Goal: Task Accomplishment & Management: Manage account settings

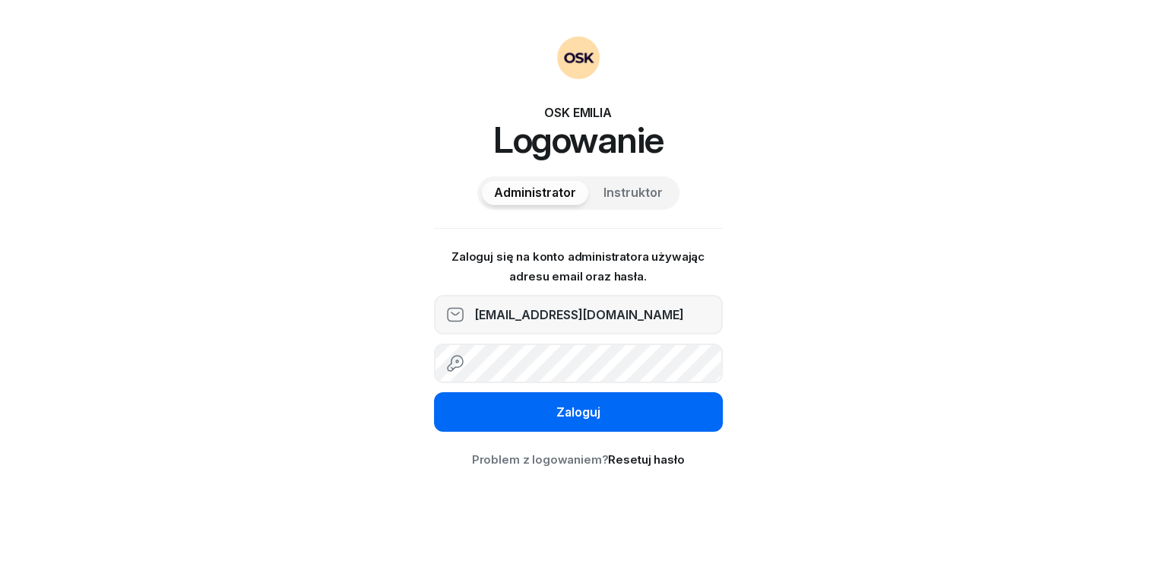
click at [556, 403] on div "Zaloguj" at bounding box center [578, 413] width 44 height 20
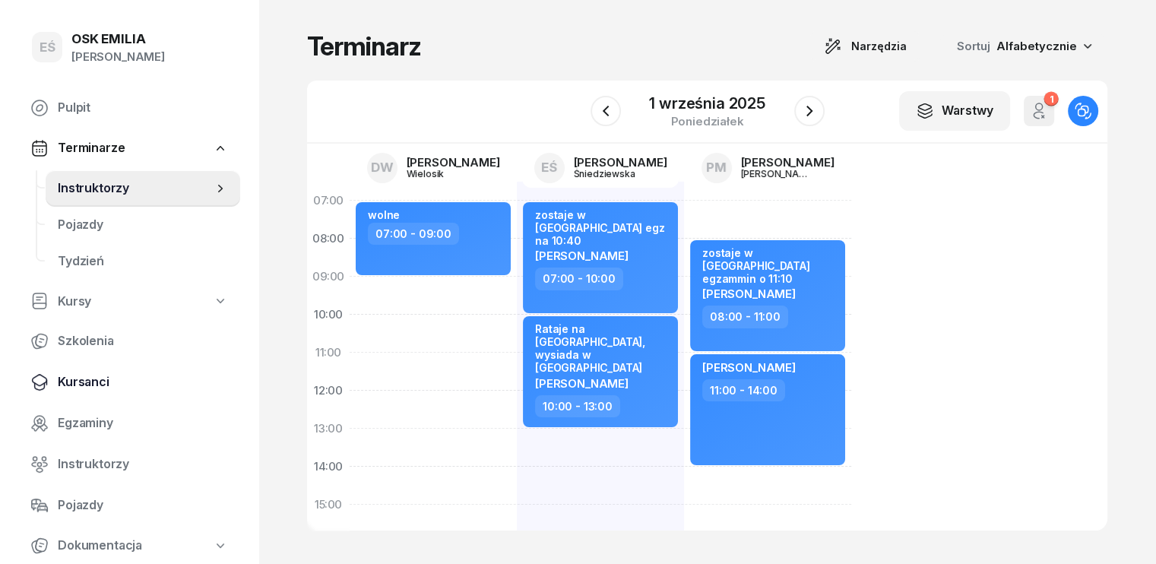
click at [81, 379] on span "Kursanci" at bounding box center [143, 382] width 170 height 20
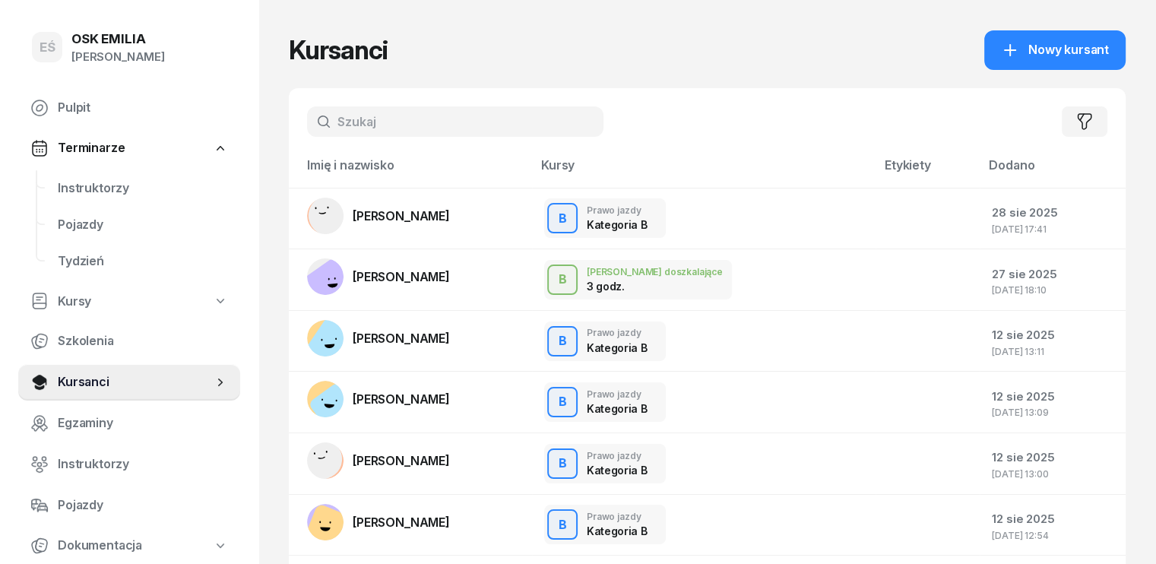
click at [356, 124] on input "text" at bounding box center [455, 121] width 296 height 30
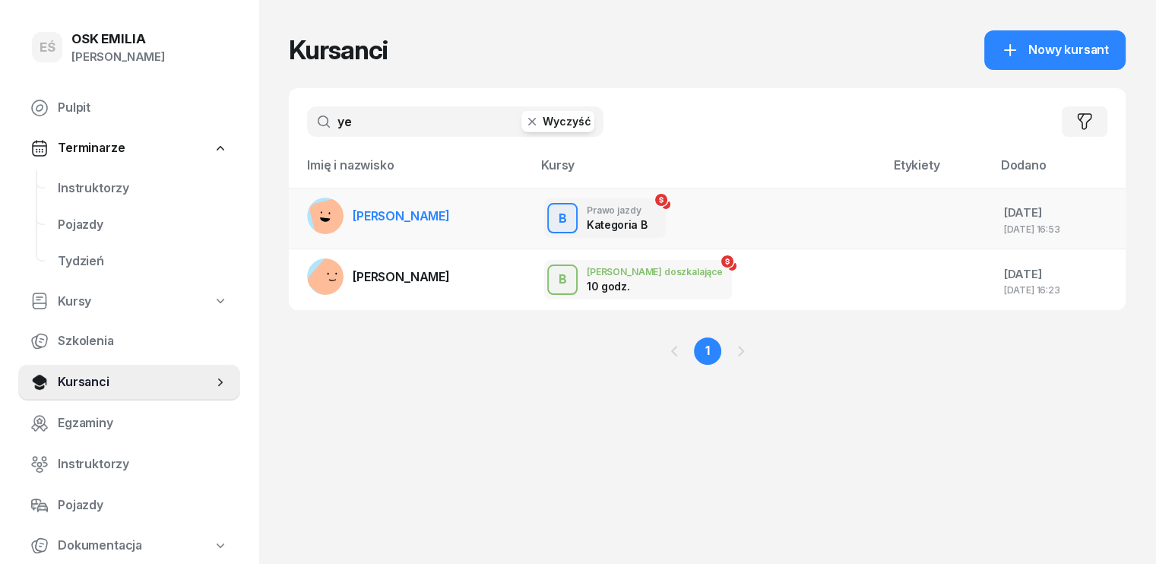
type input "ye"
click at [389, 222] on span "[PERSON_NAME]" at bounding box center [401, 215] width 97 height 15
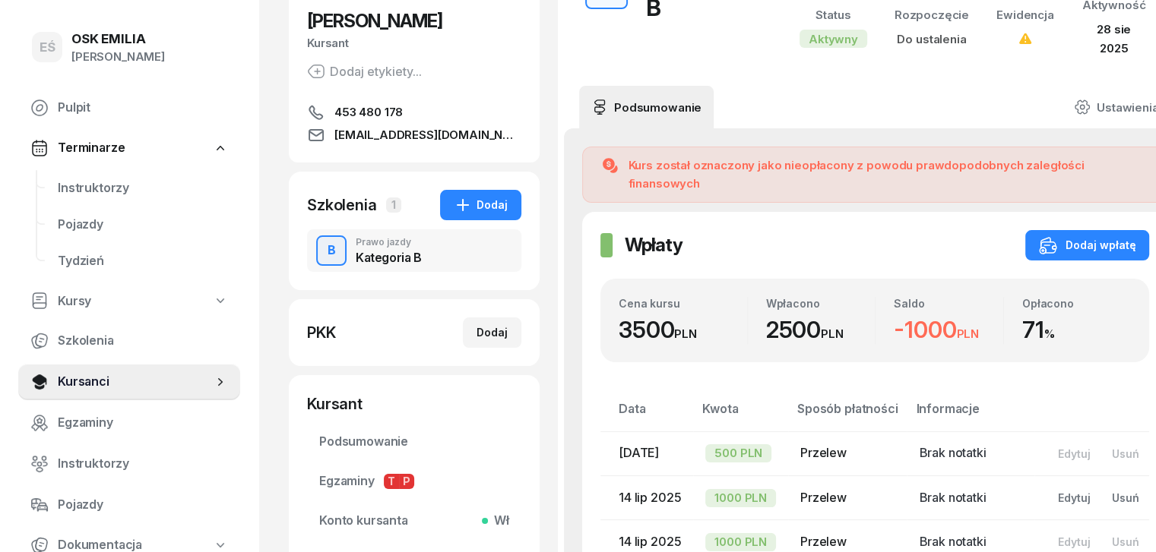
scroll to position [228, 0]
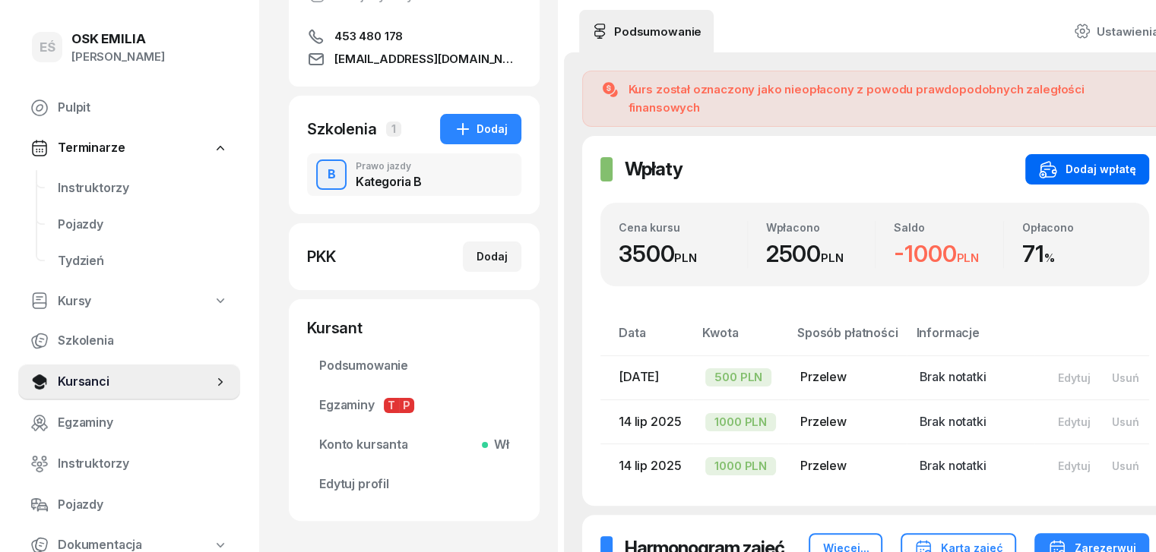
click at [1057, 160] on div "Dodaj wpłatę" at bounding box center [1087, 169] width 96 height 18
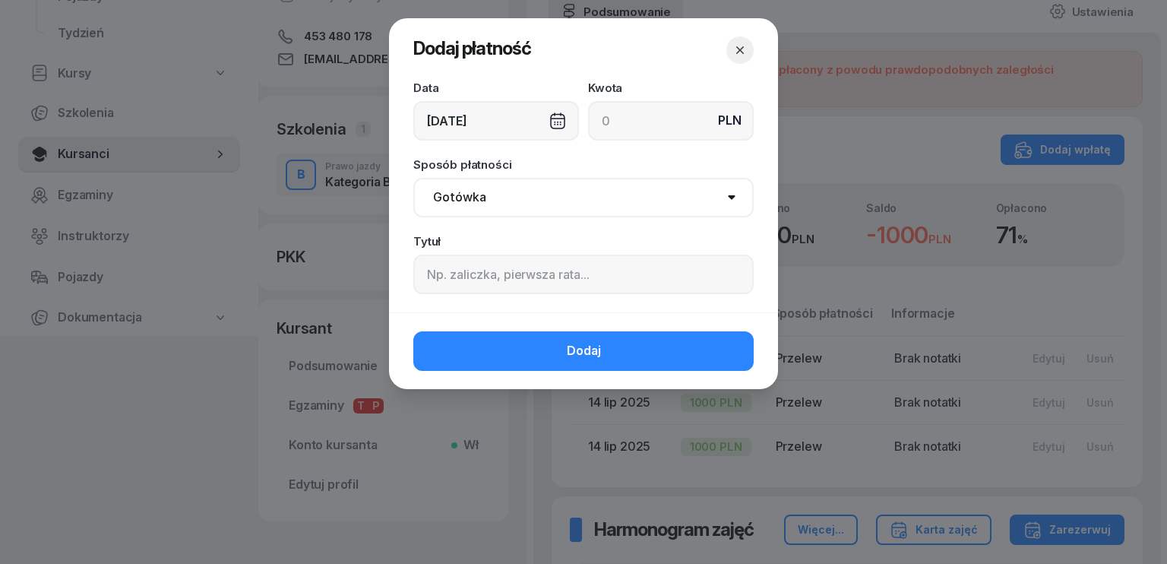
click at [638, 120] on input at bounding box center [671, 121] width 166 height 40
type input "700"
click at [457, 121] on div "[DATE]" at bounding box center [496, 121] width 166 height 40
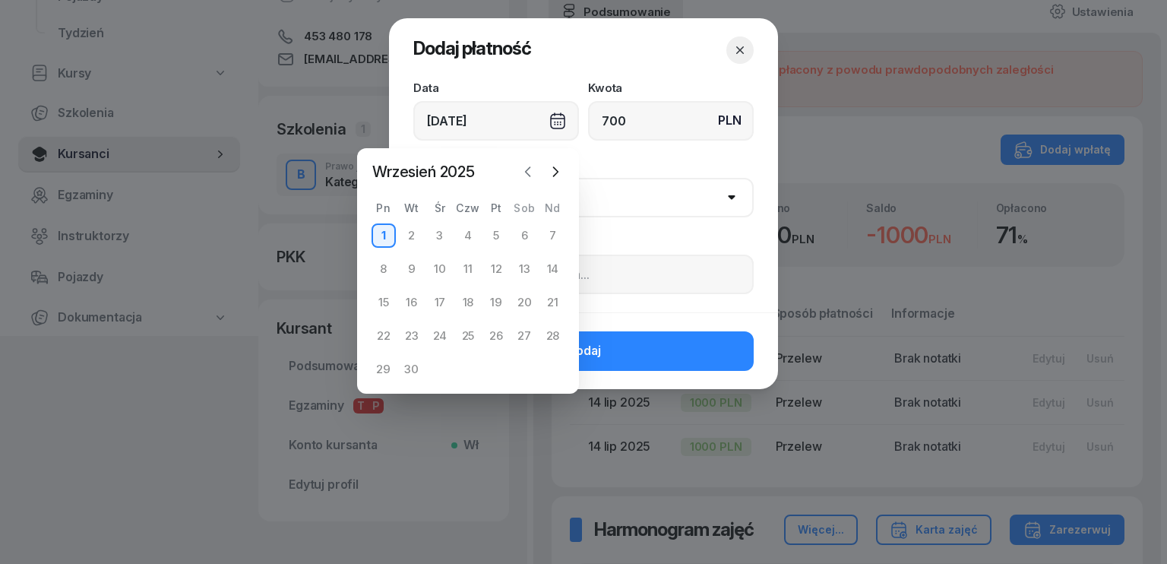
click at [529, 172] on icon "button" at bounding box center [527, 171] width 15 height 15
click at [531, 169] on icon "button" at bounding box center [527, 171] width 15 height 15
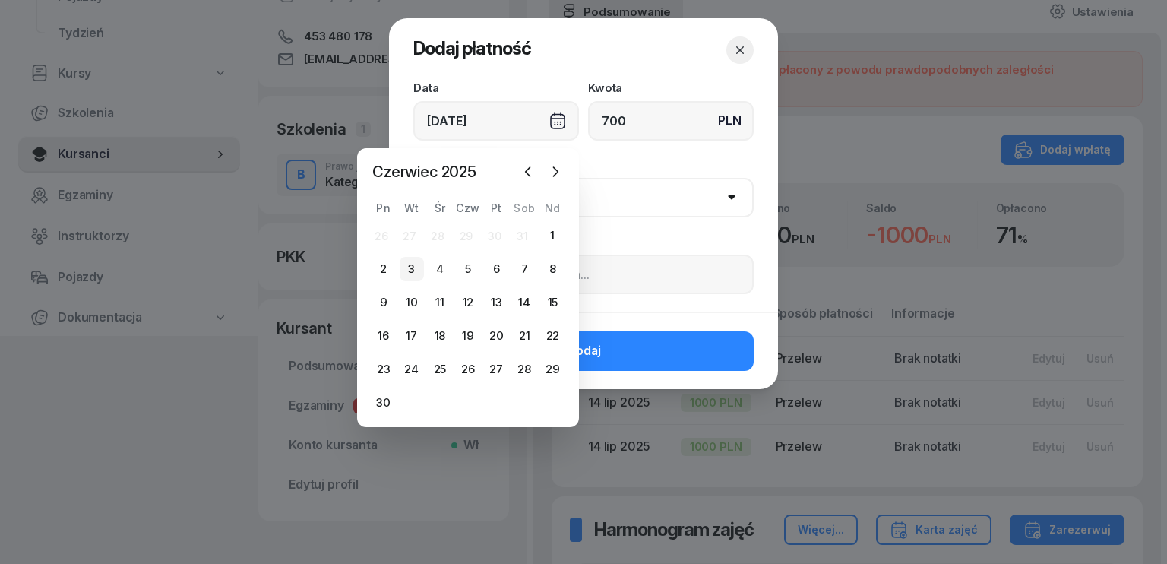
click at [416, 271] on div "3" at bounding box center [412, 269] width 24 height 24
type input "[DATE]"
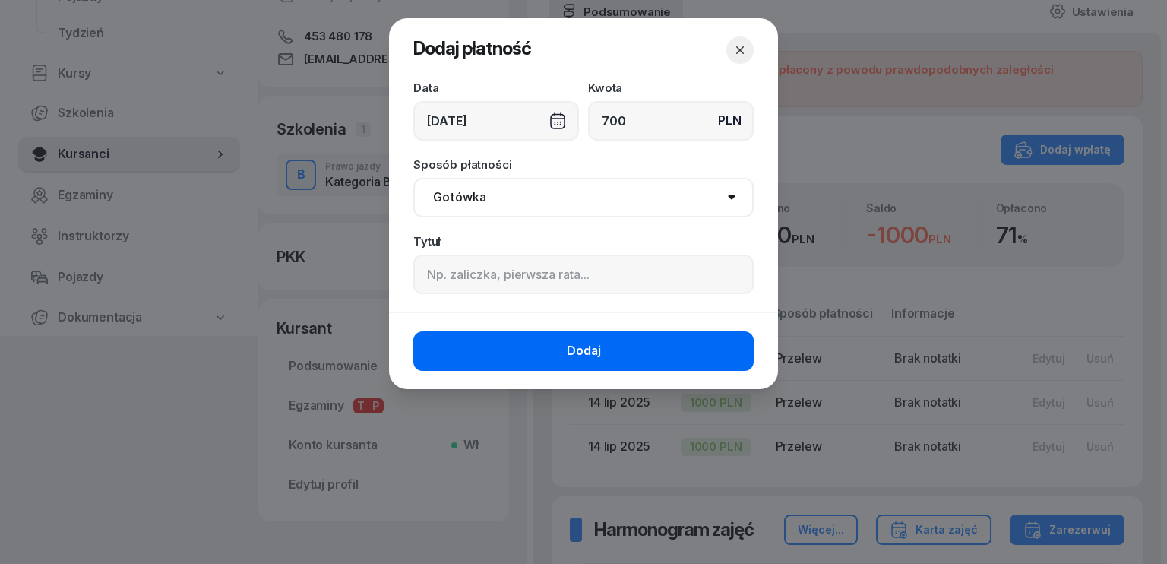
click at [539, 346] on button "Dodaj" at bounding box center [583, 351] width 340 height 40
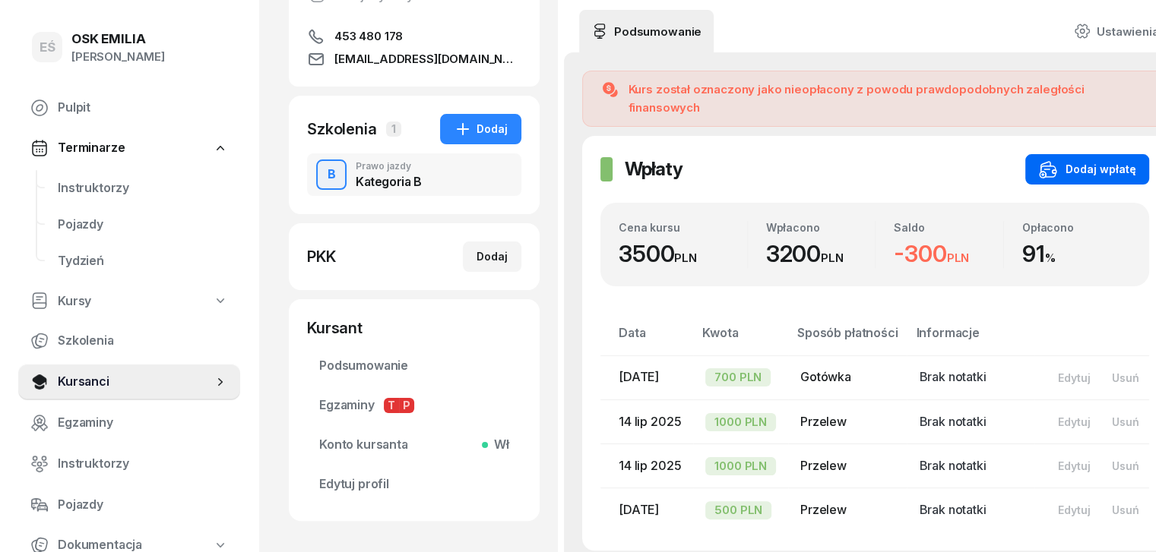
click at [1068, 154] on button "Dodaj wpłatę" at bounding box center [1087, 169] width 124 height 30
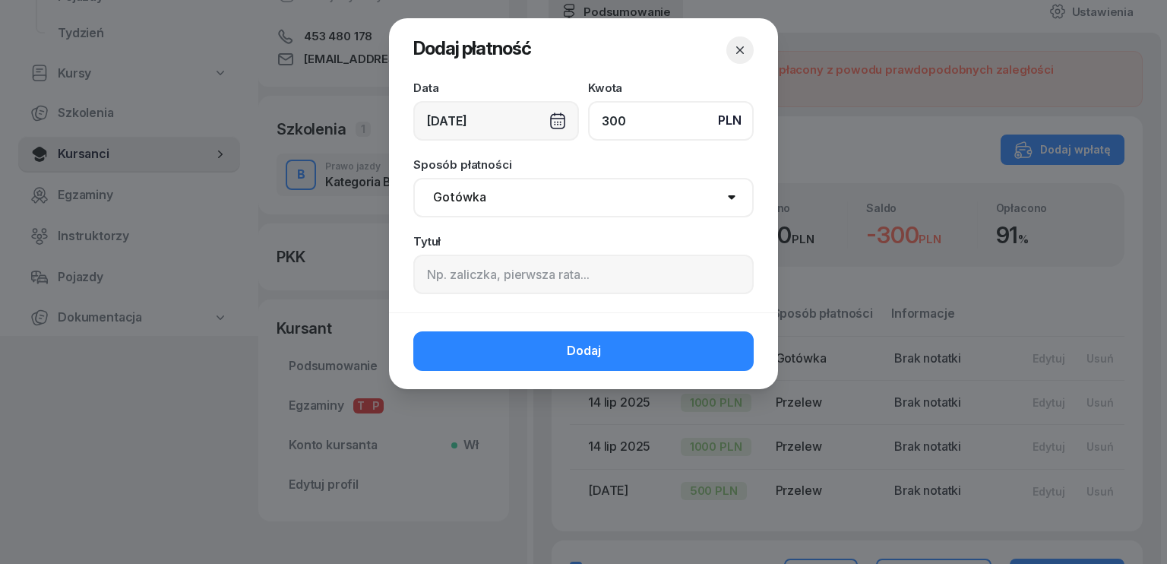
type input "300"
click at [495, 120] on div "[DATE]" at bounding box center [496, 121] width 166 height 40
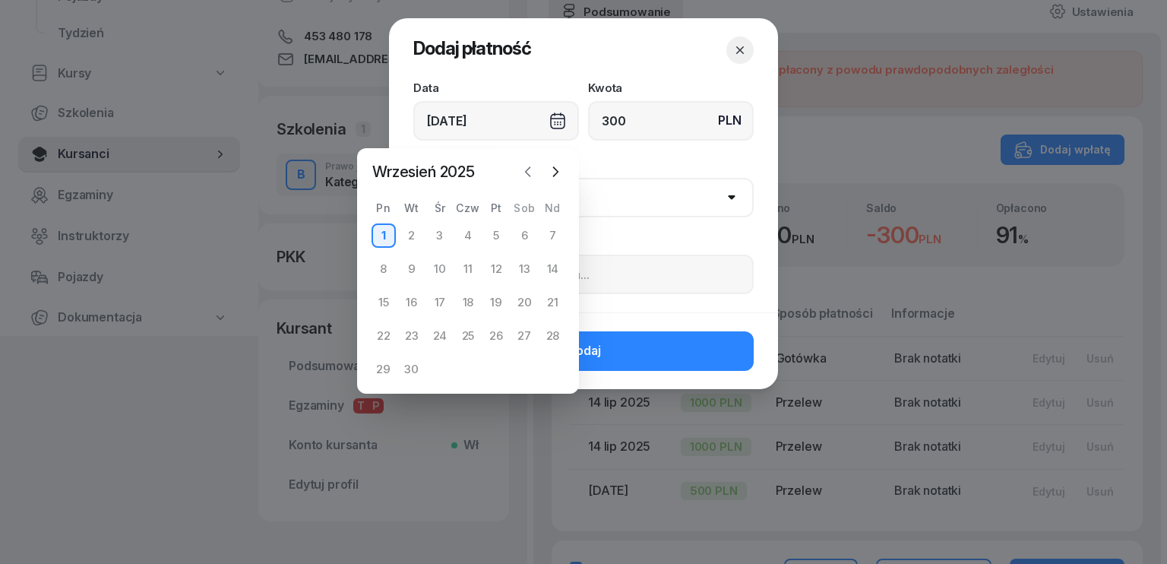
click at [528, 173] on icon "button" at bounding box center [528, 171] width 5 height 9
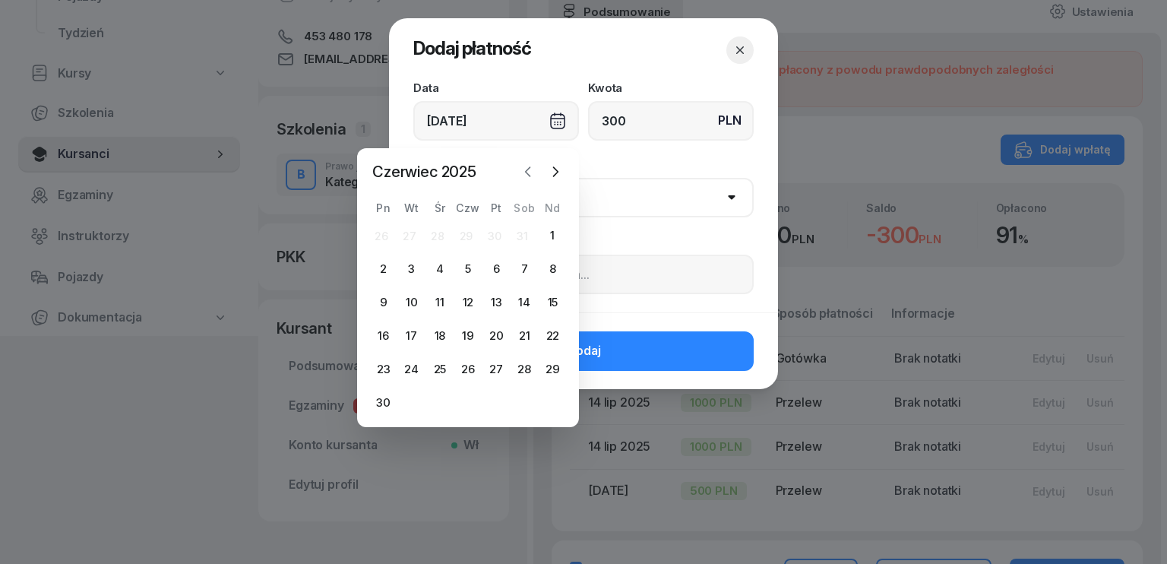
click at [531, 172] on icon "button" at bounding box center [527, 171] width 15 height 15
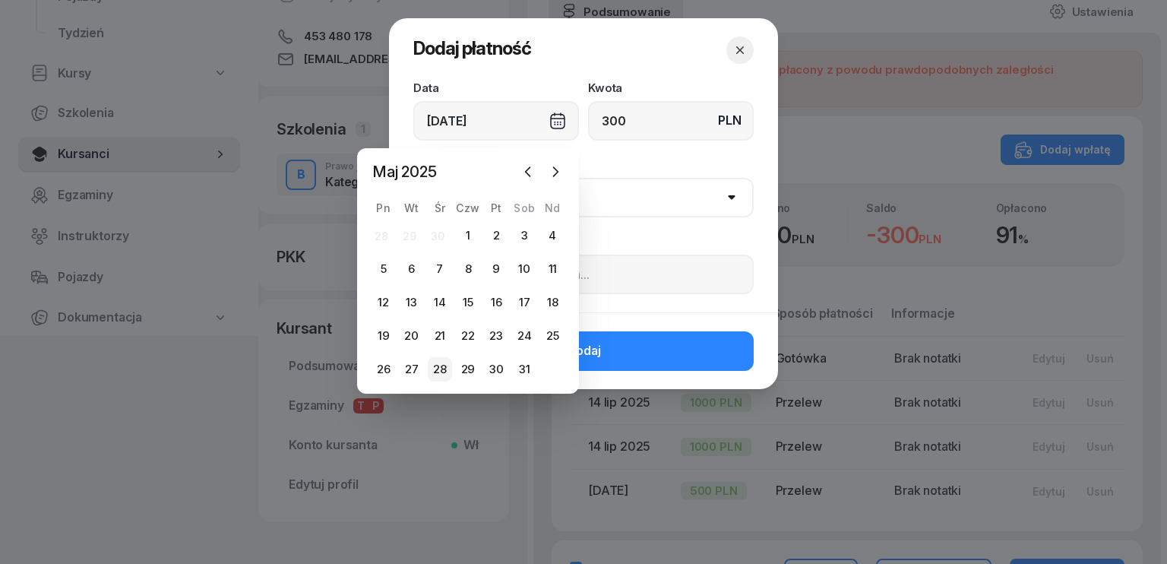
click at [440, 371] on div "28" at bounding box center [440, 369] width 24 height 24
type input "[DATE]"
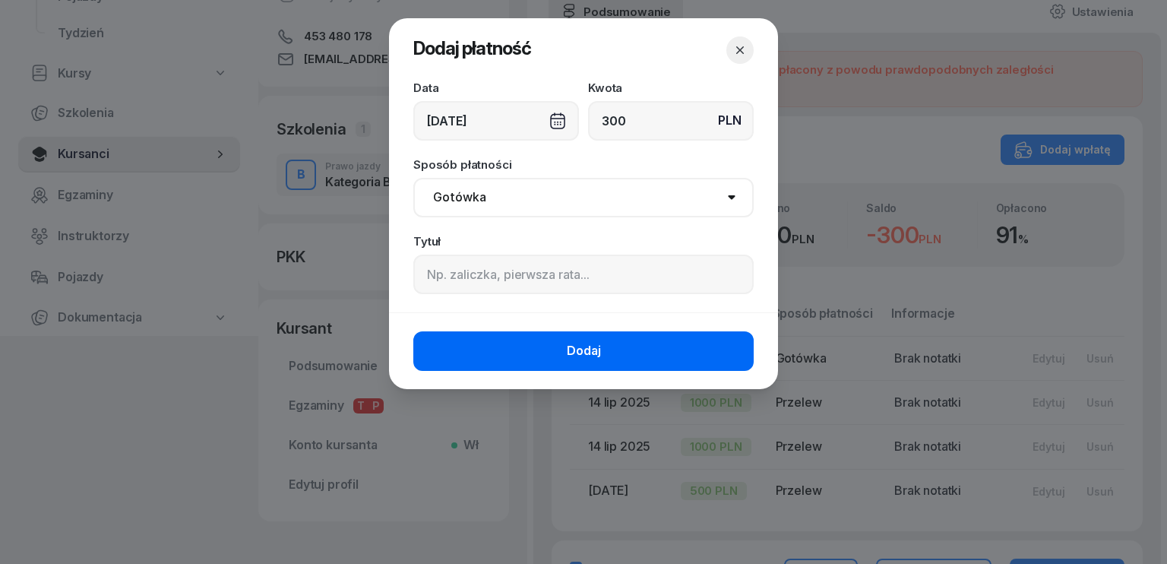
click at [535, 340] on button "Dodaj" at bounding box center [583, 351] width 340 height 40
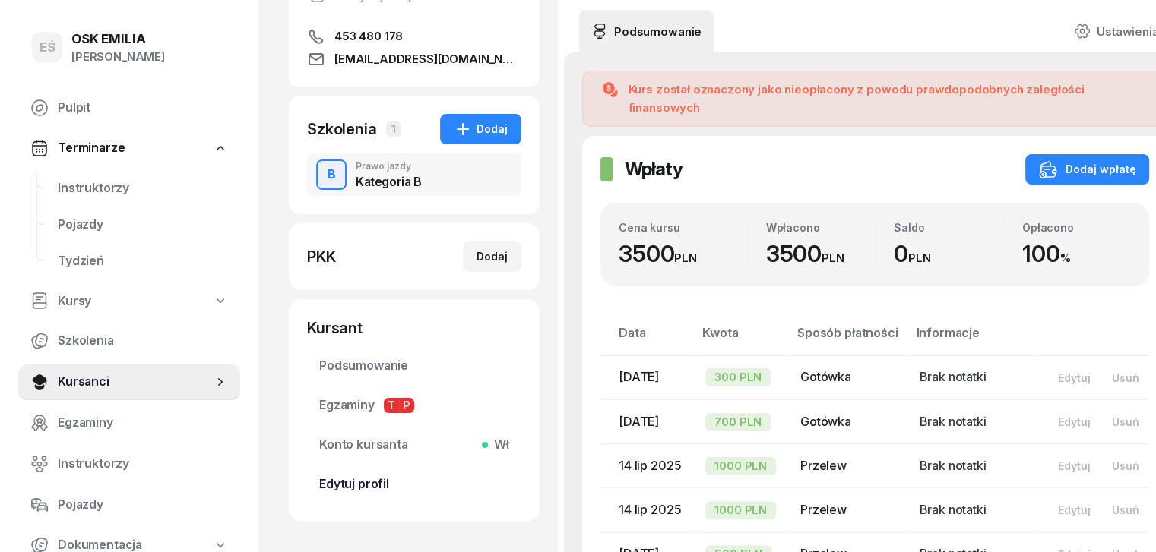
click at [319, 482] on span "Edytuj profil" at bounding box center [414, 485] width 190 height 20
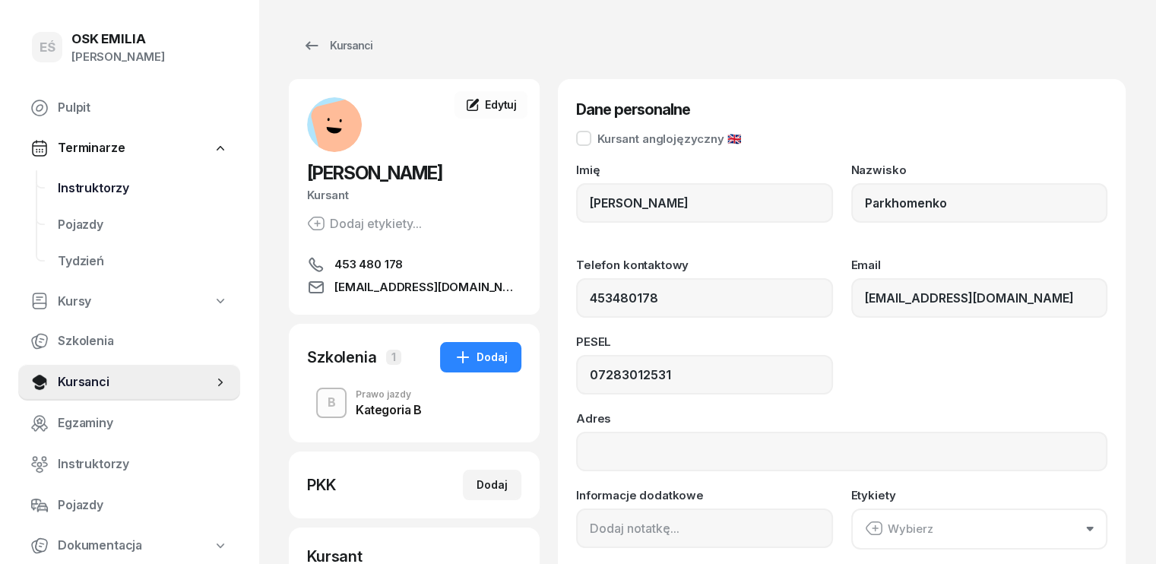
click at [109, 188] on span "Instruktorzy" at bounding box center [143, 189] width 170 height 20
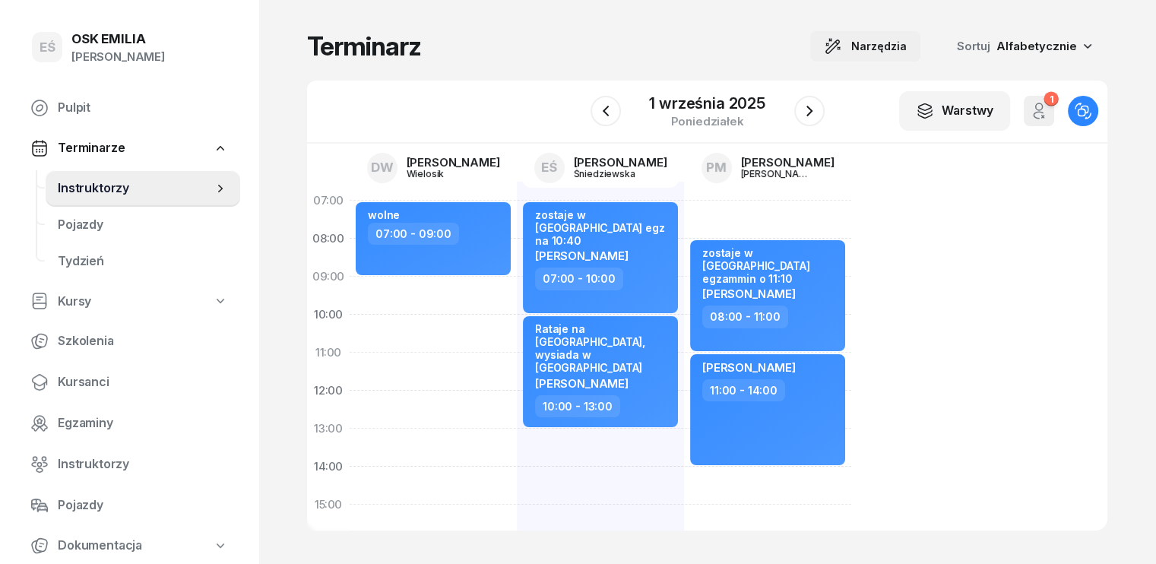
click at [906, 53] on span "Narzędzia" at bounding box center [878, 46] width 55 height 18
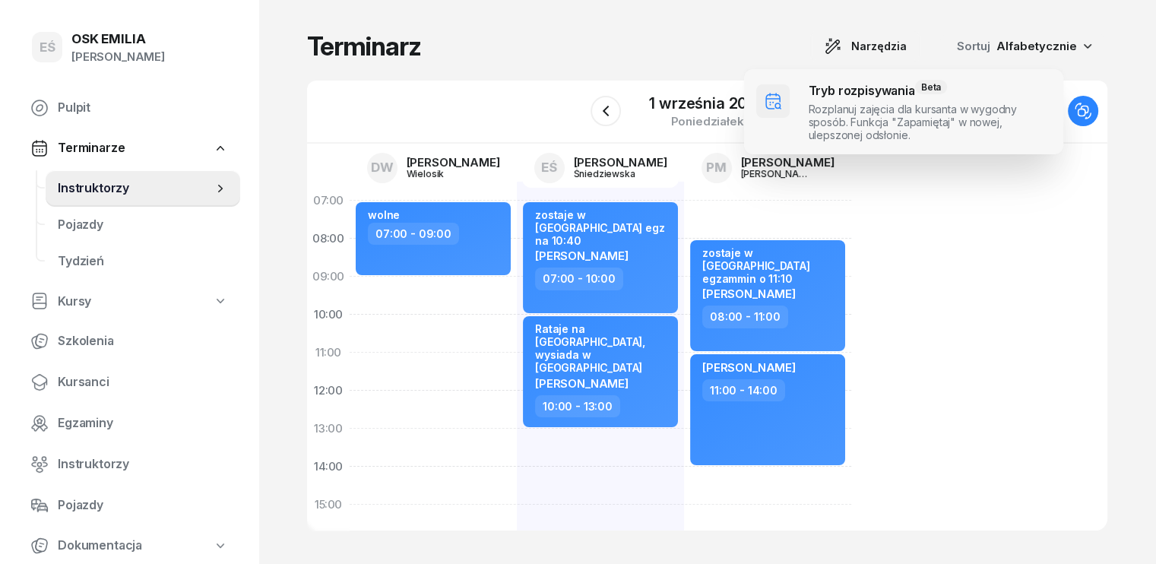
click at [871, 102] on span at bounding box center [903, 111] width 319 height 85
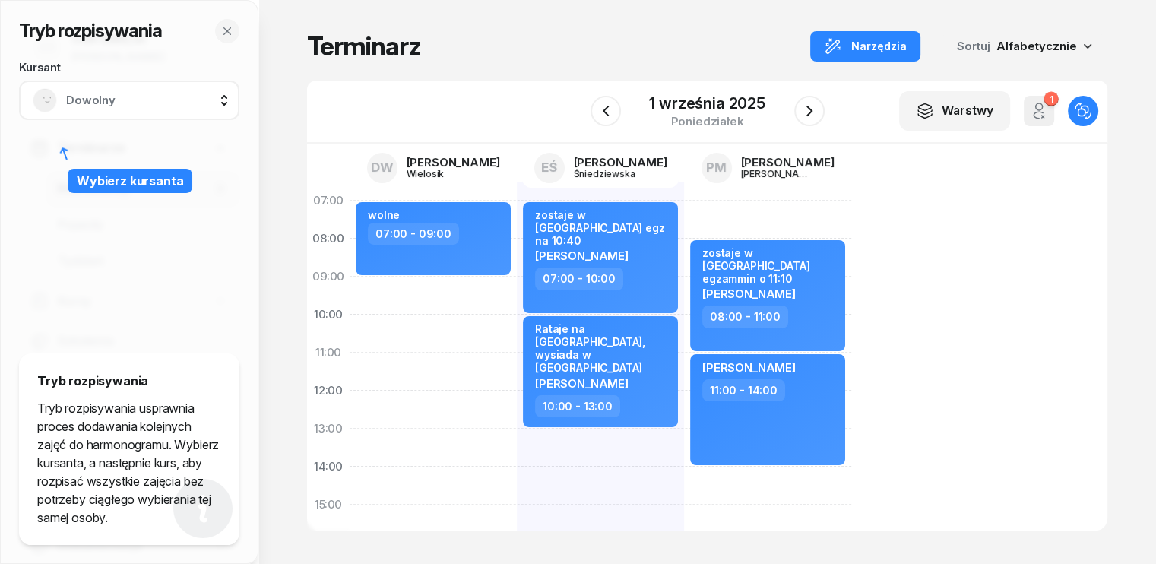
click at [137, 100] on span "Dowolny" at bounding box center [146, 100] width 160 height 20
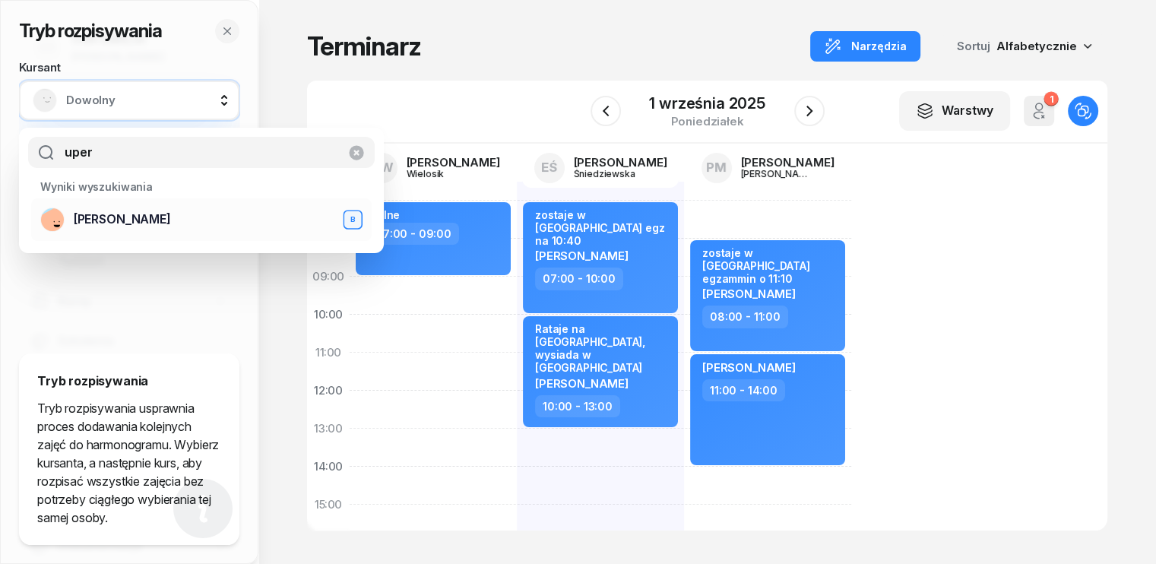
type input "uper"
click at [131, 219] on span "[PERSON_NAME]" at bounding box center [122, 220] width 97 height 20
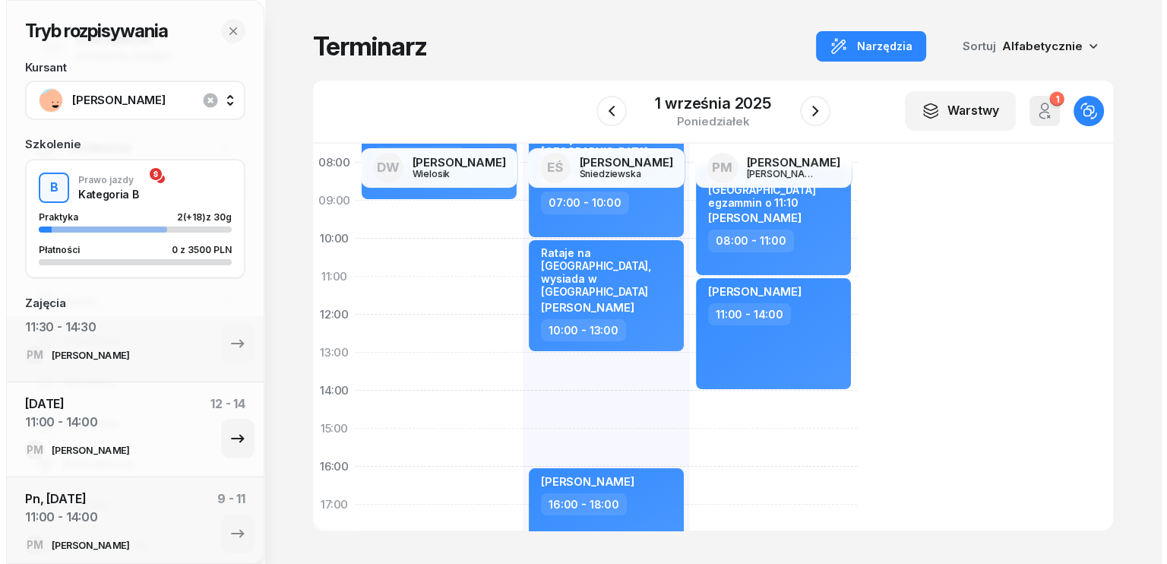
scroll to position [152, 0]
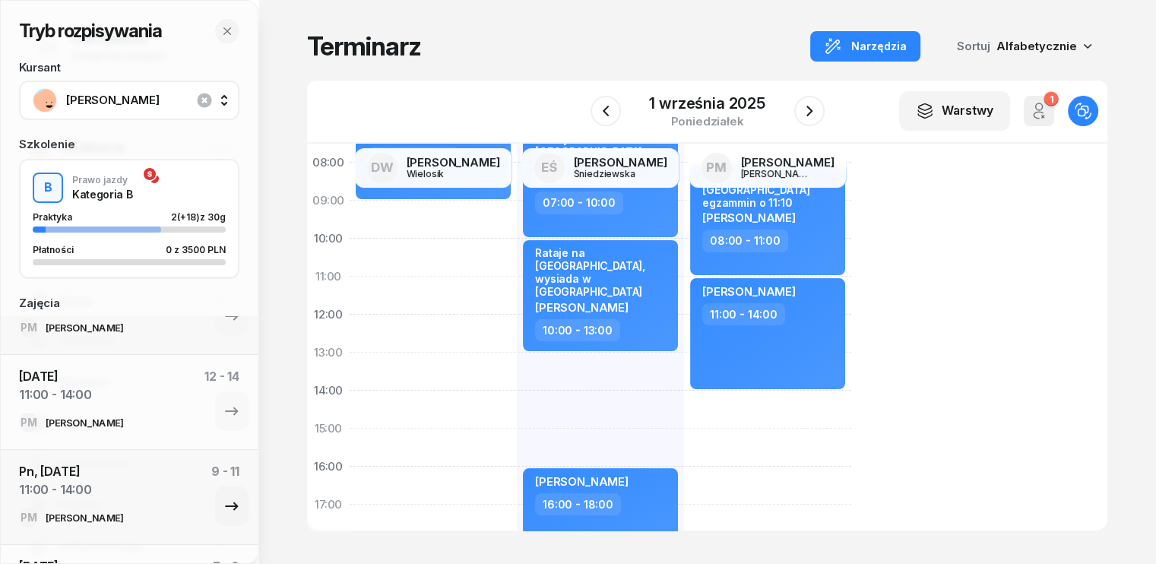
click at [119, 489] on div "Pn, [DATE] 11:00 - 14:00 9 - 11" at bounding box center [129, 485] width 220 height 46
click at [96, 517] on div "[PERSON_NAME]" at bounding box center [84, 518] width 77 height 10
click at [228, 507] on icon "button" at bounding box center [232, 506] width 18 height 18
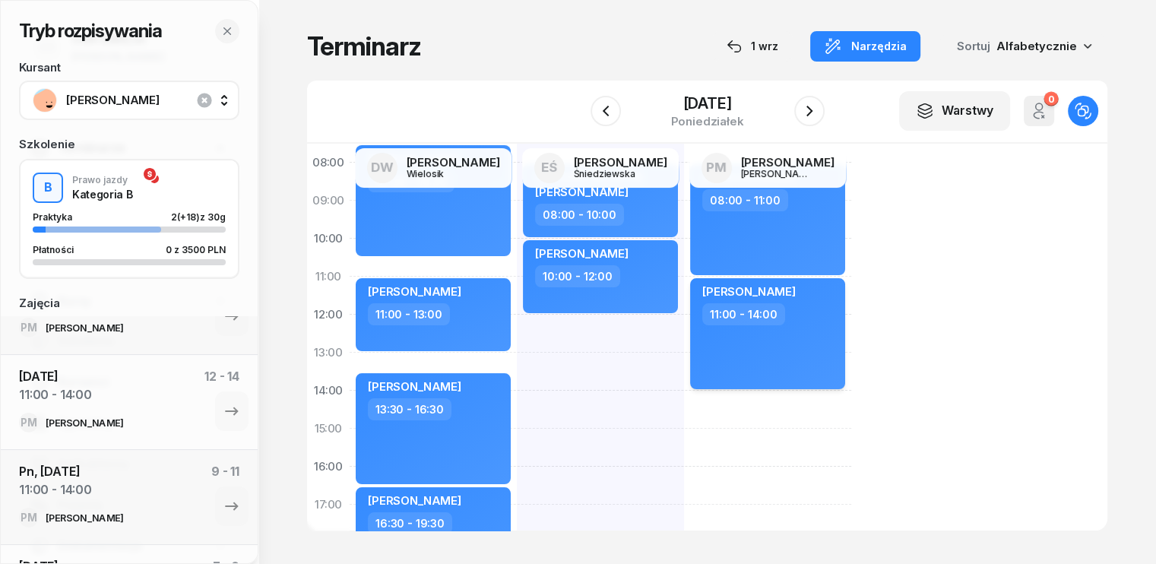
click at [805, 333] on div "[PERSON_NAME] 11:00 - 14:00" at bounding box center [767, 333] width 155 height 111
select select "11"
select select "14"
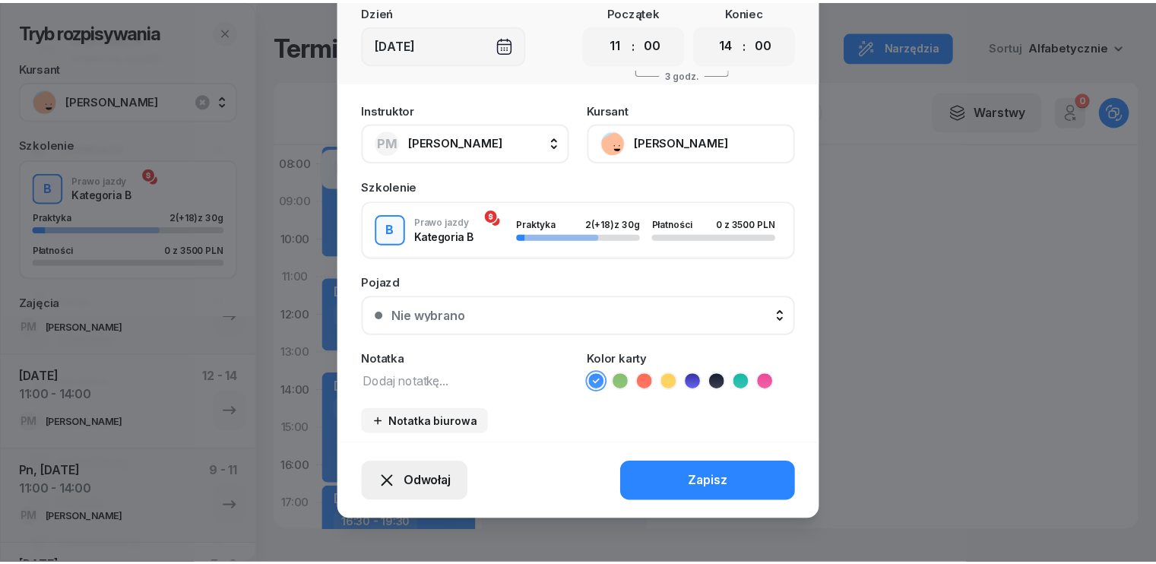
scroll to position [94, 0]
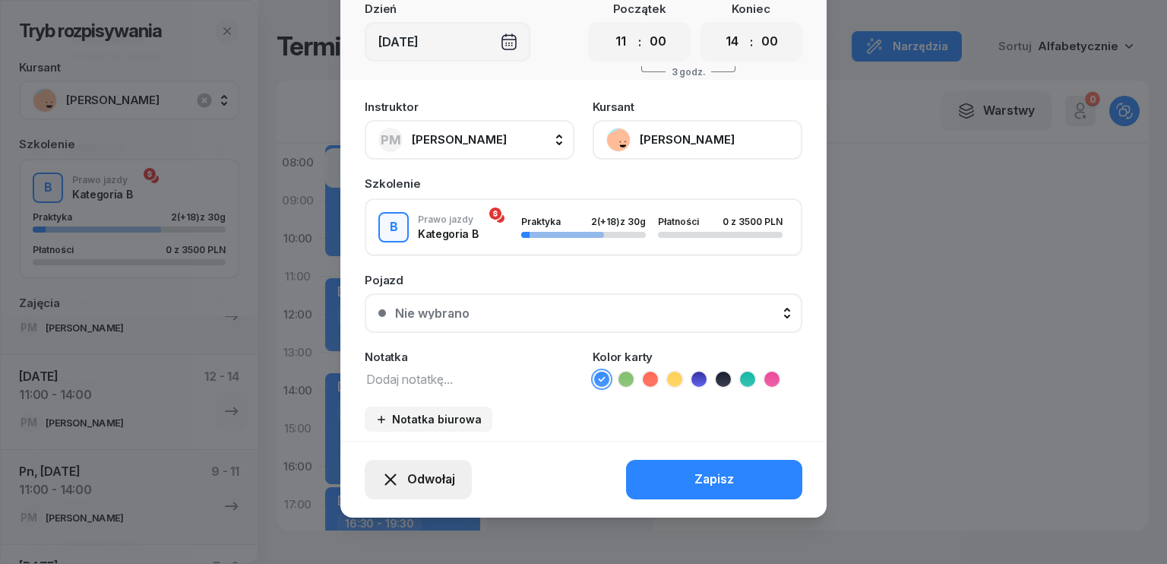
click at [425, 477] on span "Odwołaj" at bounding box center [431, 480] width 48 height 20
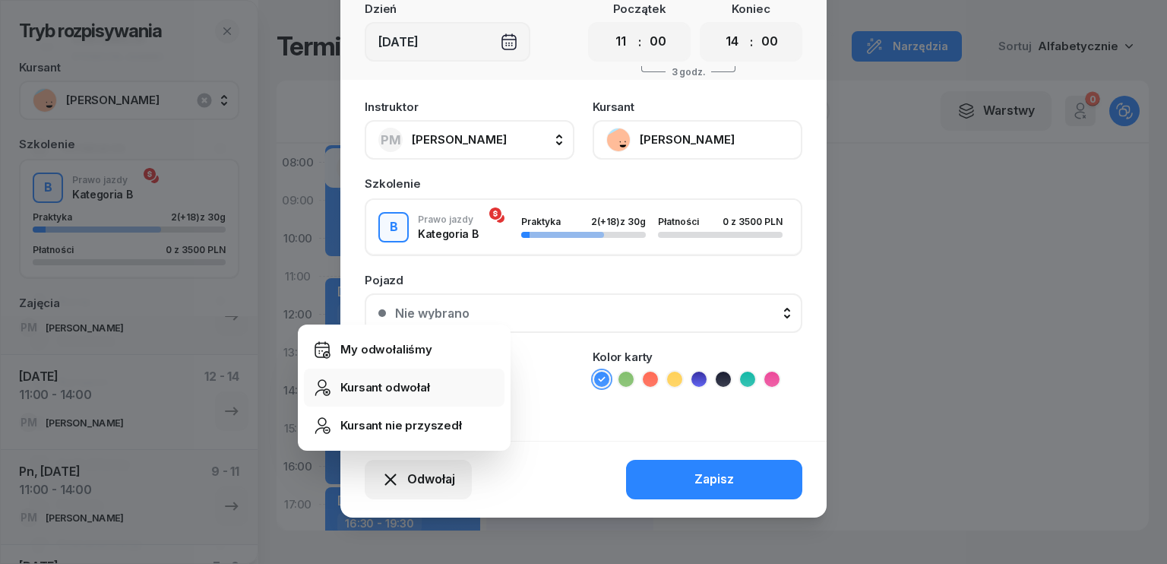
click at [373, 387] on div "Kursant odwołał" at bounding box center [385, 388] width 90 height 20
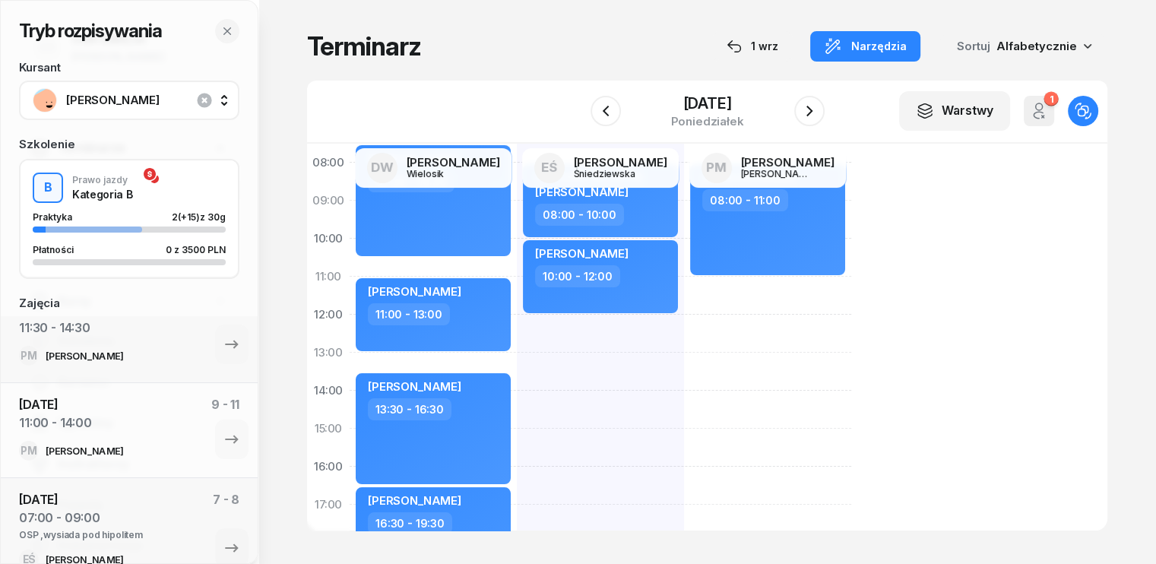
scroll to position [118, 0]
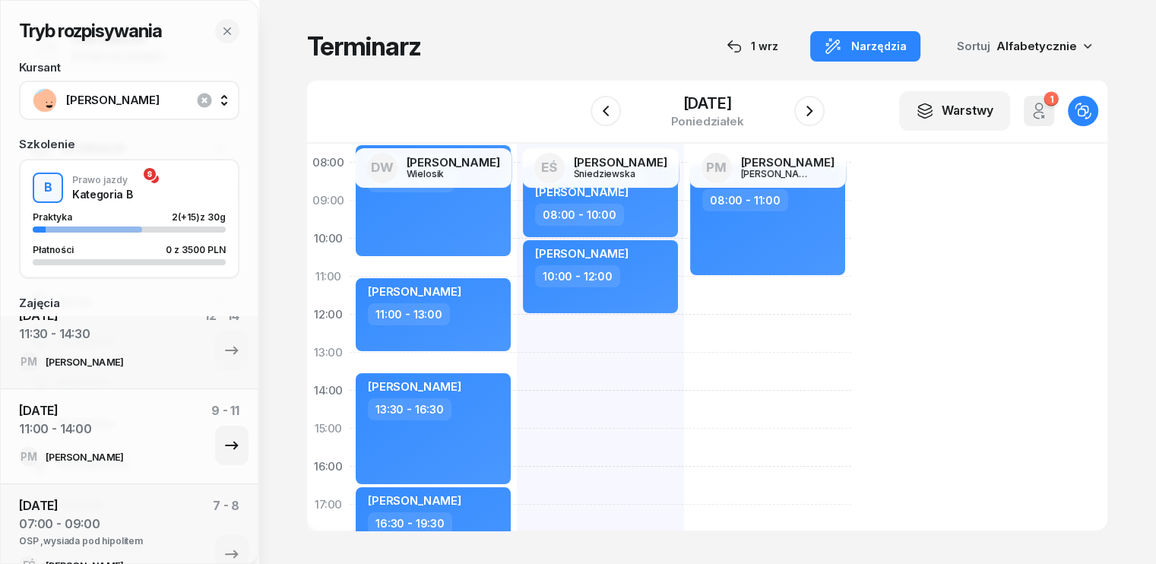
drag, startPoint x: 245, startPoint y: 406, endPoint x: 243, endPoint y: 395, distance: 11.6
click at [243, 395] on div "[DATE] 11:00 - 14:00 9 - 11 PM [PERSON_NAME]" at bounding box center [129, 435] width 257 height 95
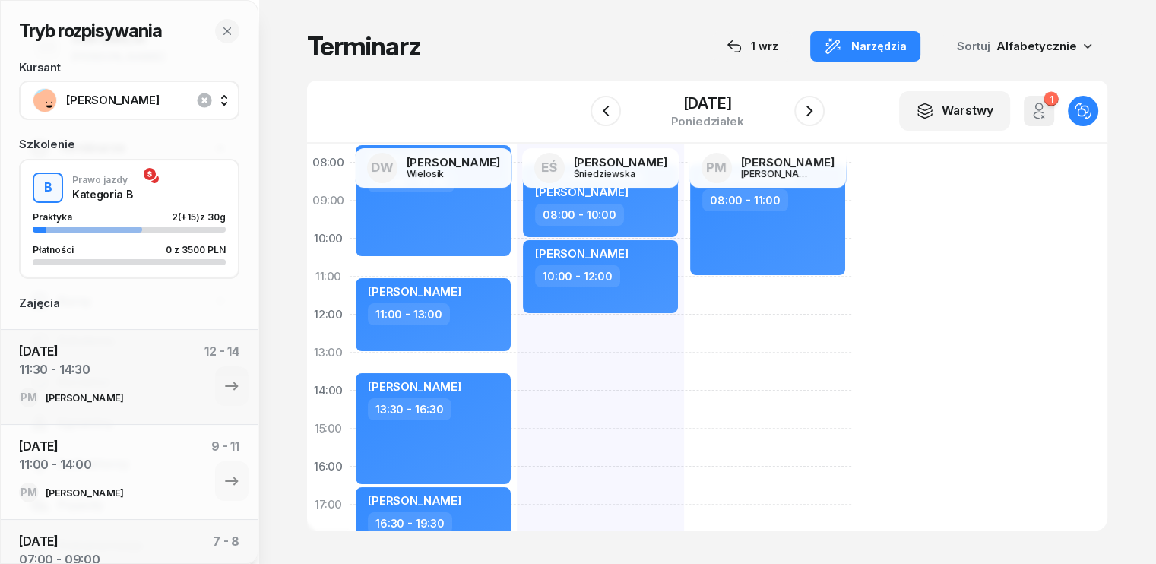
scroll to position [76, 0]
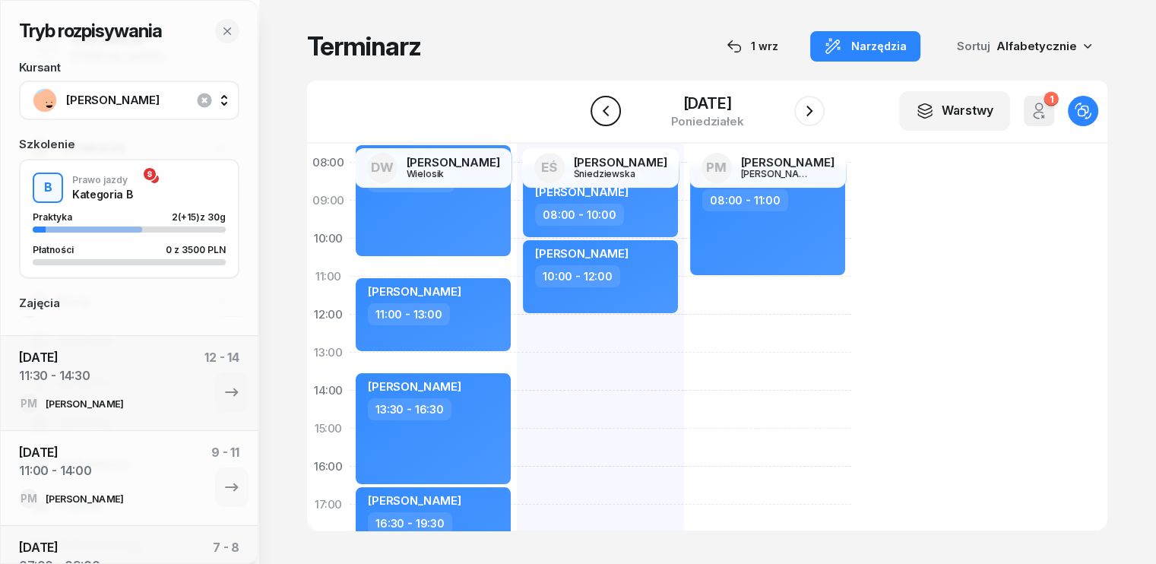
click at [605, 109] on icon "button" at bounding box center [605, 111] width 18 height 18
click at [605, 109] on icon "button" at bounding box center [602, 111] width 18 height 18
click at [605, 109] on icon "button" at bounding box center [600, 111] width 18 height 18
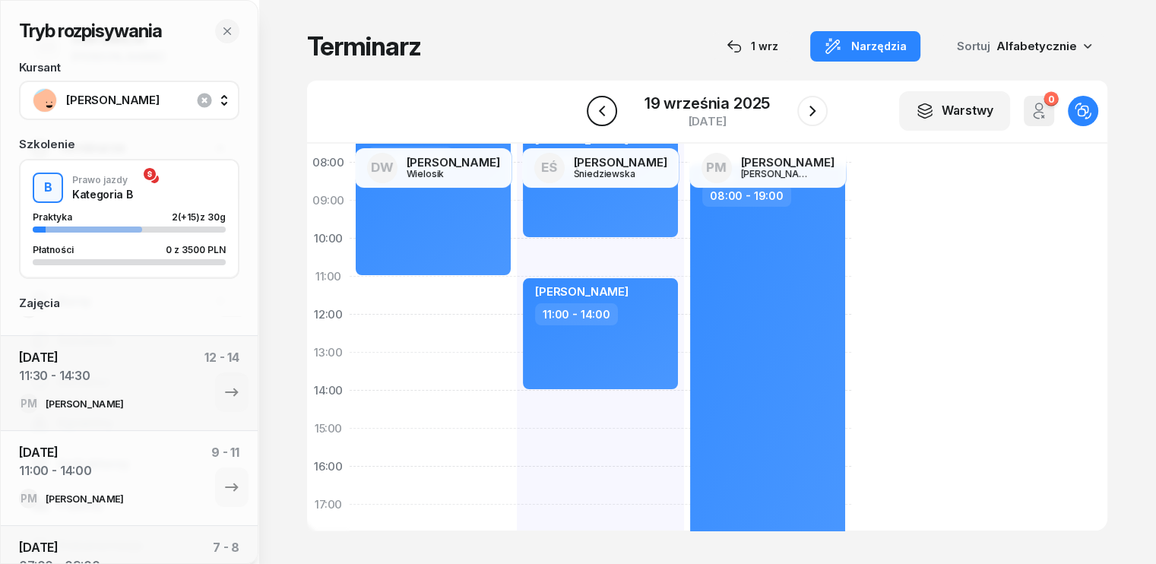
click at [605, 109] on icon "button" at bounding box center [602, 111] width 18 height 18
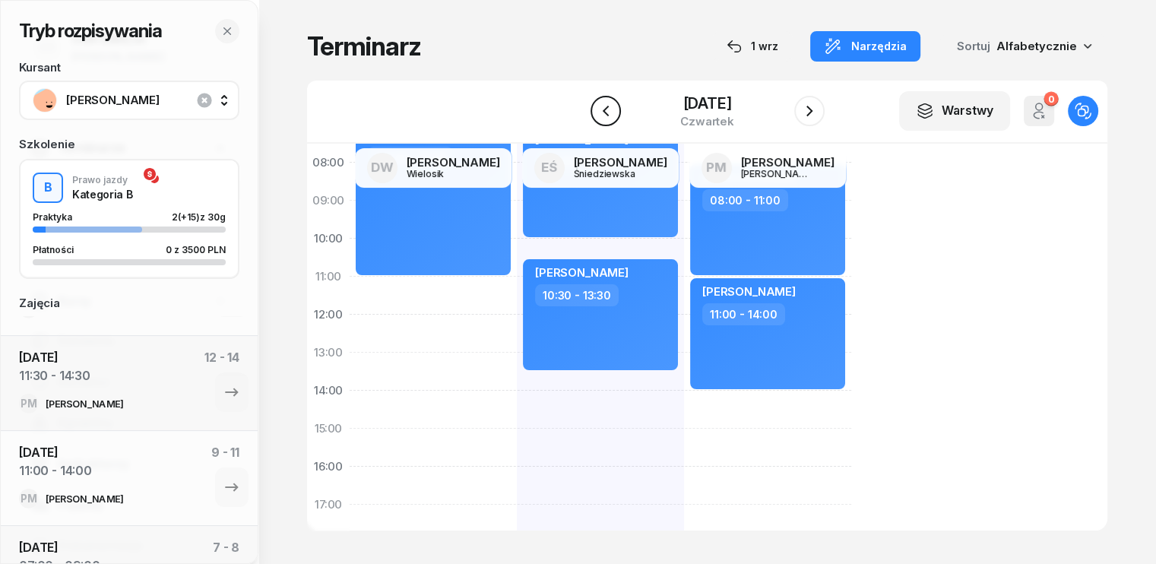
click at [605, 112] on icon "button" at bounding box center [605, 111] width 18 height 18
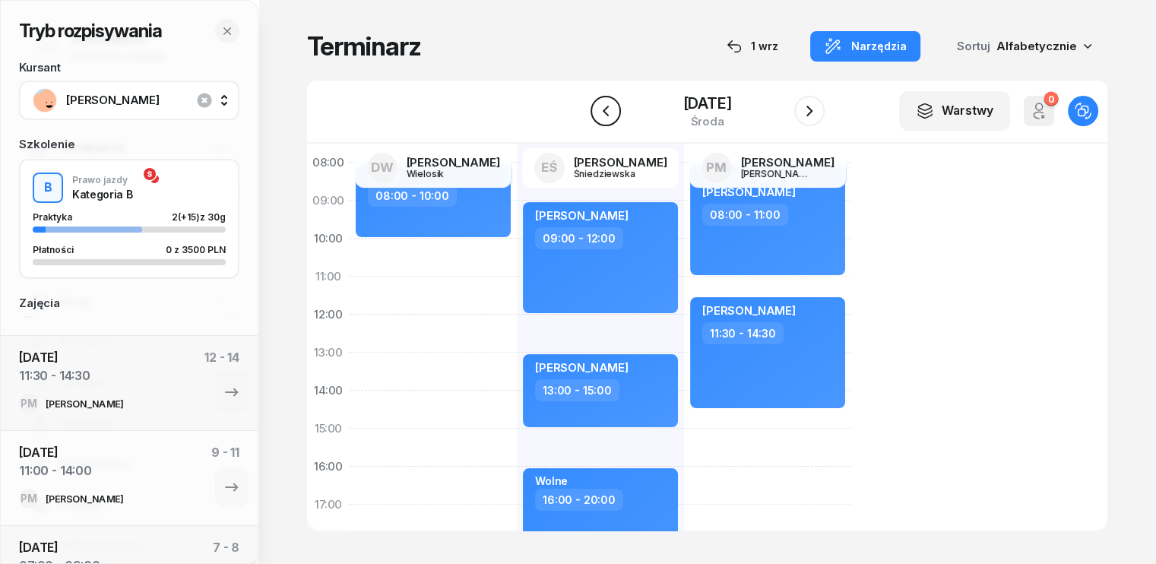
click at [602, 112] on icon "button" at bounding box center [605, 111] width 6 height 11
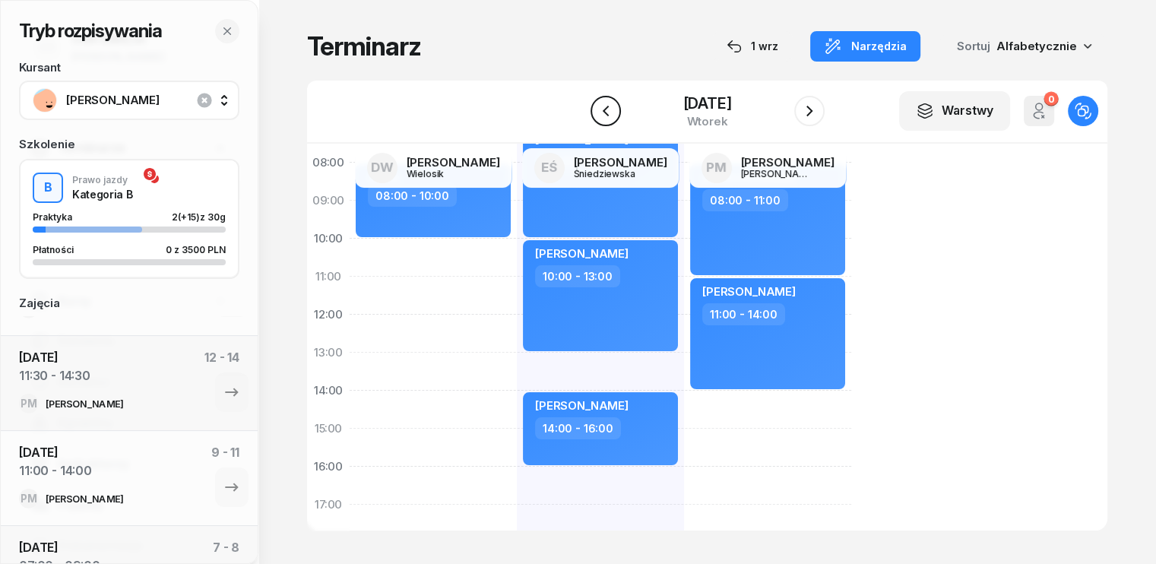
click at [602, 112] on icon "button" at bounding box center [605, 111] width 6 height 11
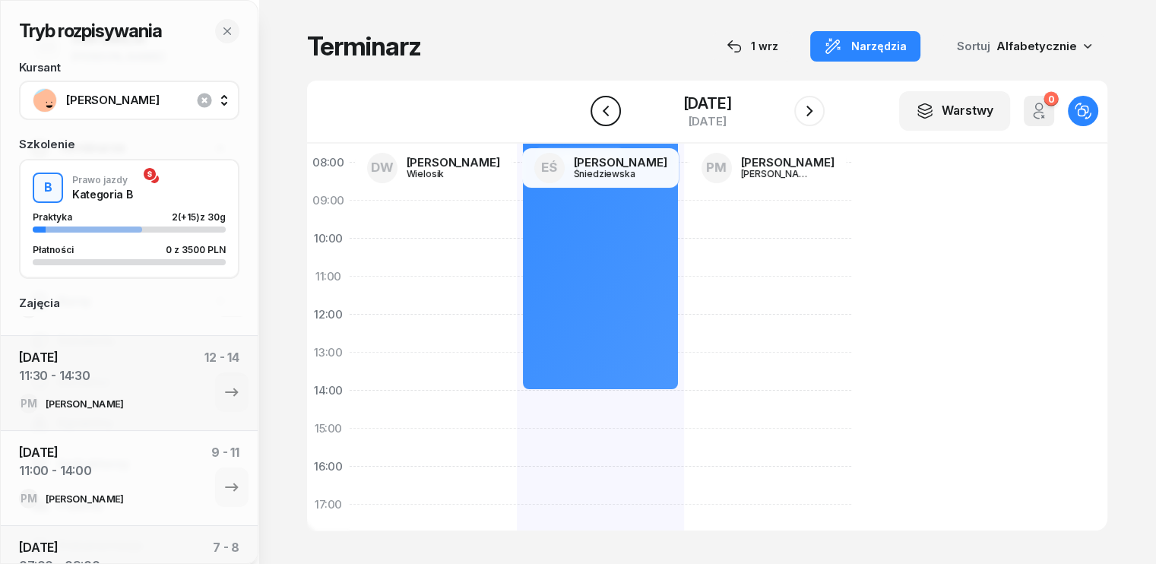
click at [603, 112] on icon "button" at bounding box center [605, 111] width 18 height 18
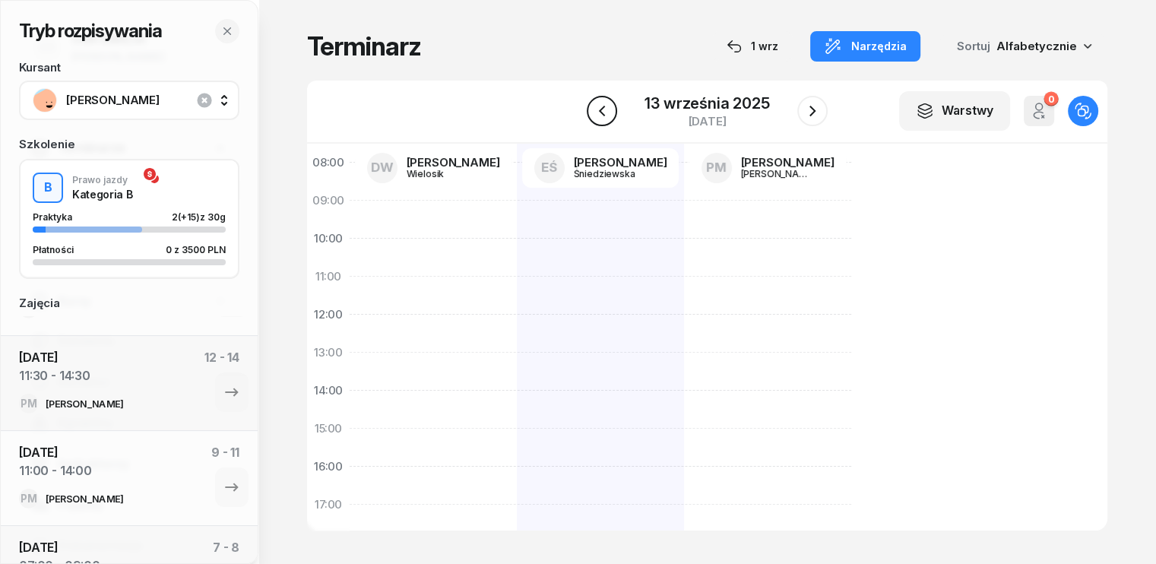
click at [603, 112] on icon "button" at bounding box center [602, 111] width 18 height 18
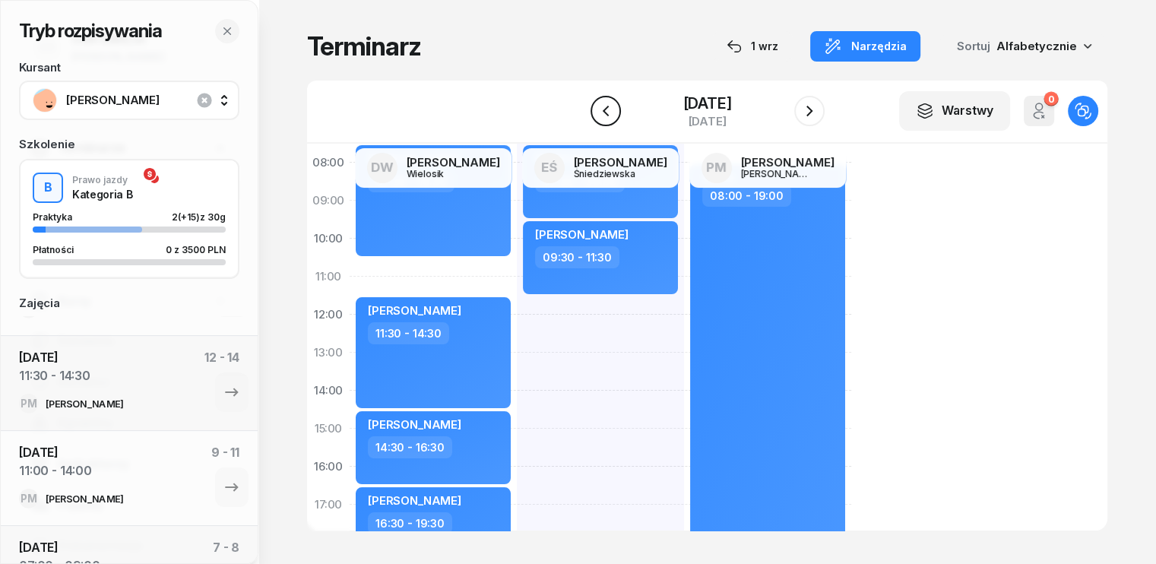
click at [603, 112] on icon "button" at bounding box center [605, 111] width 18 height 18
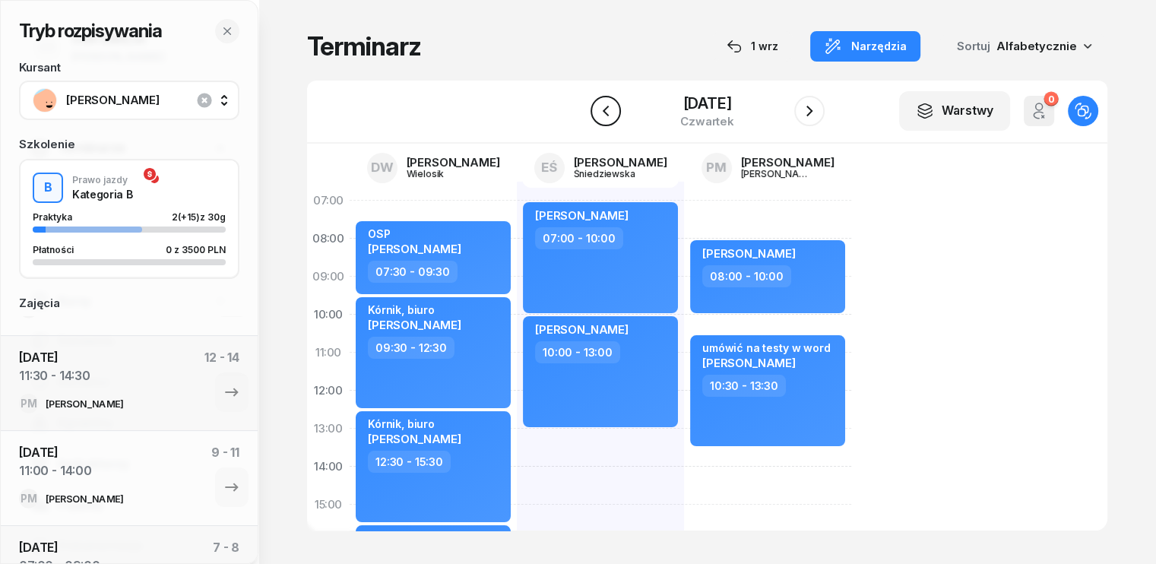
click at [604, 106] on icon "button" at bounding box center [605, 111] width 18 height 18
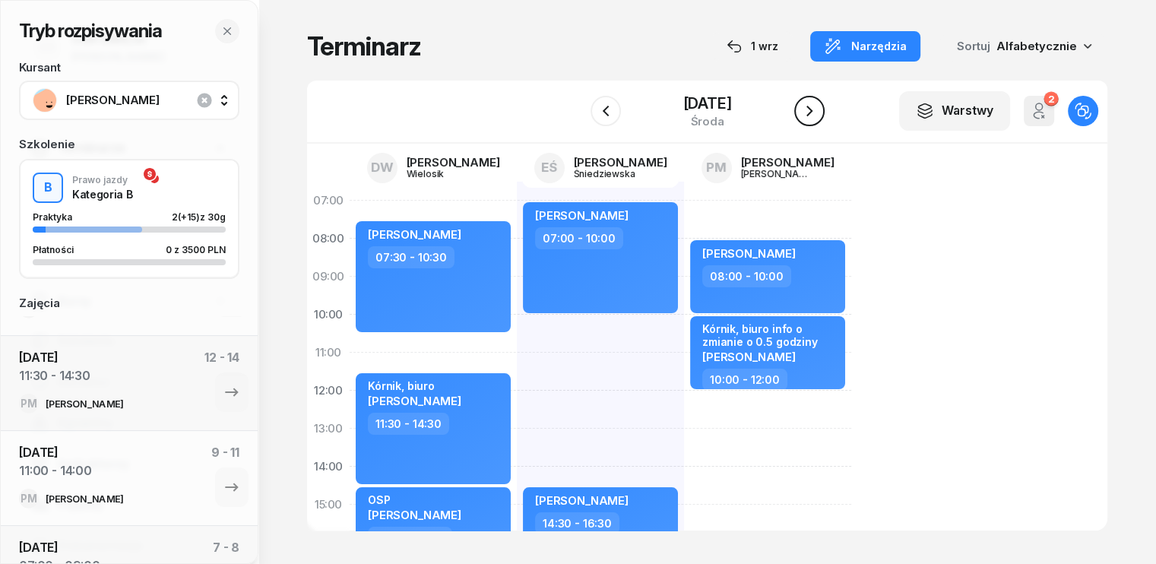
click at [818, 105] on icon "button" at bounding box center [809, 111] width 18 height 18
click at [818, 105] on button "button" at bounding box center [809, 111] width 30 height 30
click at [818, 106] on icon "button" at bounding box center [809, 111] width 18 height 18
click at [818, 106] on icon "button" at bounding box center [812, 111] width 18 height 18
click at [818, 106] on icon "button" at bounding box center [809, 111] width 18 height 18
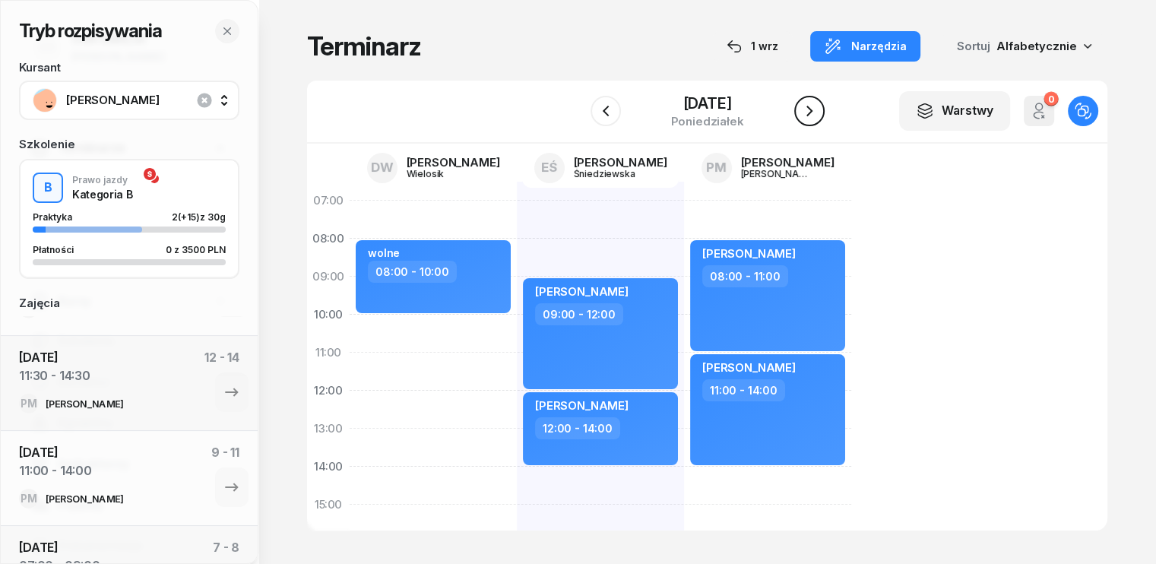
click at [818, 106] on icon "button" at bounding box center [809, 111] width 18 height 18
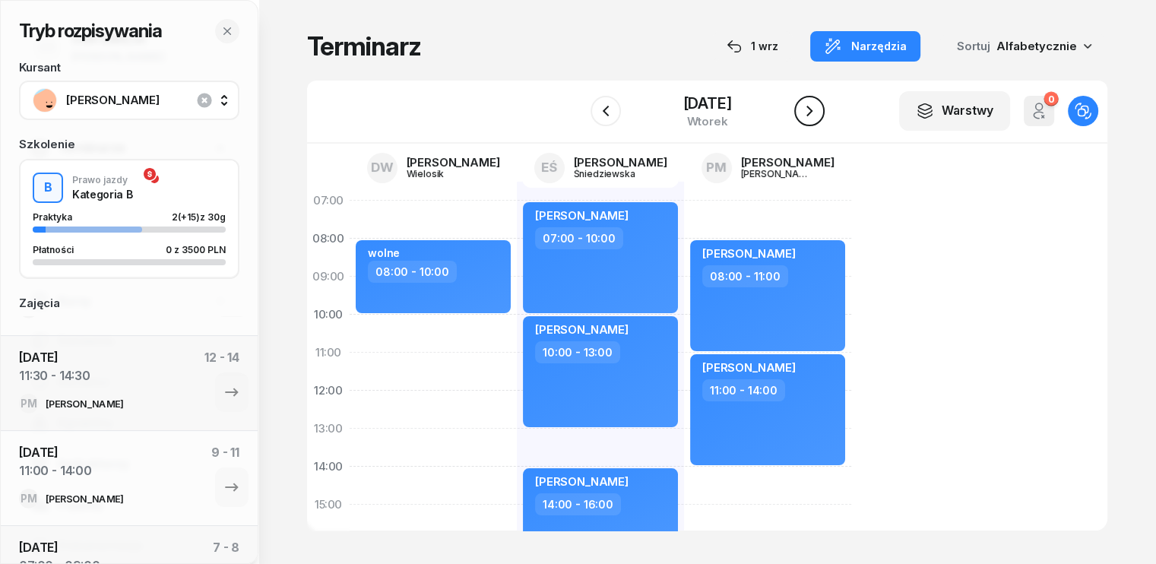
click at [818, 106] on icon "button" at bounding box center [809, 111] width 18 height 18
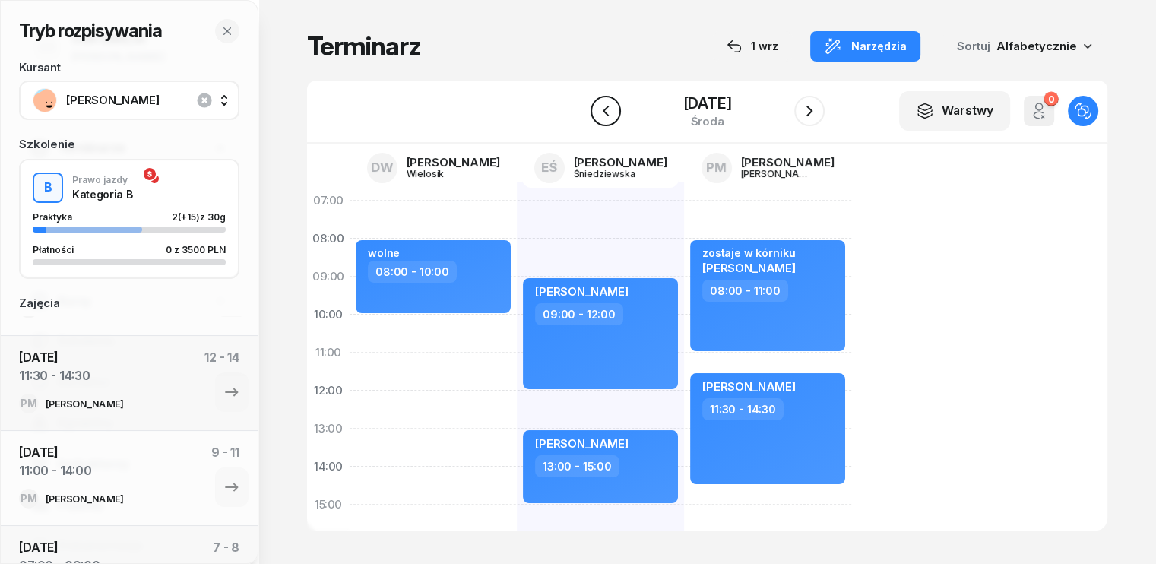
click at [603, 106] on icon "button" at bounding box center [605, 111] width 18 height 18
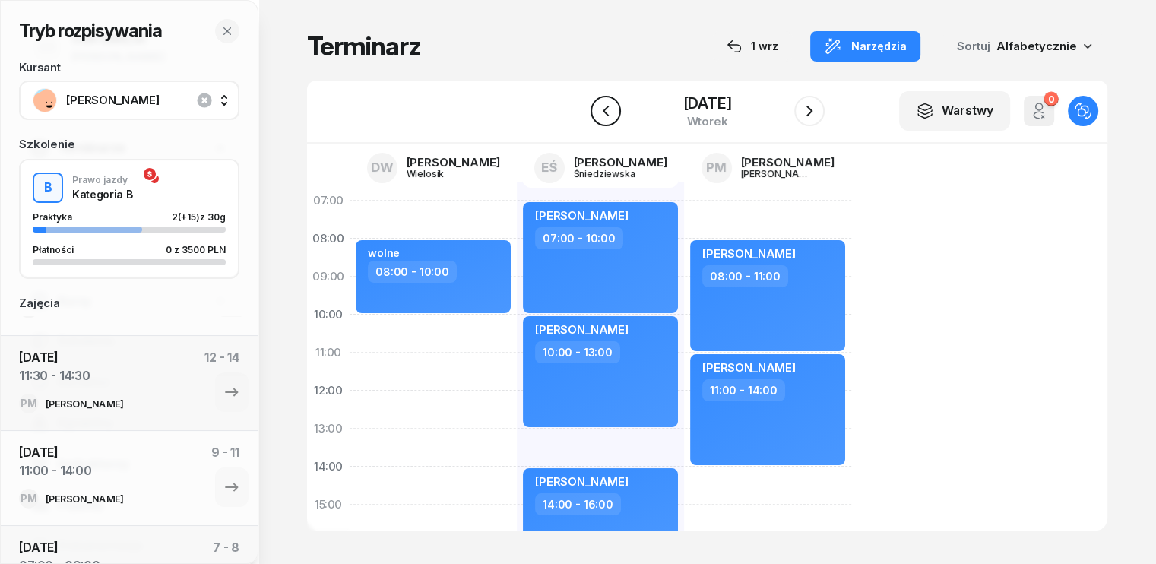
click at [604, 99] on button "button" at bounding box center [605, 111] width 30 height 30
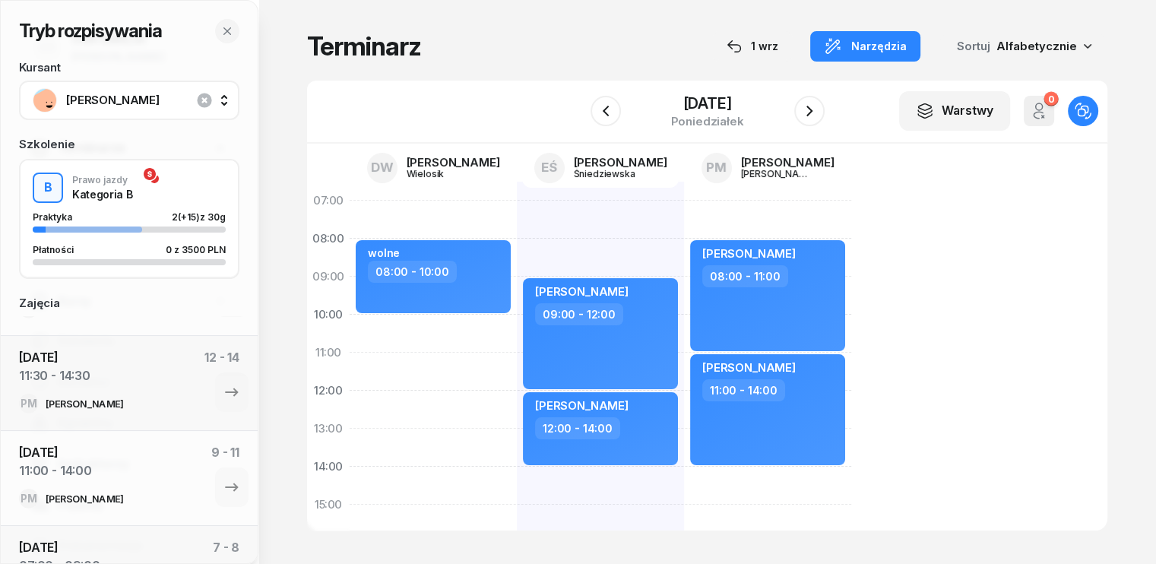
click at [517, 229] on div "[PERSON_NAME] 09:00 - 12:00 [PERSON_NAME] 12:00 - 14:00 [PERSON_NAME] 16:00 - 1…" at bounding box center [600, 524] width 167 height 684
select select "07"
select select "09"
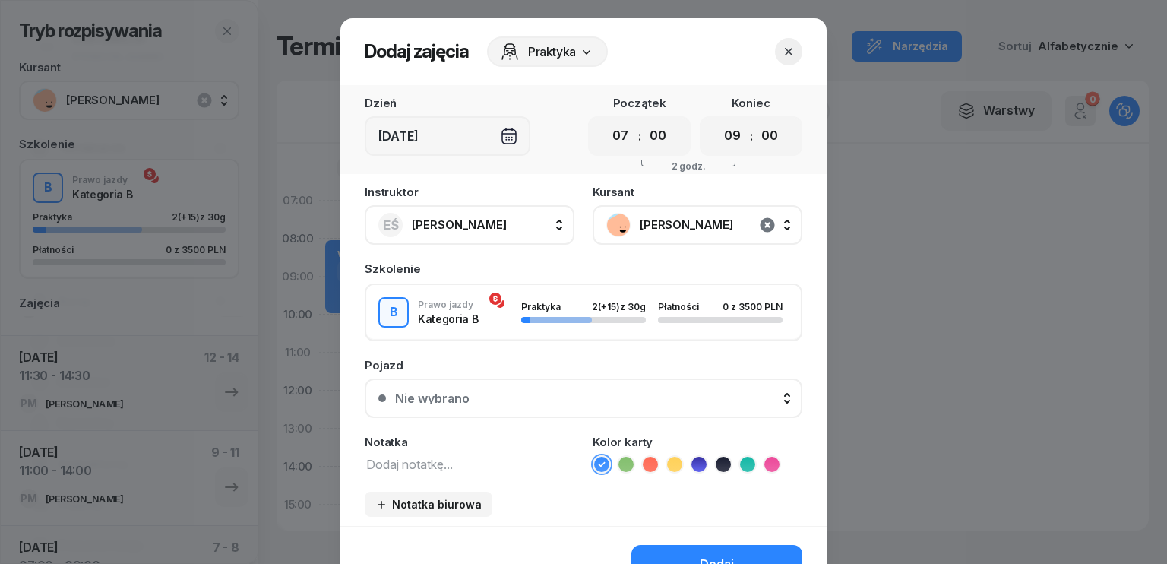
click at [760, 224] on icon "button" at bounding box center [767, 224] width 14 height 14
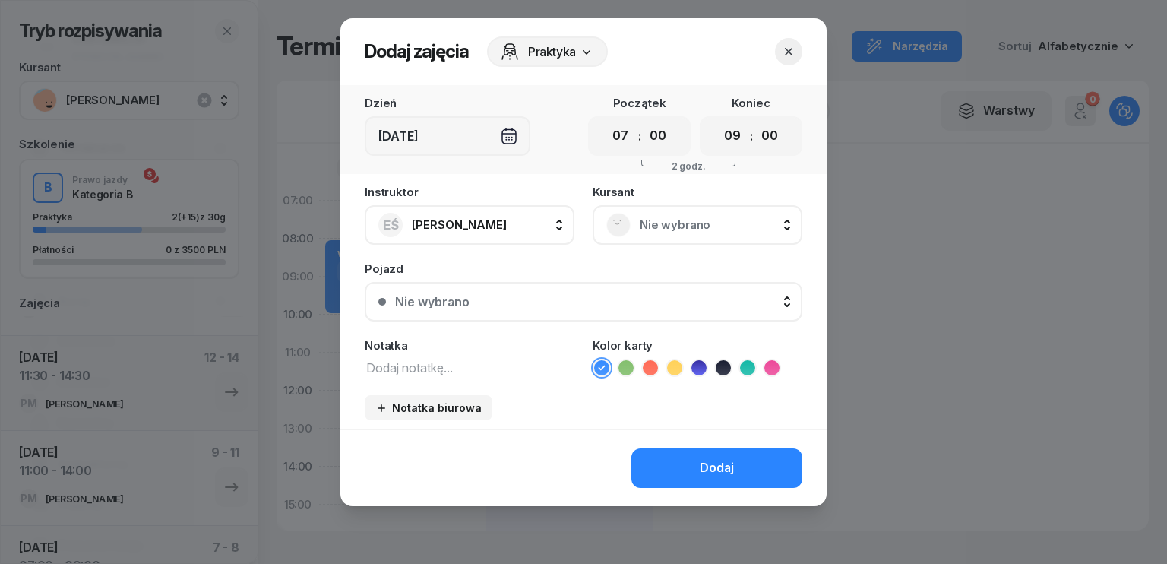
click at [654, 217] on span "Nie wybrano" at bounding box center [714, 225] width 149 height 20
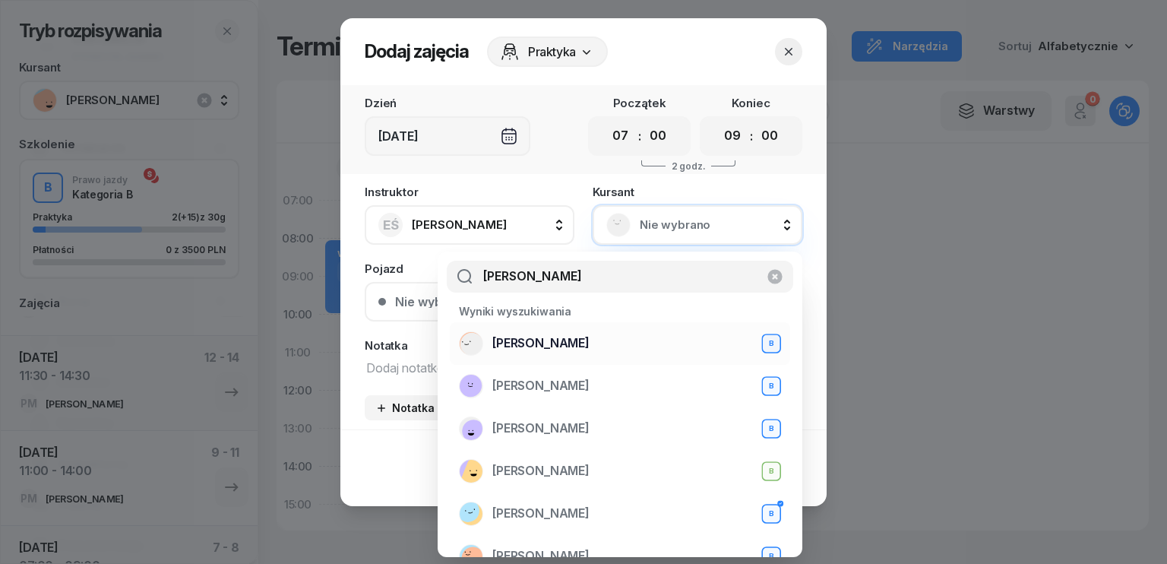
type input "[PERSON_NAME]"
click at [554, 338] on span "[PERSON_NAME]" at bounding box center [540, 344] width 97 height 20
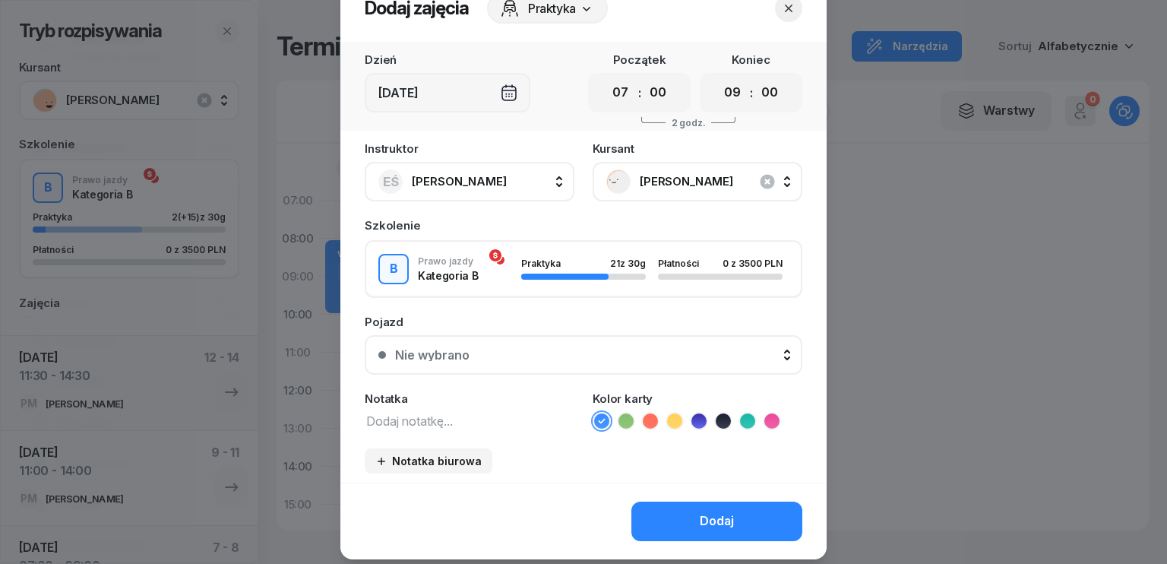
scroll to position [85, 0]
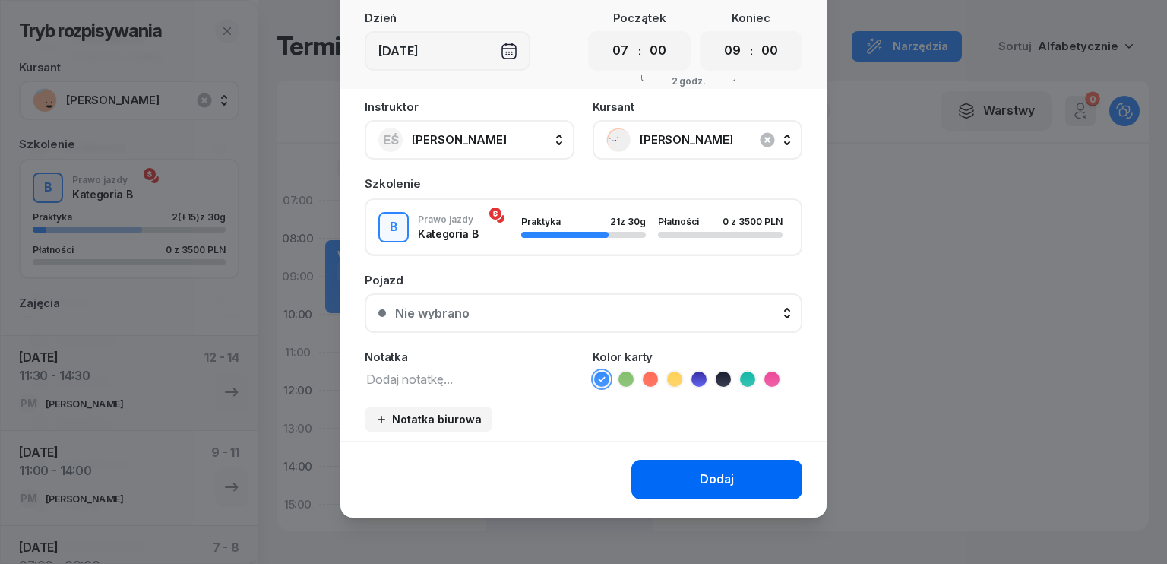
click at [719, 482] on div "Dodaj" at bounding box center [717, 480] width 34 height 20
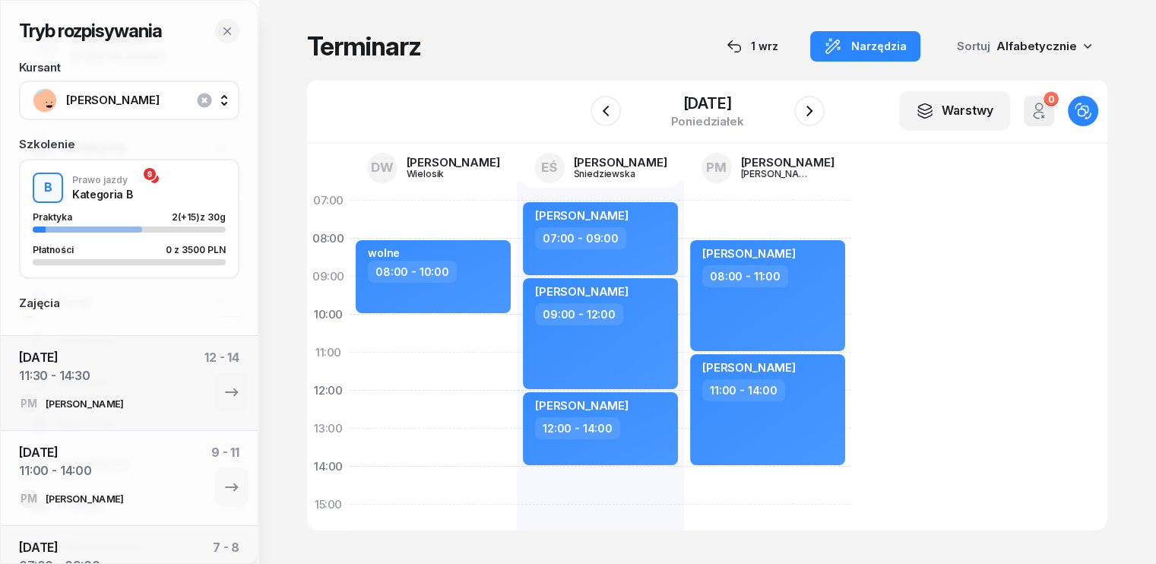
click at [160, 86] on div "[PERSON_NAME]" at bounding box center [129, 101] width 220 height 40
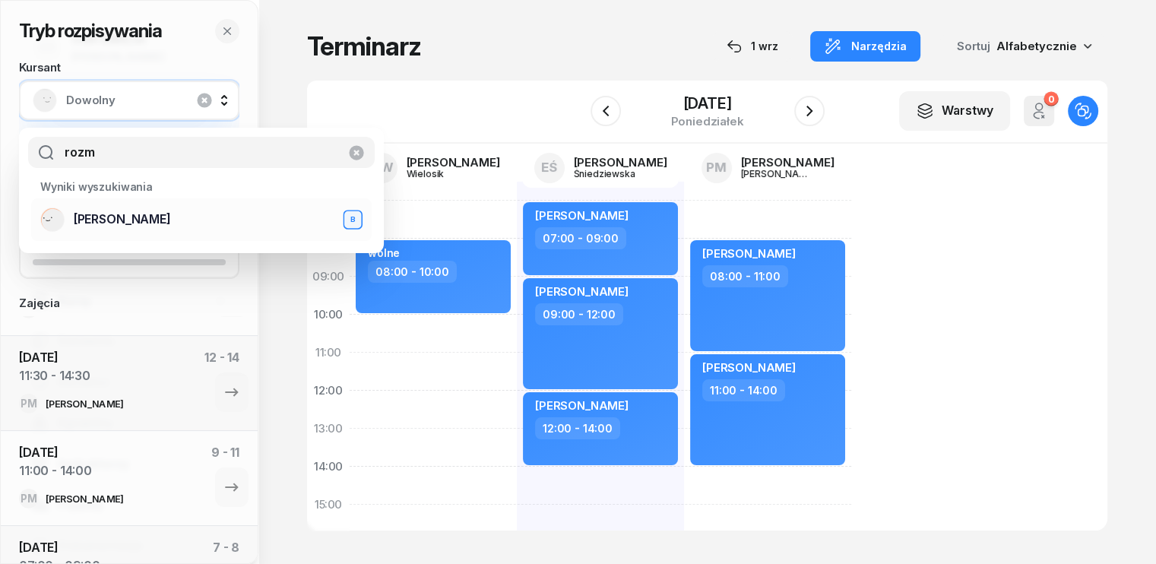
type input "rozm"
click at [112, 212] on span "[PERSON_NAME]" at bounding box center [122, 220] width 97 height 20
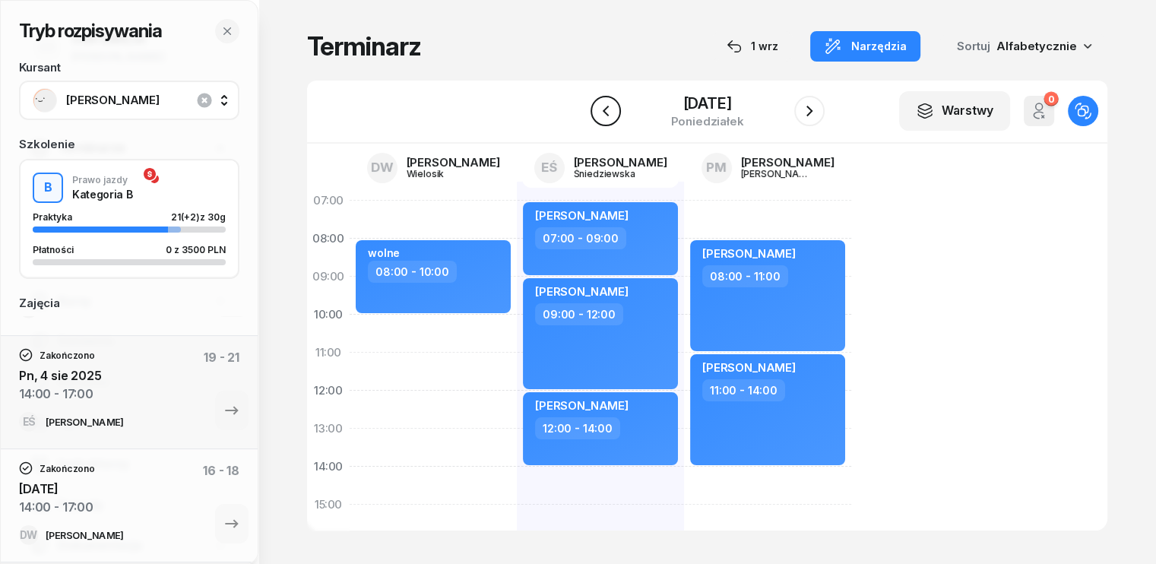
click at [611, 120] on icon "button" at bounding box center [605, 111] width 18 height 18
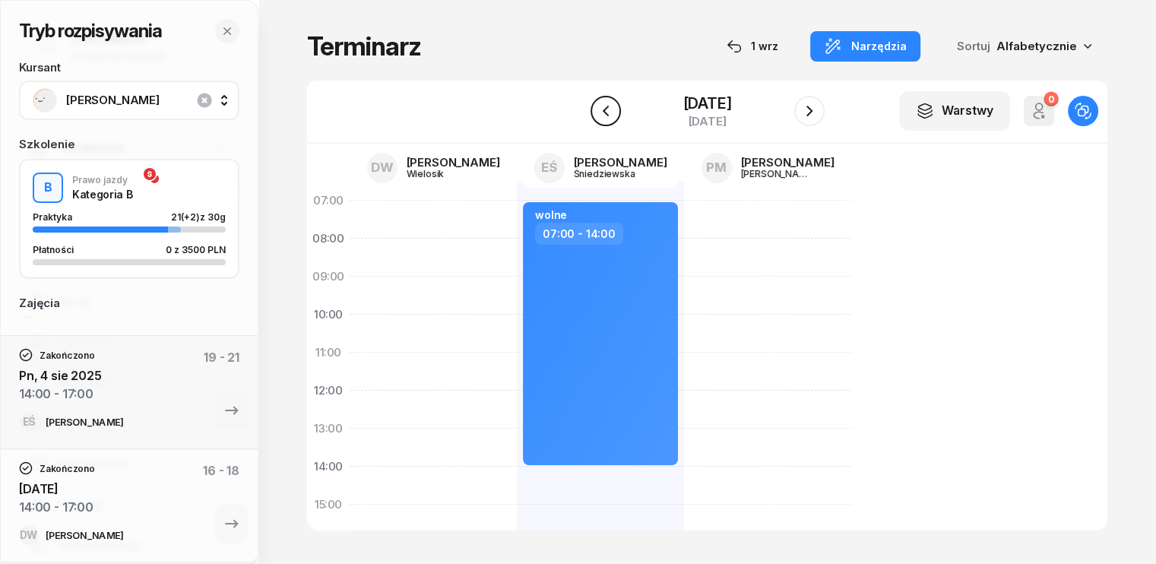
click at [607, 120] on icon "button" at bounding box center [605, 111] width 18 height 18
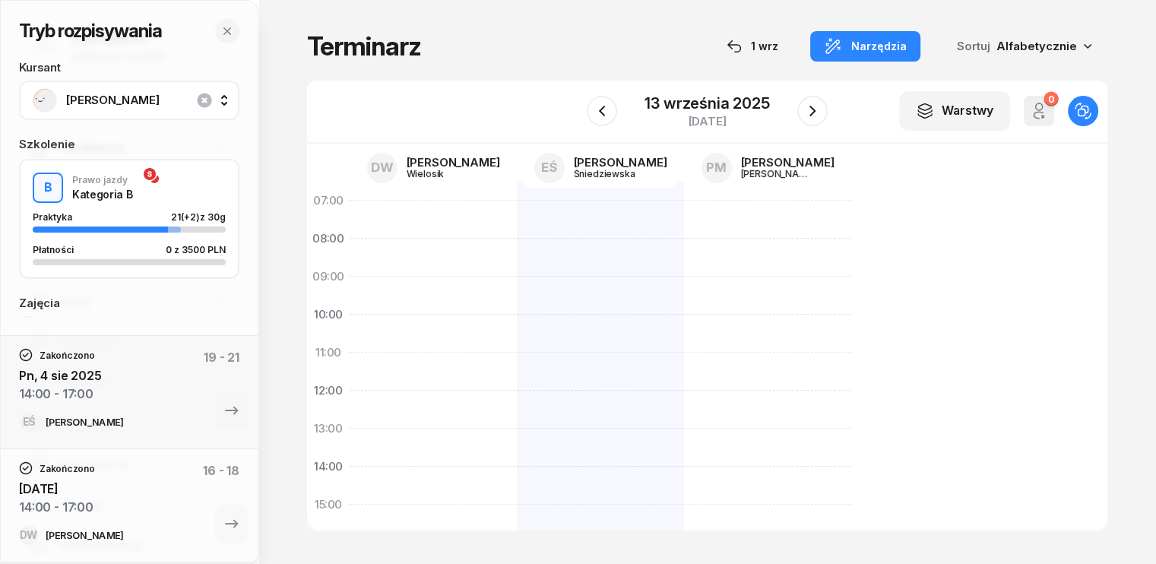
click at [517, 203] on div at bounding box center [600, 524] width 167 height 684
select select "07"
select select "09"
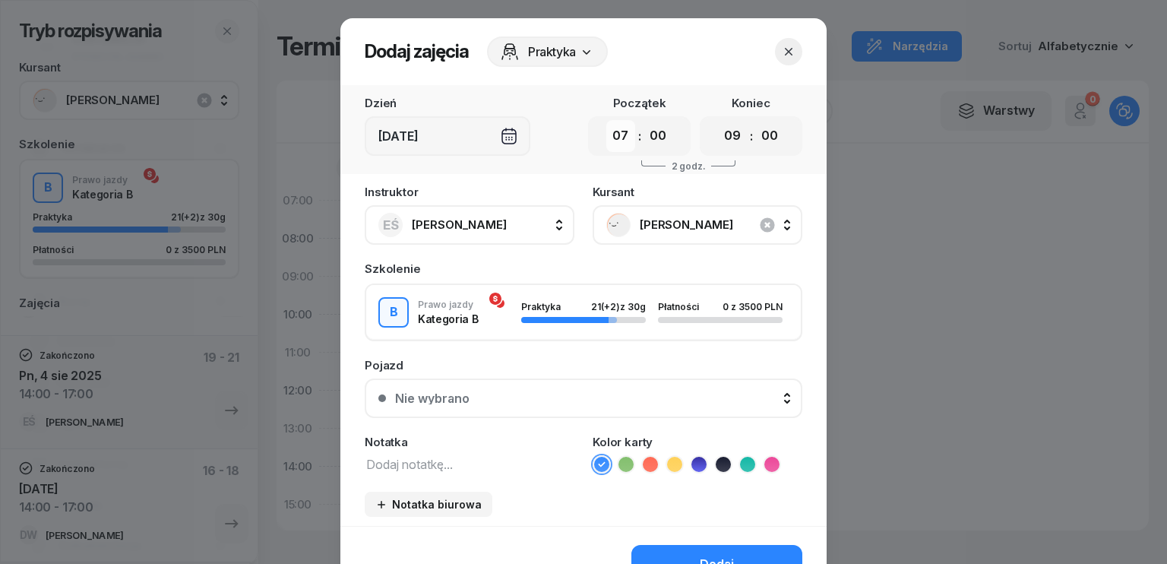
click at [620, 136] on select "00 01 02 03 04 05 06 07 08 09 10 11 12 13 14 15 16 17 18 19 20 21 22 23" at bounding box center [620, 136] width 29 height 32
select select "08"
click at [606, 120] on select "00 01 02 03 04 05 06 07 08 09 10 11 12 13 14 15 16 17 18 19 20 21 22 23" at bounding box center [620, 136] width 29 height 32
click at [729, 143] on select "00 01 02 03 04 05 06 07 08 09 10 11 12 13 14 15 16 17 18 19 20 21 22 23" at bounding box center [732, 136] width 29 height 32
select select "11"
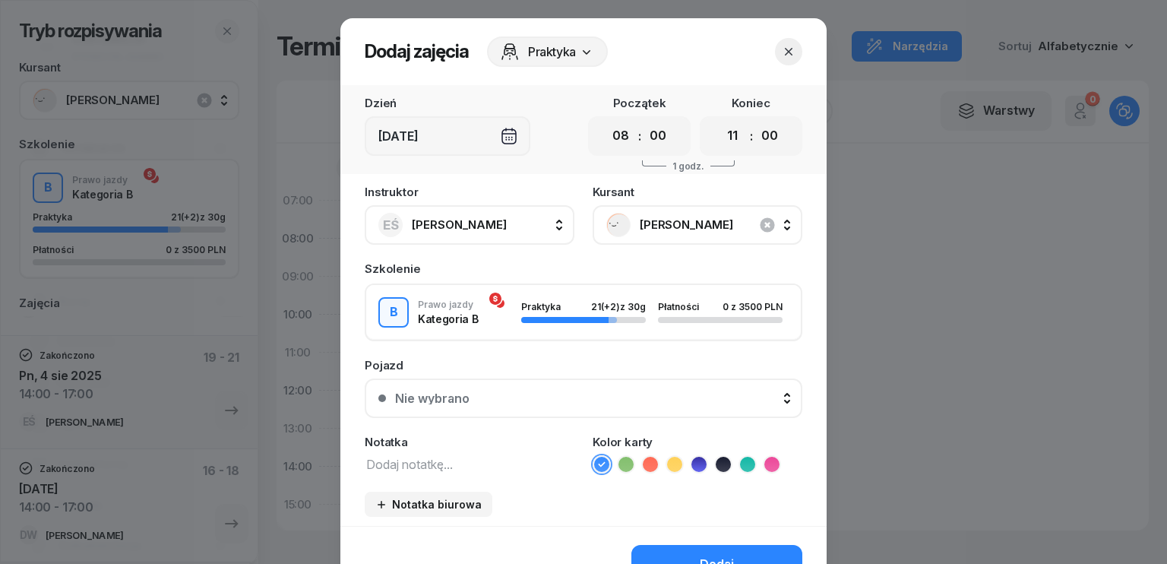
click at [718, 120] on select "00 01 02 03 04 05 06 07 08 09 10 11 12 13 14 15 16 17 18 19 20 21 22 23" at bounding box center [732, 136] width 29 height 32
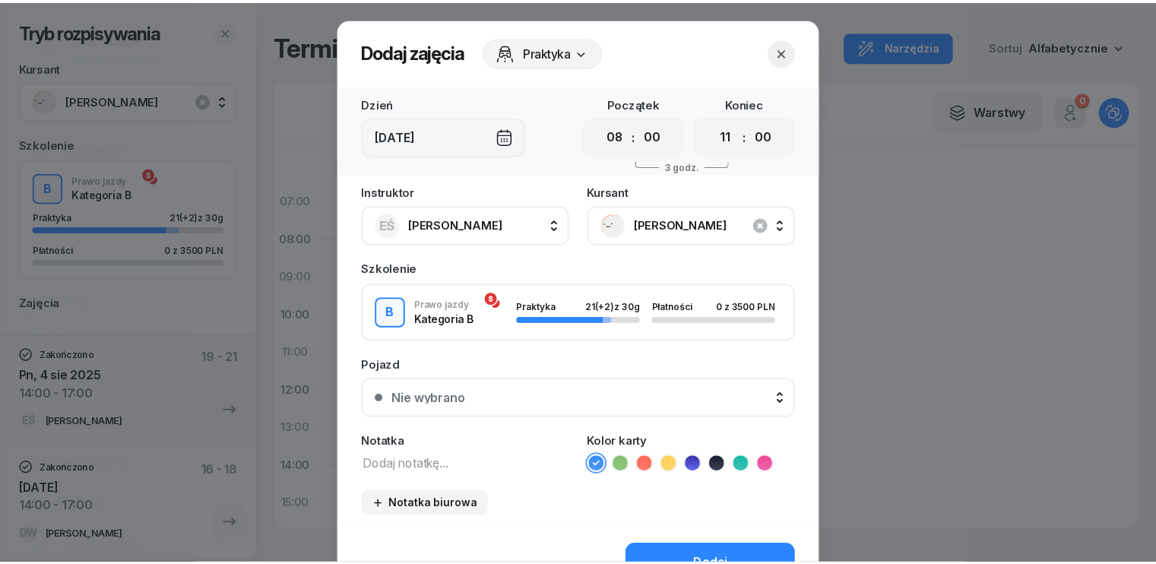
scroll to position [76, 0]
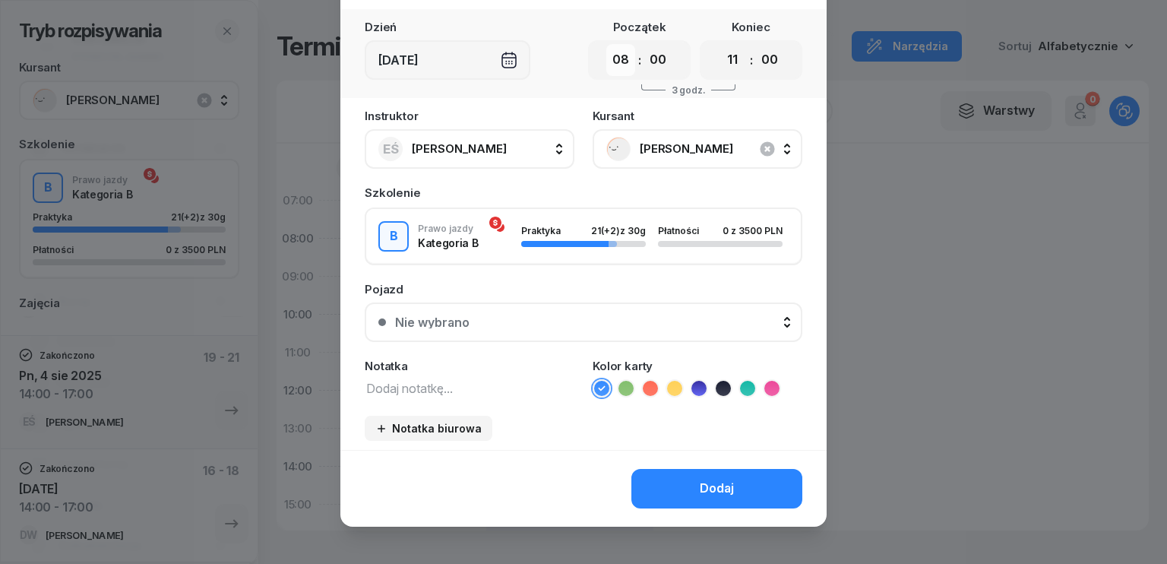
click at [616, 57] on select "00 01 02 03 04 05 06 07 08 09 10 11 12 13 14 15 16 17 18 19 20 21 22 23" at bounding box center [620, 60] width 29 height 32
select select "07"
click at [606, 44] on select "00 01 02 03 04 05 06 07 08 09 10 11 12 13 14 15 16 17 18 19 20 21 22 23" at bounding box center [620, 60] width 29 height 32
drag, startPoint x: 731, startPoint y: 61, endPoint x: 731, endPoint y: 73, distance: 12.2
click at [731, 61] on select "00 01 02 03 04 05 06 07 08 09 10 11 12 13 14 15 16 17 18 19 20 21 22 23" at bounding box center [732, 60] width 29 height 32
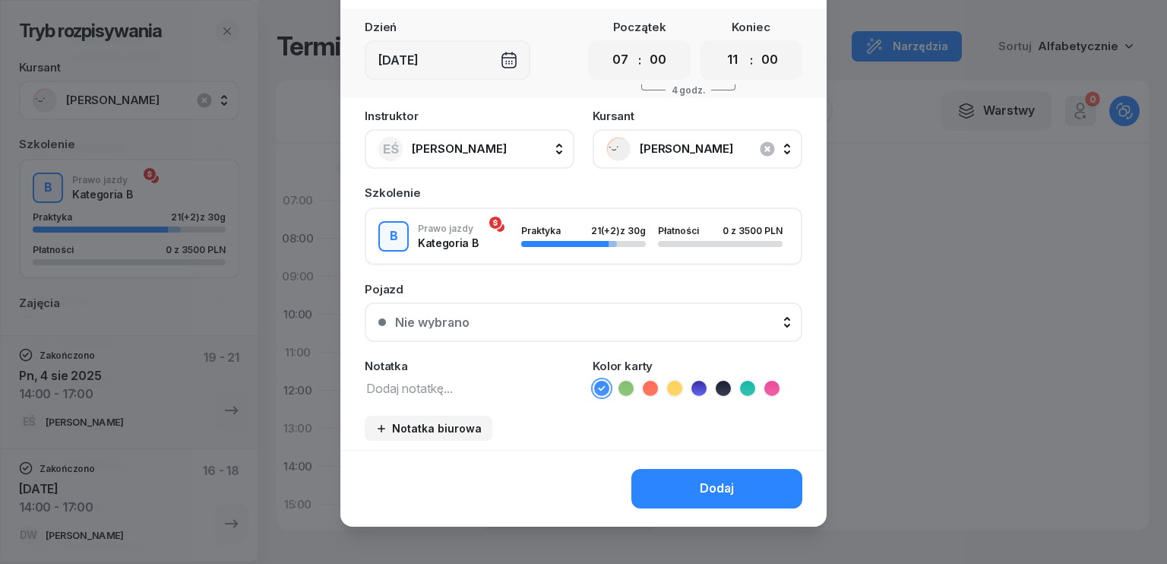
select select "10"
click at [718, 44] on select "00 01 02 03 04 05 06 07 08 09 10 11 12 13 14 15 16 17 18 19 20 21 22 23" at bounding box center [732, 60] width 29 height 32
click at [661, 482] on button "Dodaj" at bounding box center [716, 489] width 171 height 40
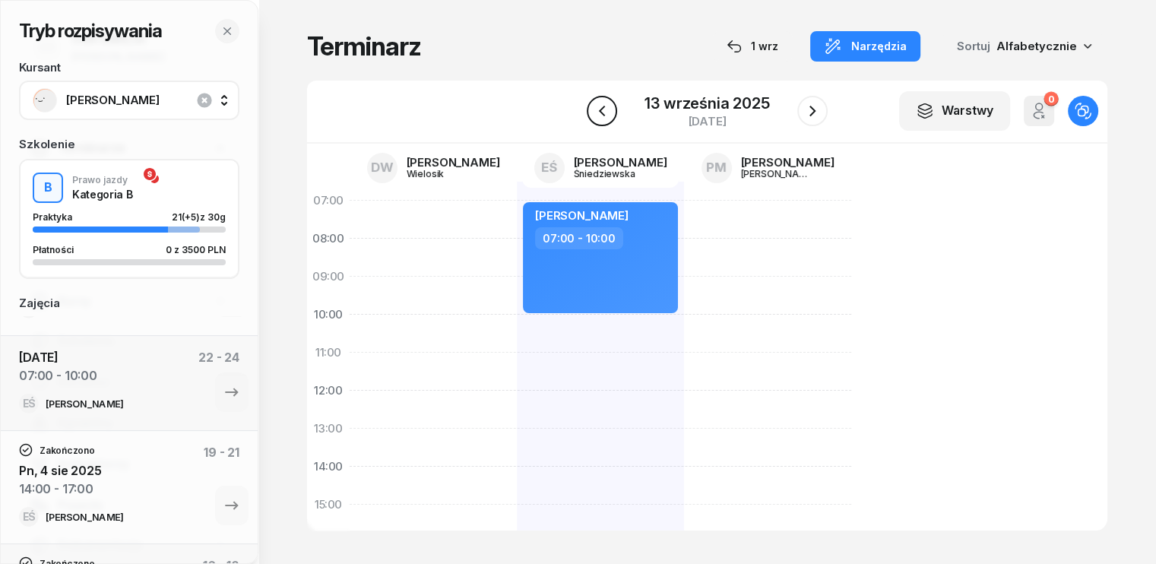
click at [608, 109] on icon "button" at bounding box center [602, 111] width 18 height 18
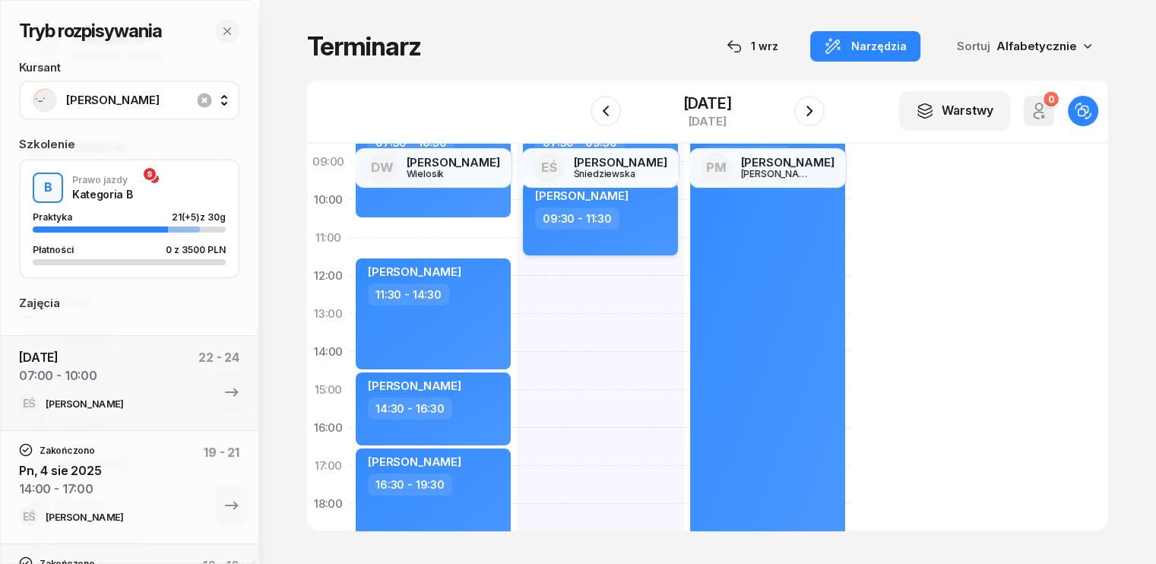
scroll to position [76, 0]
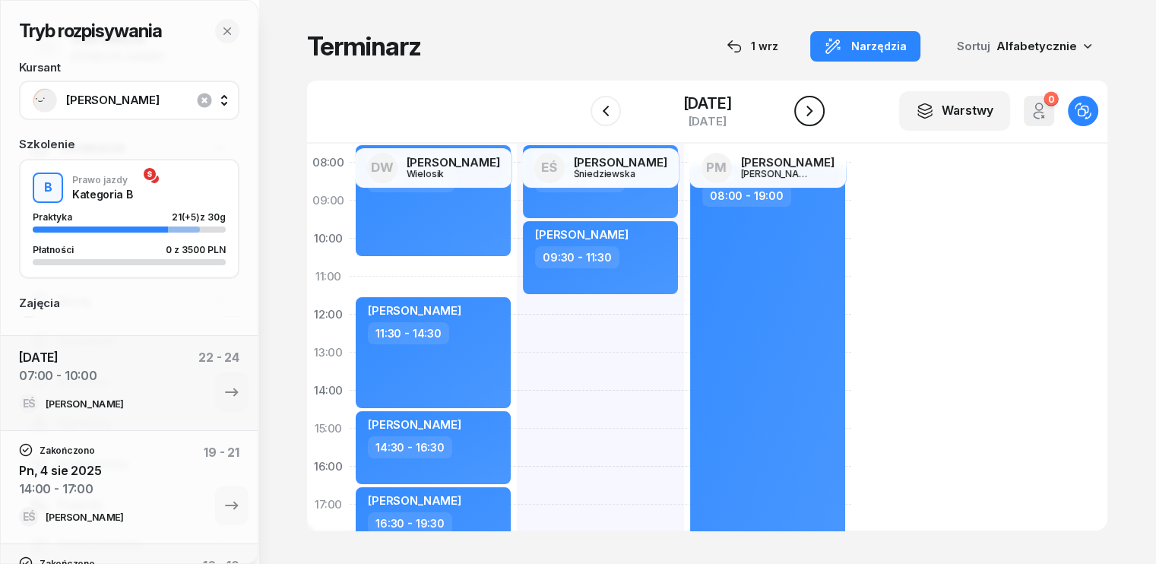
click at [806, 110] on icon "button" at bounding box center [809, 111] width 18 height 18
click at [806, 110] on icon "button" at bounding box center [812, 111] width 18 height 18
click at [806, 112] on icon "button" at bounding box center [809, 111] width 18 height 18
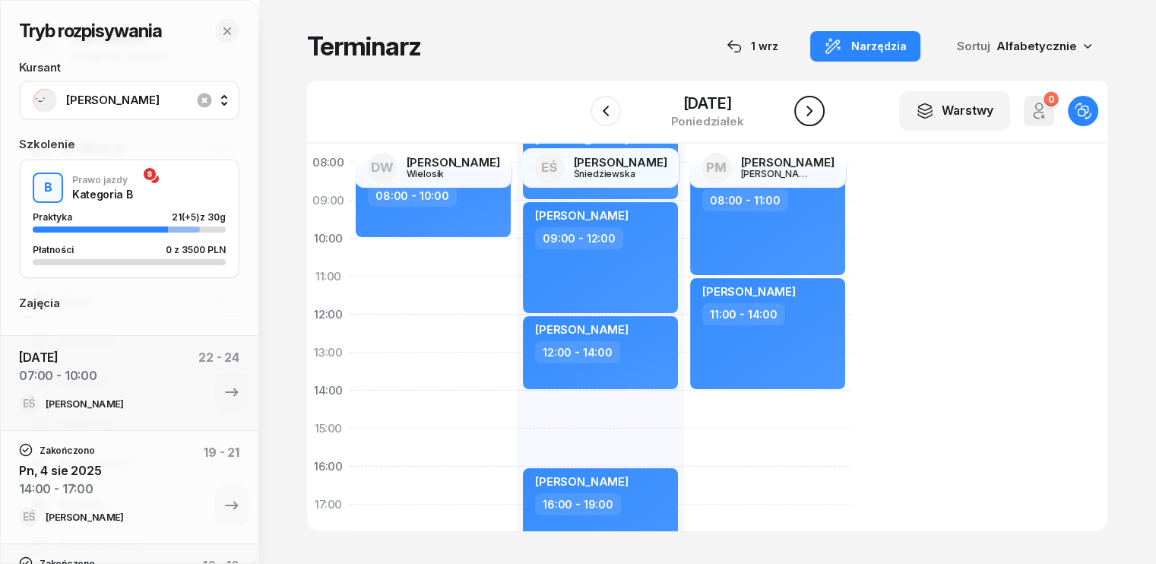
click at [806, 112] on icon "button" at bounding box center [809, 111] width 18 height 18
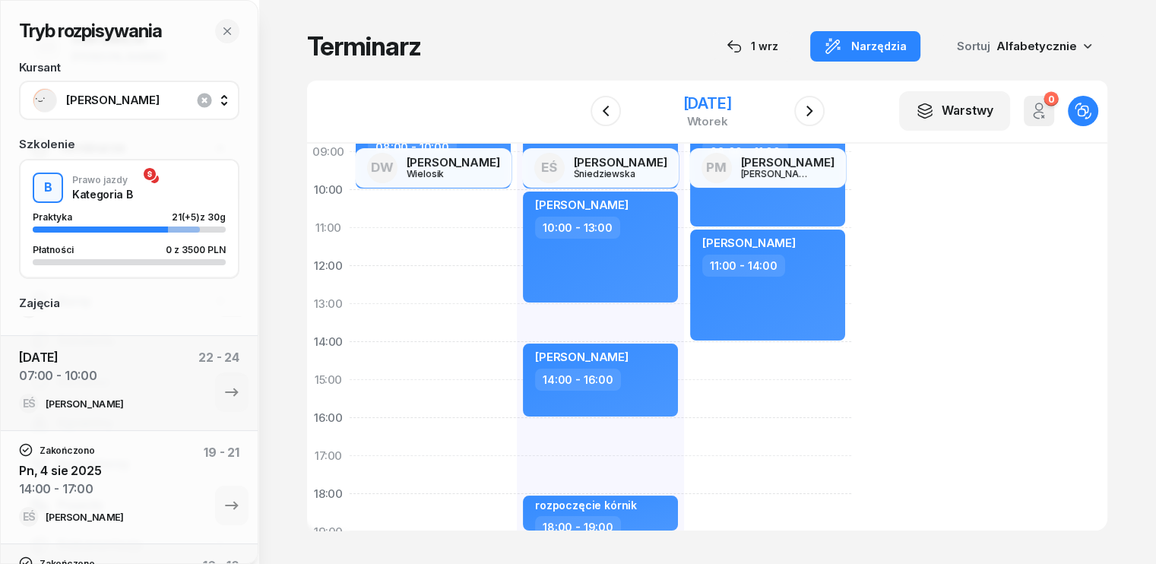
scroll to position [76, 0]
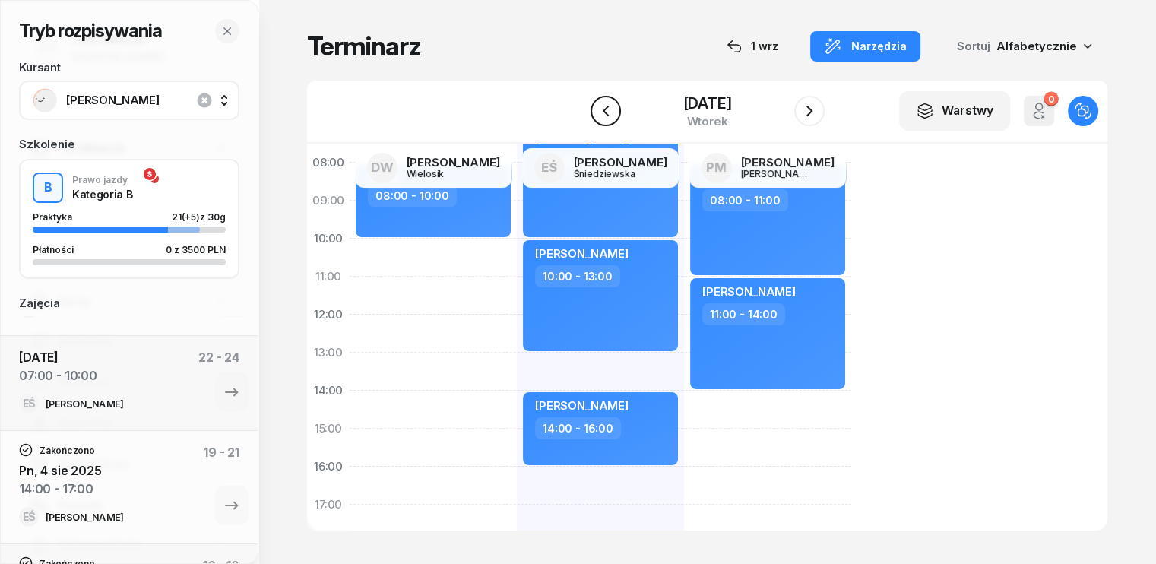
click at [615, 112] on button "button" at bounding box center [605, 111] width 30 height 30
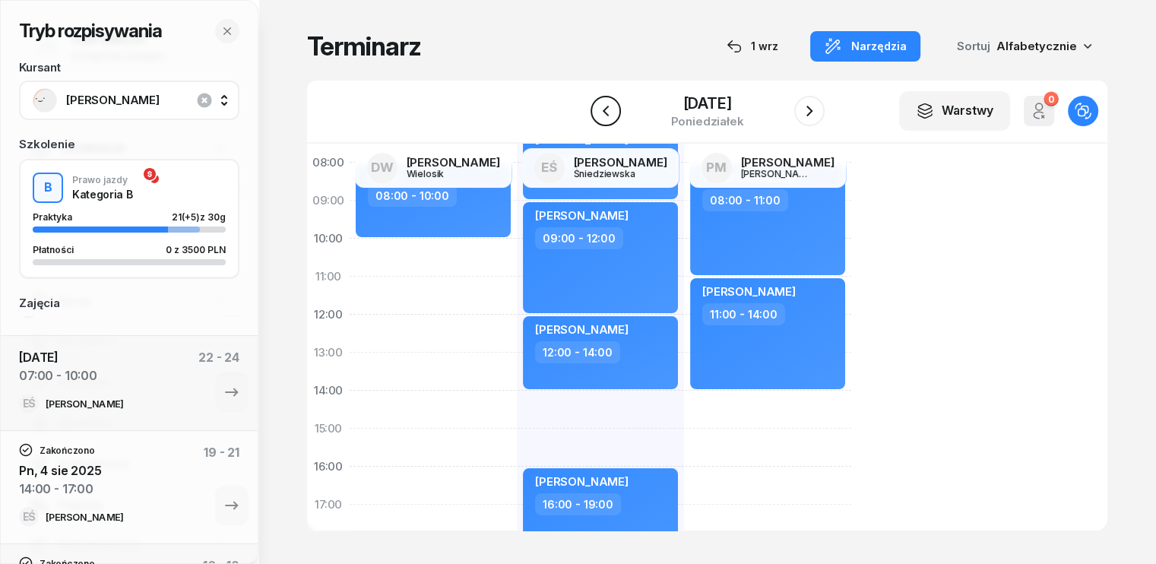
click at [615, 112] on button "button" at bounding box center [605, 111] width 30 height 30
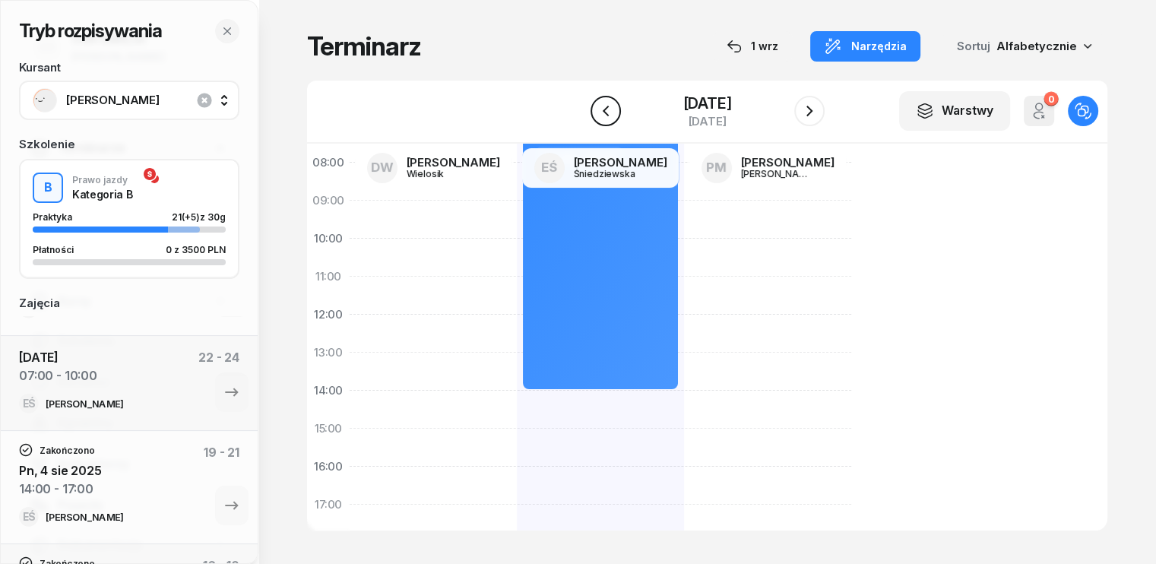
click at [615, 108] on button "button" at bounding box center [605, 111] width 30 height 30
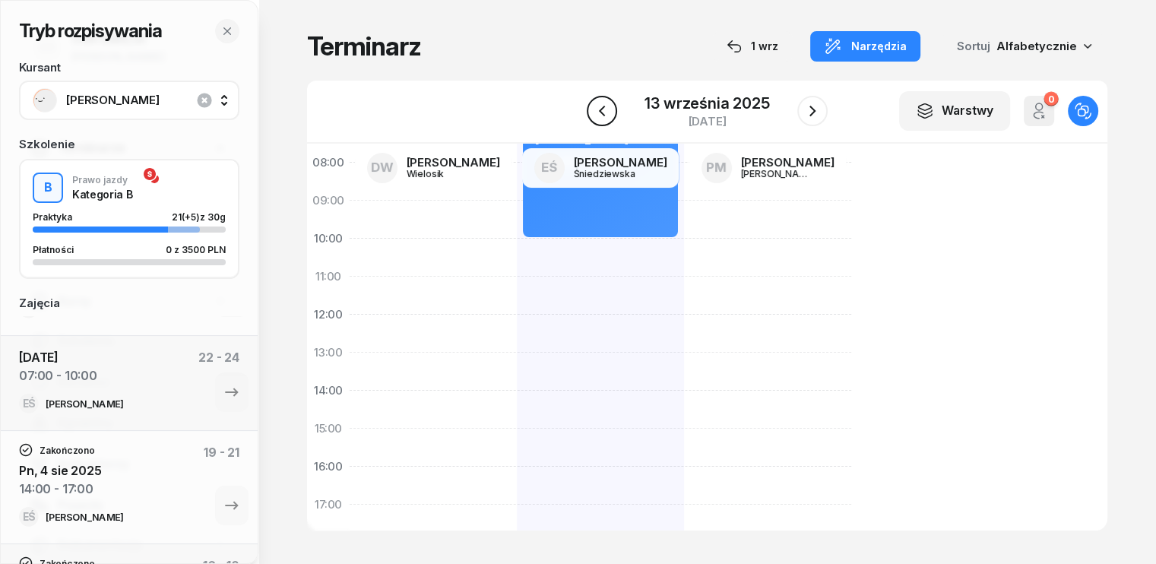
click at [613, 107] on button "button" at bounding box center [602, 111] width 30 height 30
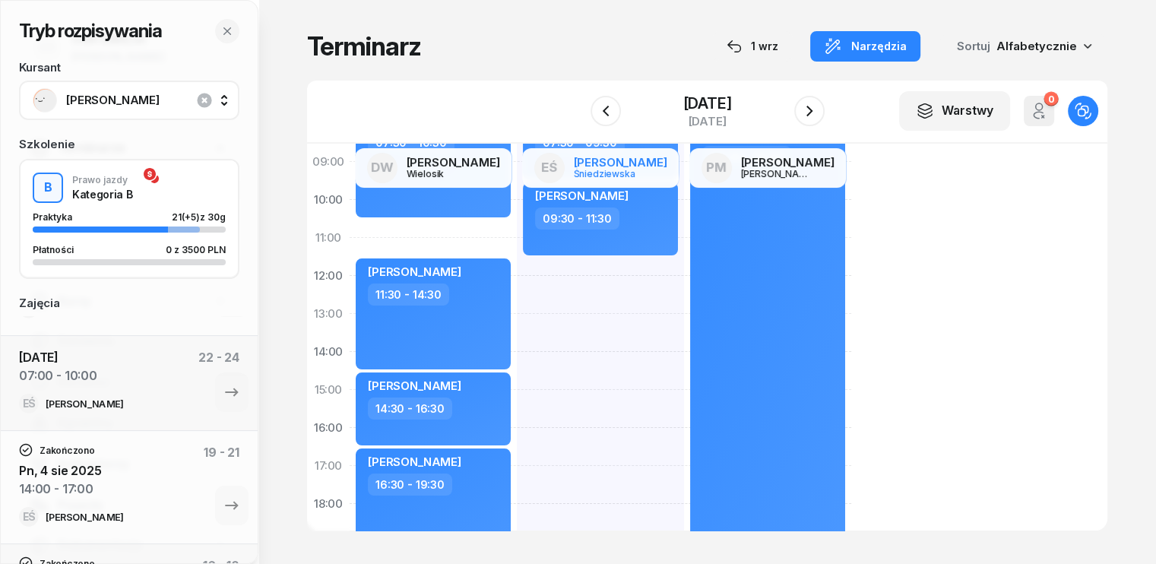
scroll to position [106, 0]
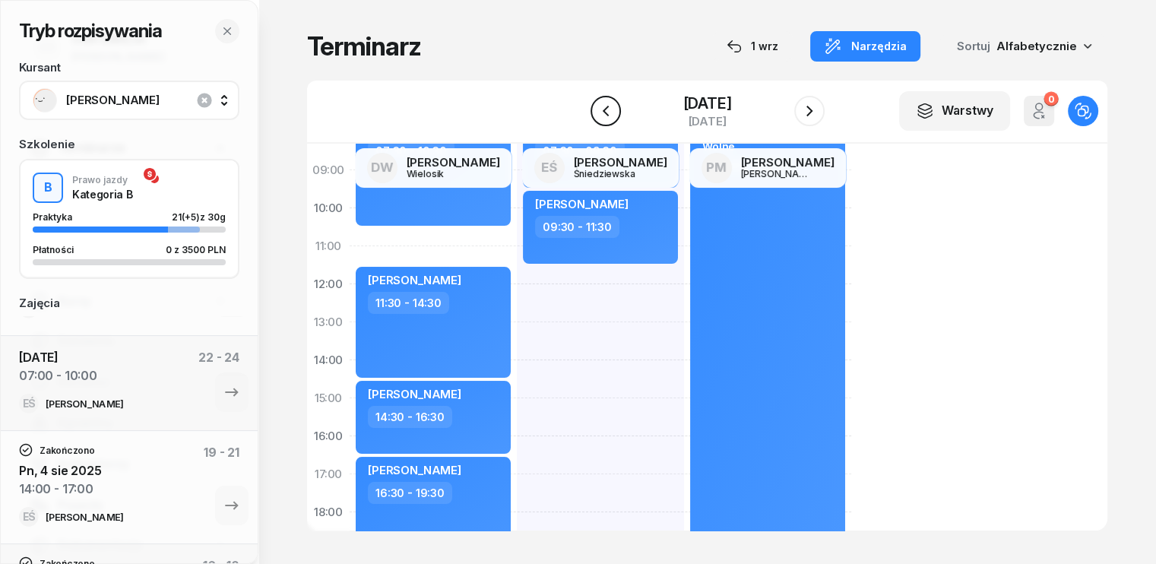
click at [608, 112] on icon "button" at bounding box center [605, 111] width 18 height 18
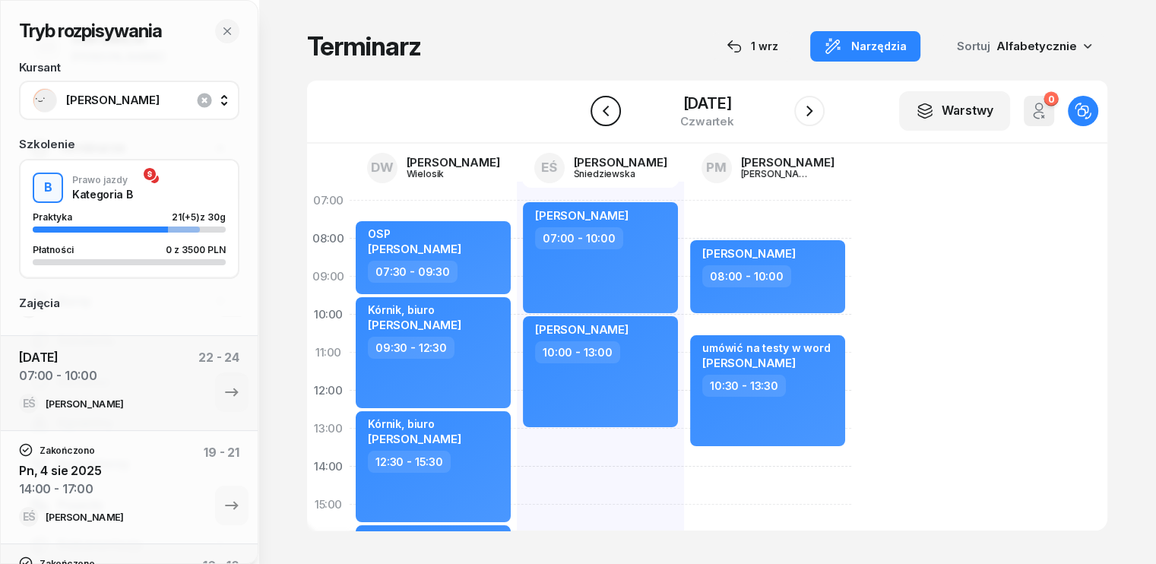
click at [614, 111] on button "button" at bounding box center [605, 111] width 30 height 30
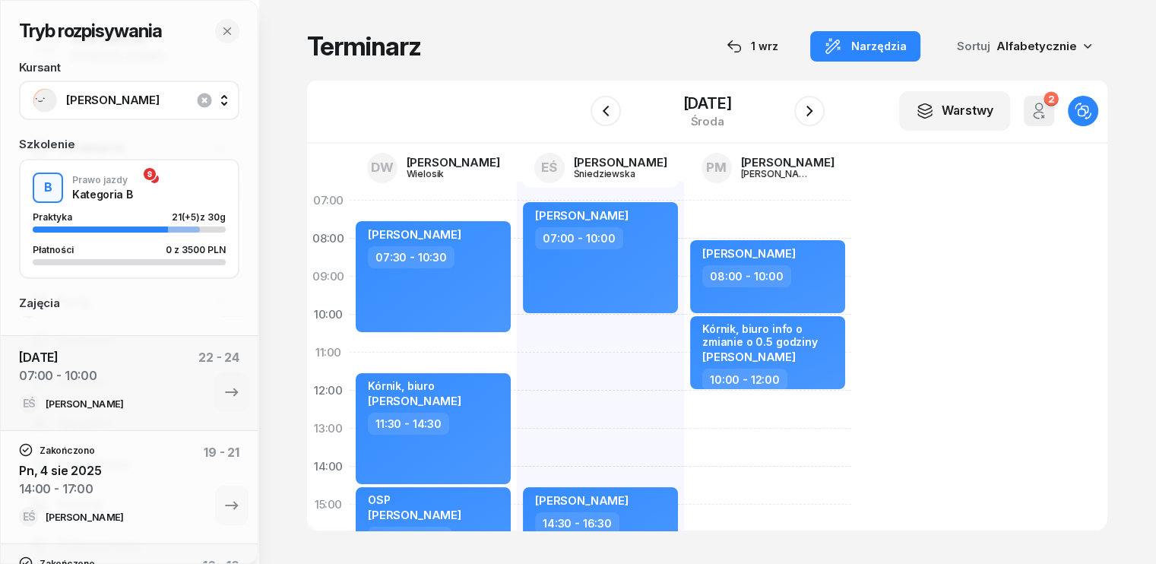
click at [517, 324] on div "[PERSON_NAME] 07:00 - 10:00 [PERSON_NAME] 14:30 - 16:30" at bounding box center [600, 524] width 167 height 684
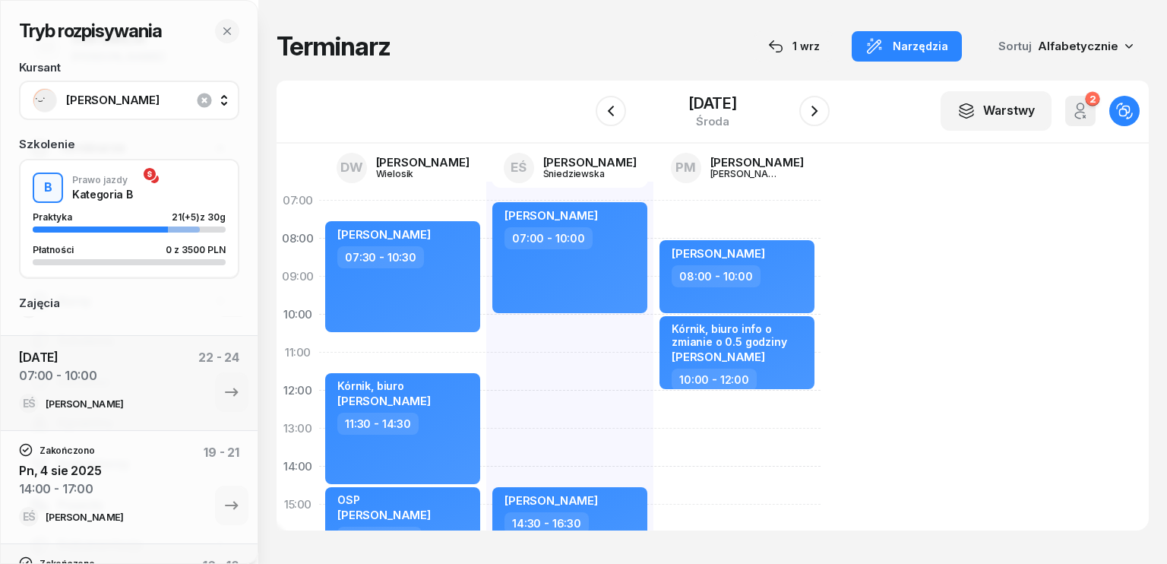
select select "10"
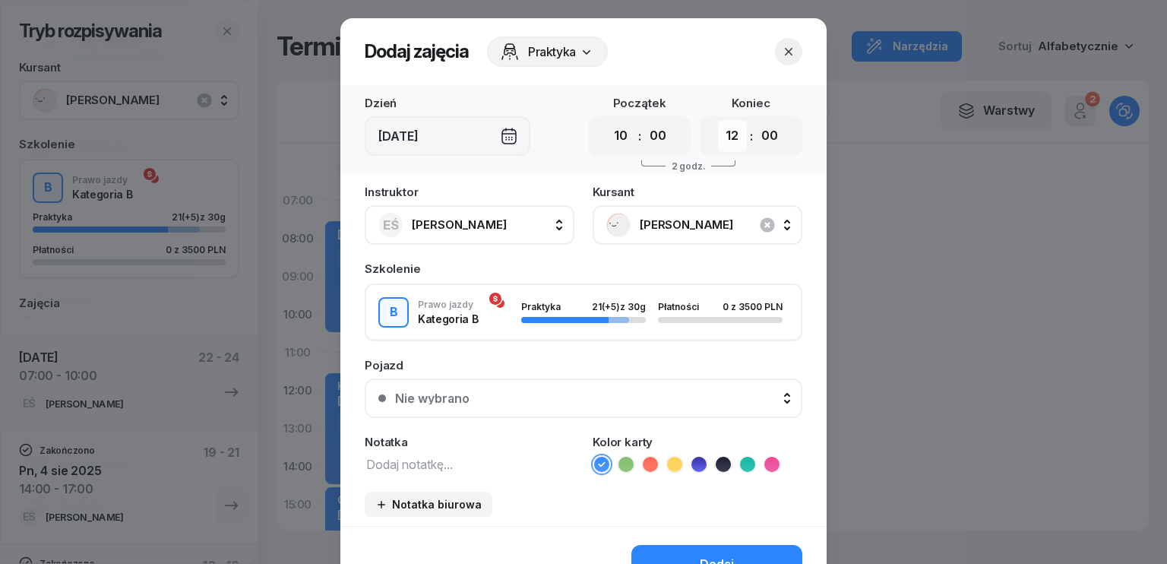
click at [736, 138] on select "00 01 02 03 04 05 06 07 08 09 10 11 12 13 14 15 16 17 18 19 20 21 22 23" at bounding box center [732, 136] width 29 height 32
select select "13"
click at [718, 120] on select "00 01 02 03 04 05 06 07 08 09 10 11 12 13 14 15 16 17 18 19 20 21 22 23" at bounding box center [732, 136] width 29 height 32
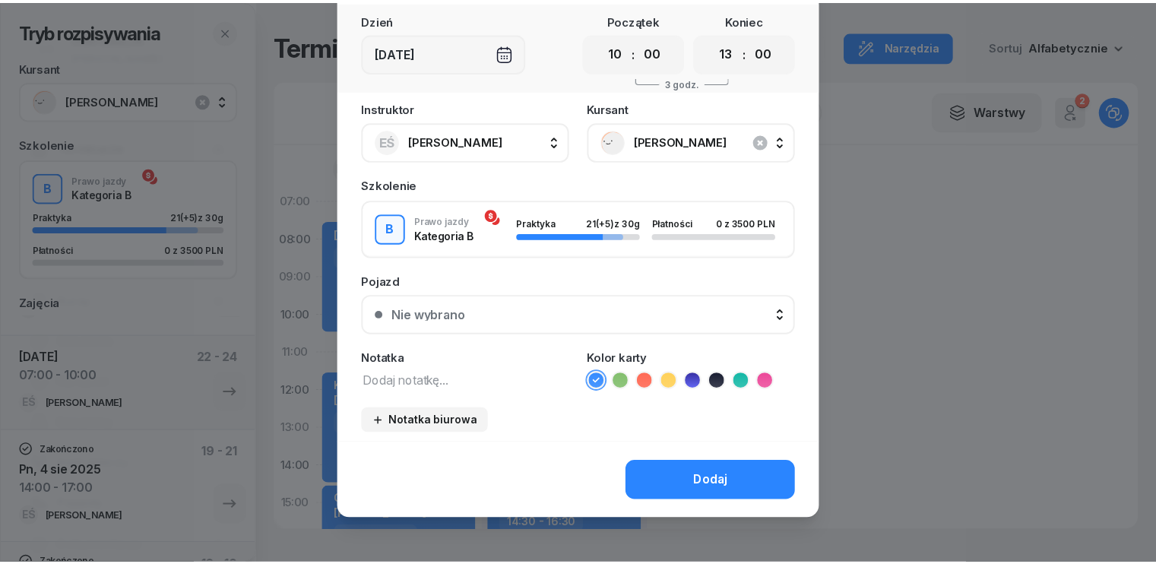
scroll to position [85, 0]
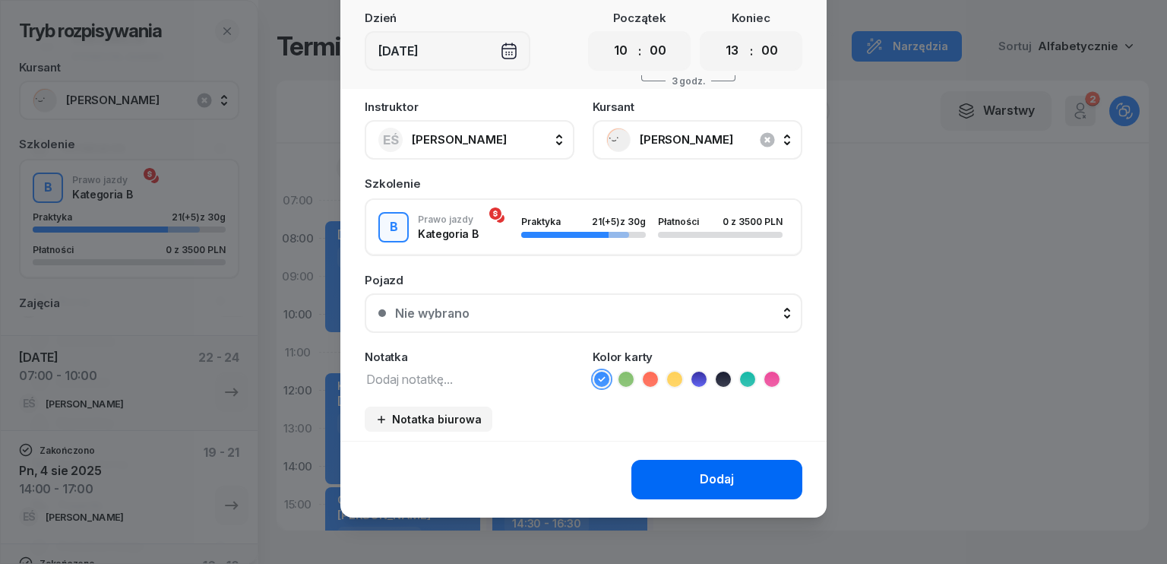
click at [675, 470] on button "Dodaj" at bounding box center [716, 480] width 171 height 40
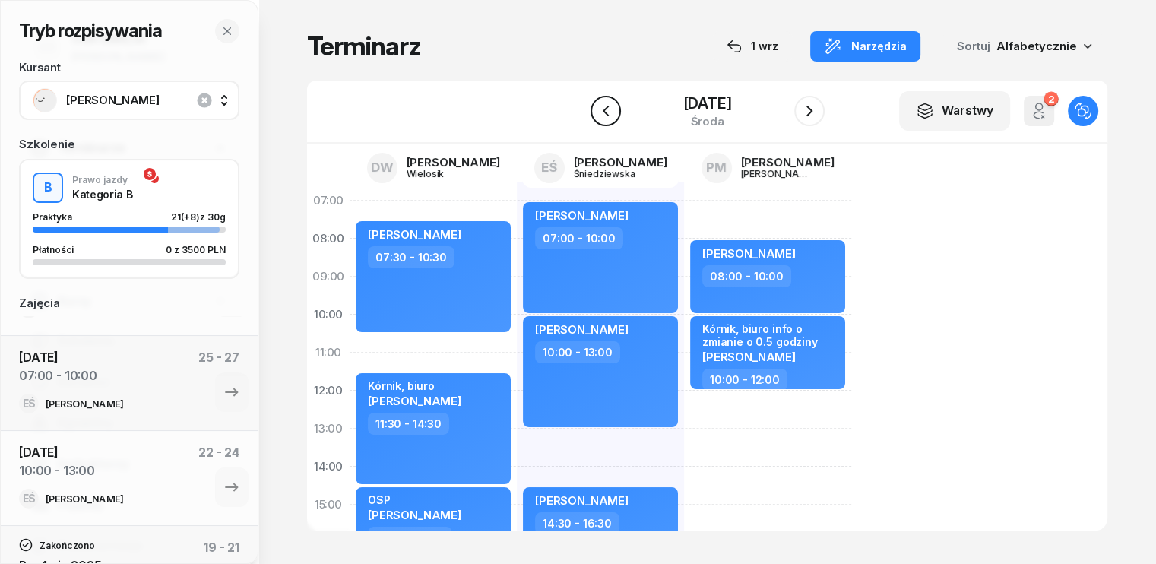
click at [602, 107] on icon "button" at bounding box center [605, 111] width 6 height 11
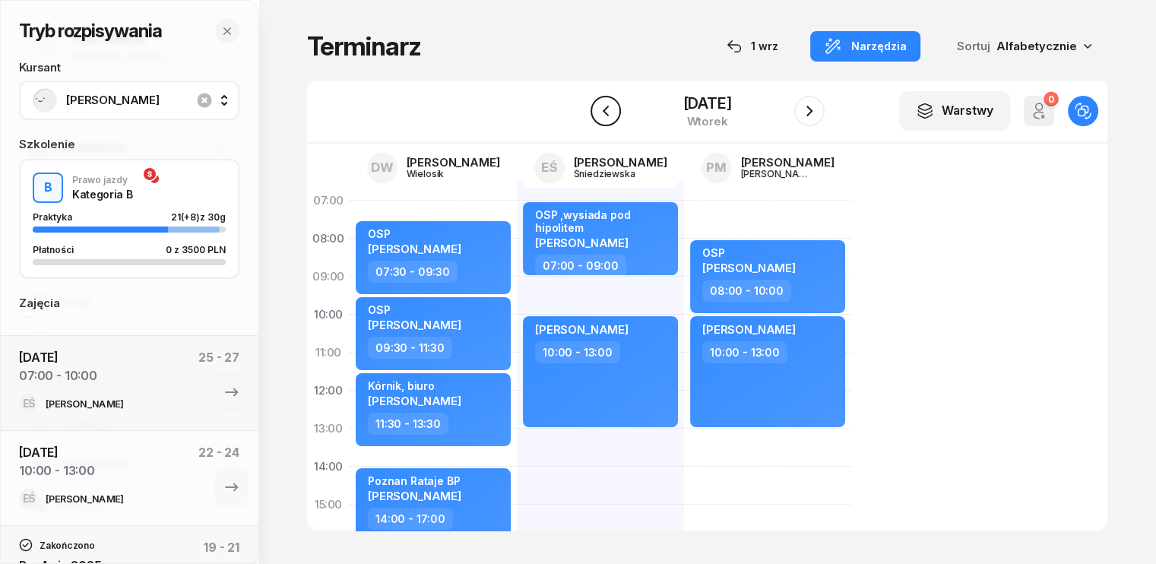
click at [602, 107] on icon "button" at bounding box center [605, 111] width 18 height 18
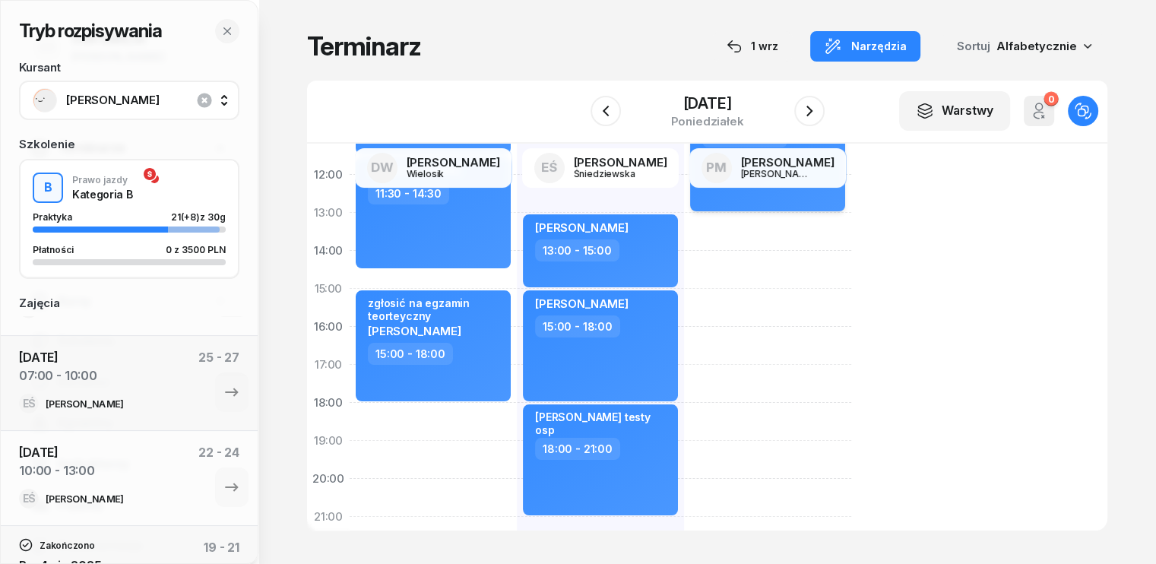
scroll to position [228, 0]
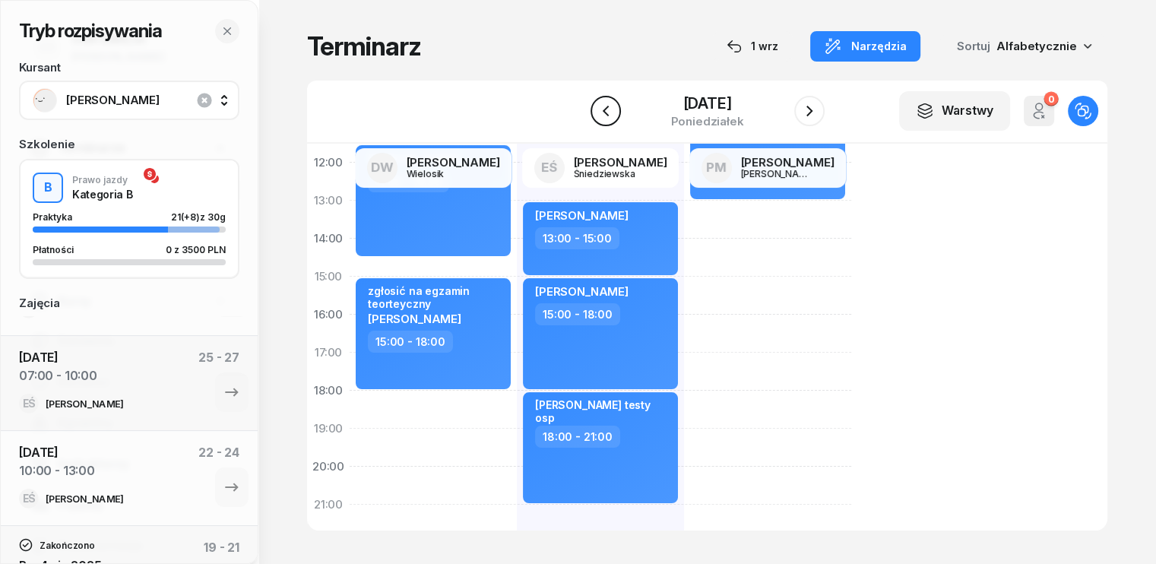
click at [605, 117] on icon "button" at bounding box center [605, 111] width 18 height 18
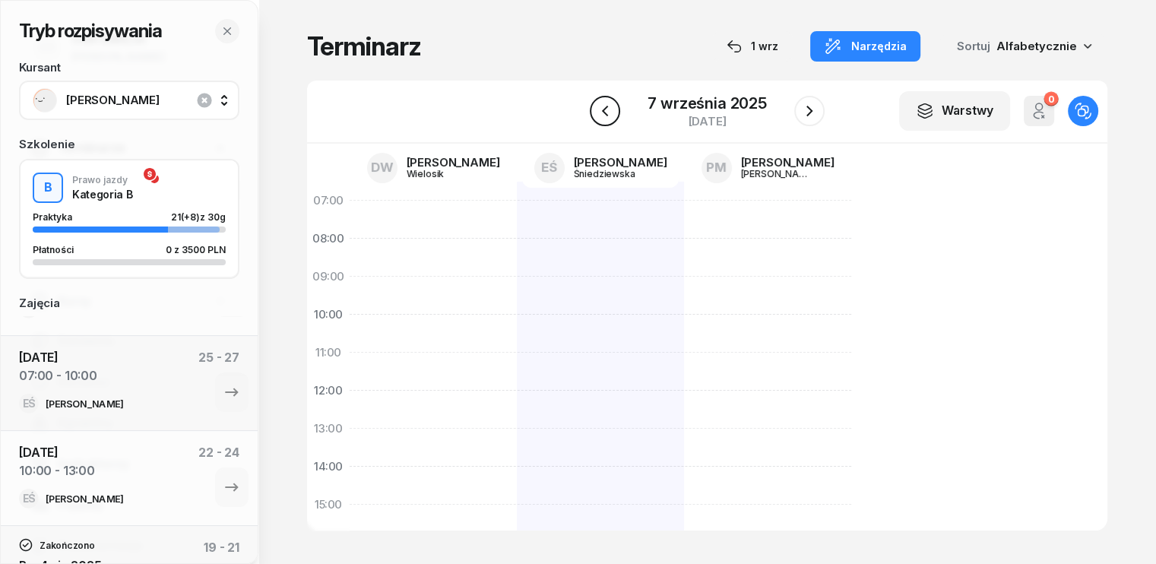
click at [600, 119] on icon "button" at bounding box center [605, 111] width 18 height 18
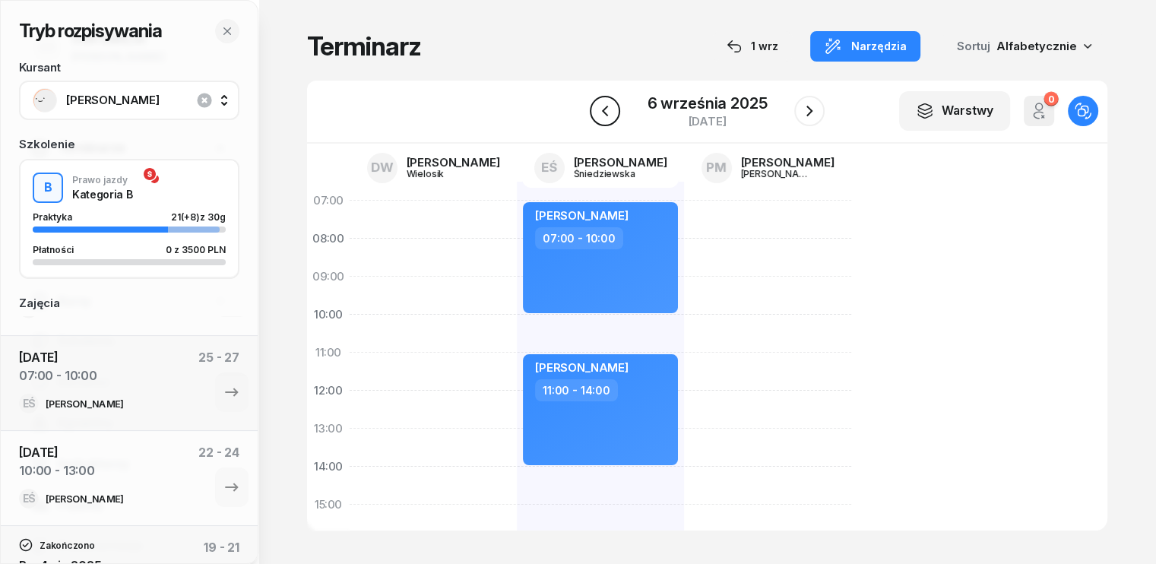
click at [608, 115] on icon "button" at bounding box center [605, 111] width 18 height 18
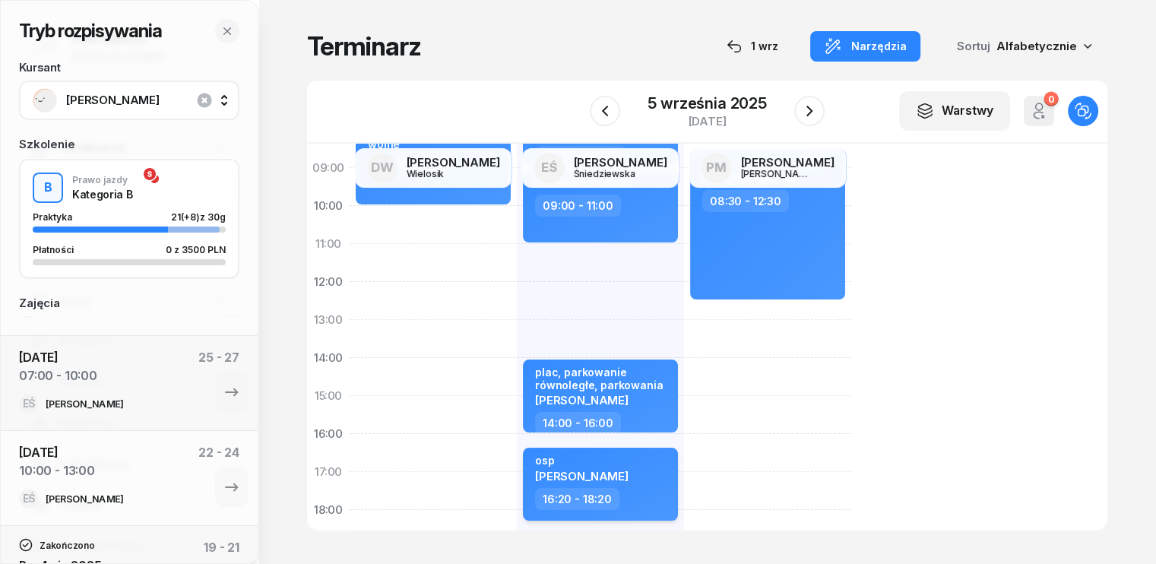
scroll to position [76, 0]
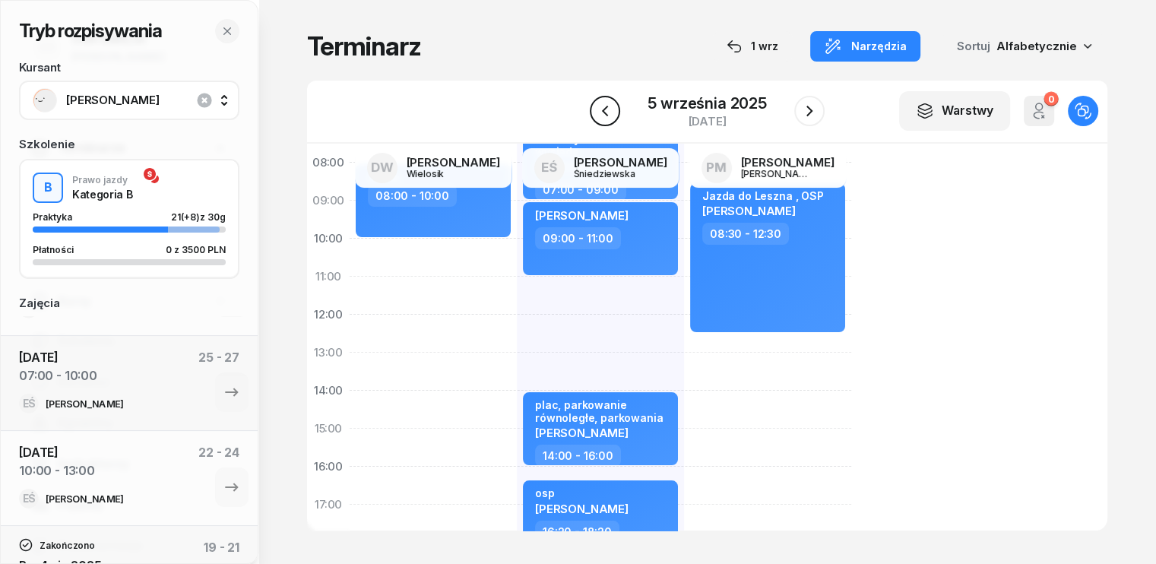
click at [611, 106] on icon "button" at bounding box center [605, 111] width 18 height 18
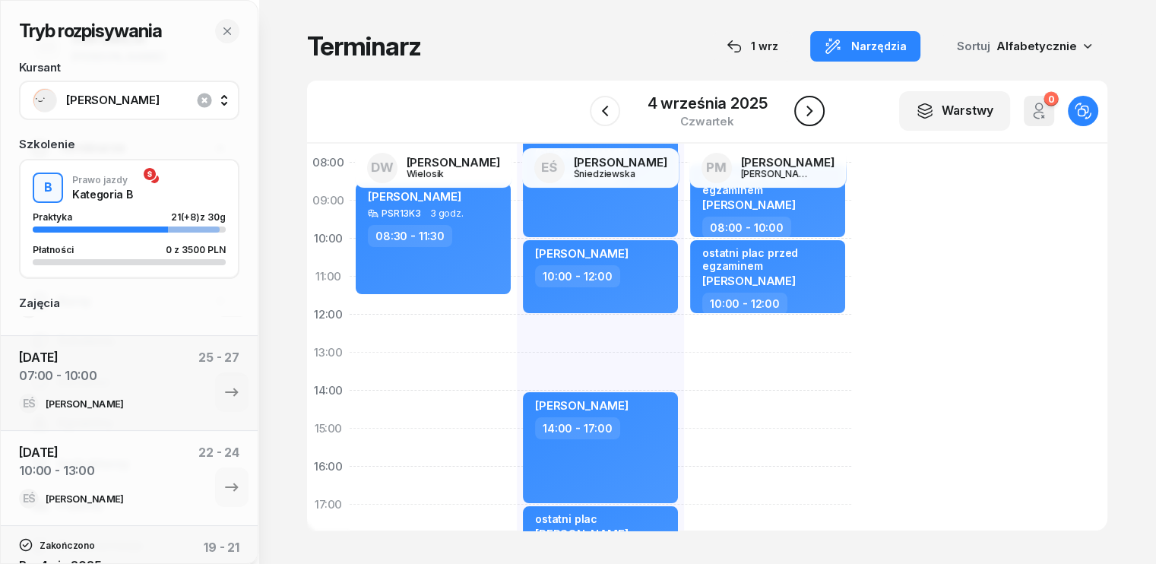
click at [811, 111] on icon "button" at bounding box center [809, 111] width 6 height 11
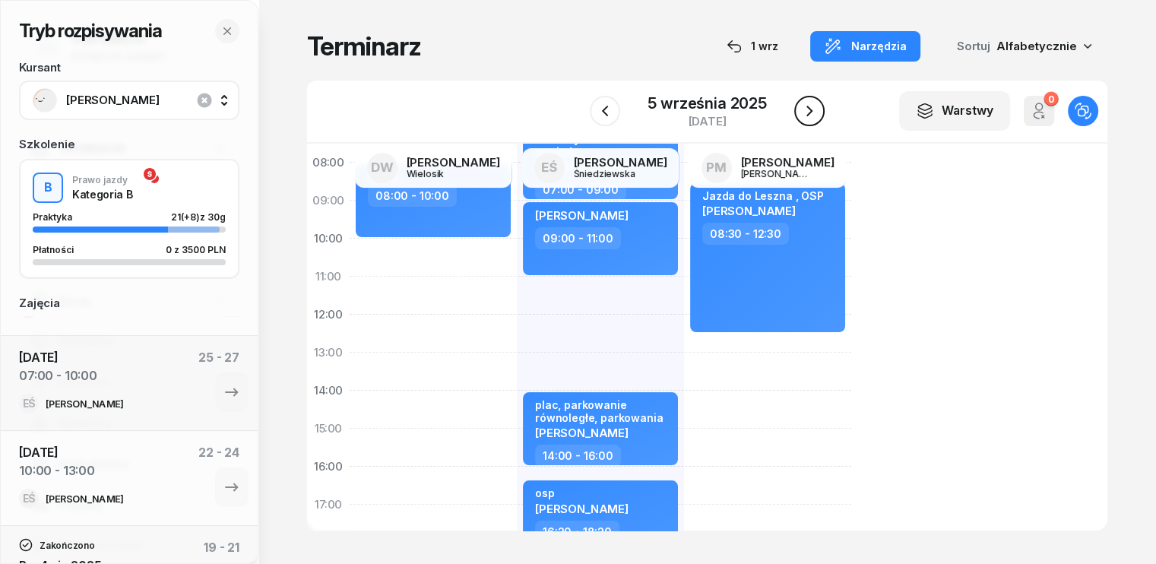
click at [811, 111] on icon "button" at bounding box center [809, 111] width 6 height 11
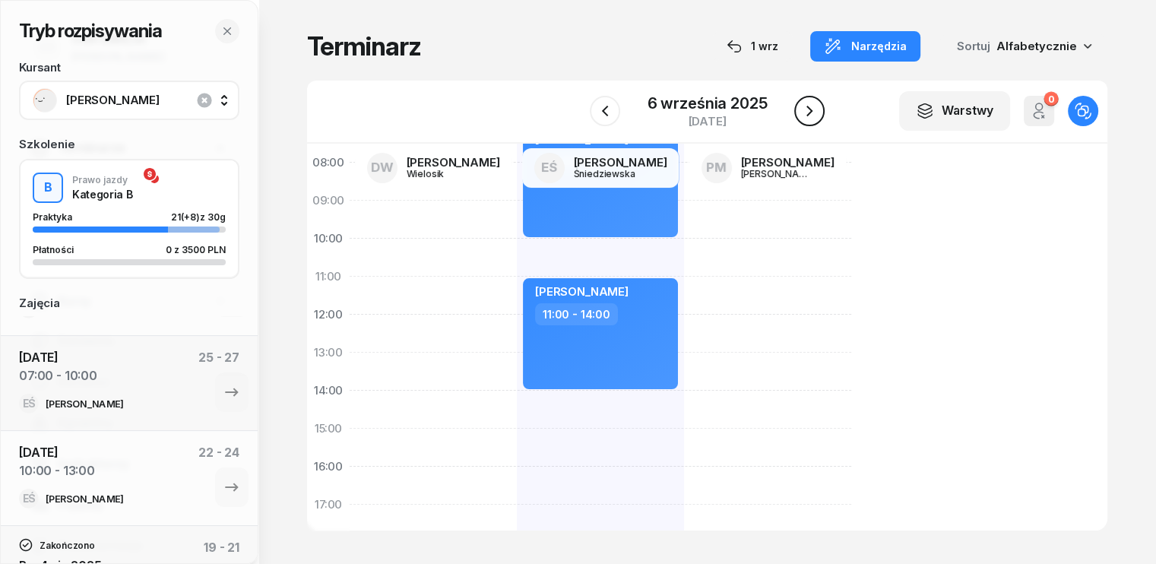
click at [810, 111] on icon "button" at bounding box center [809, 111] width 6 height 11
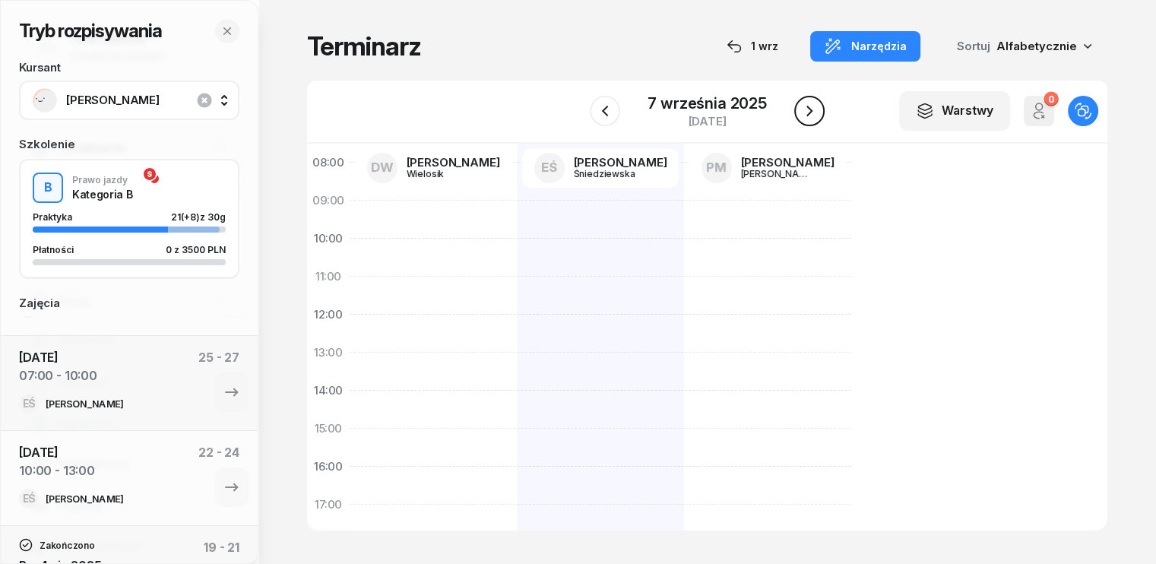
click at [810, 111] on icon "button" at bounding box center [809, 111] width 6 height 11
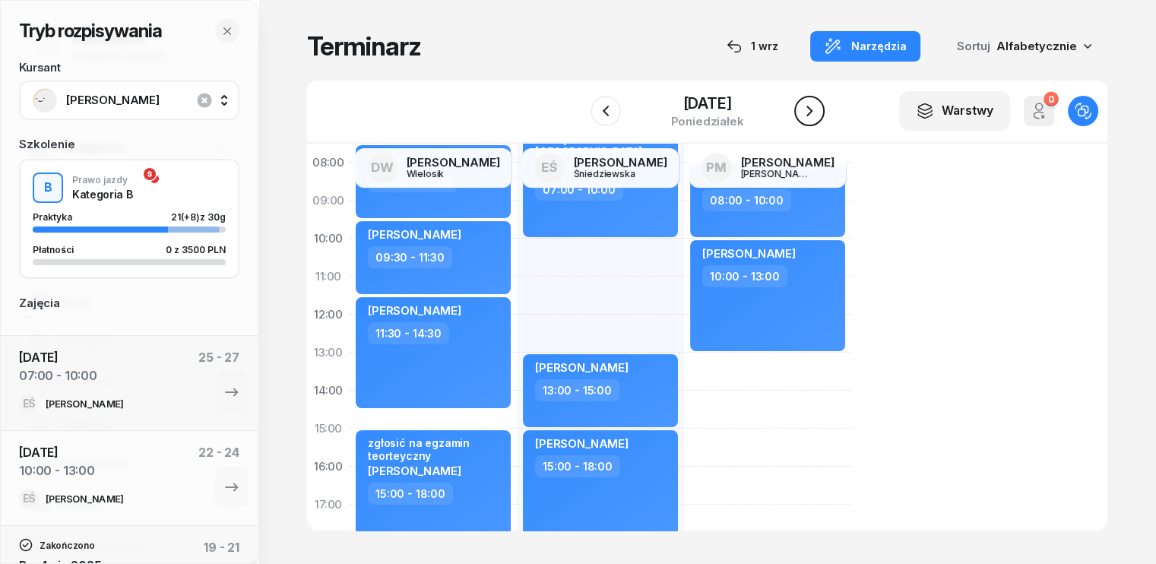
click at [805, 106] on icon "button" at bounding box center [809, 111] width 18 height 18
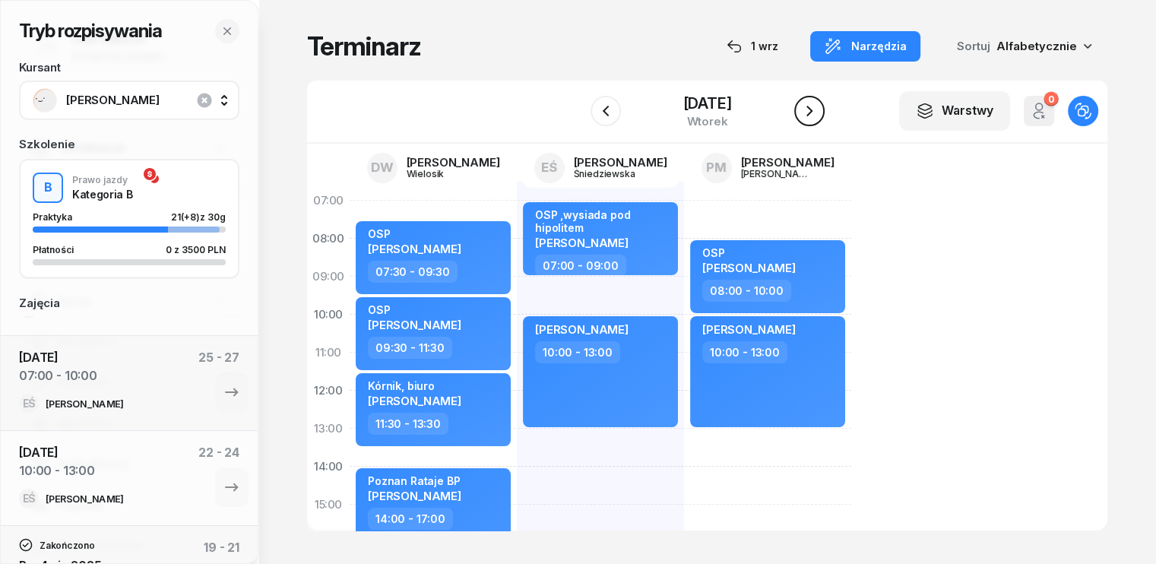
click at [811, 112] on icon "button" at bounding box center [809, 111] width 18 height 18
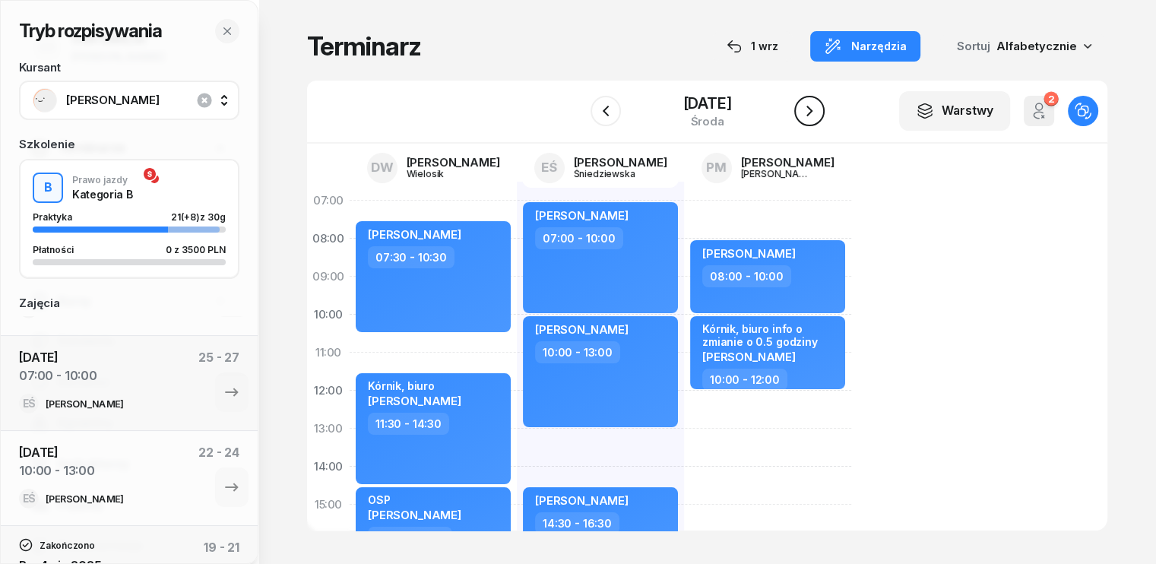
click at [811, 112] on icon "button" at bounding box center [809, 111] width 6 height 11
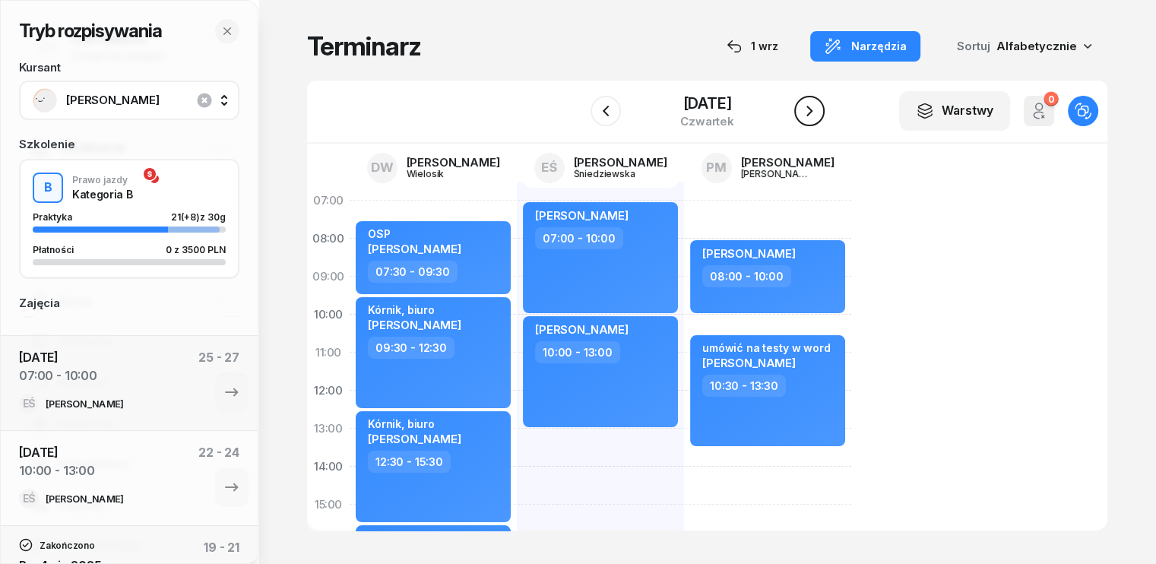
click at [811, 112] on icon "button" at bounding box center [809, 111] width 18 height 18
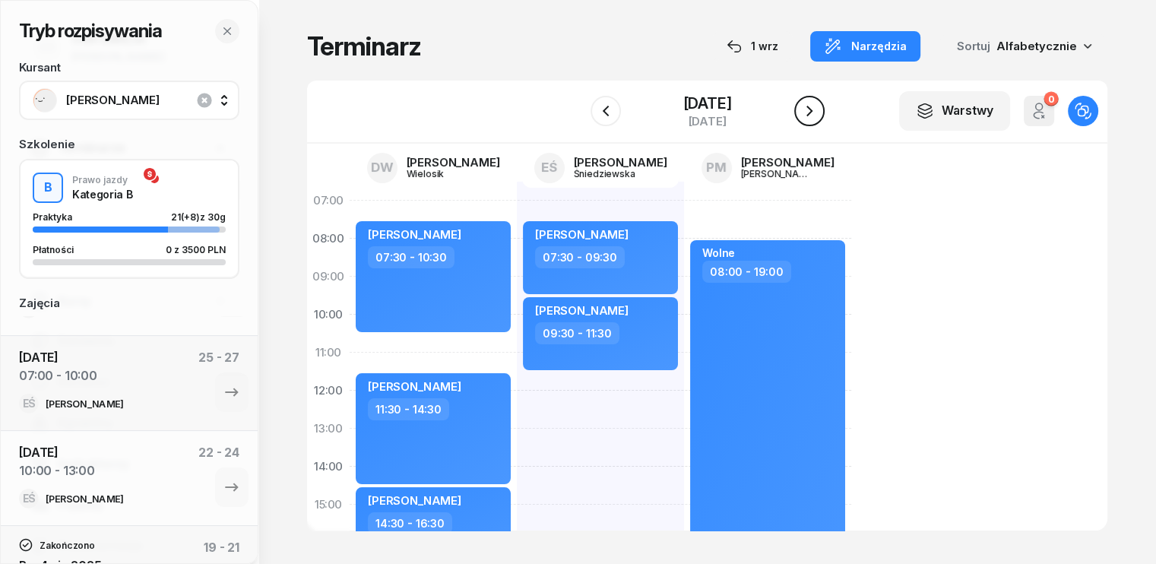
click at [811, 112] on icon "button" at bounding box center [809, 111] width 6 height 11
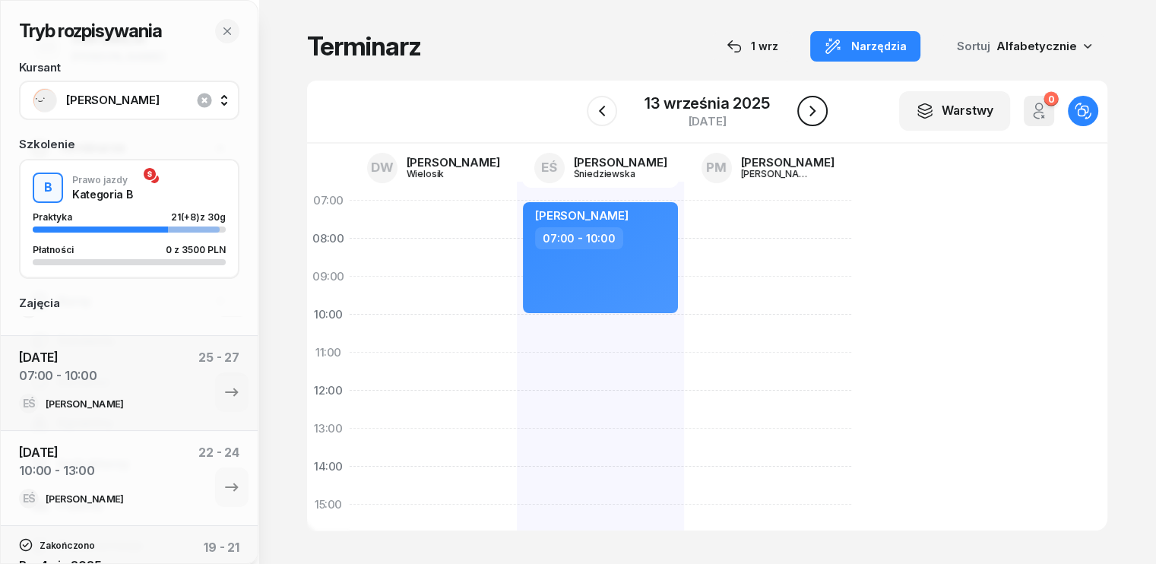
click at [811, 112] on icon "button" at bounding box center [812, 111] width 6 height 11
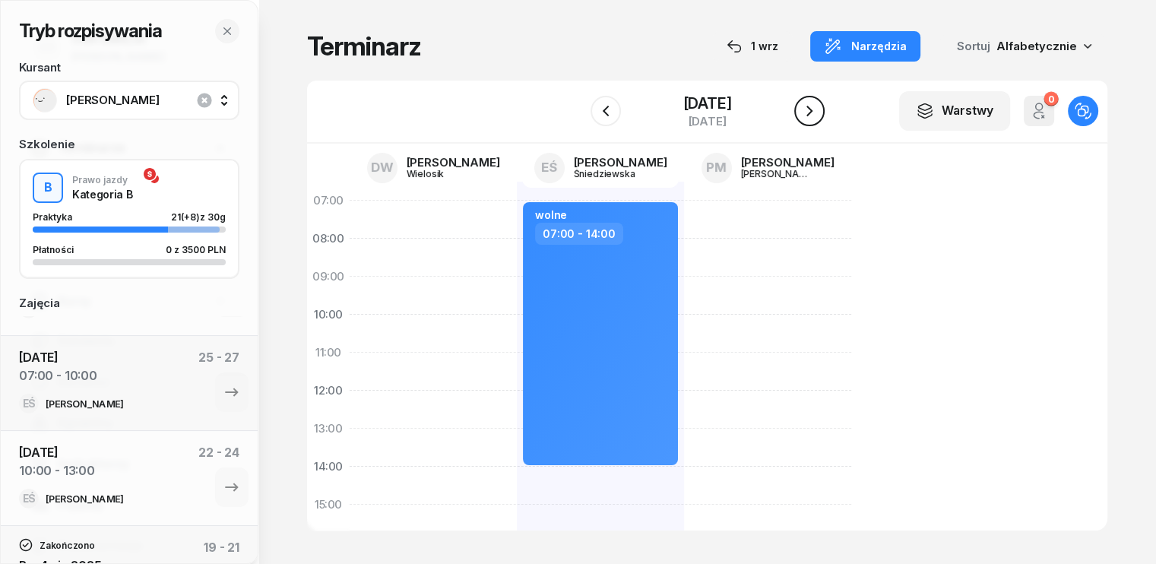
click at [814, 118] on icon "button" at bounding box center [809, 111] width 18 height 18
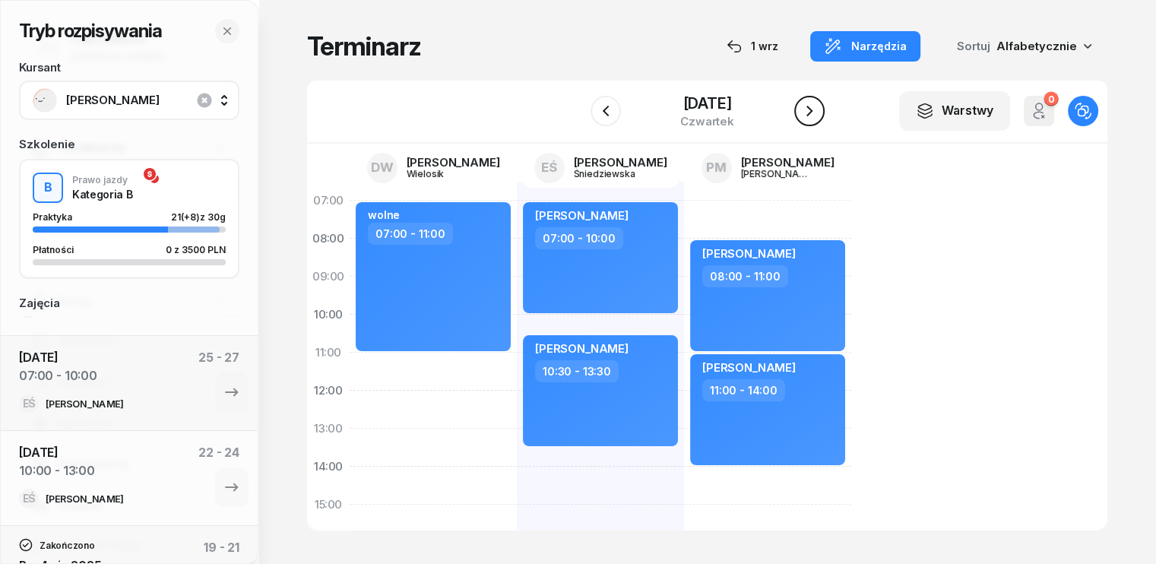
click at [813, 115] on icon "button" at bounding box center [809, 111] width 18 height 18
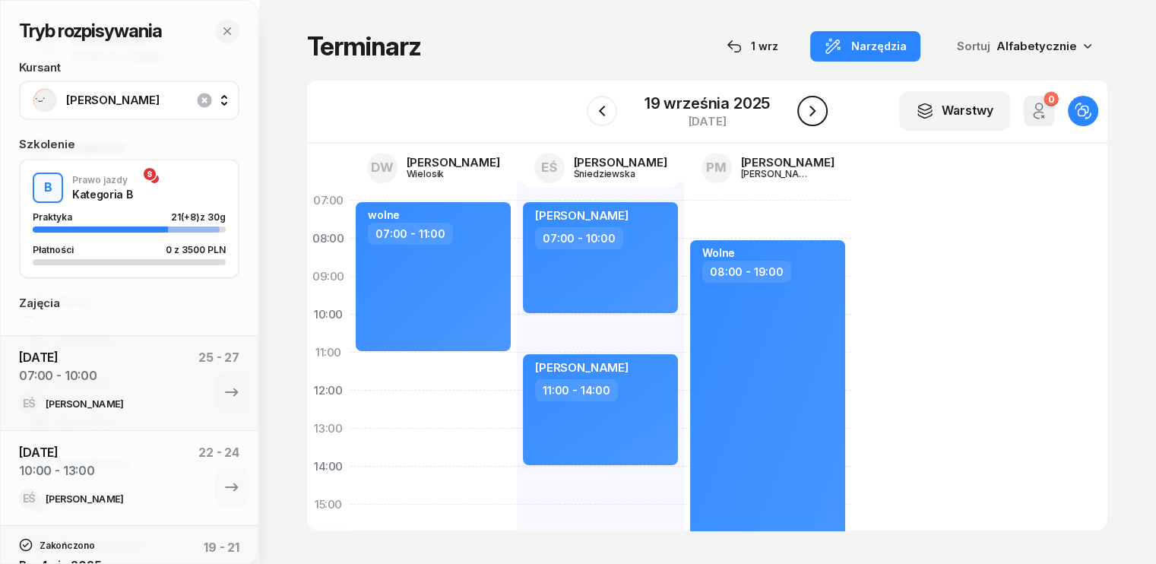
click at [811, 115] on icon "button" at bounding box center [812, 111] width 18 height 18
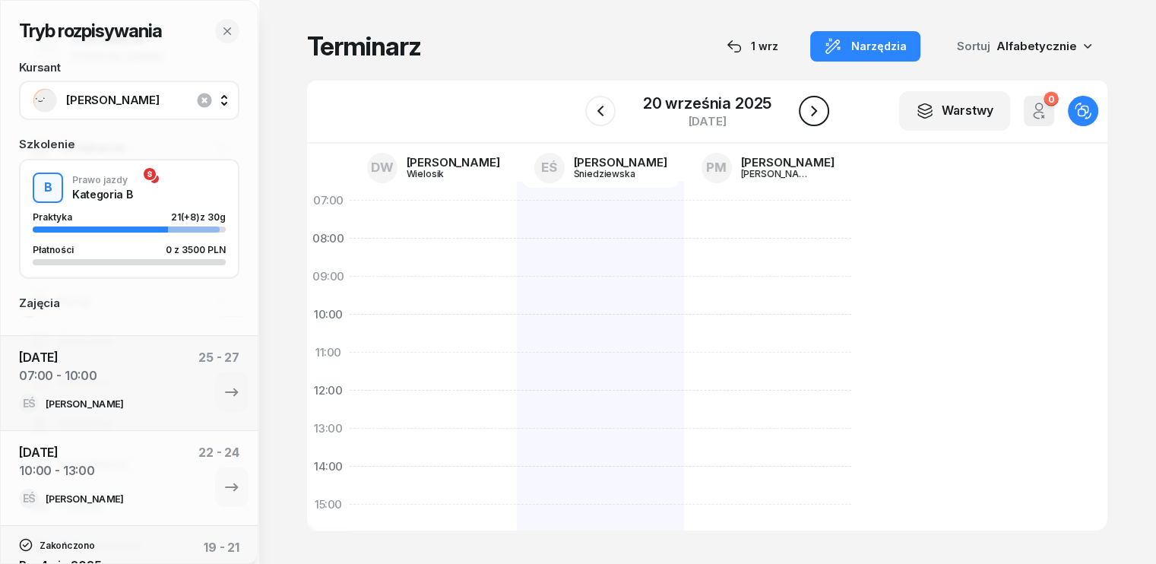
click at [811, 117] on icon "button" at bounding box center [814, 111] width 18 height 18
click at [811, 117] on icon "button" at bounding box center [812, 111] width 18 height 18
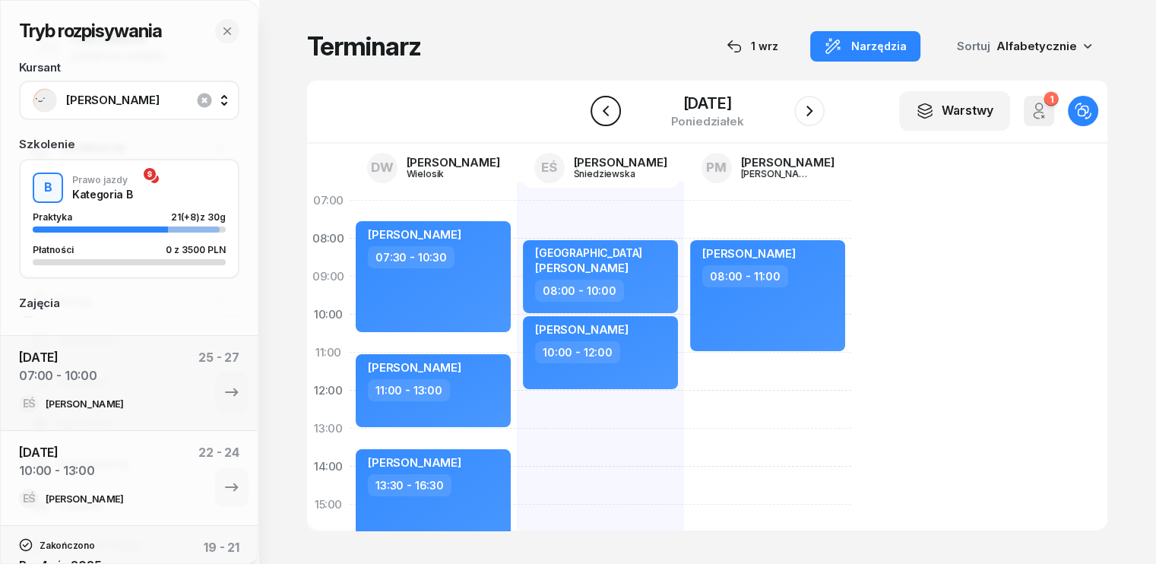
click at [601, 119] on icon "button" at bounding box center [605, 111] width 18 height 18
click at [602, 119] on icon "button" at bounding box center [602, 111] width 18 height 18
click at [602, 119] on icon "button" at bounding box center [600, 111] width 18 height 18
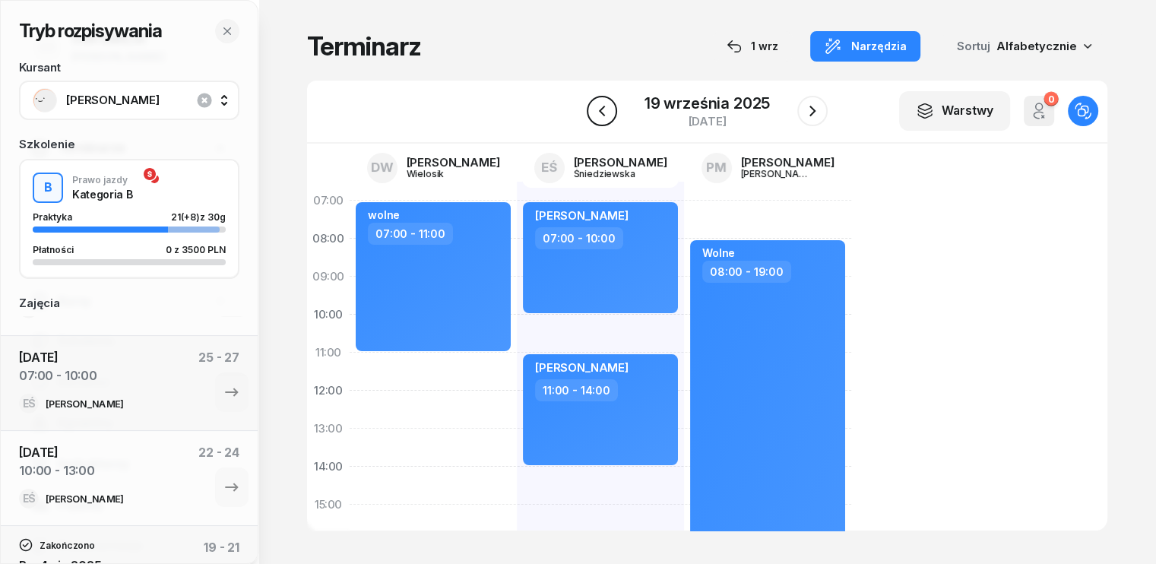
click at [602, 121] on button "button" at bounding box center [602, 111] width 30 height 30
click at [603, 122] on button "button" at bounding box center [605, 111] width 30 height 30
click at [608, 131] on div "[DATE]" at bounding box center [707, 111] width 234 height 43
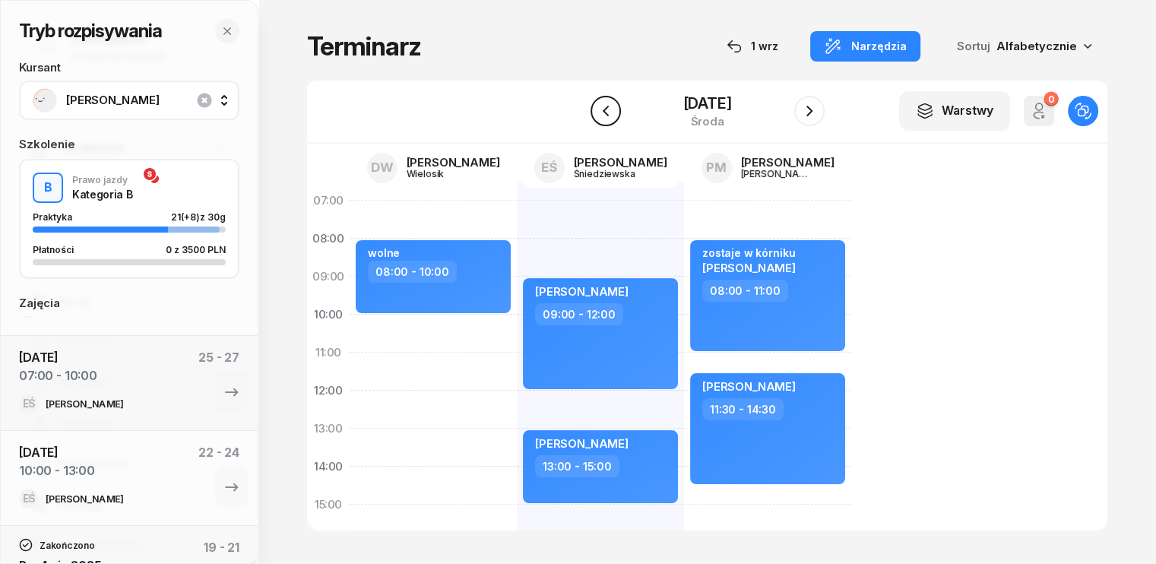
click at [602, 121] on button "button" at bounding box center [605, 111] width 30 height 30
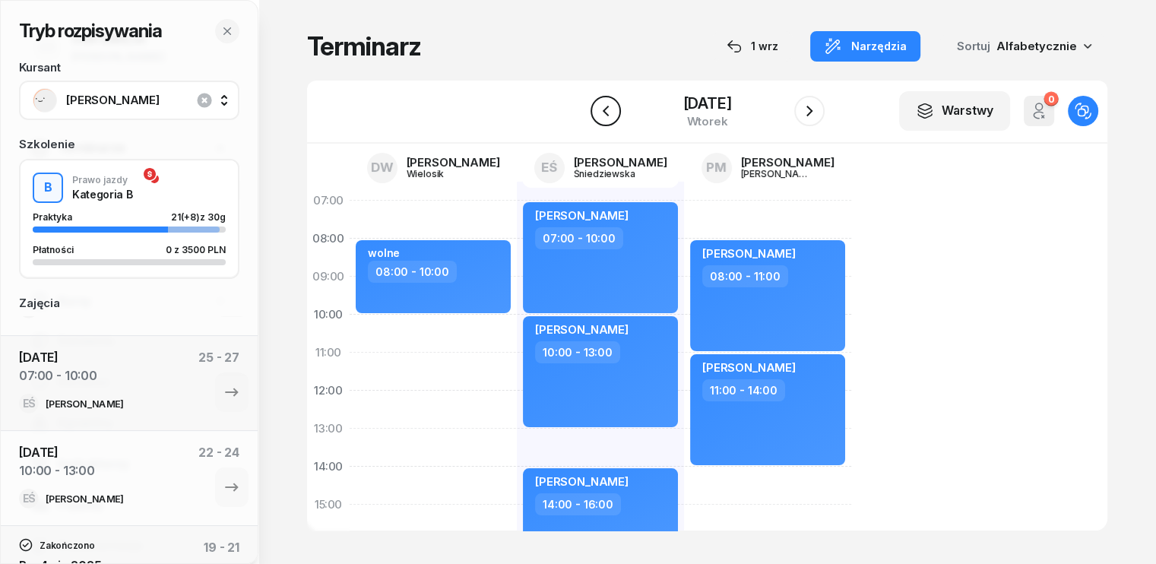
click at [608, 115] on icon "button" at bounding box center [605, 111] width 18 height 18
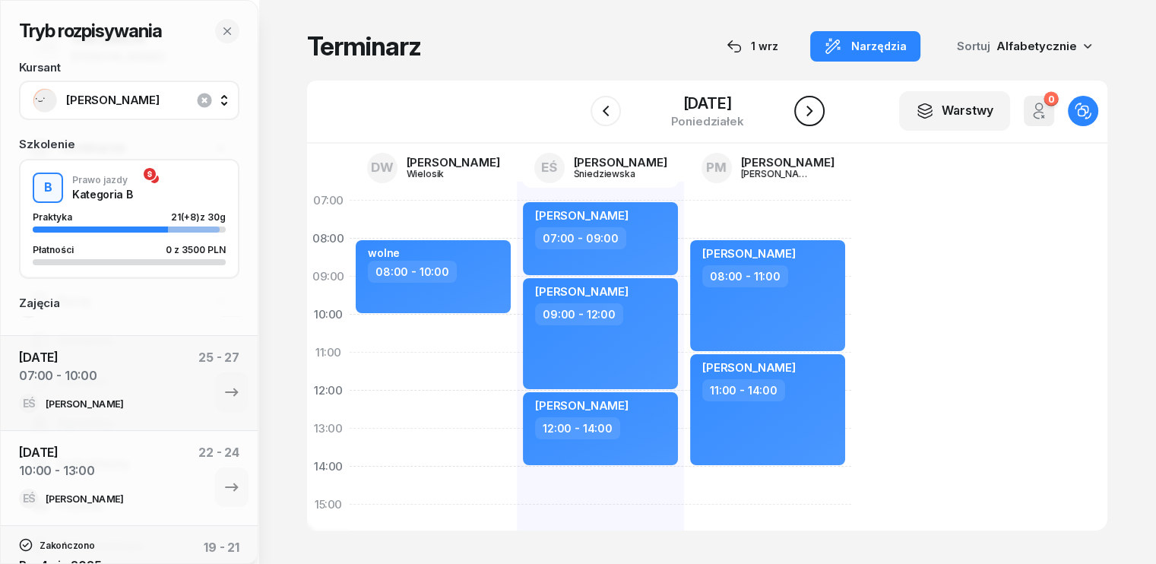
click at [803, 119] on icon "button" at bounding box center [809, 111] width 18 height 18
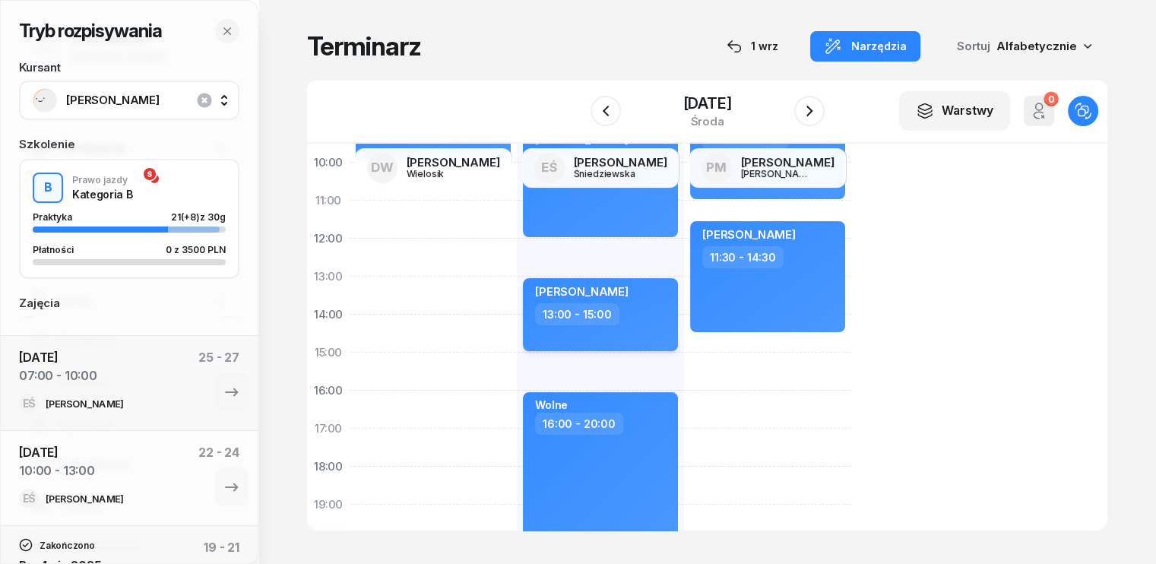
scroll to position [76, 0]
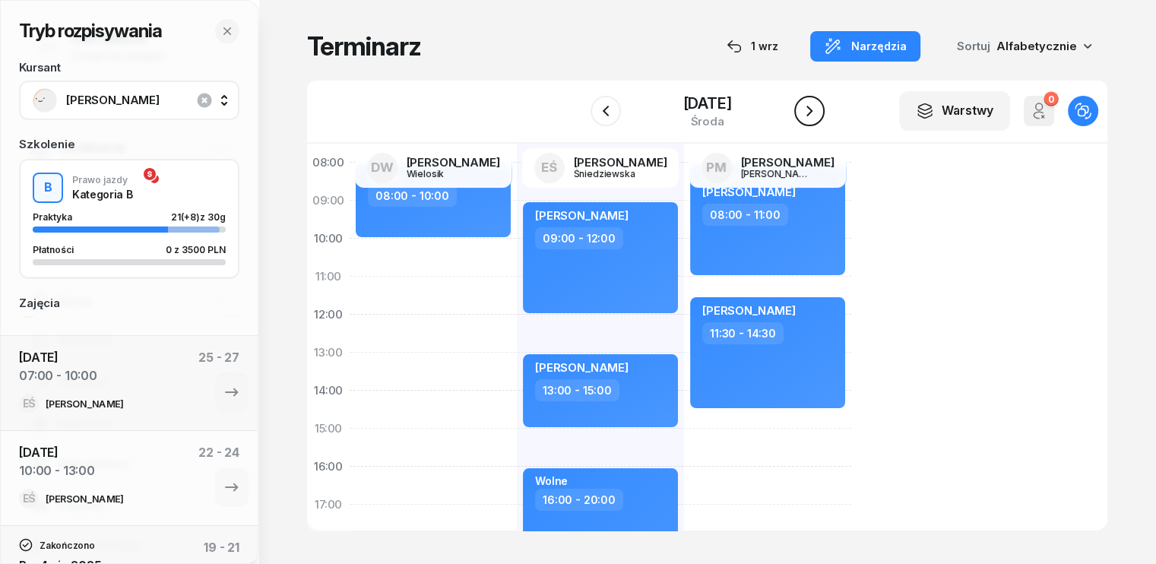
click at [812, 107] on icon "button" at bounding box center [809, 111] width 18 height 18
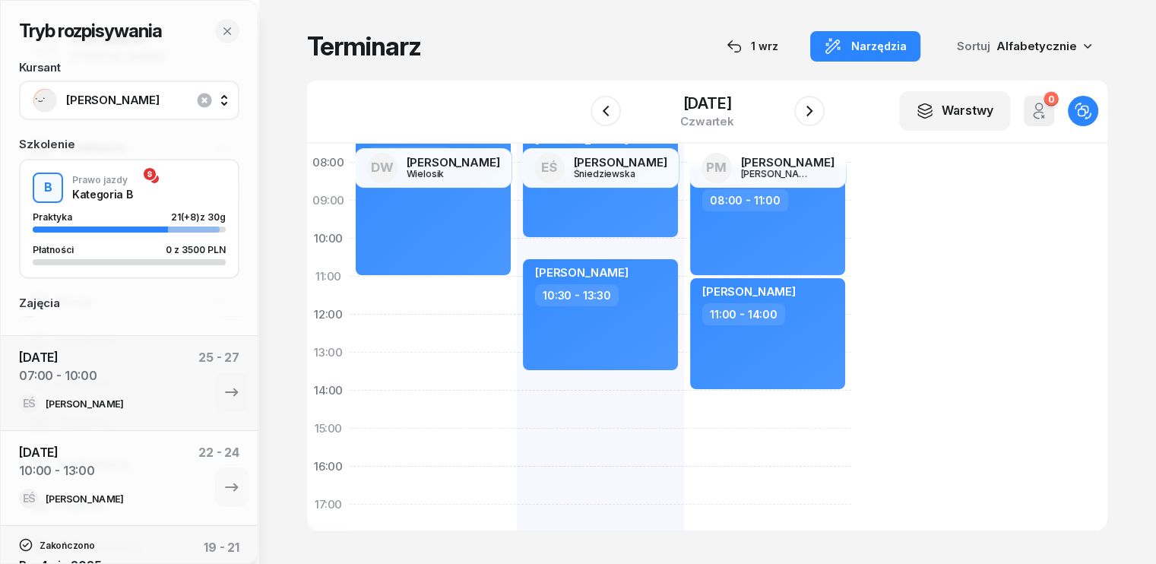
click at [536, 400] on div "[PERSON_NAME] 07:00 - 10:00 [PERSON_NAME] 10:30 - 13:30 rozpoczęcie zaniemyśl 1…" at bounding box center [600, 448] width 167 height 684
select select "14"
select select "16"
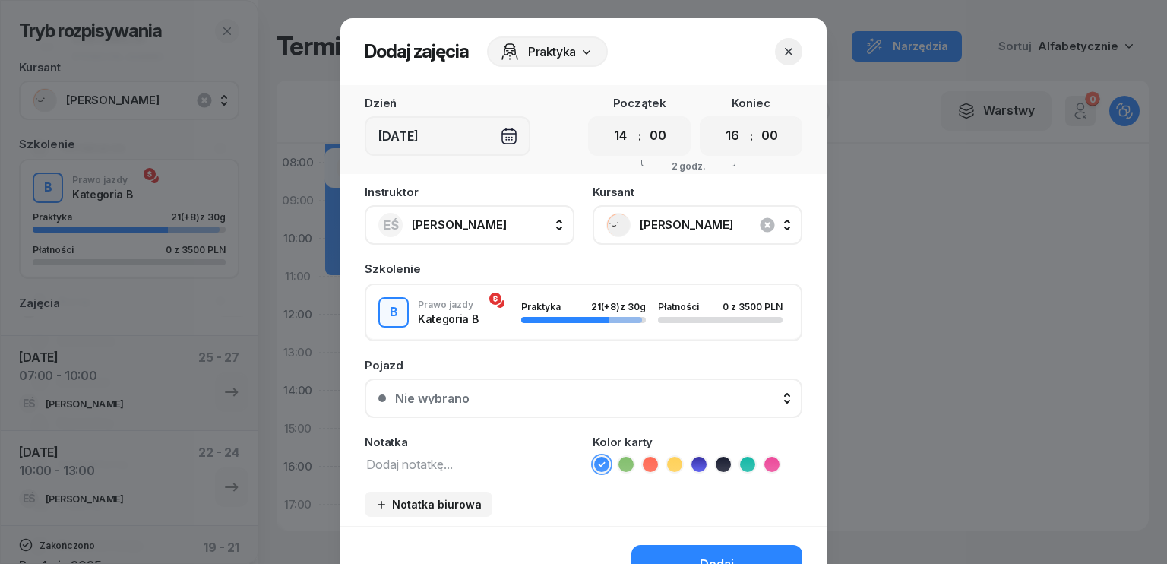
click at [437, 463] on textarea at bounding box center [470, 464] width 210 height 20
click at [764, 220] on icon "button" at bounding box center [767, 224] width 14 height 14
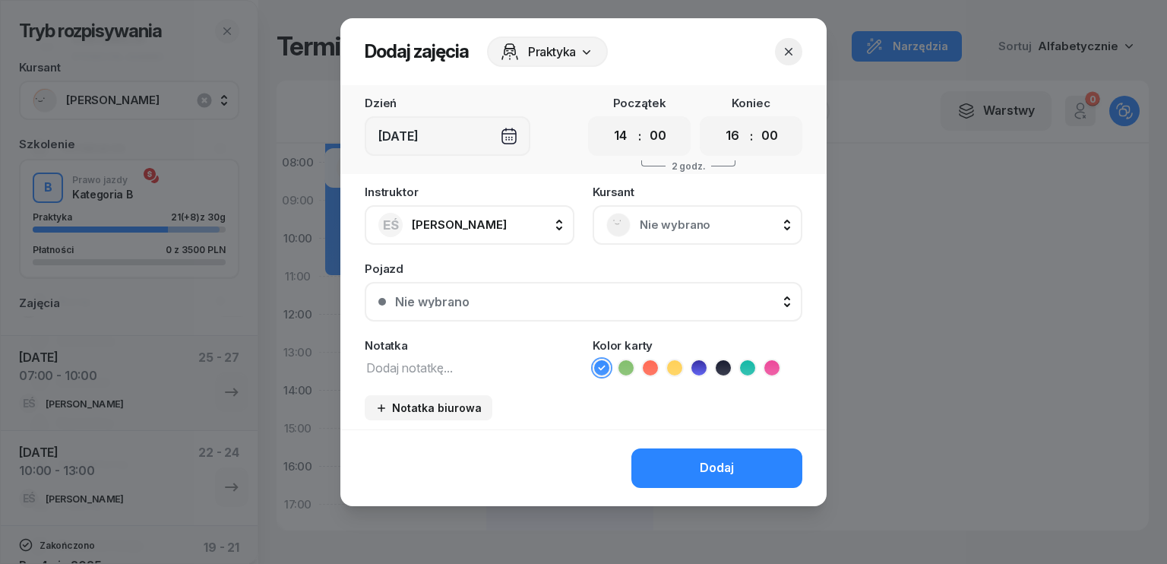
click at [423, 352] on div "Notatka" at bounding box center [470, 358] width 210 height 37
click at [428, 368] on textarea at bounding box center [470, 367] width 210 height 20
type textarea "wolne"
click at [739, 139] on select "00 01 02 03 04 05 06 07 08 09 10 11 12 13 14 15 16 17 18 19 20 21 22 23" at bounding box center [732, 136] width 29 height 32
click at [718, 120] on select "00 01 02 03 04 05 06 07 08 09 10 11 12 13 14 15 16 17 18 19 20 21 22 23" at bounding box center [732, 136] width 29 height 32
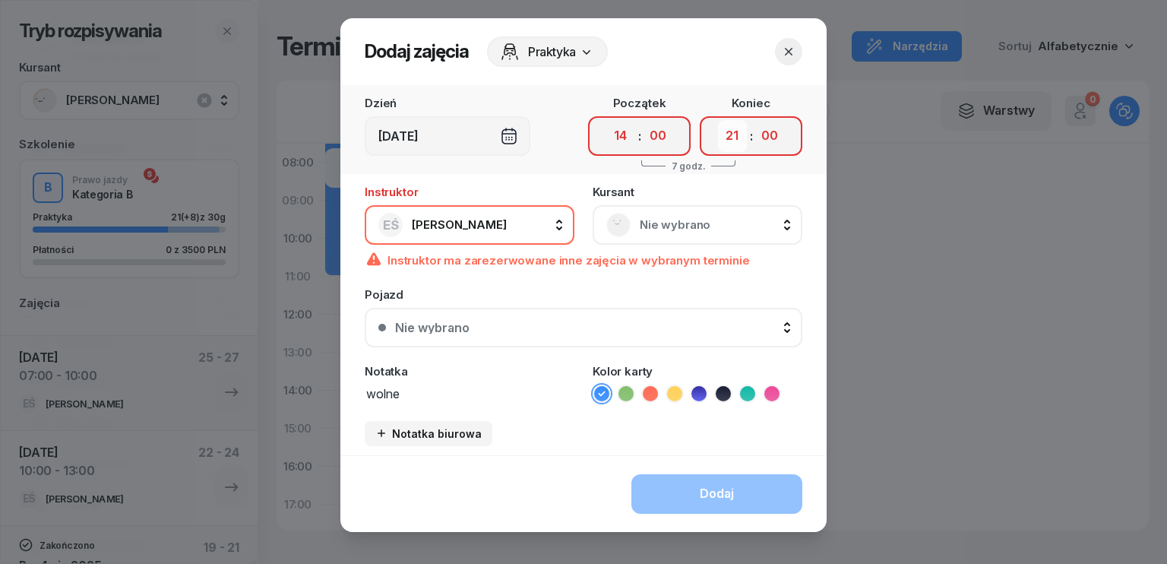
click at [726, 140] on select "00 01 02 03 04 05 06 07 08 09 10 11 12 13 14 15 16 17 18 19 20 21 22 23" at bounding box center [732, 136] width 29 height 32
select select "18"
click at [718, 120] on select "00 01 02 03 04 05 06 07 08 09 10 11 12 13 14 15 16 17 18 19 20 21 22 23" at bounding box center [732, 136] width 29 height 32
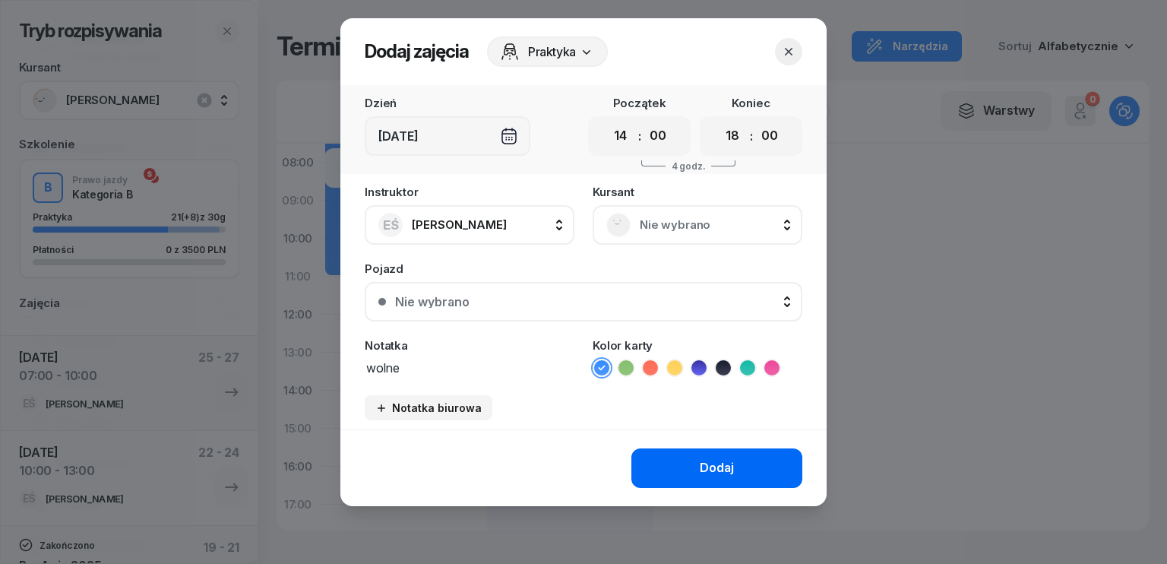
click at [707, 470] on div "Dodaj" at bounding box center [717, 468] width 34 height 20
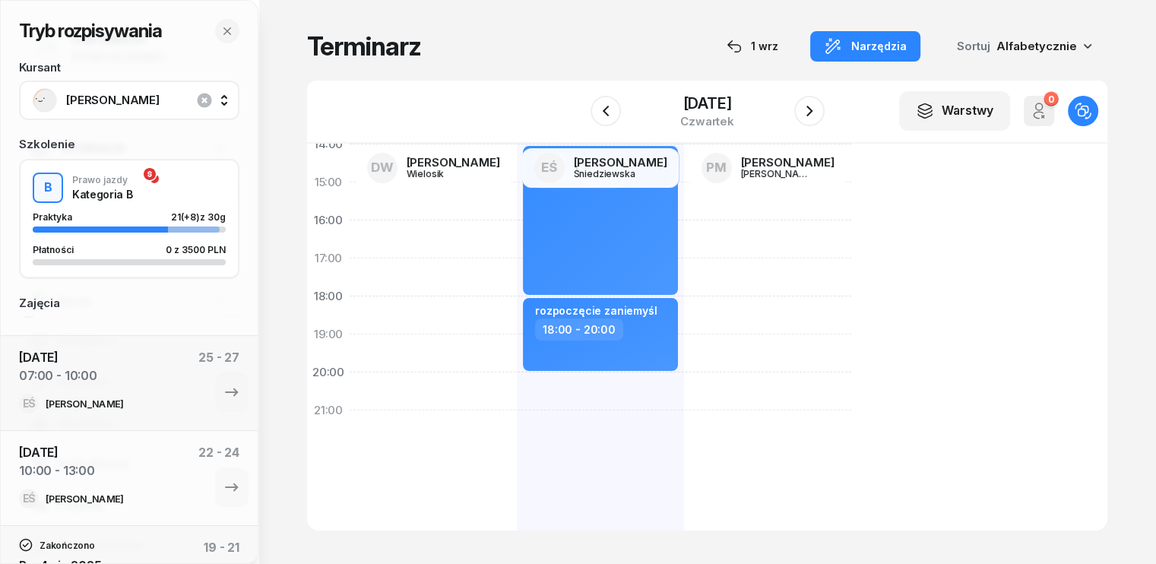
scroll to position [334, 0]
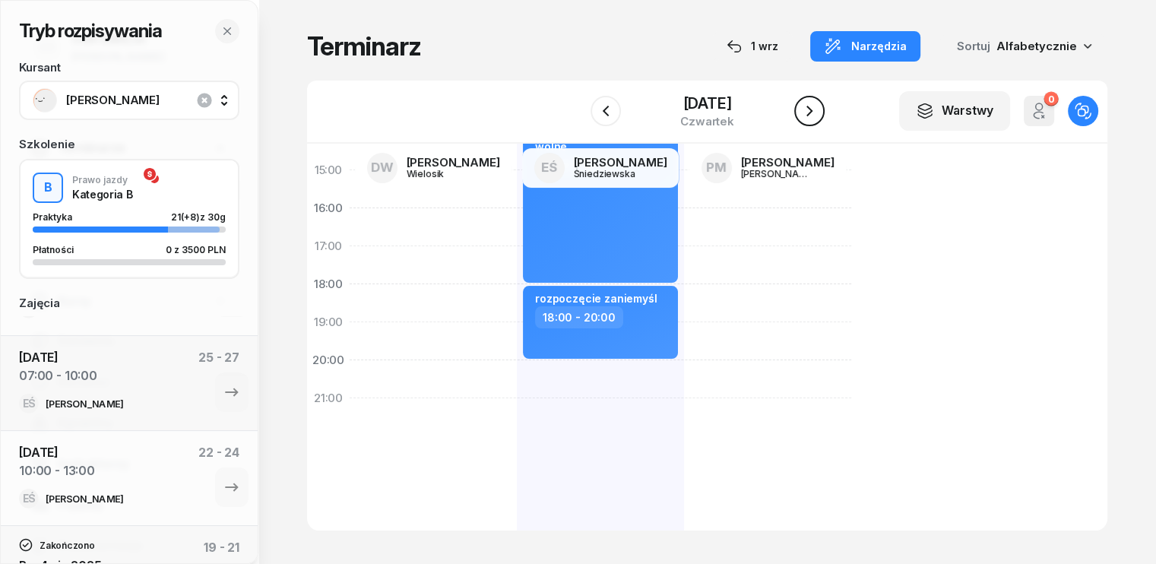
click at [818, 123] on button "button" at bounding box center [809, 111] width 30 height 30
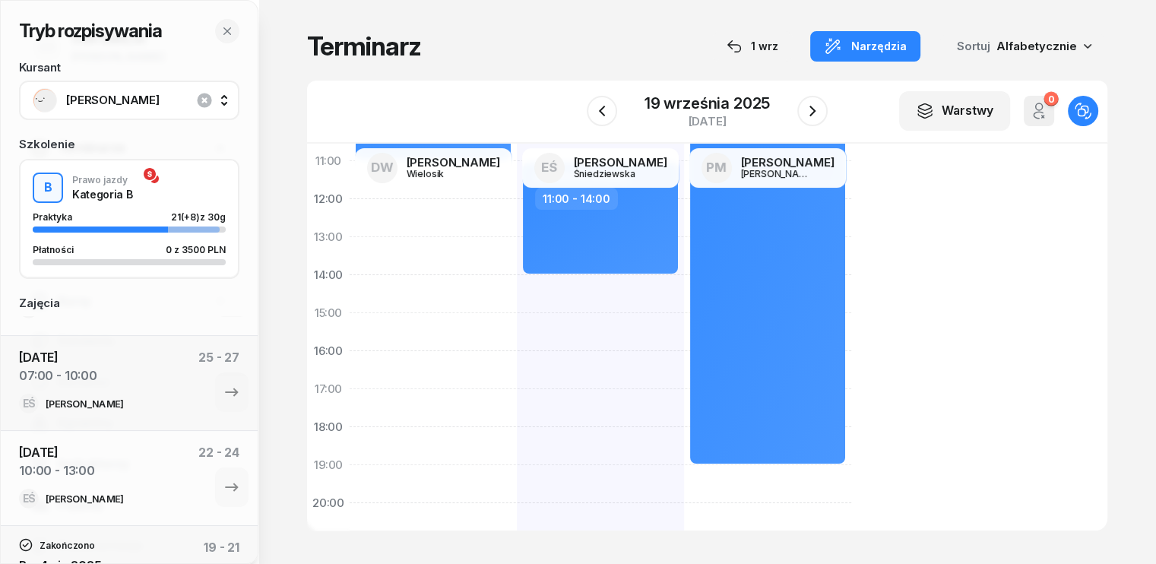
scroll to position [228, 0]
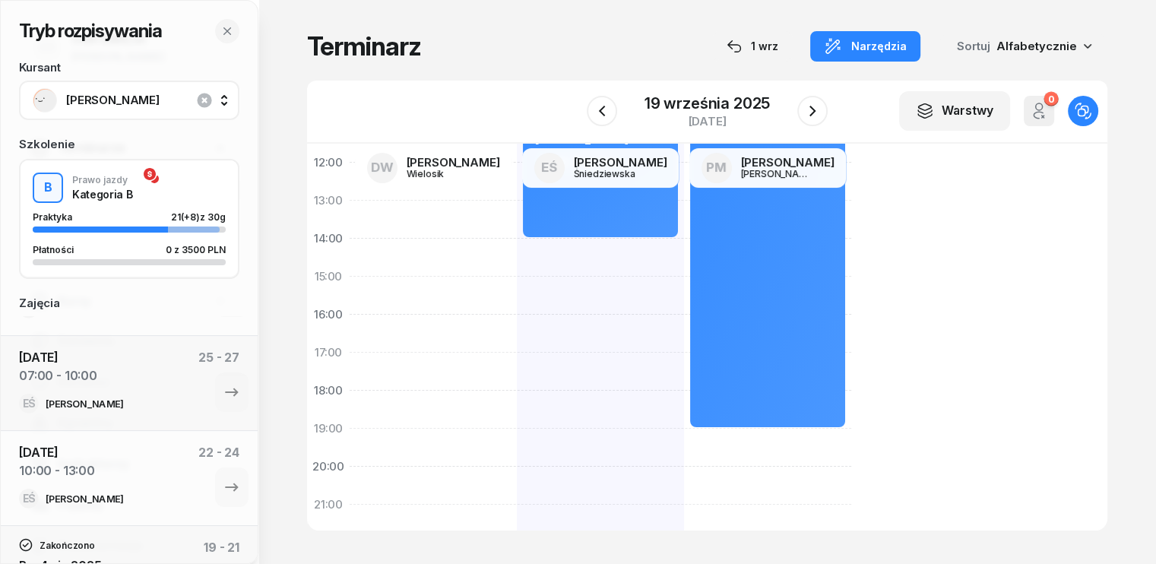
click at [523, 251] on div "[PERSON_NAME] 07:00 - 10:00 [PERSON_NAME] 11:00 - 14:00" at bounding box center [600, 296] width 167 height 684
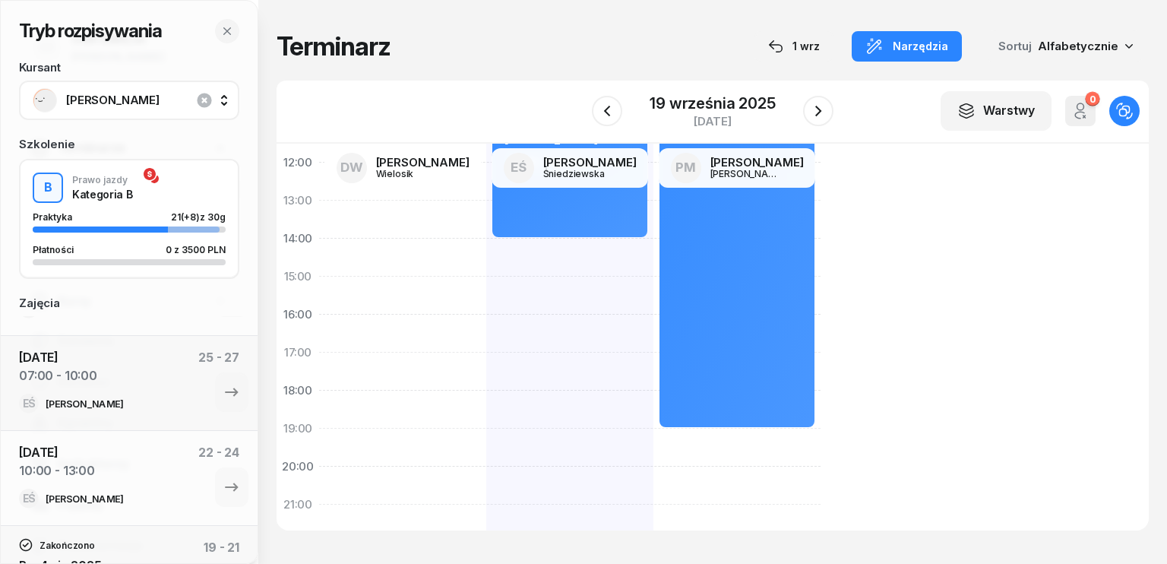
select select "14"
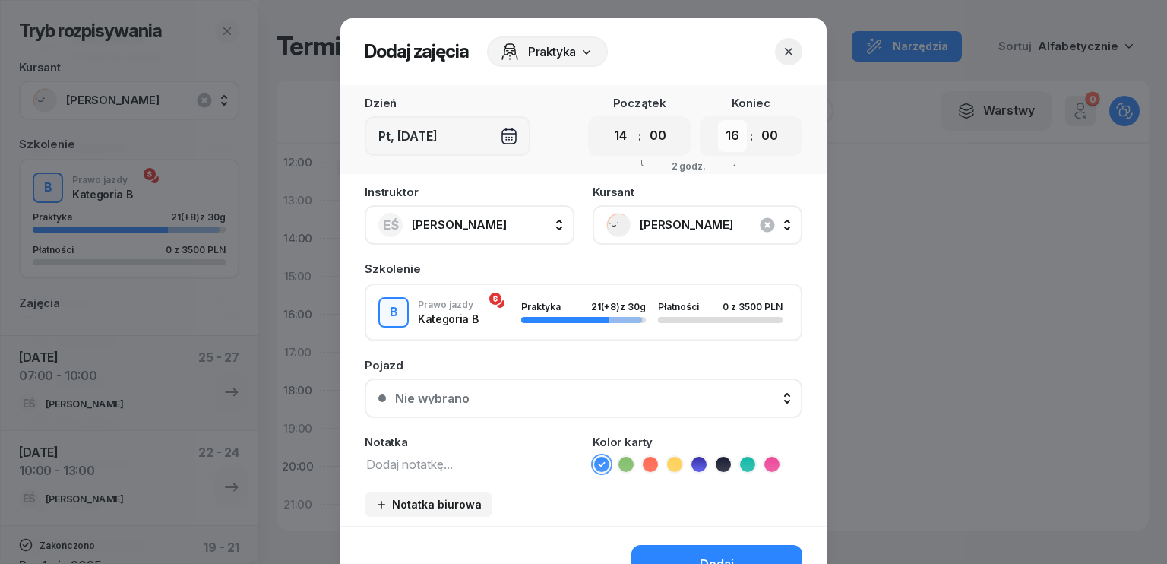
click at [732, 134] on select "00 01 02 03 04 05 06 07 08 09 10 11 12 13 14 15 16 17 18 19 20 21 22 23" at bounding box center [732, 136] width 29 height 32
select select "19"
click at [718, 120] on select "00 01 02 03 04 05 06 07 08 09 10 11 12 13 14 15 16 17 18 19 20 21 22 23" at bounding box center [732, 136] width 29 height 32
click at [761, 228] on icon "button" at bounding box center [767, 224] width 14 height 14
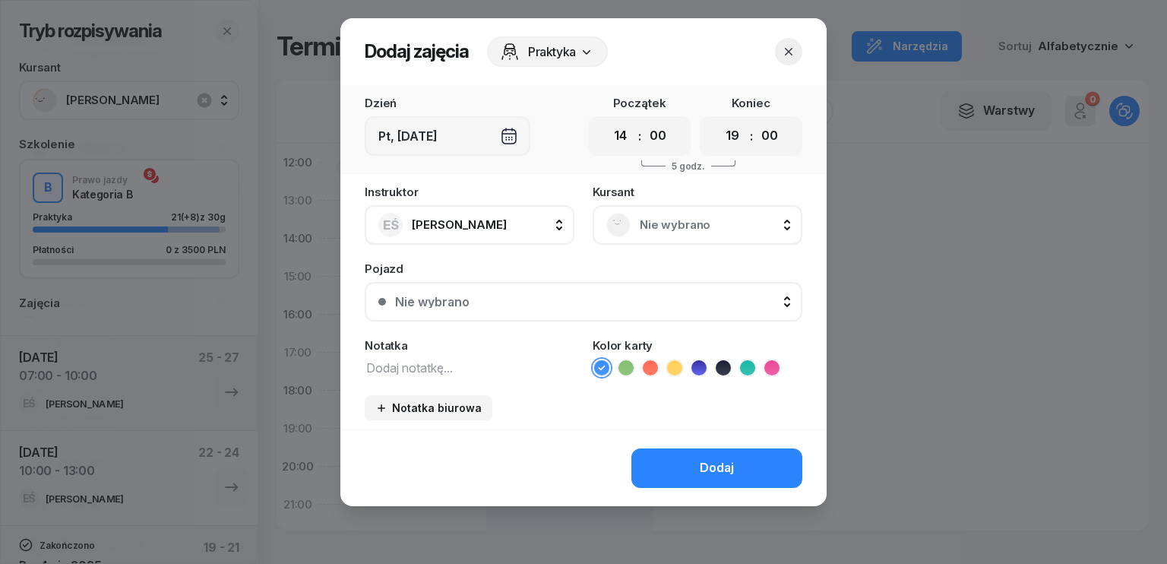
click at [461, 371] on textarea at bounding box center [470, 367] width 210 height 20
type textarea "wolne"
click at [738, 467] on button "Dodaj" at bounding box center [716, 468] width 171 height 40
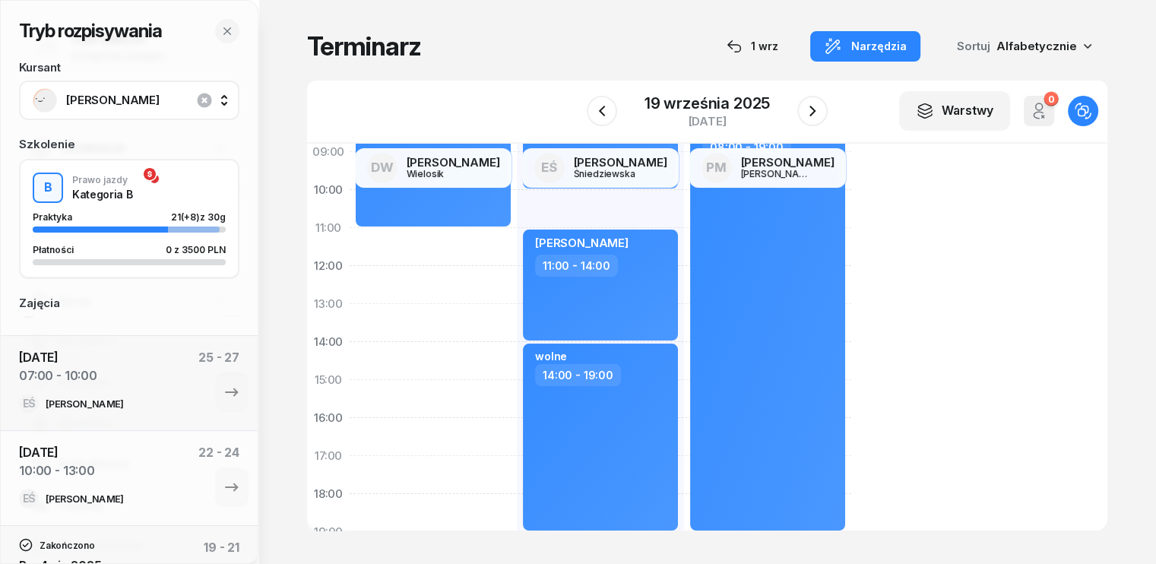
scroll to position [0, 0]
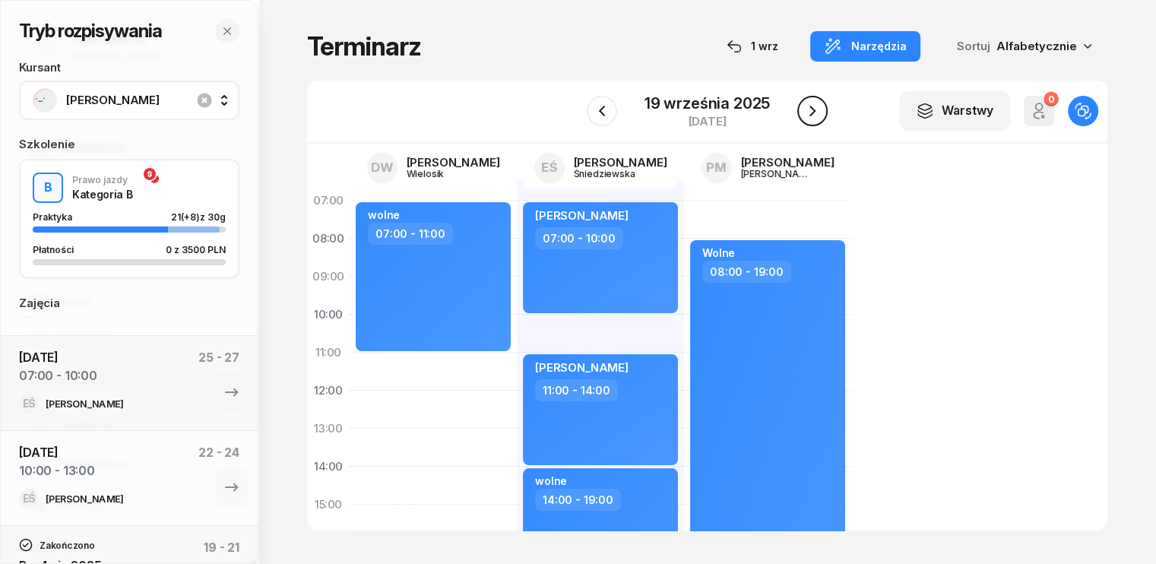
click at [811, 112] on icon "button" at bounding box center [812, 111] width 18 height 18
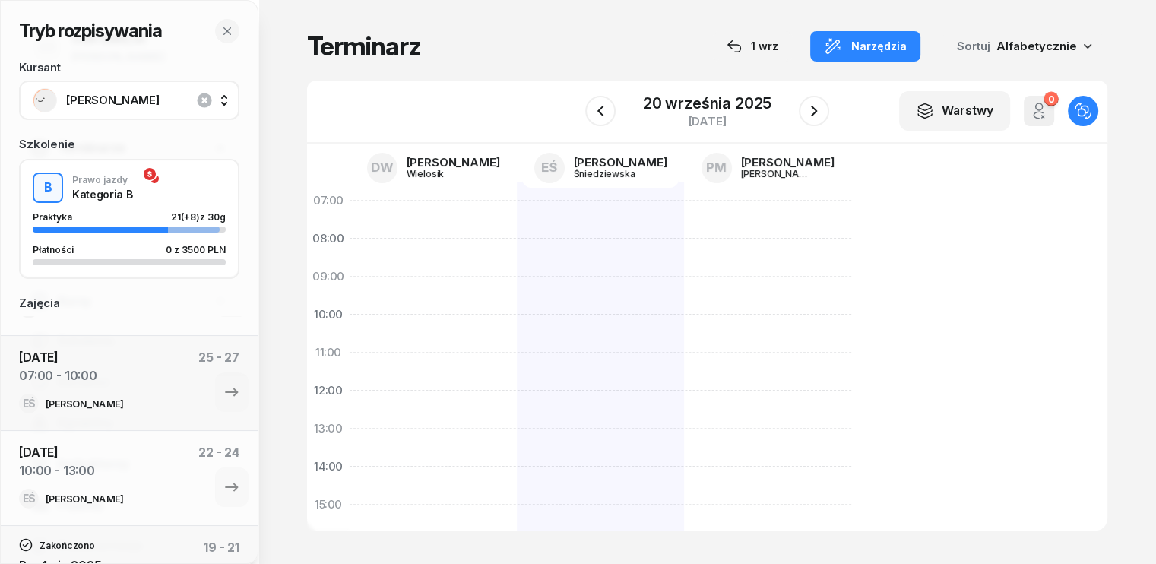
click at [517, 210] on div at bounding box center [600, 524] width 167 height 684
select select "07"
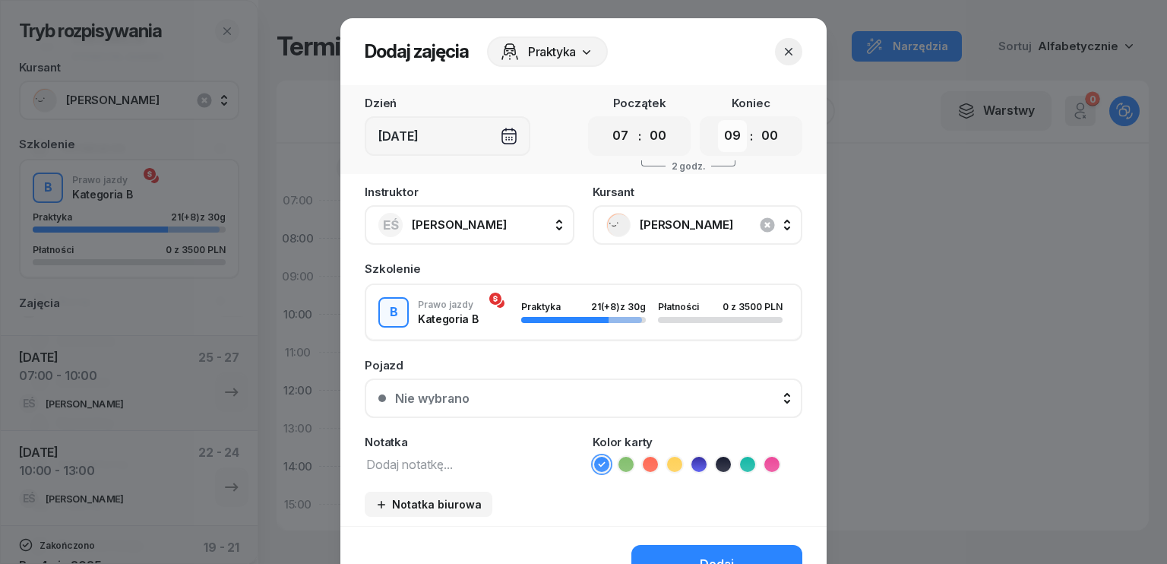
click at [723, 133] on select "00 01 02 03 04 05 06 07 08 09 10 11 12 13 14 15 16 17 18 19 20 21 22 23" at bounding box center [732, 136] width 29 height 32
select select "17"
click at [718, 120] on select "00 01 02 03 04 05 06 07 08 09 10 11 12 13 14 15 16 17 18 19 20 21 22 23" at bounding box center [732, 136] width 29 height 32
click at [760, 223] on icon "button" at bounding box center [767, 224] width 14 height 14
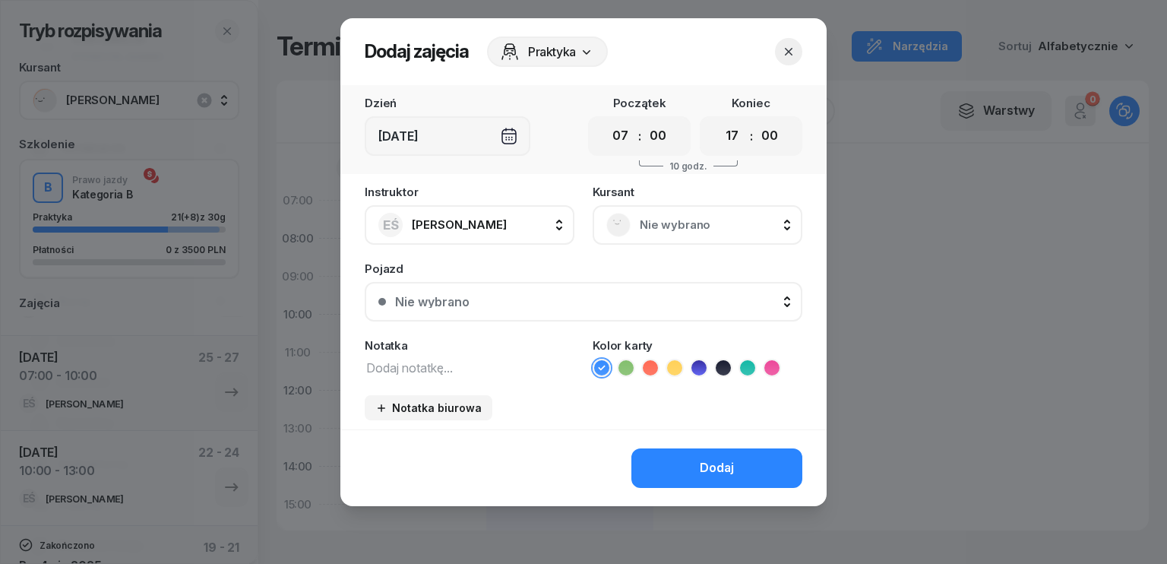
click at [472, 365] on textarea at bounding box center [470, 367] width 210 height 20
type textarea "wolne"
click at [653, 464] on button "Dodaj" at bounding box center [716, 468] width 171 height 40
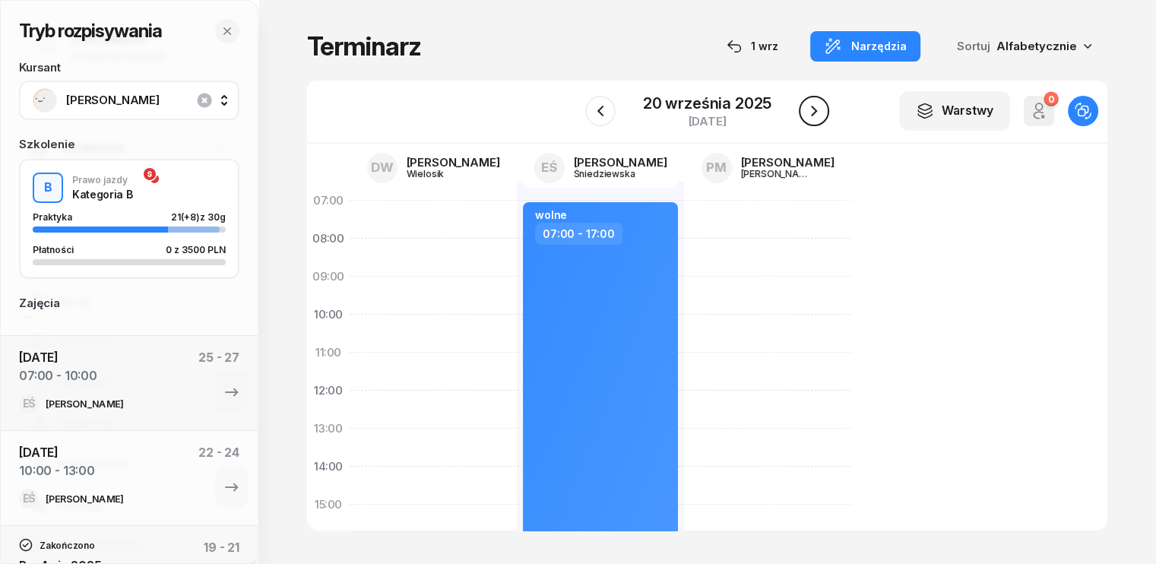
click at [811, 112] on icon "button" at bounding box center [814, 111] width 18 height 18
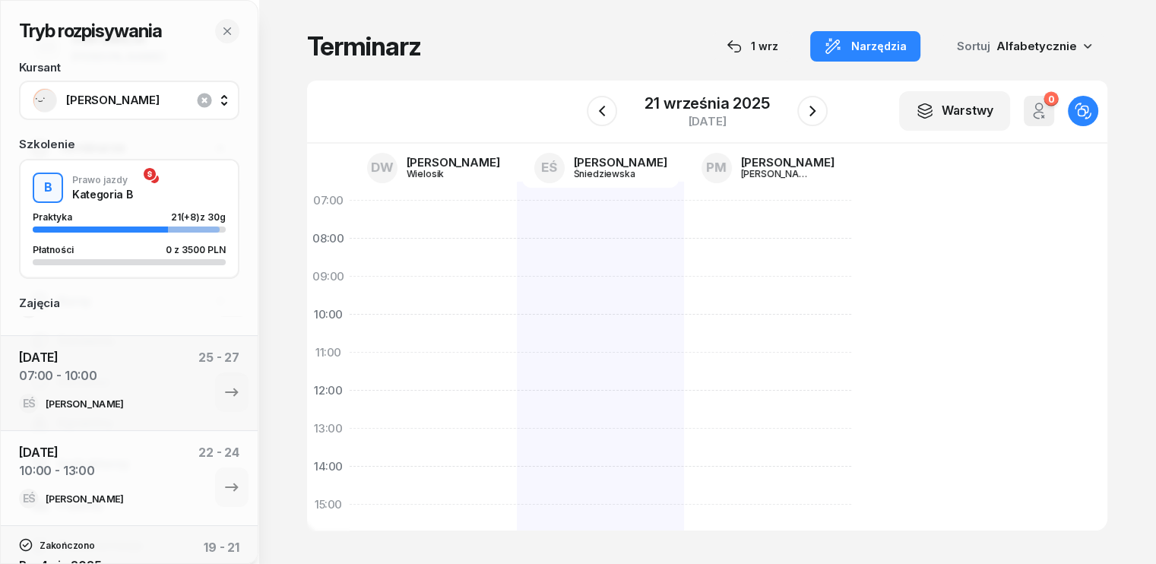
click at [544, 215] on div at bounding box center [600, 524] width 167 height 684
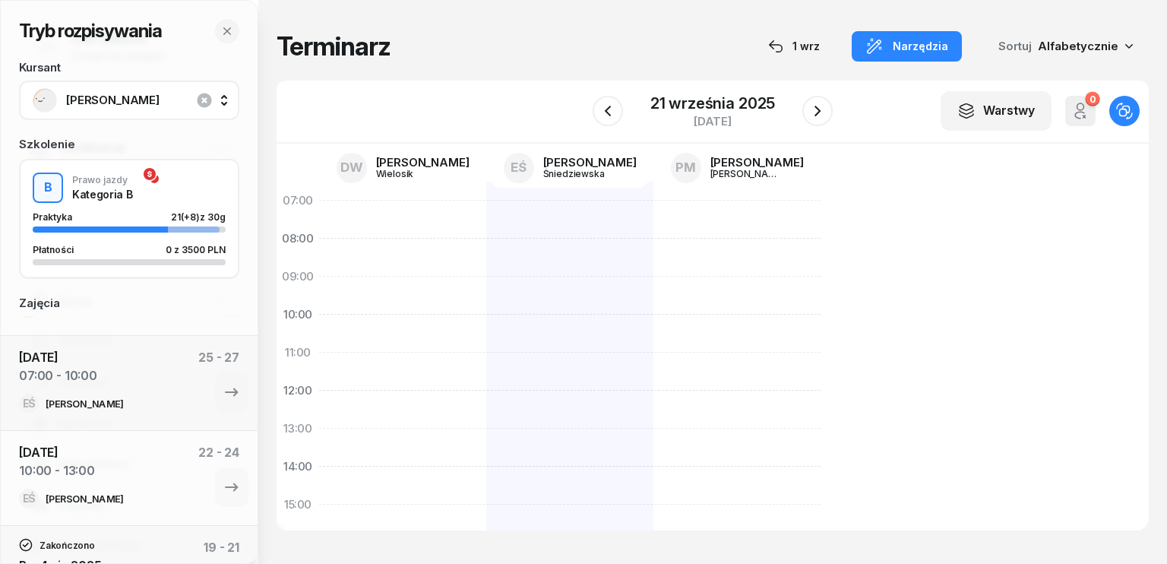
select select "07"
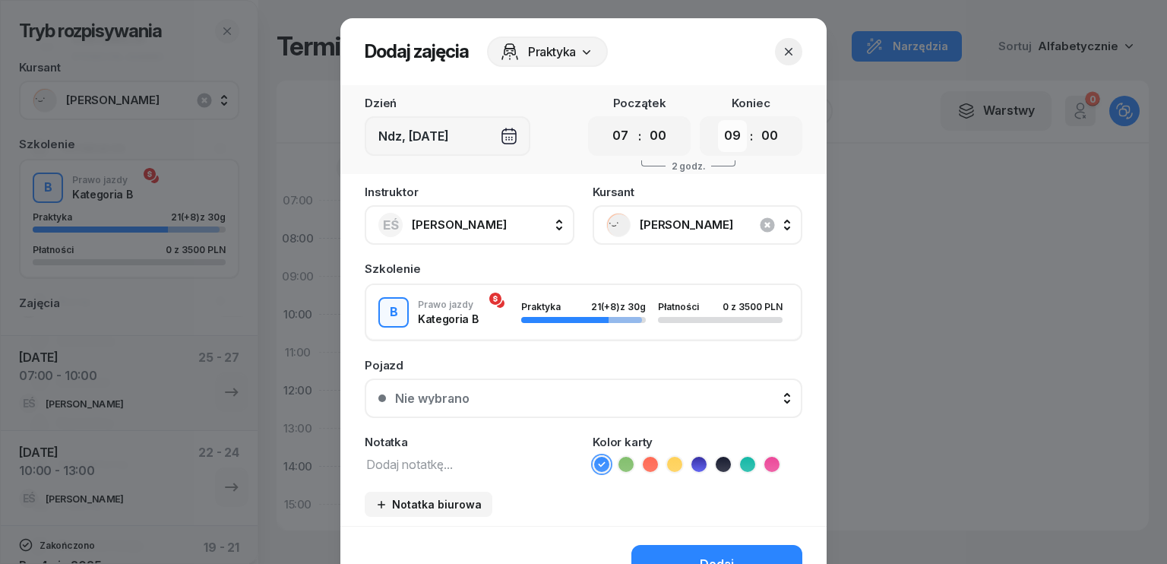
click at [738, 138] on select "00 01 02 03 04 05 06 07 08 09 10 11 12 13 14 15 16 17 18 19 20 21 22 23" at bounding box center [732, 136] width 29 height 32
select select "17"
click at [718, 120] on select "00 01 02 03 04 05 06 07 08 09 10 11 12 13 14 15 16 17 18 19 20 21 22 23" at bounding box center [732, 136] width 29 height 32
click at [760, 225] on icon "button" at bounding box center [767, 224] width 14 height 14
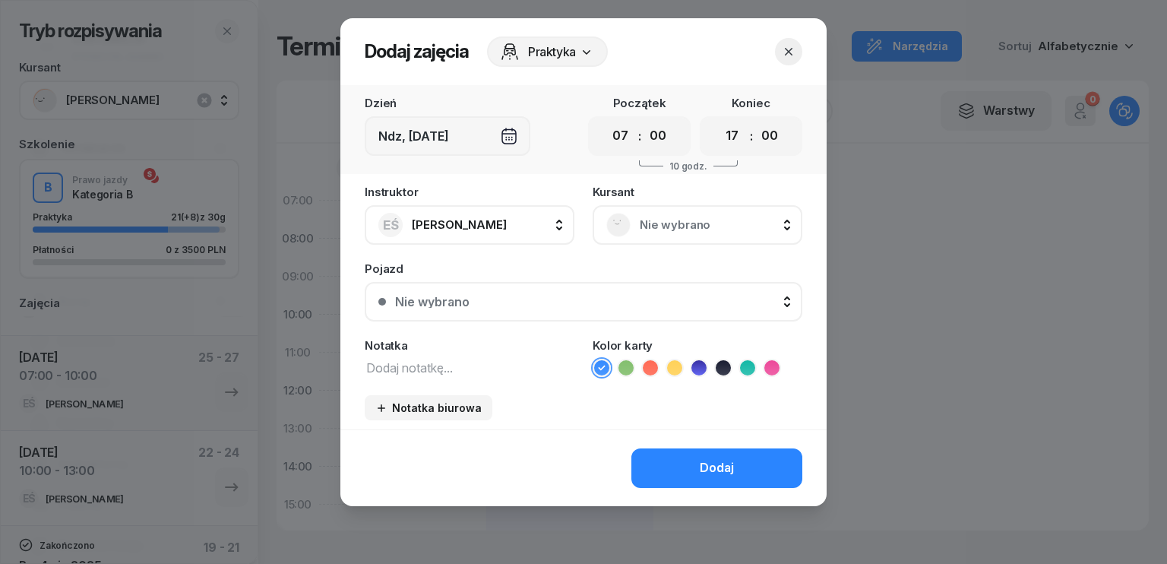
click at [450, 366] on textarea at bounding box center [470, 367] width 210 height 20
type textarea "wolne"
click at [702, 490] on div "Dodaj" at bounding box center [583, 467] width 486 height 77
click at [702, 465] on div "Dodaj" at bounding box center [717, 468] width 34 height 20
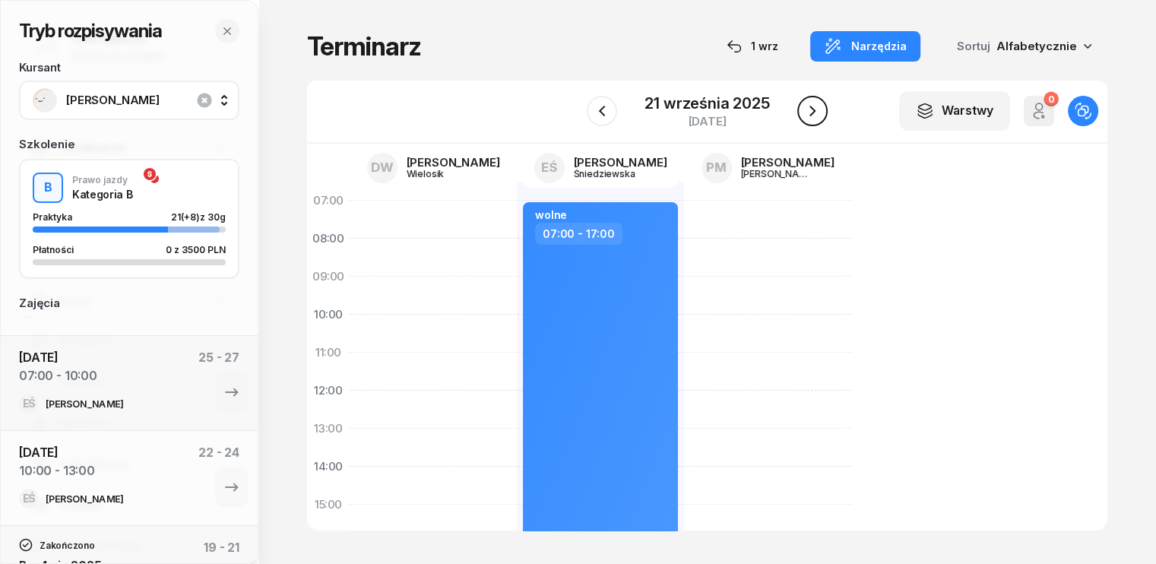
click at [805, 104] on icon "button" at bounding box center [812, 111] width 18 height 18
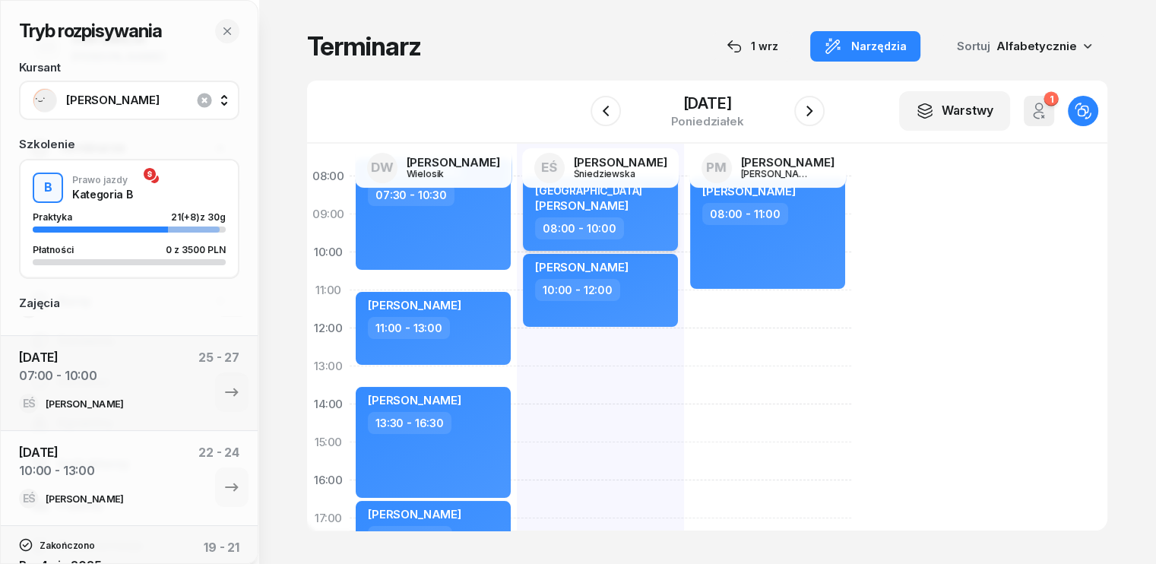
scroll to position [152, 0]
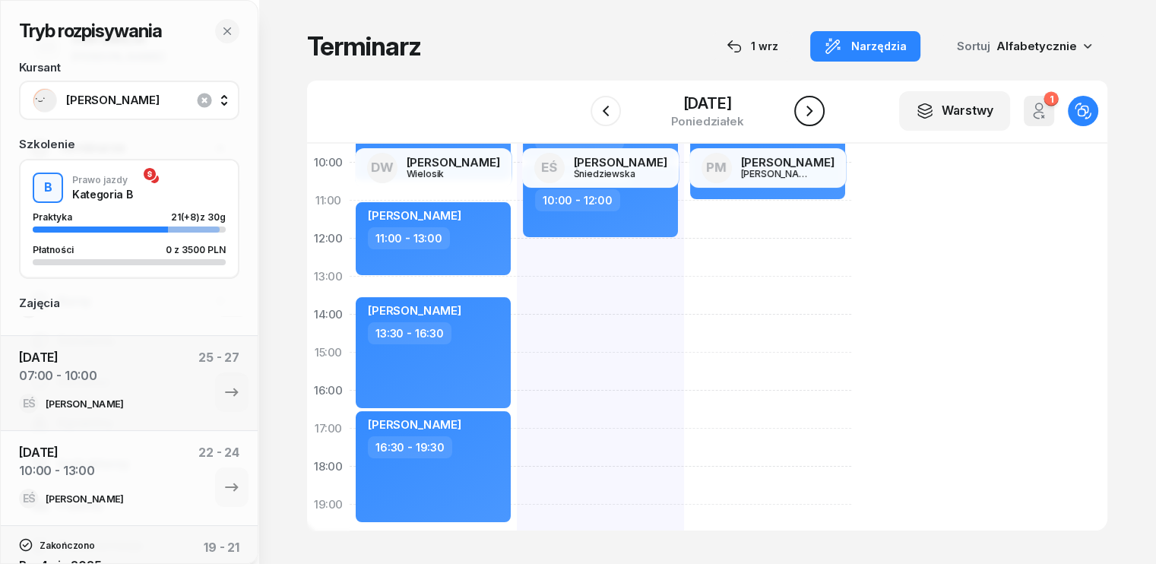
click at [805, 111] on icon "button" at bounding box center [809, 111] width 18 height 18
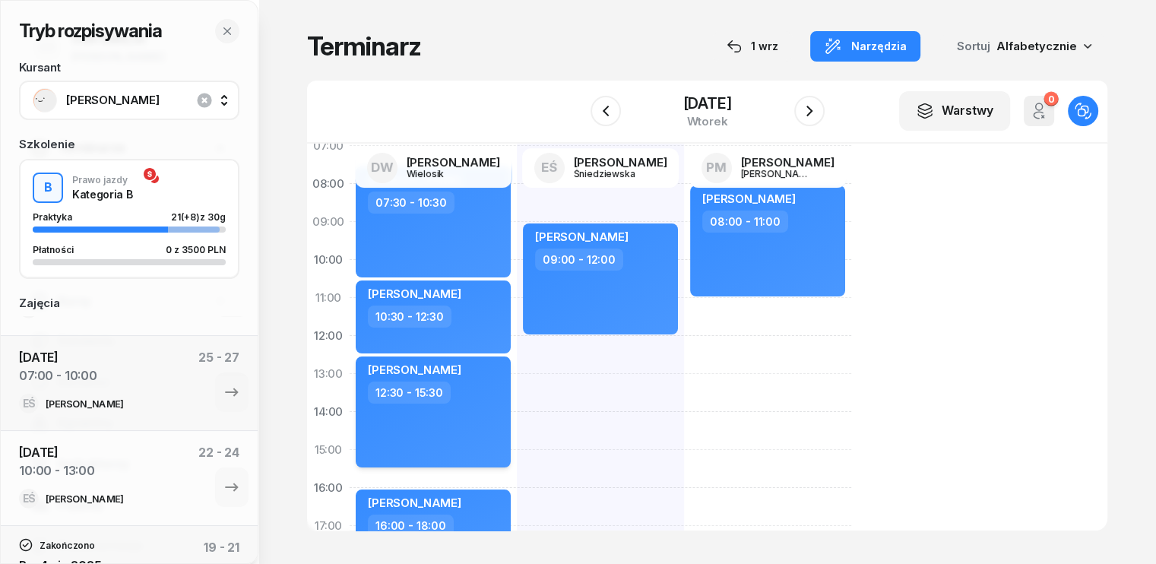
scroll to position [152, 0]
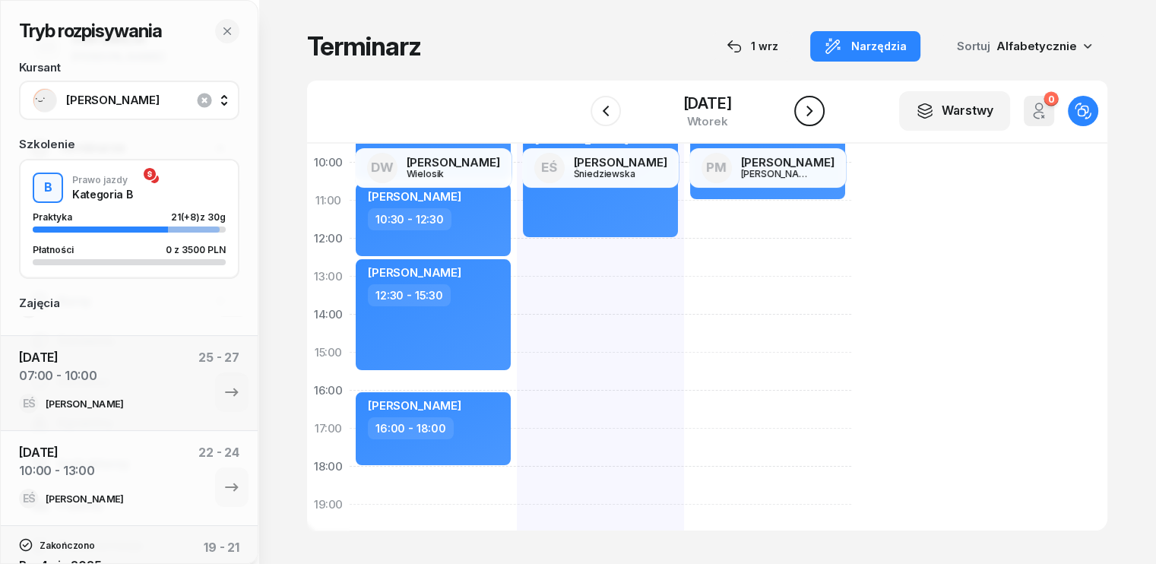
click at [817, 103] on icon "button" at bounding box center [809, 111] width 18 height 18
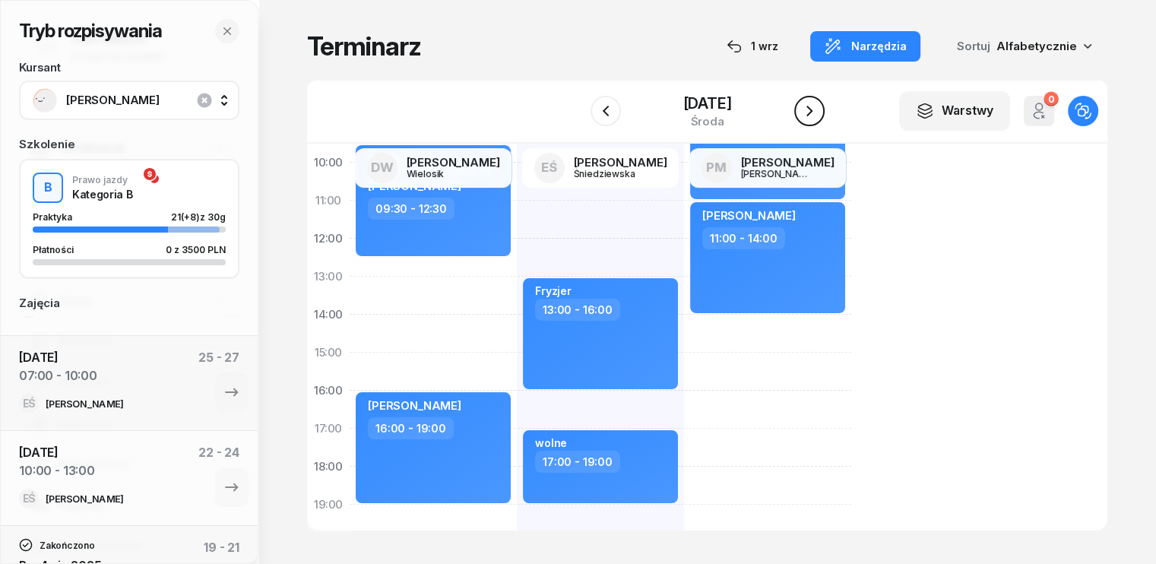
click at [810, 118] on icon "button" at bounding box center [809, 111] width 18 height 18
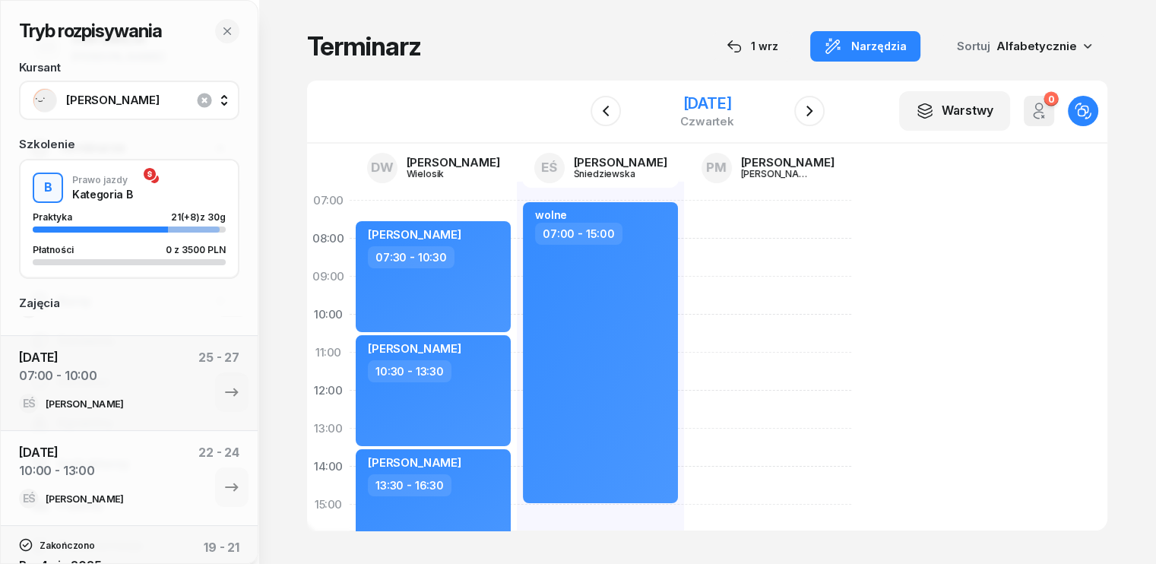
click at [680, 103] on div "[DATE]" at bounding box center [707, 103] width 54 height 15
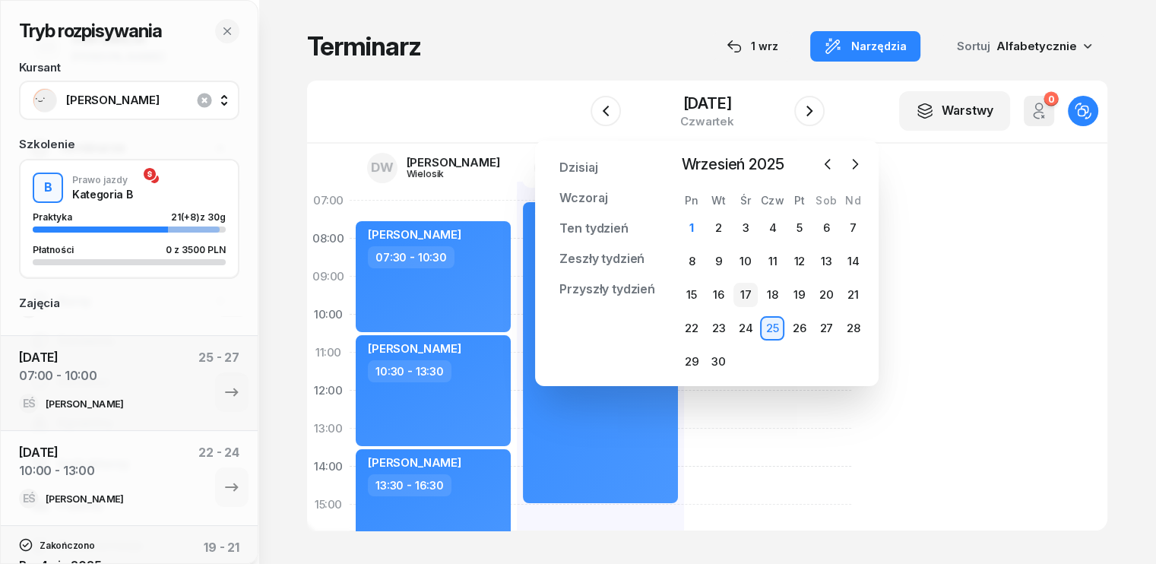
click at [749, 290] on div "17" at bounding box center [745, 295] width 24 height 24
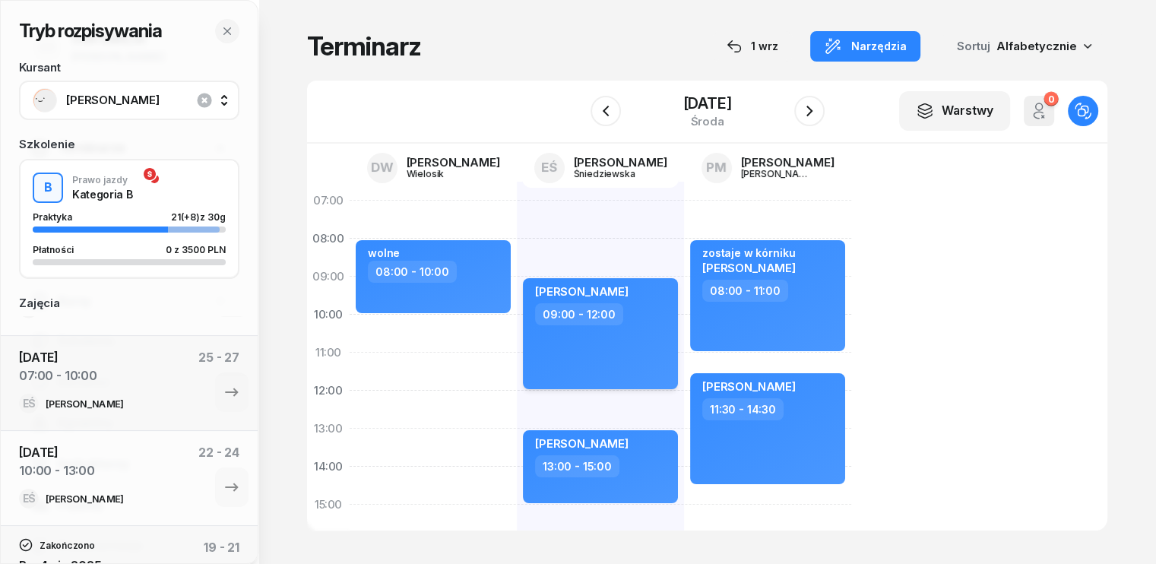
click at [611, 334] on div "[PERSON_NAME] 09:00 - 12:00" at bounding box center [600, 333] width 155 height 111
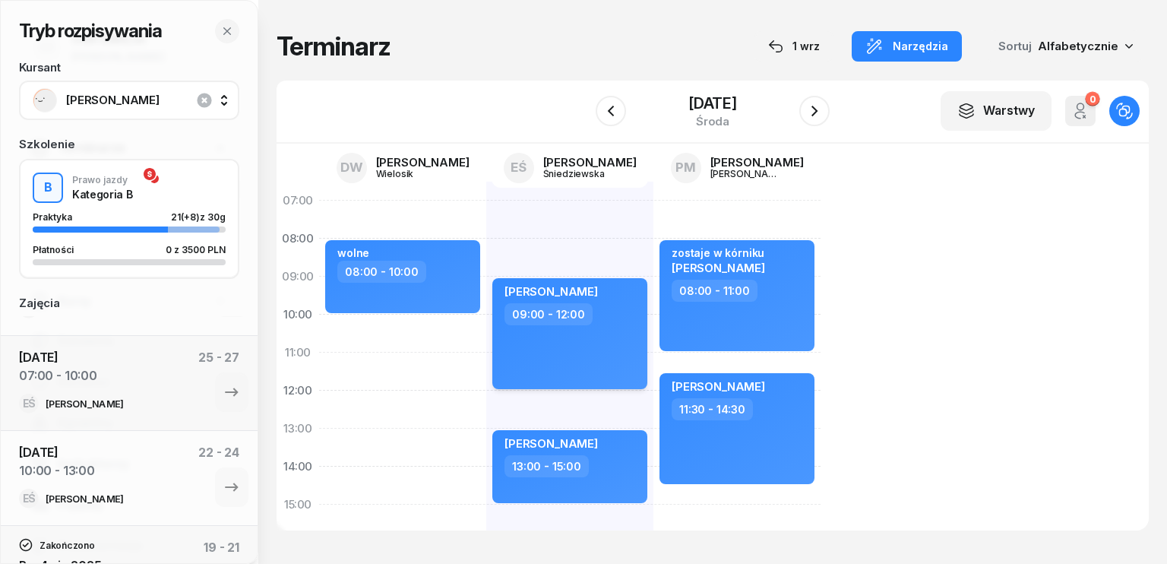
select select "09"
select select "12"
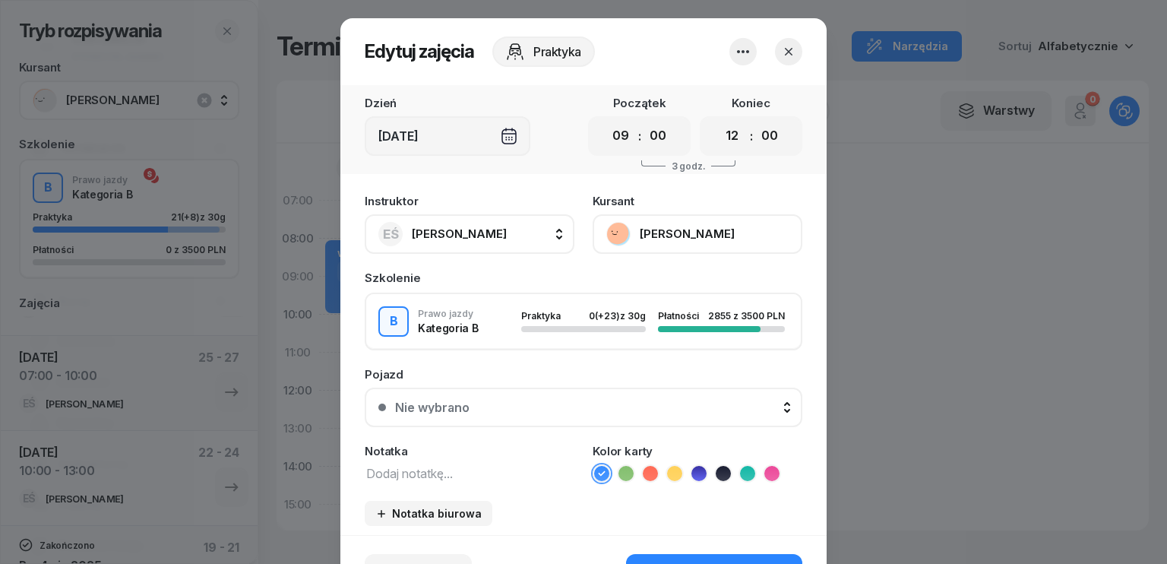
click at [790, 52] on icon "button" at bounding box center [788, 51] width 15 height 15
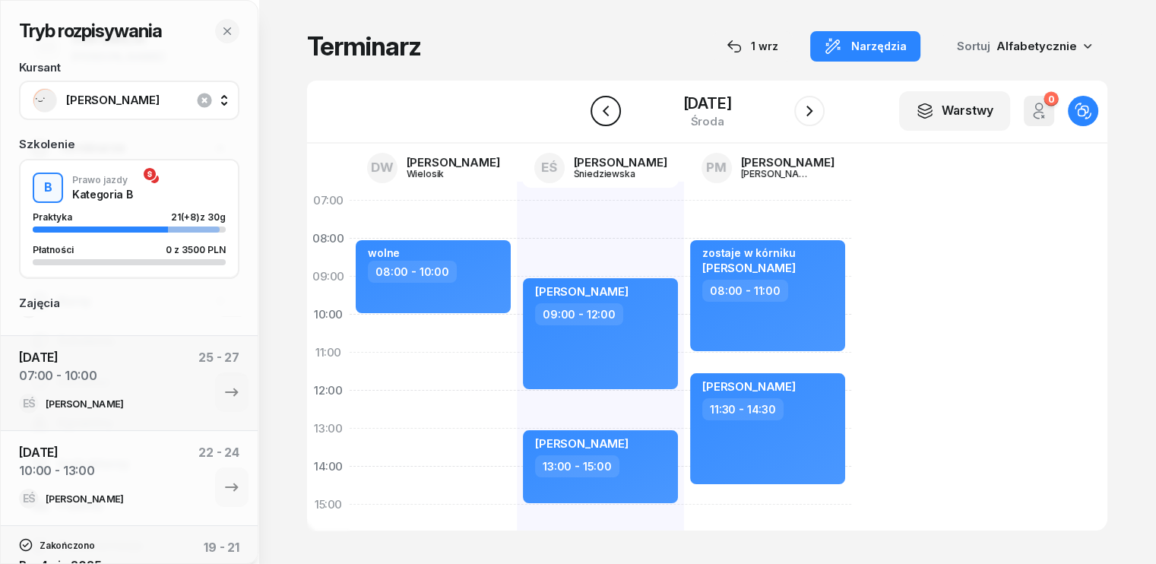
click at [606, 109] on icon "button" at bounding box center [605, 111] width 18 height 18
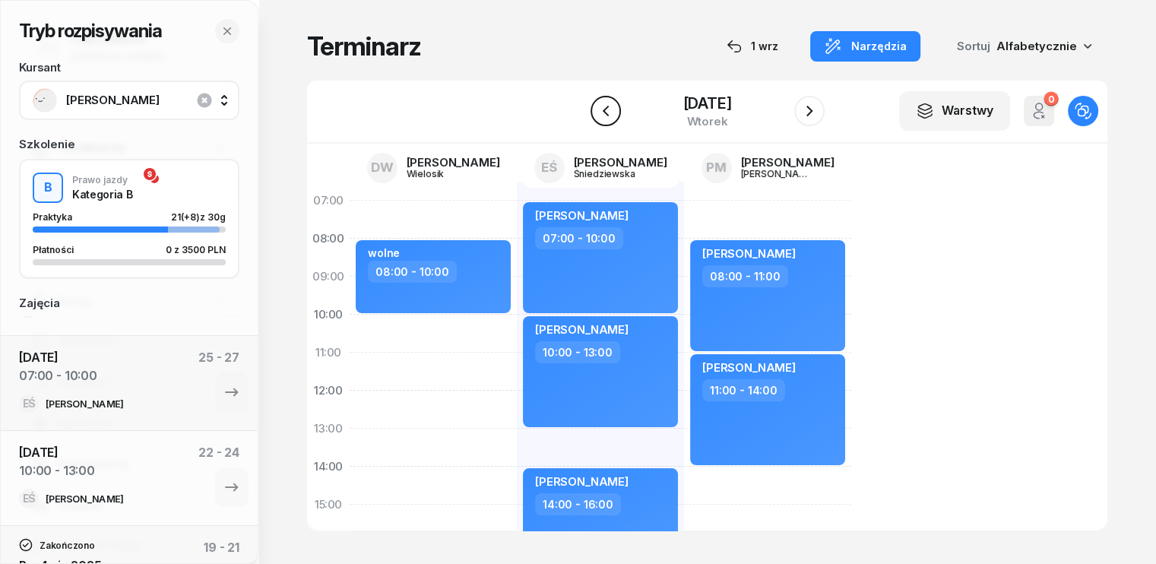
click at [606, 109] on icon "button" at bounding box center [605, 111] width 18 height 18
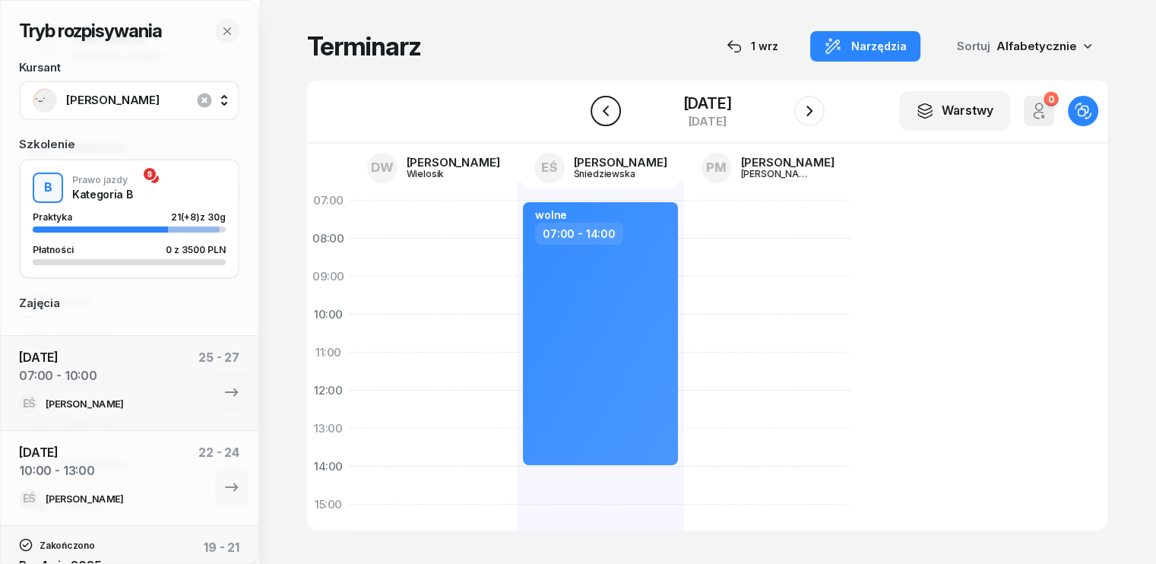
click at [606, 109] on icon "button" at bounding box center [605, 111] width 18 height 18
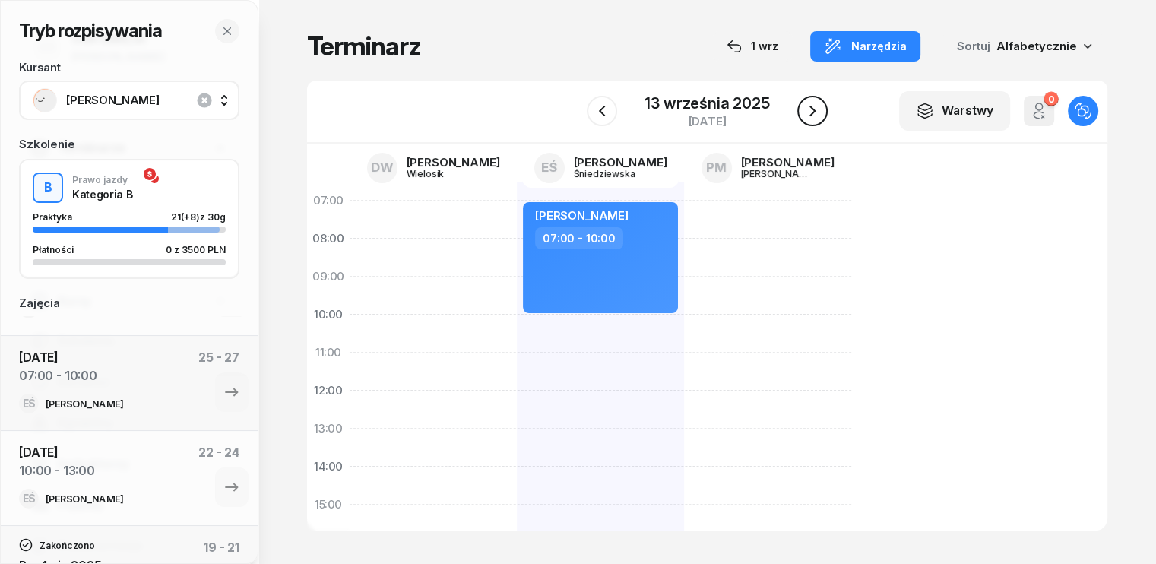
click at [810, 113] on icon "button" at bounding box center [812, 111] width 6 height 11
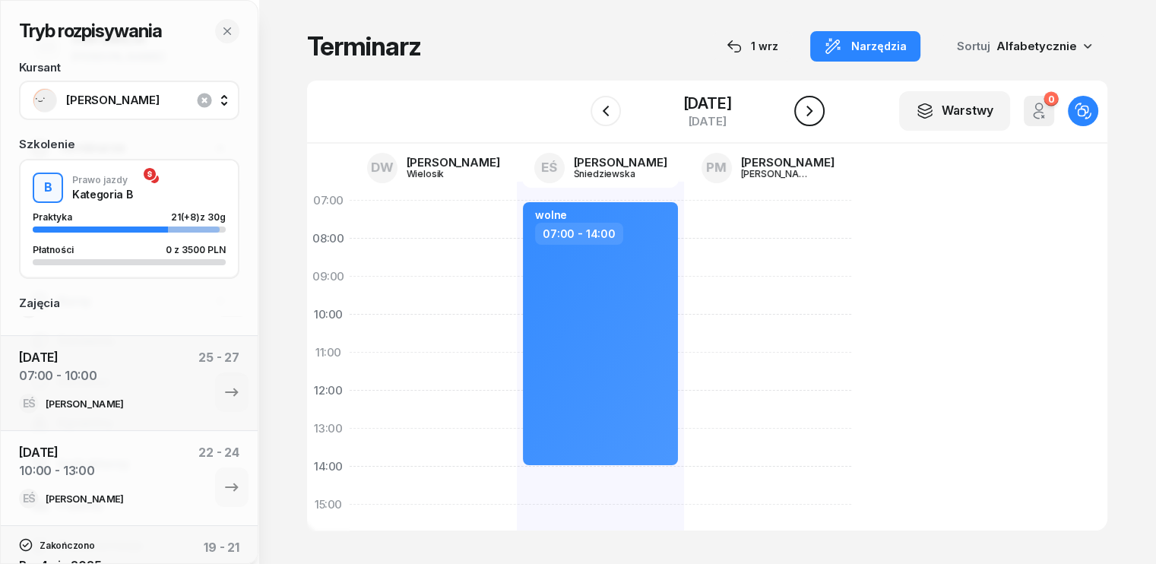
click at [811, 113] on icon "button" at bounding box center [809, 111] width 6 height 11
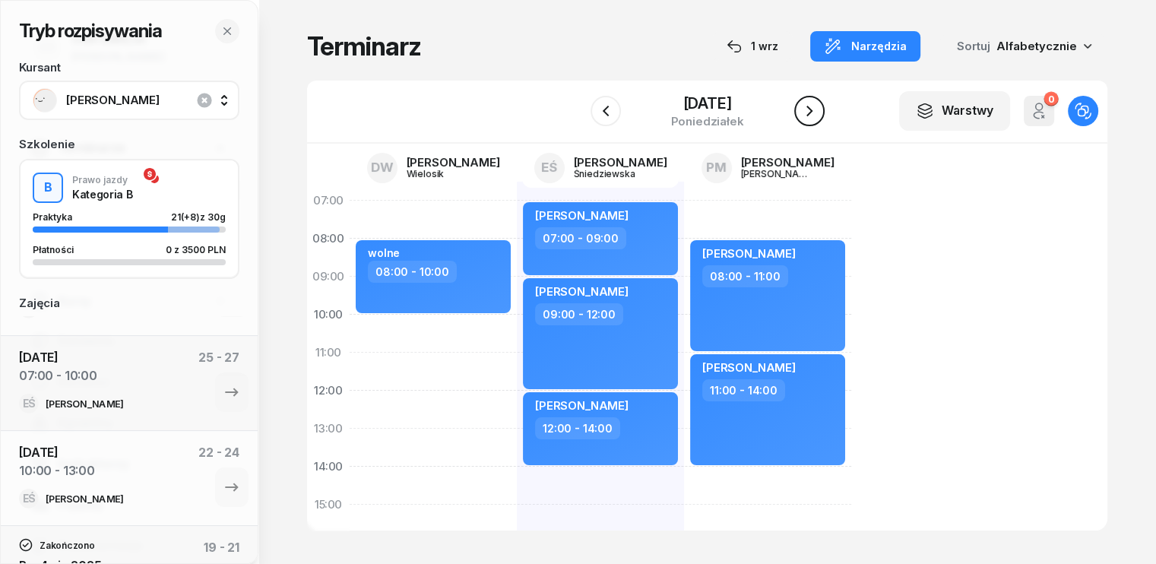
click at [811, 115] on icon "button" at bounding box center [809, 111] width 18 height 18
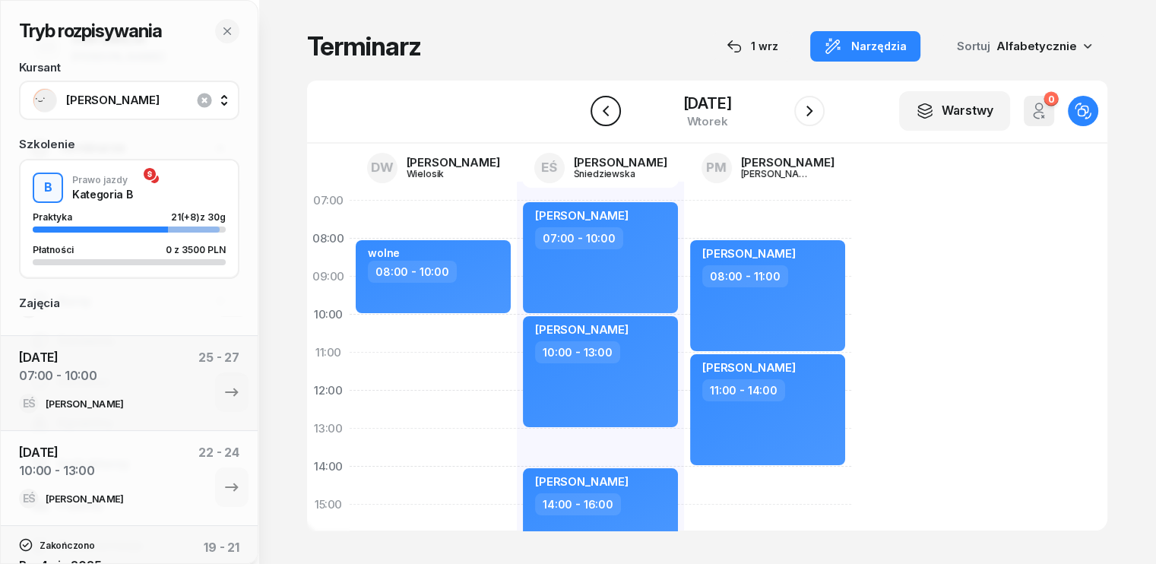
click at [602, 103] on icon "button" at bounding box center [605, 111] width 18 height 18
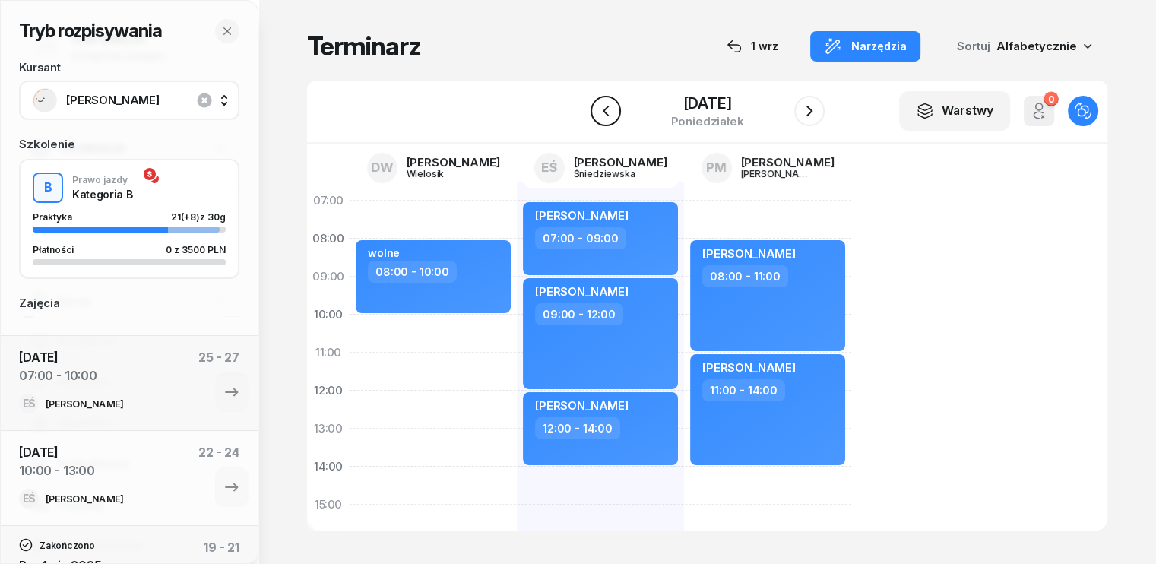
click at [602, 103] on icon "button" at bounding box center [605, 111] width 18 height 18
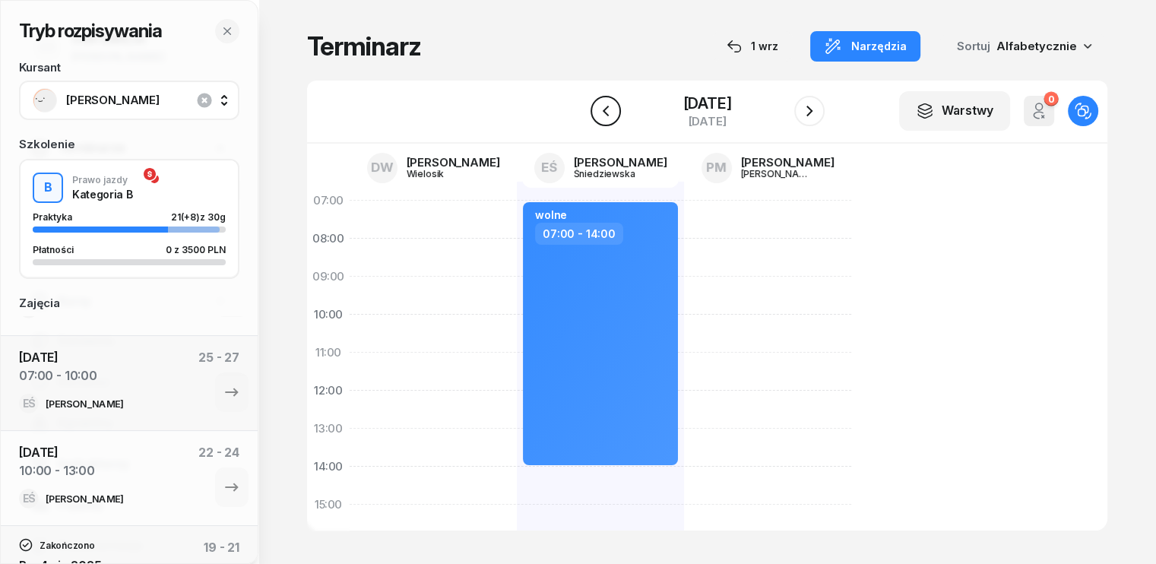
click at [602, 106] on icon "button" at bounding box center [605, 111] width 18 height 18
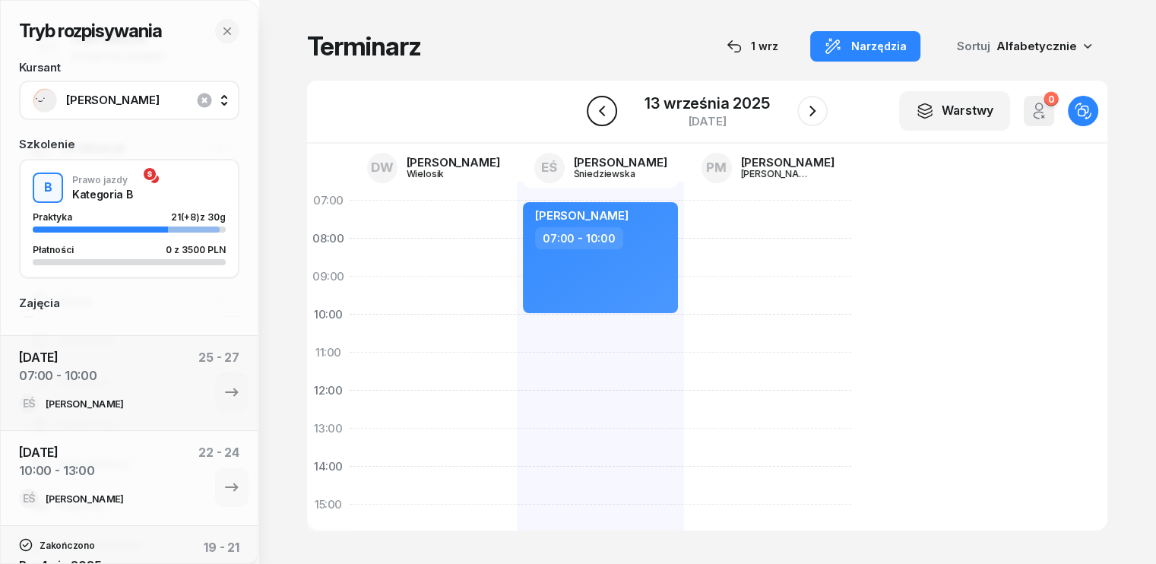
click at [602, 106] on icon "button" at bounding box center [602, 111] width 18 height 18
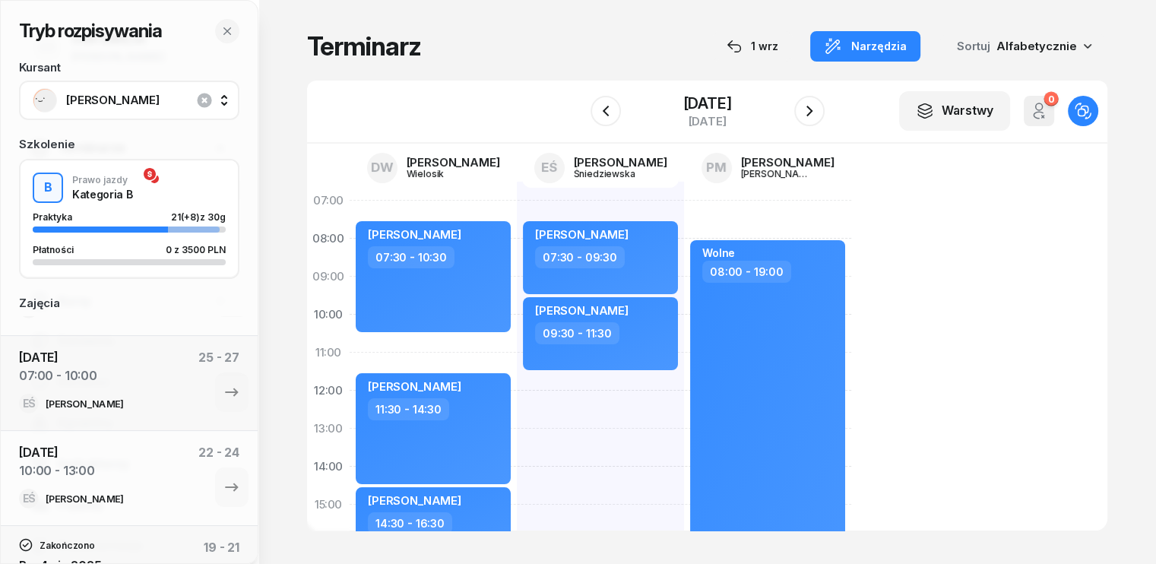
click at [517, 391] on div "[PERSON_NAME] 07:30 - 09:30 [PERSON_NAME] 09:30 - 11:30" at bounding box center [600, 524] width 167 height 684
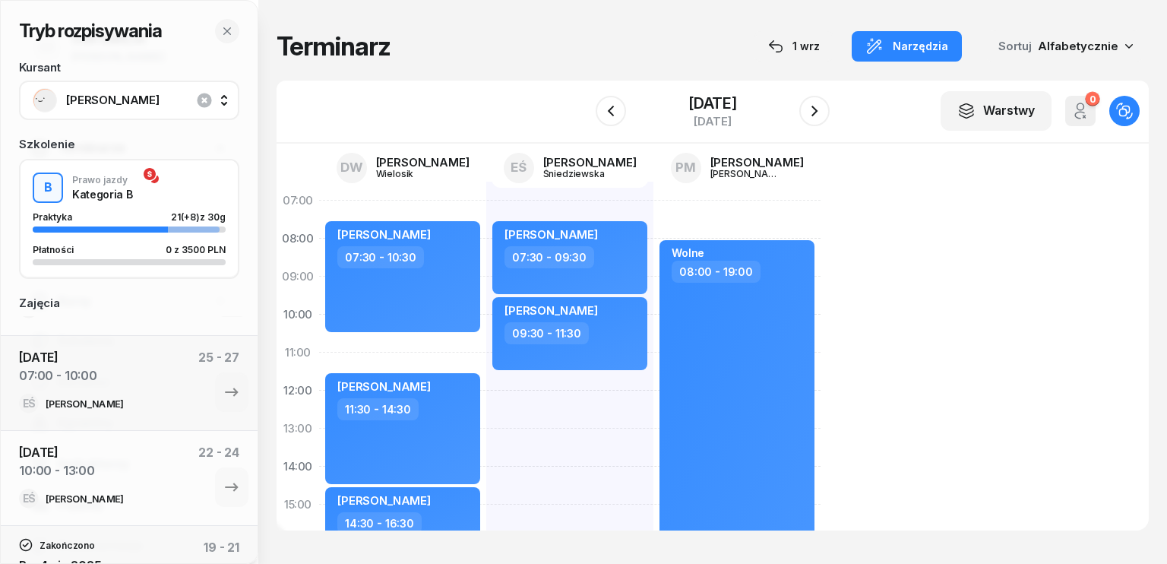
select select "12"
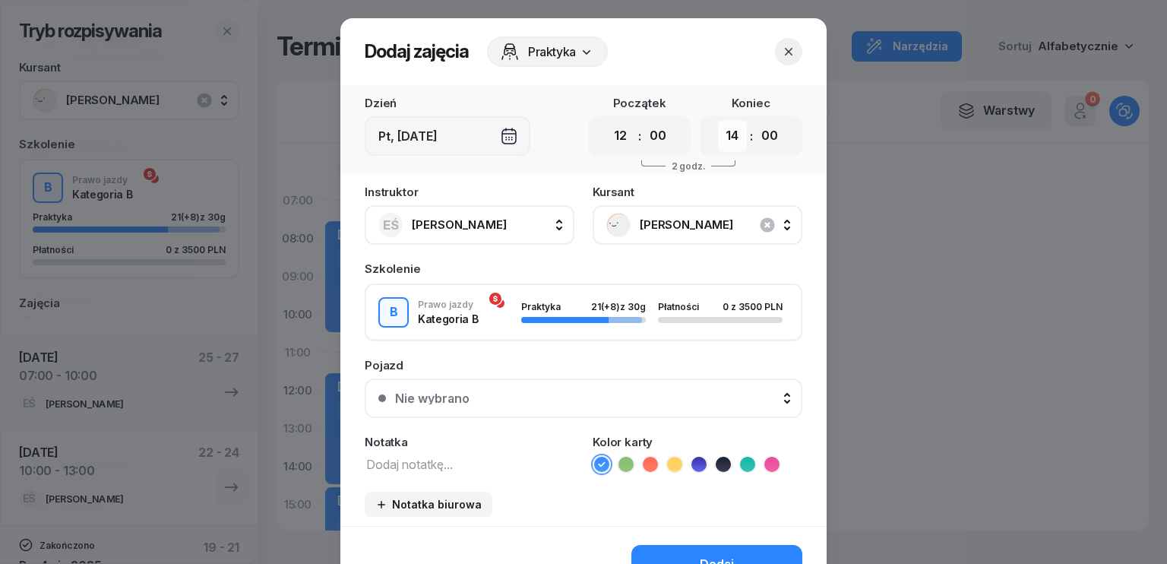
click at [718, 134] on select "00 01 02 03 04 05 06 07 08 09 10 11 12 13 14 15 16 17 18 19 20 21 22 23" at bounding box center [732, 136] width 29 height 32
select select "15"
click at [718, 120] on select "00 01 02 03 04 05 06 07 08 09 10 11 12 13 14 15 16 17 18 19 20 21 22 23" at bounding box center [732, 136] width 29 height 32
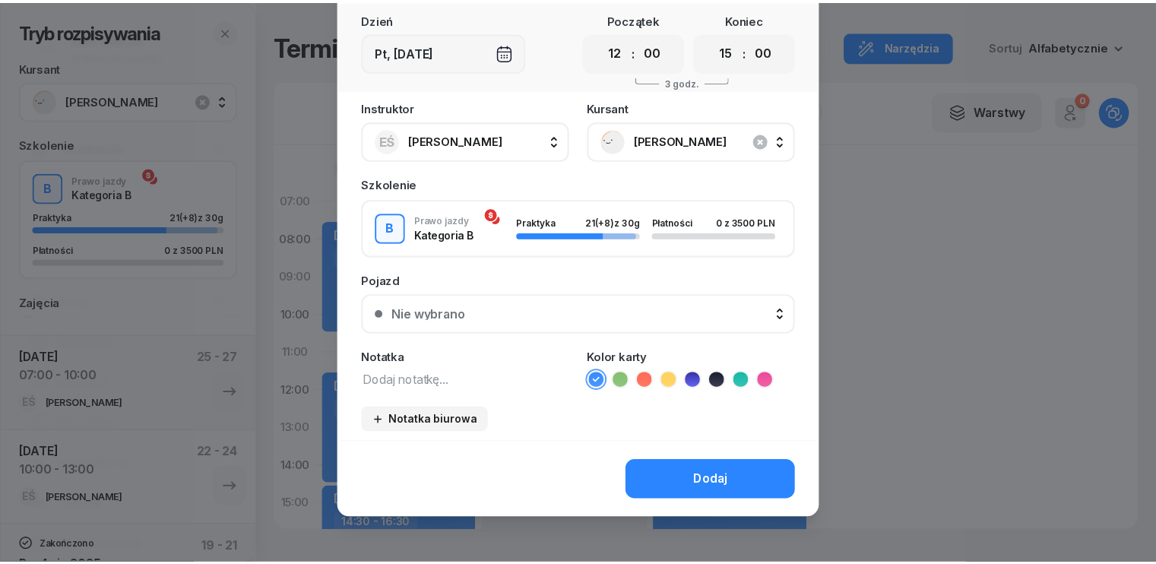
scroll to position [85, 0]
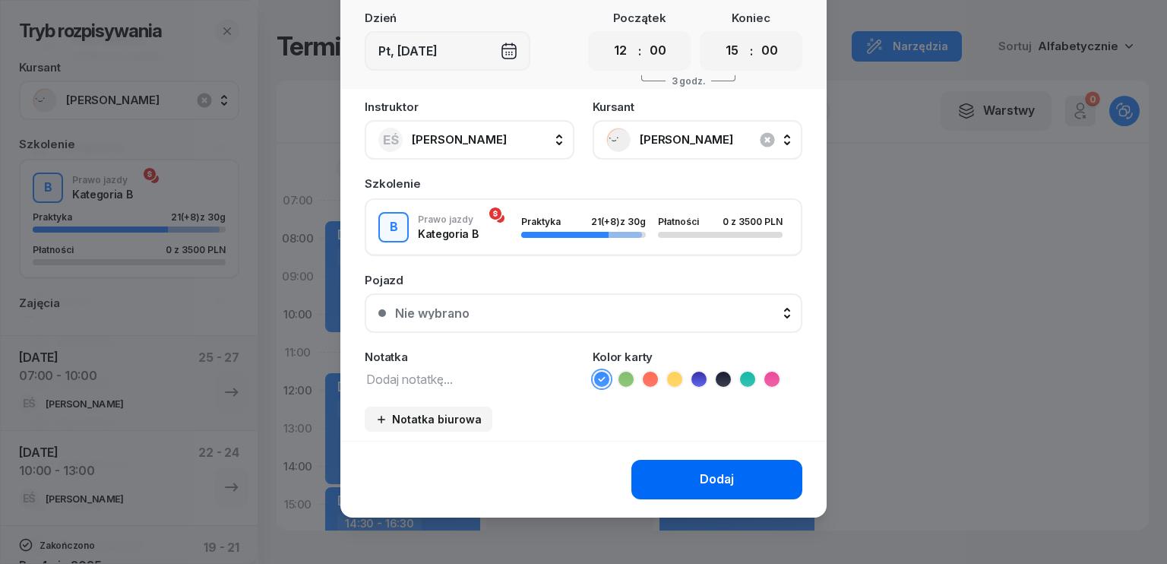
click at [708, 467] on button "Dodaj" at bounding box center [716, 480] width 171 height 40
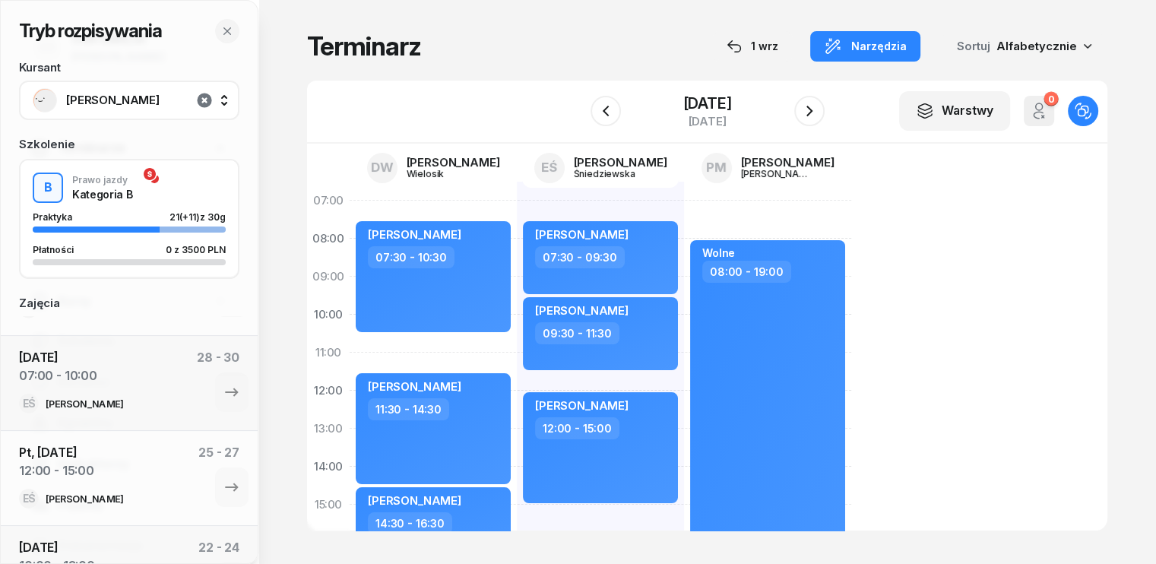
click at [204, 100] on icon "button" at bounding box center [204, 100] width 18 height 18
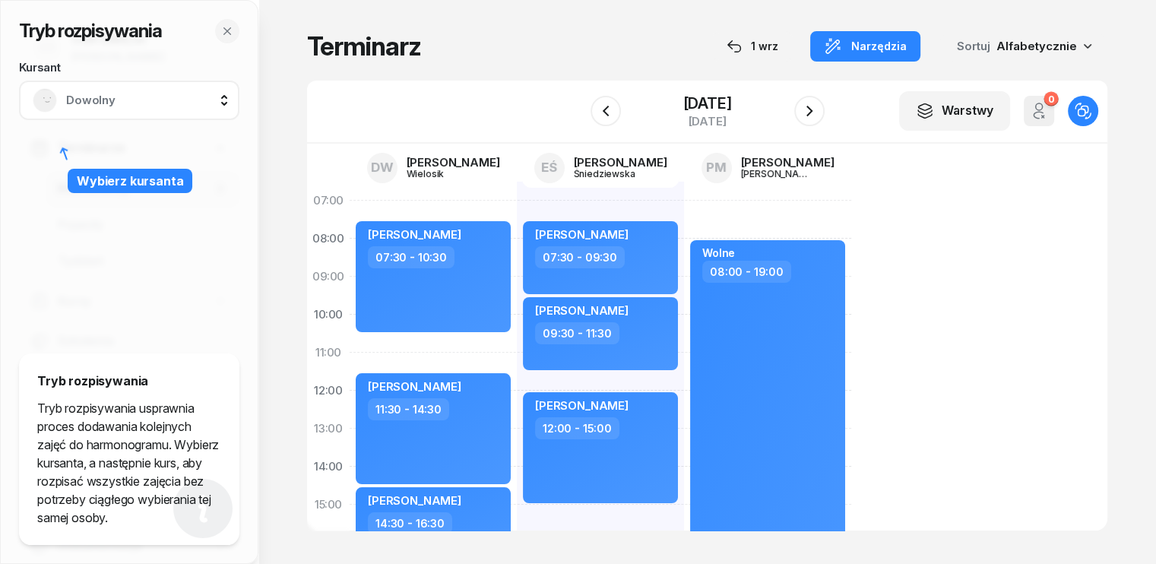
click at [157, 100] on span "Dowolny" at bounding box center [146, 100] width 160 height 20
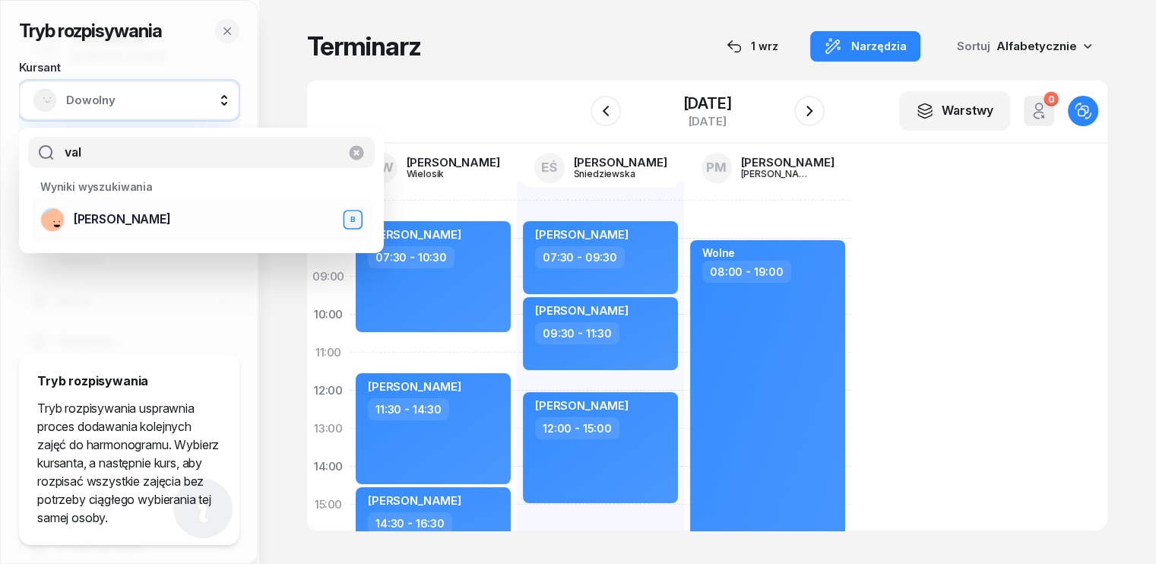
type input "val"
click at [99, 230] on div "[PERSON_NAME] B" at bounding box center [201, 219] width 322 height 24
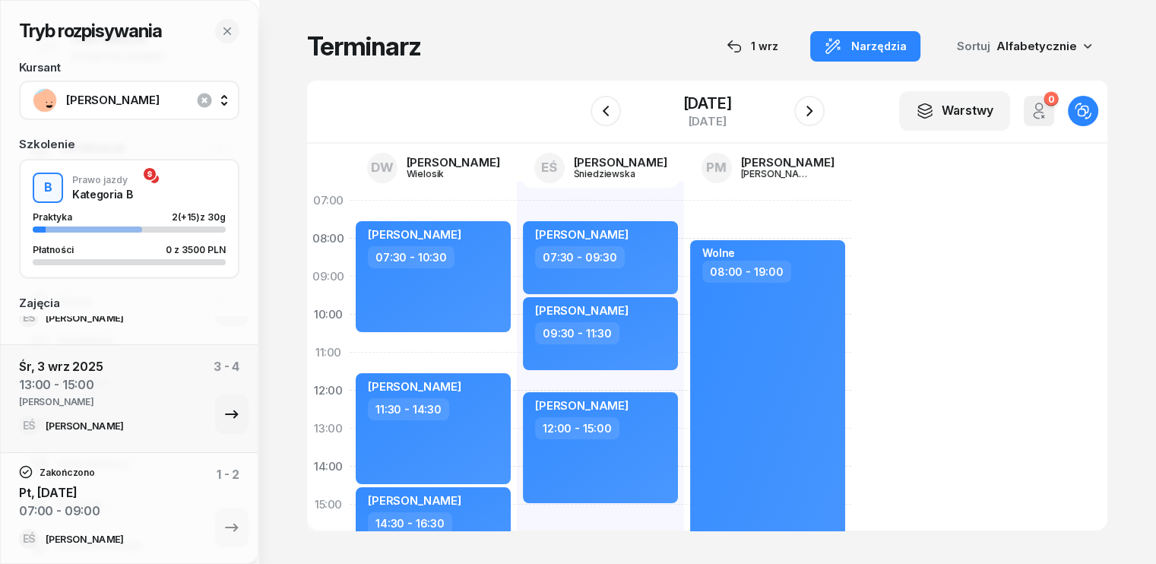
scroll to position [397, 0]
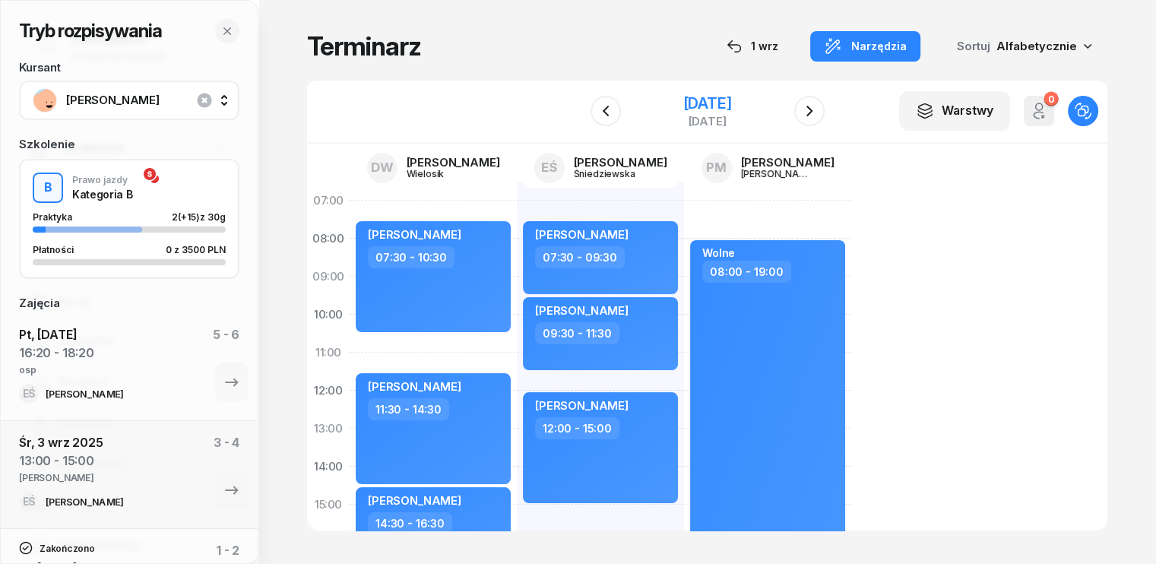
click at [700, 100] on div "[DATE]" at bounding box center [706, 103] width 49 height 15
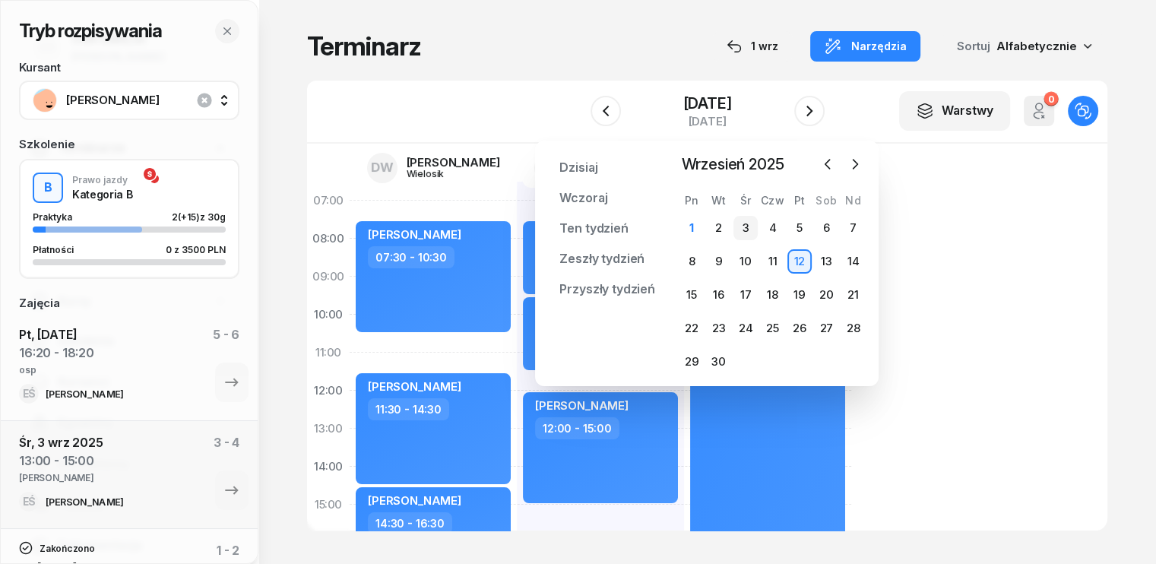
click at [741, 226] on div "3" at bounding box center [745, 228] width 24 height 24
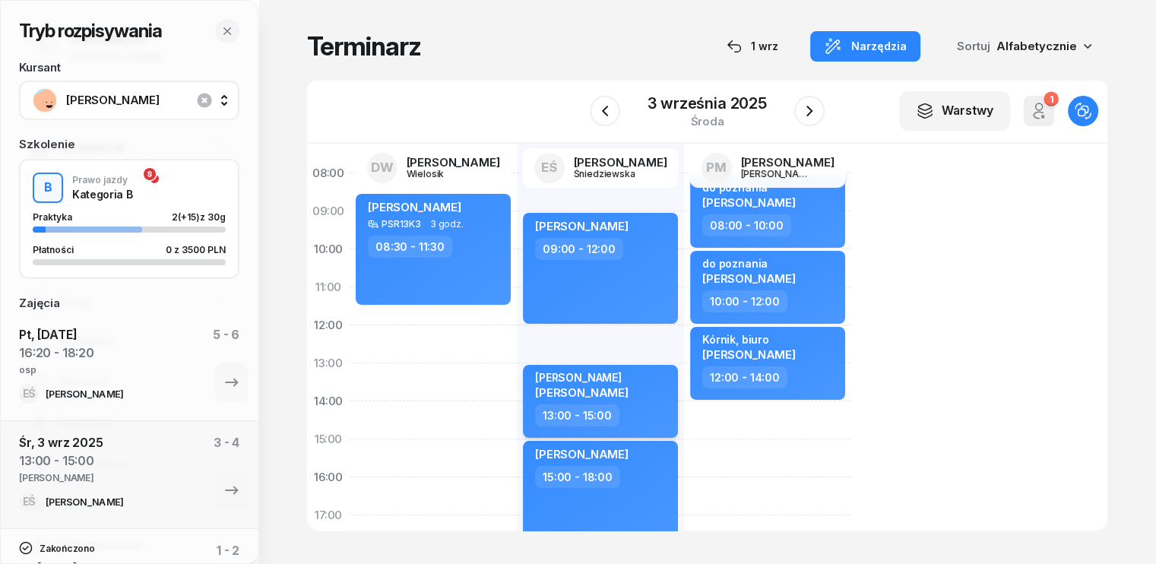
scroll to position [152, 0]
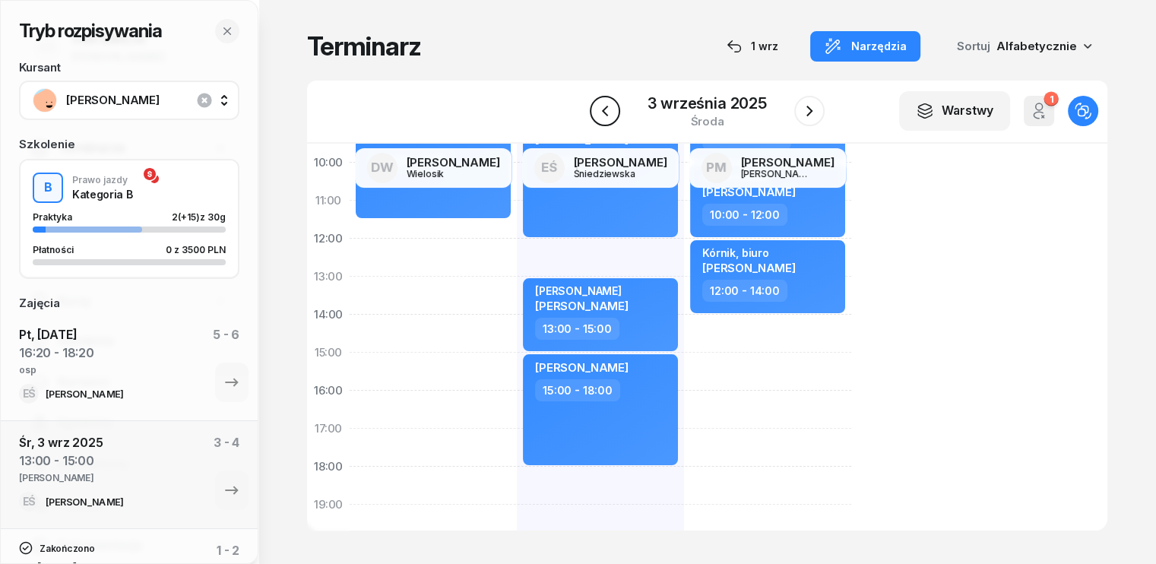
click at [610, 108] on icon "button" at bounding box center [605, 111] width 18 height 18
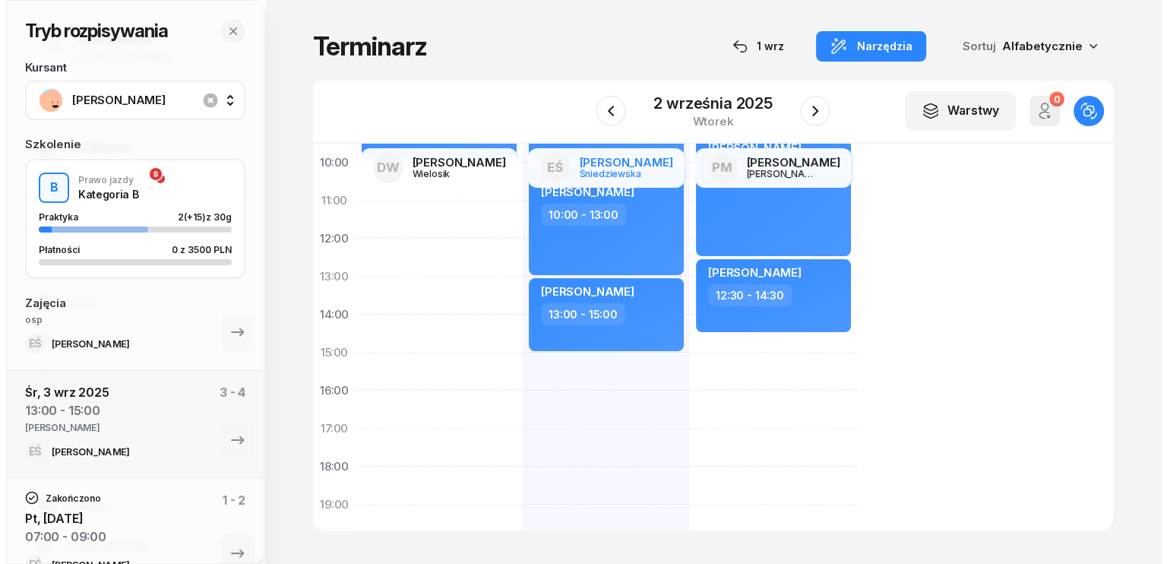
scroll to position [473, 0]
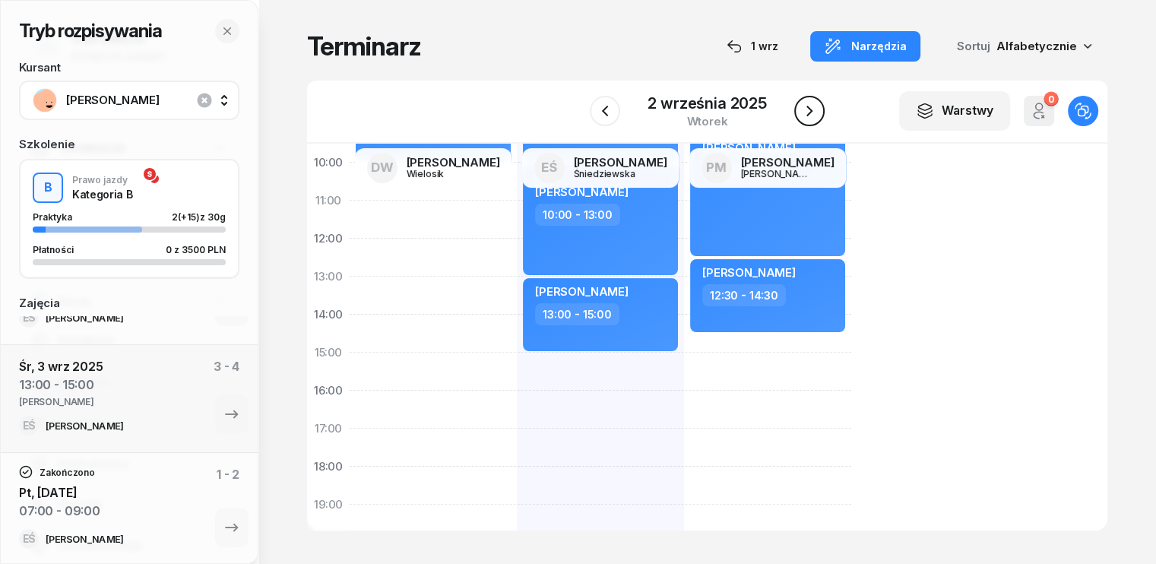
click at [816, 109] on icon "button" at bounding box center [809, 111] width 18 height 18
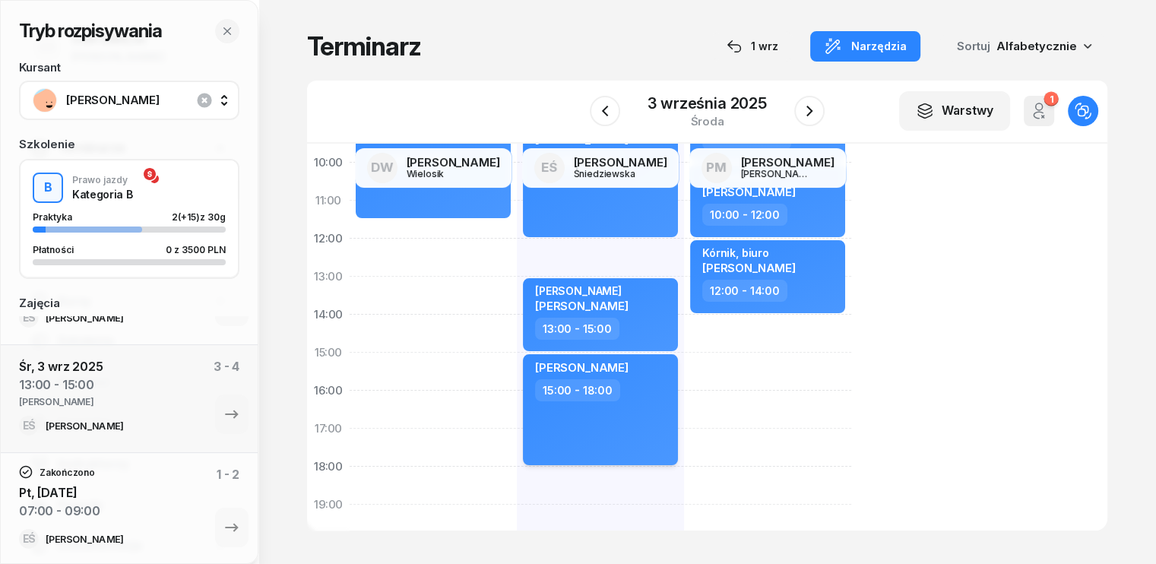
click at [623, 388] on div "15:00 - 18:00" at bounding box center [602, 390] width 134 height 22
select select "15"
select select "18"
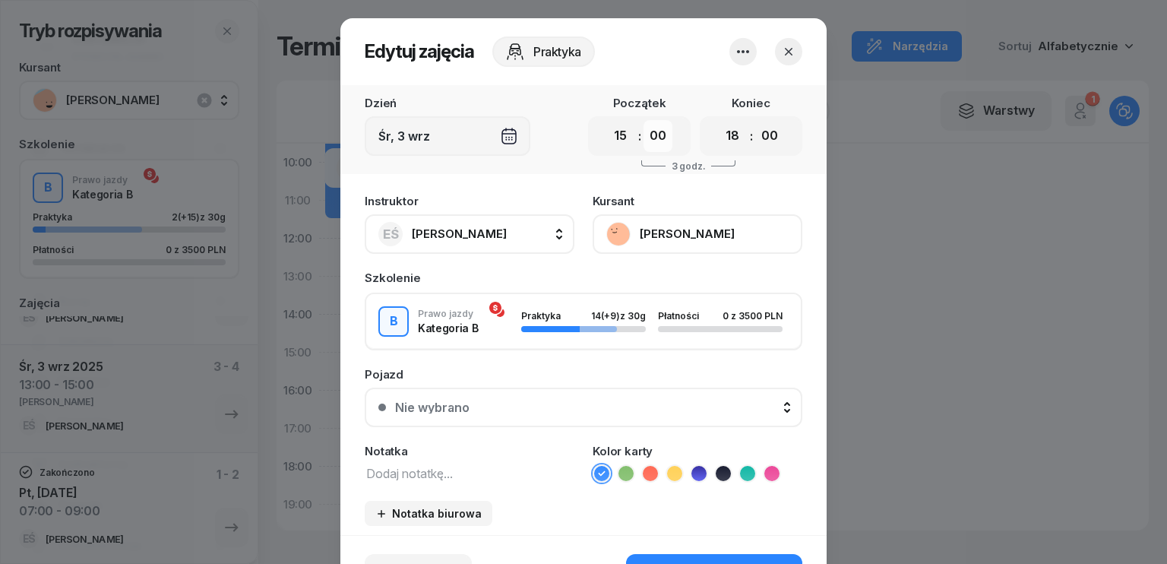
drag, startPoint x: 658, startPoint y: 137, endPoint x: 663, endPoint y: 144, distance: 8.2
click at [658, 137] on select "00 05 10 15 20 25 30 35 40 45 50 55" at bounding box center [658, 136] width 29 height 32
select select "30"
click at [644, 120] on select "00 05 10 15 20 25 30 35 40 45 50 55" at bounding box center [658, 136] width 29 height 32
click at [770, 132] on select "00 05 10 15 20 25 30 35 40 45 50 55" at bounding box center [769, 136] width 29 height 32
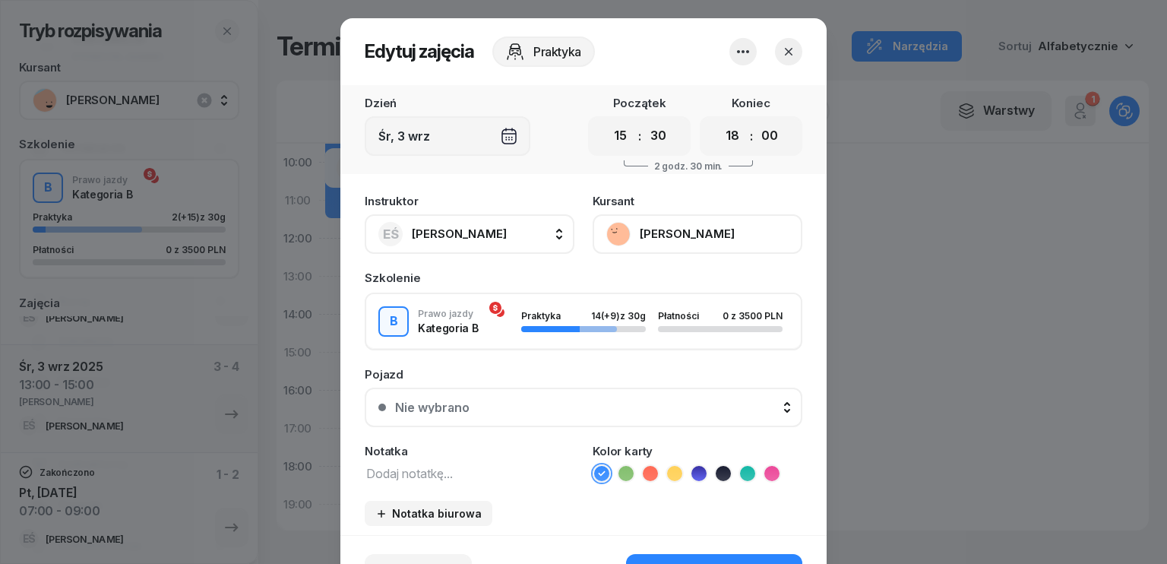
select select "30"
click at [755, 120] on select "00 05 10 15 20 25 30 35 40 45 50 55" at bounding box center [769, 136] width 29 height 32
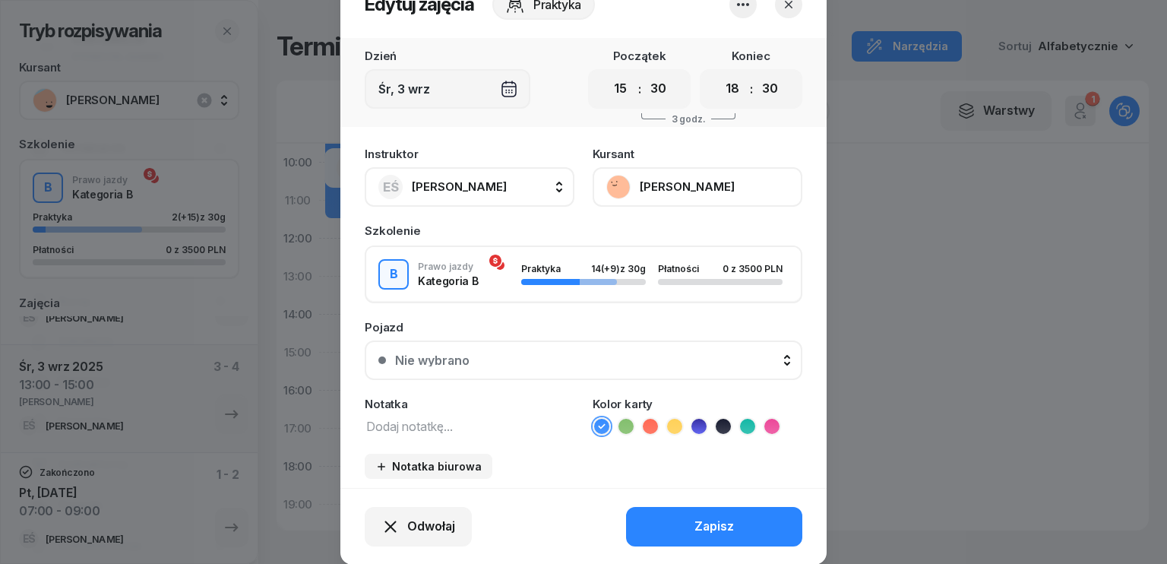
scroll to position [94, 0]
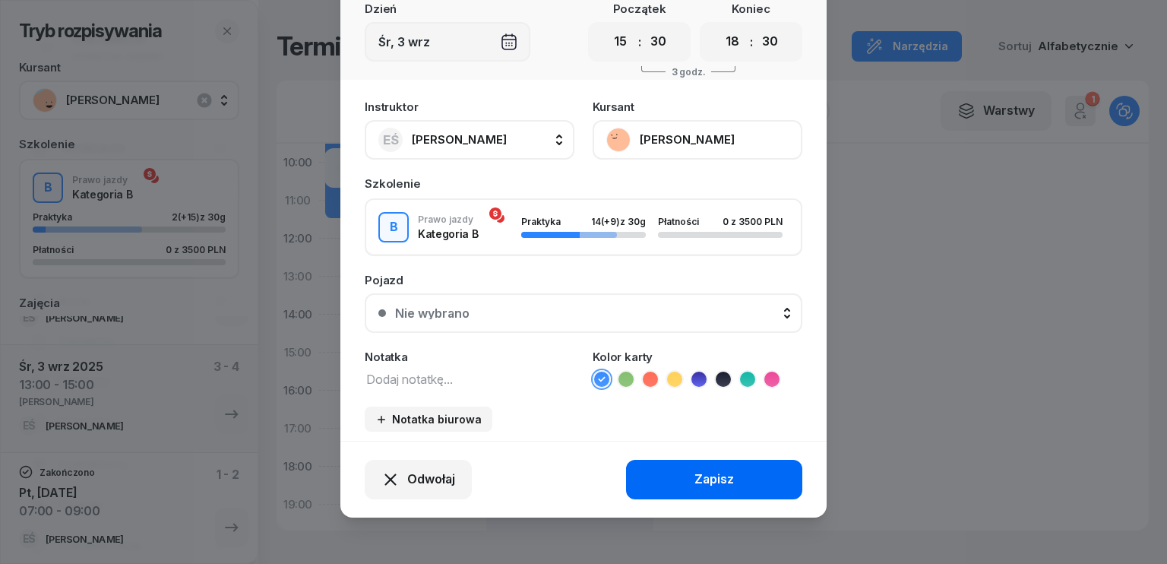
click at [712, 477] on div "Zapisz" at bounding box center [714, 480] width 40 height 20
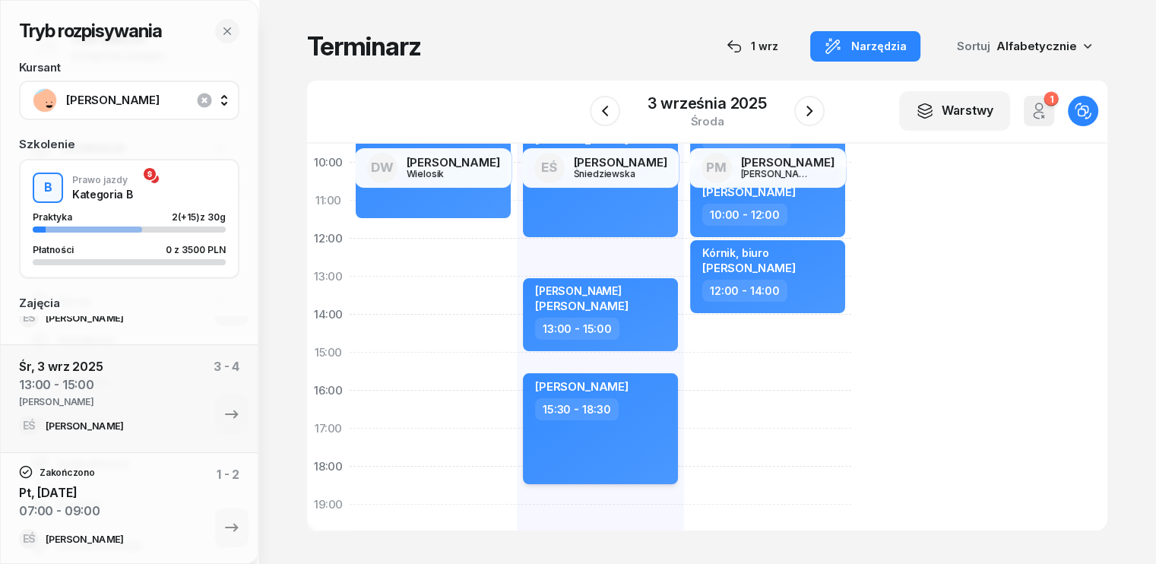
click at [594, 429] on div "[PERSON_NAME] 15:30 - 18:30" at bounding box center [600, 428] width 155 height 111
select select "15"
select select "30"
select select "18"
select select "30"
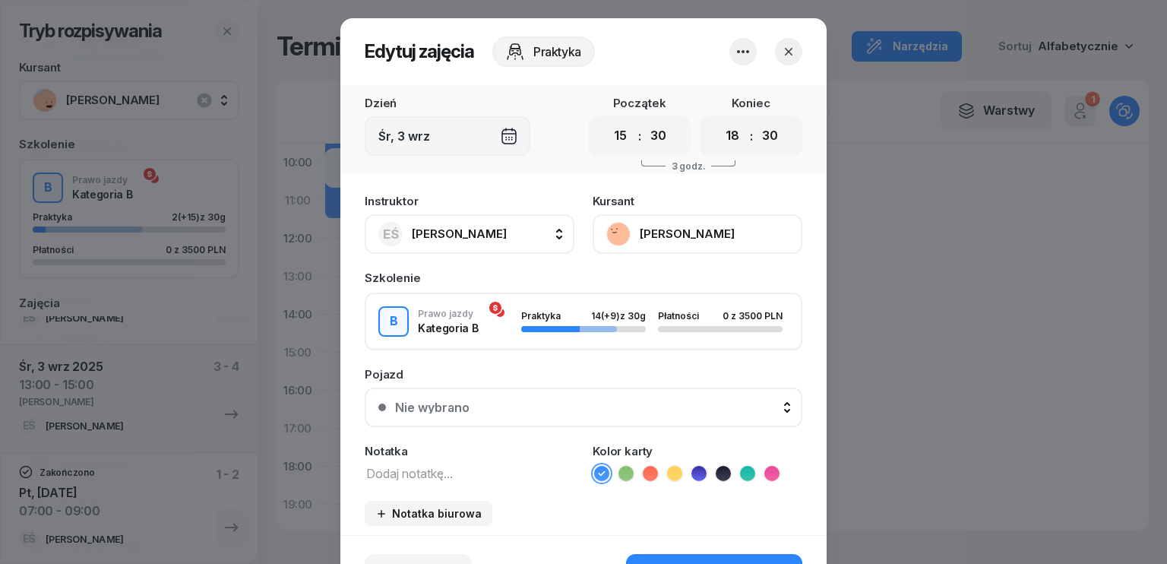
click at [422, 473] on textarea at bounding box center [470, 473] width 210 height 20
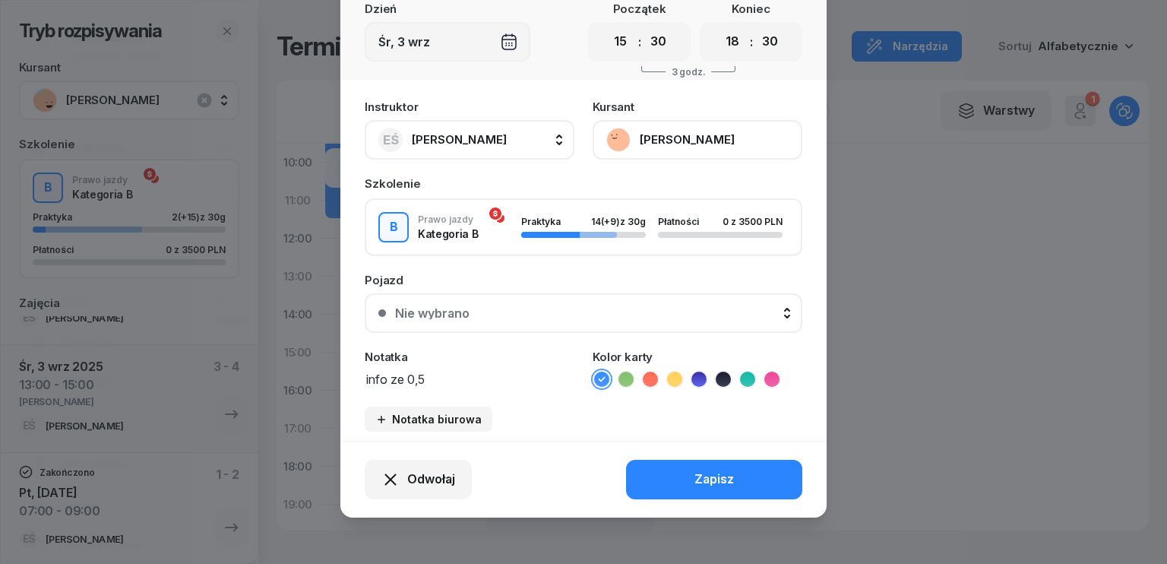
click at [456, 376] on textarea "info ze 0,5" at bounding box center [470, 378] width 210 height 20
type textarea "i"
click at [716, 477] on div "Zapisz" at bounding box center [714, 480] width 40 height 20
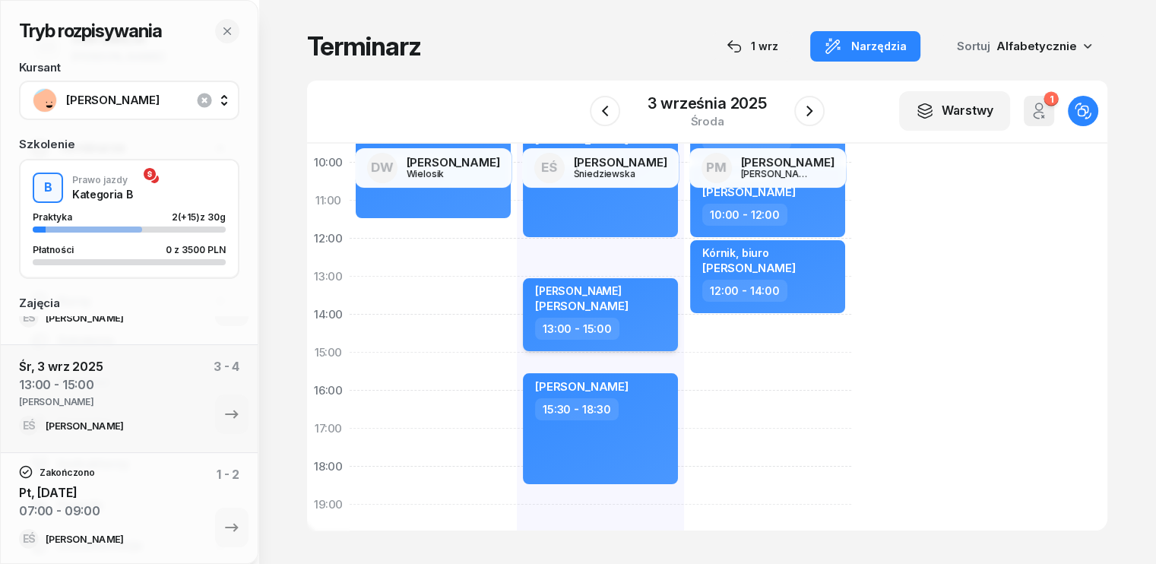
click at [624, 308] on div "[PERSON_NAME] [PERSON_NAME]" at bounding box center [602, 300] width 134 height 33
select select "13"
select select "15"
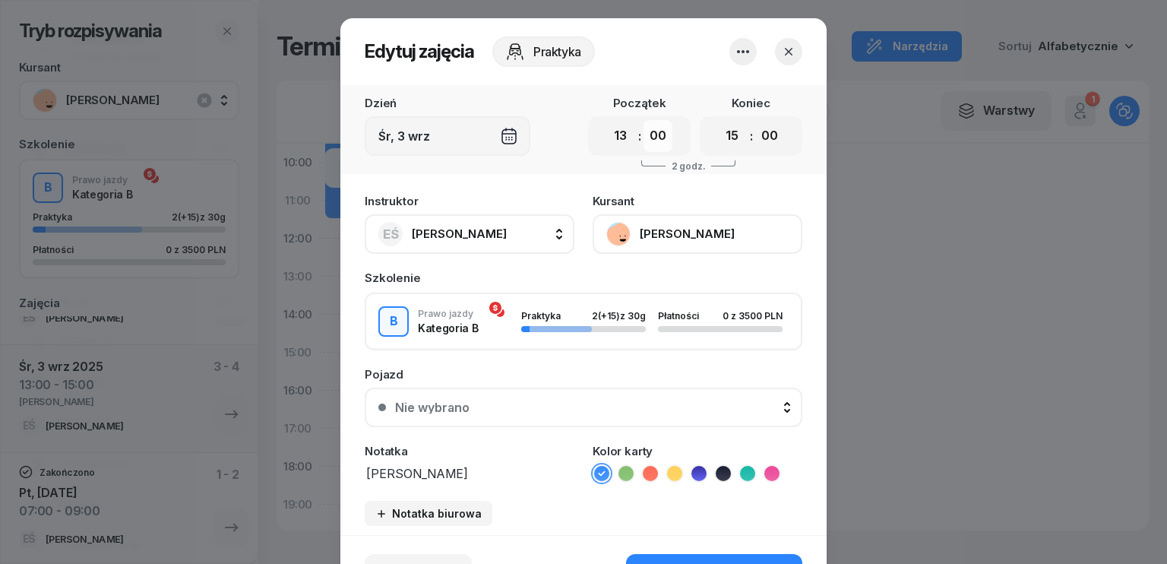
click at [666, 139] on select "00 05 10 15 20 25 30 35 40 45 50 55" at bounding box center [658, 136] width 29 height 32
select select "30"
click at [644, 120] on select "00 05 10 15 20 25 30 35 40 45 50 55" at bounding box center [658, 136] width 29 height 32
click at [767, 136] on select "00 05 10 15 20 25 30 35 40 45 50 55" at bounding box center [769, 136] width 29 height 32
select select "30"
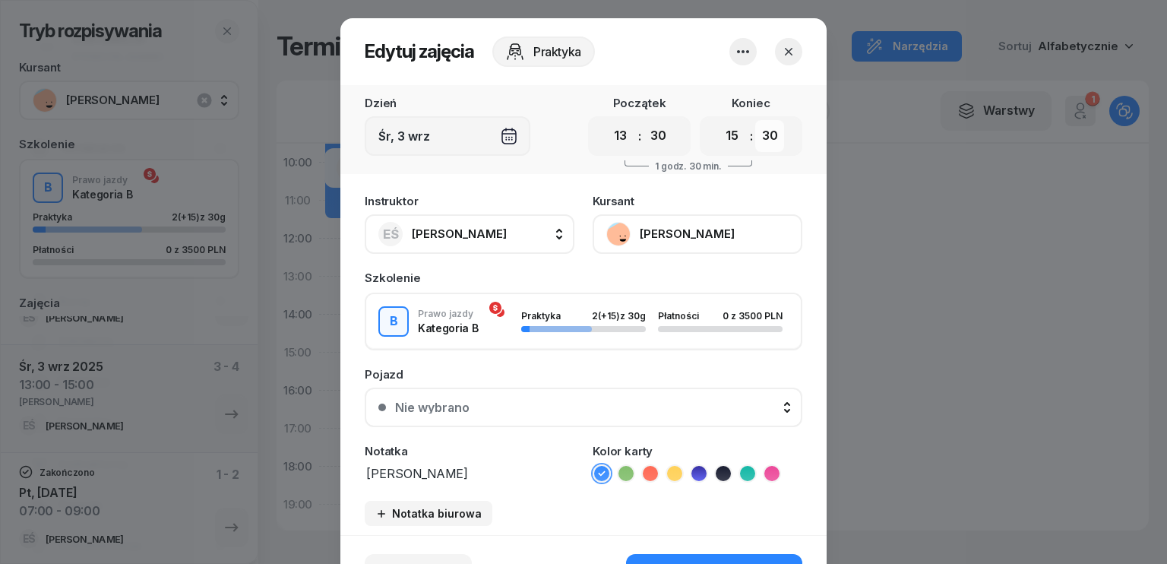
click at [755, 120] on select "00 05 10 15 20 25 30 35 40 45 50 55" at bounding box center [769, 136] width 29 height 32
click at [478, 472] on textarea "[PERSON_NAME]" at bounding box center [470, 473] width 210 height 20
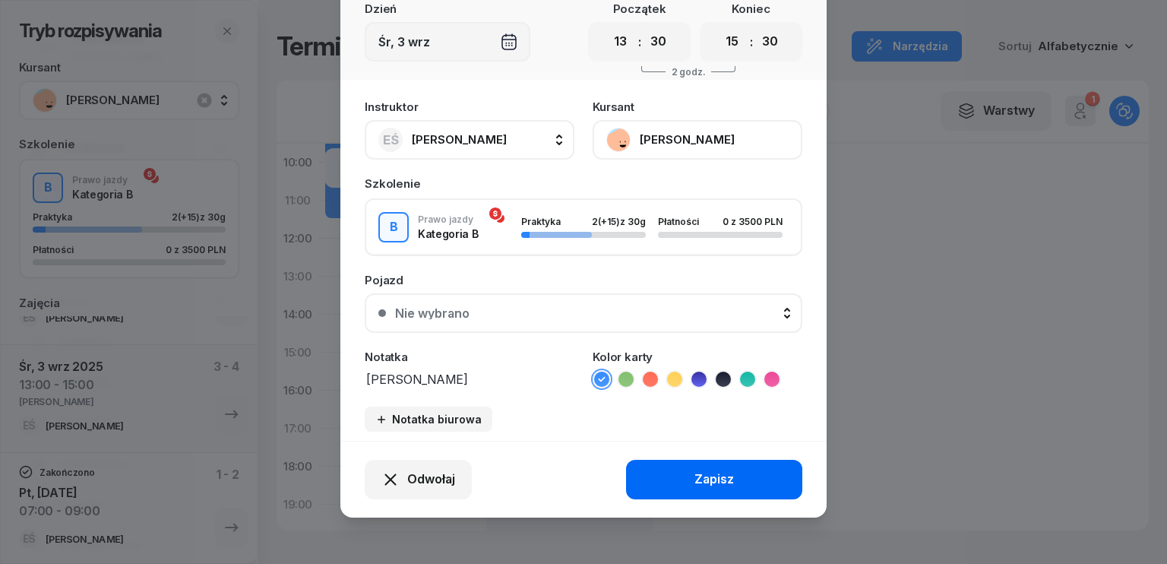
click at [704, 479] on div "Zapisz" at bounding box center [714, 480] width 40 height 20
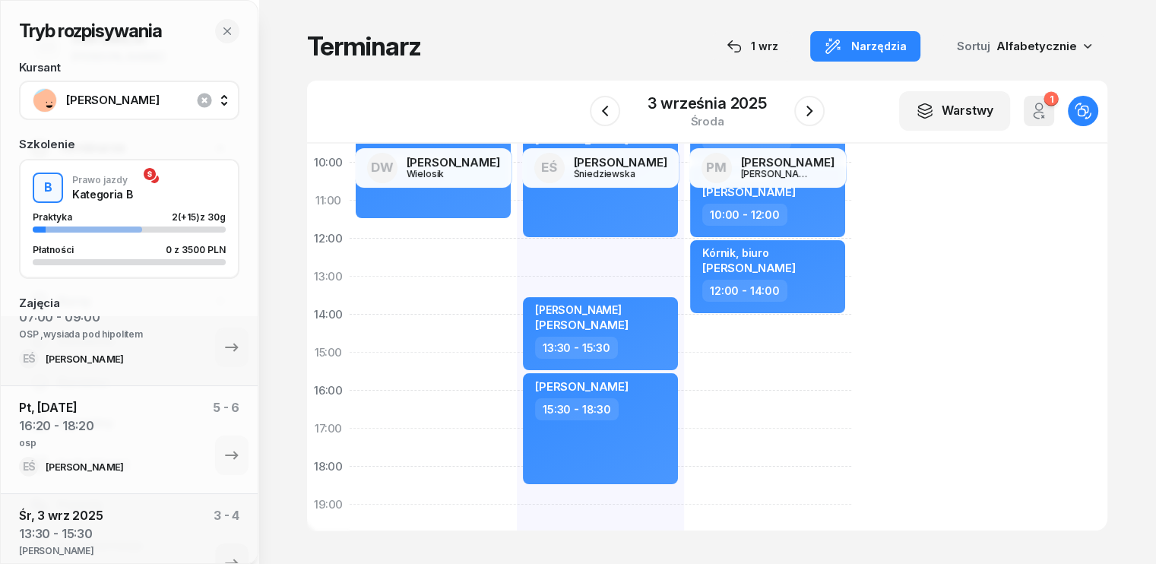
scroll to position [321, 0]
click at [117, 418] on div "Pt, [DATE] 16:20 - 18:20 osp 5 - 6" at bounding box center [129, 430] width 220 height 59
click at [223, 451] on icon "button" at bounding box center [232, 458] width 18 height 18
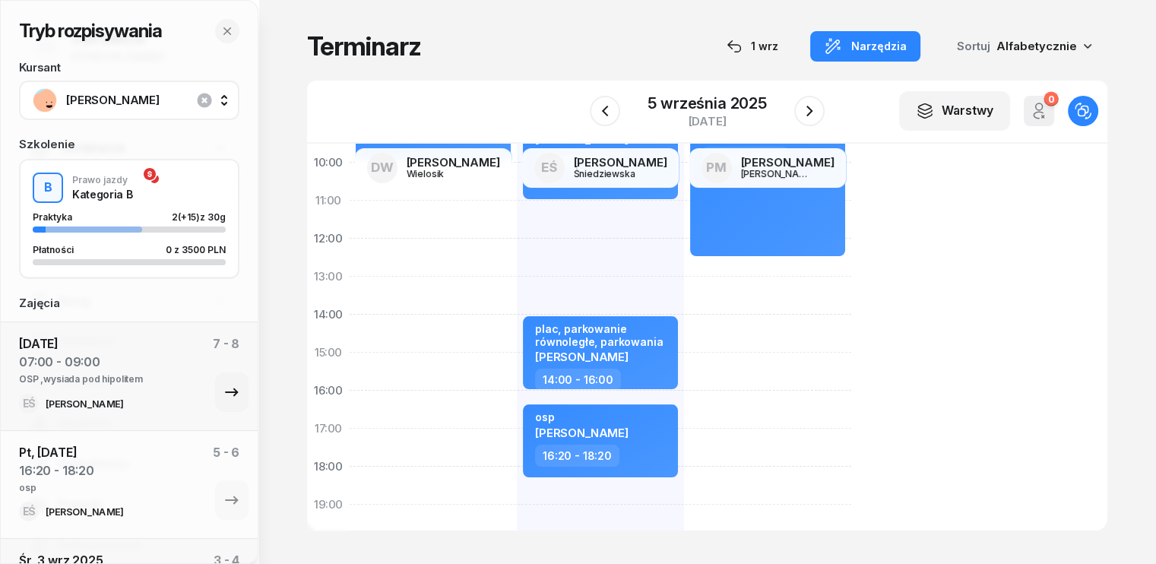
scroll to position [245, 0]
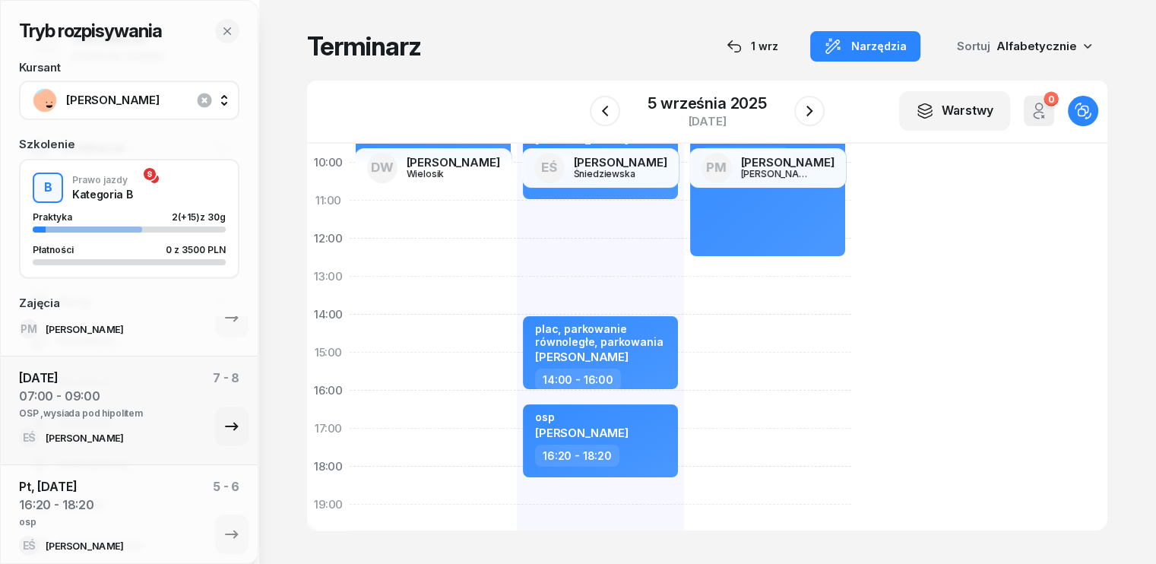
click at [162, 397] on div "[DATE] 07:00 - 09:00 OSP ,wysiada pod hipolitem 7 - 8" at bounding box center [129, 397] width 220 height 59
click at [225, 423] on icon "button" at bounding box center [231, 426] width 13 height 8
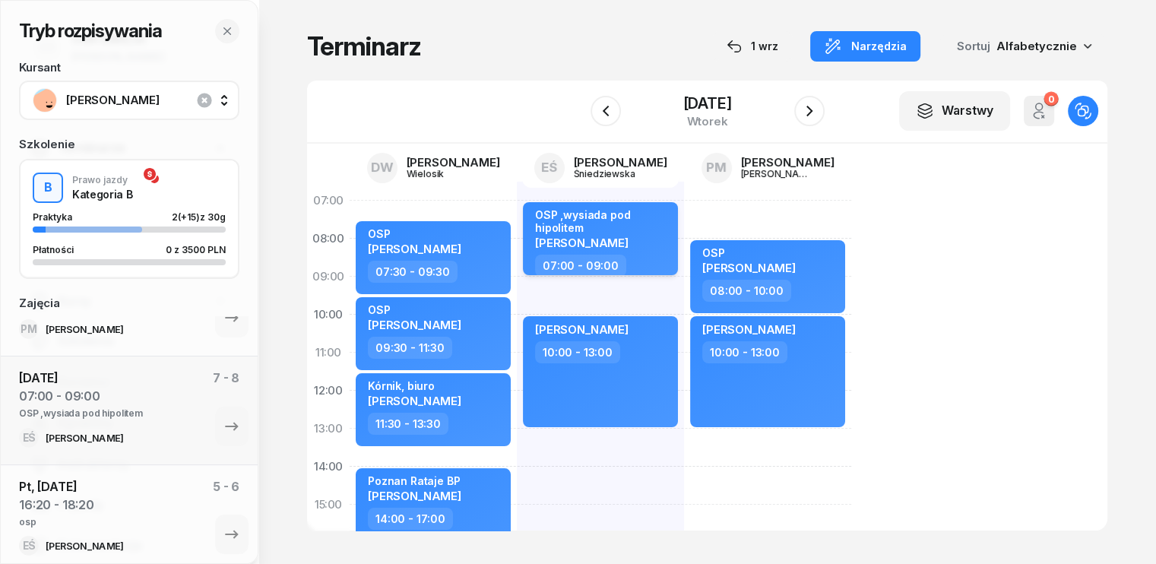
click at [623, 234] on div "OSP ,wysiada pod hipolitem [PERSON_NAME]" at bounding box center [602, 231] width 134 height 46
select select "07"
select select "09"
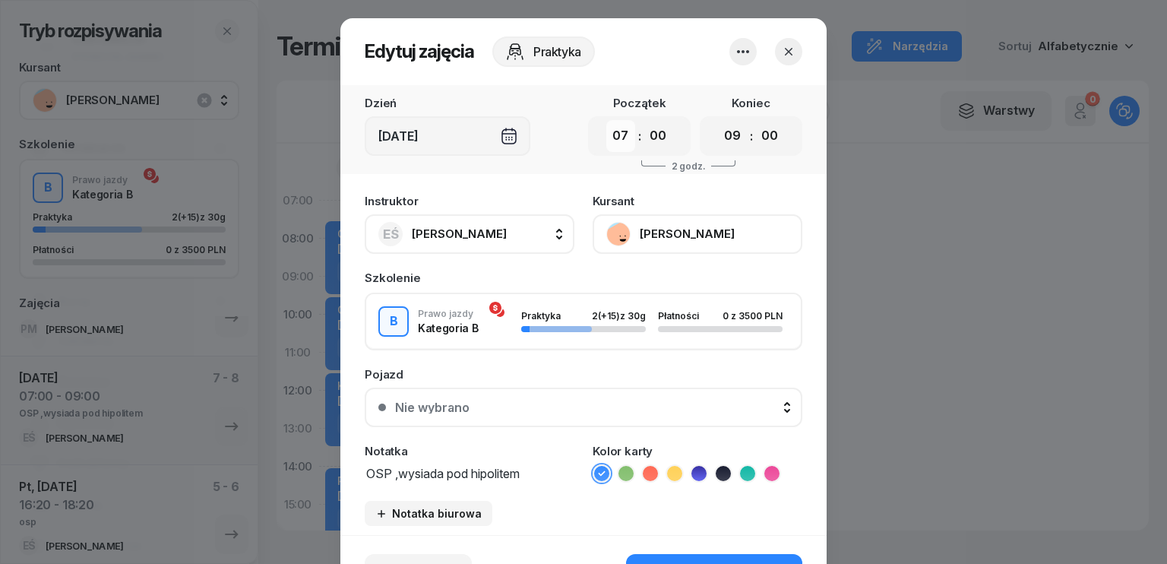
click at [619, 139] on select "00 01 02 03 04 05 06 07 08 09 10 11 12 13 14 15 16 17 18 19 20 21 22 23" at bounding box center [620, 136] width 29 height 32
click at [786, 51] on icon "button" at bounding box center [788, 51] width 15 height 15
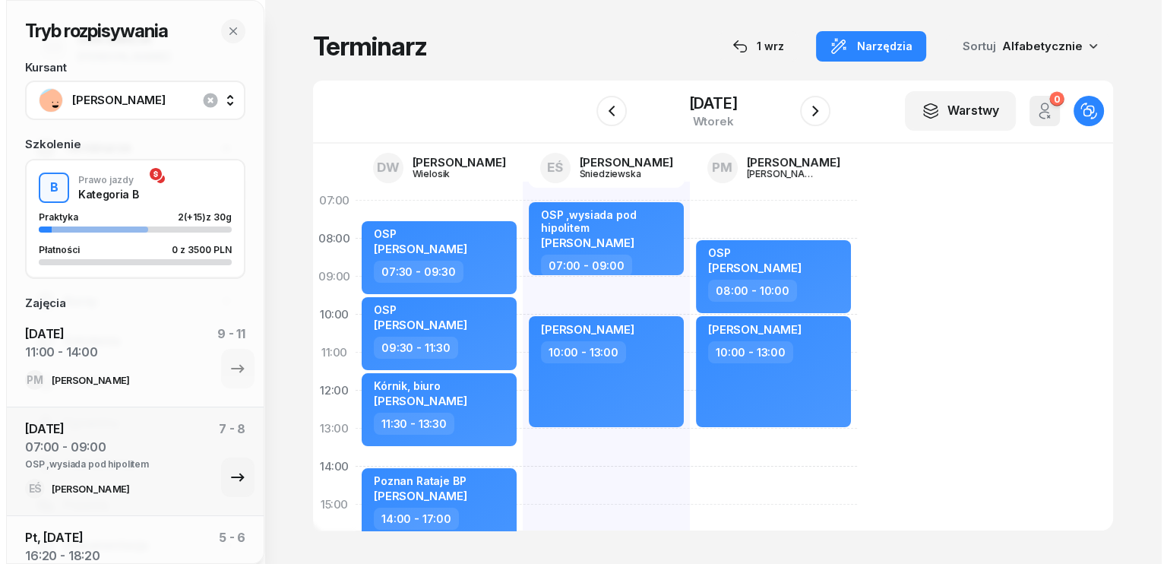
scroll to position [169, 0]
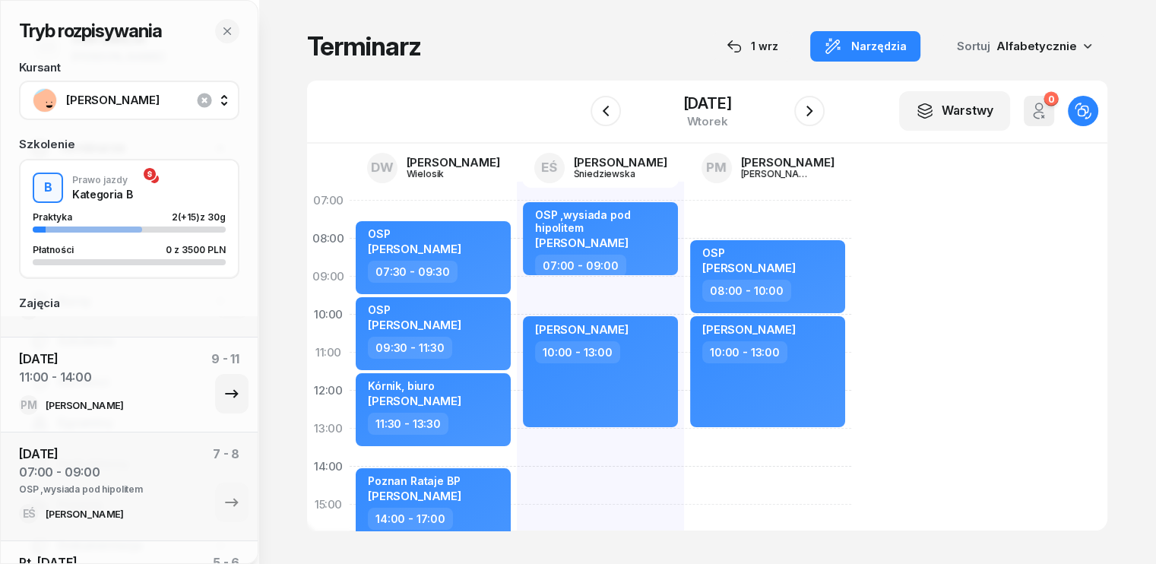
click at [141, 379] on div "[DATE] 11:00 - 14:00 9 - 11" at bounding box center [129, 372] width 220 height 46
click at [225, 392] on icon "button" at bounding box center [231, 394] width 13 height 8
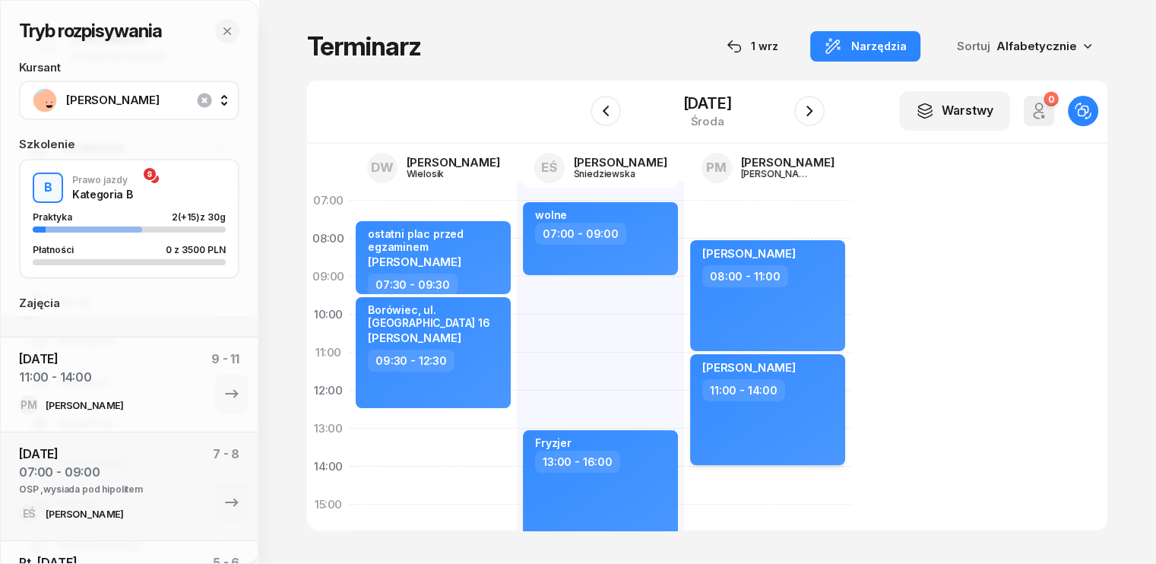
click at [787, 434] on div "[PERSON_NAME] 11:00 - 14:00" at bounding box center [767, 409] width 155 height 111
select select "11"
select select "14"
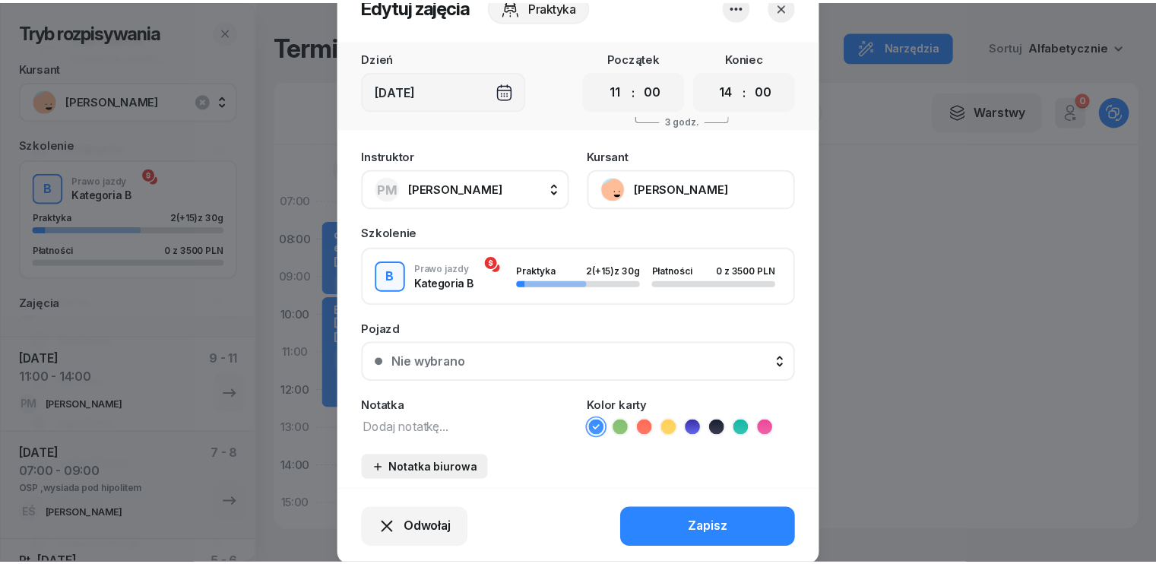
scroll to position [94, 0]
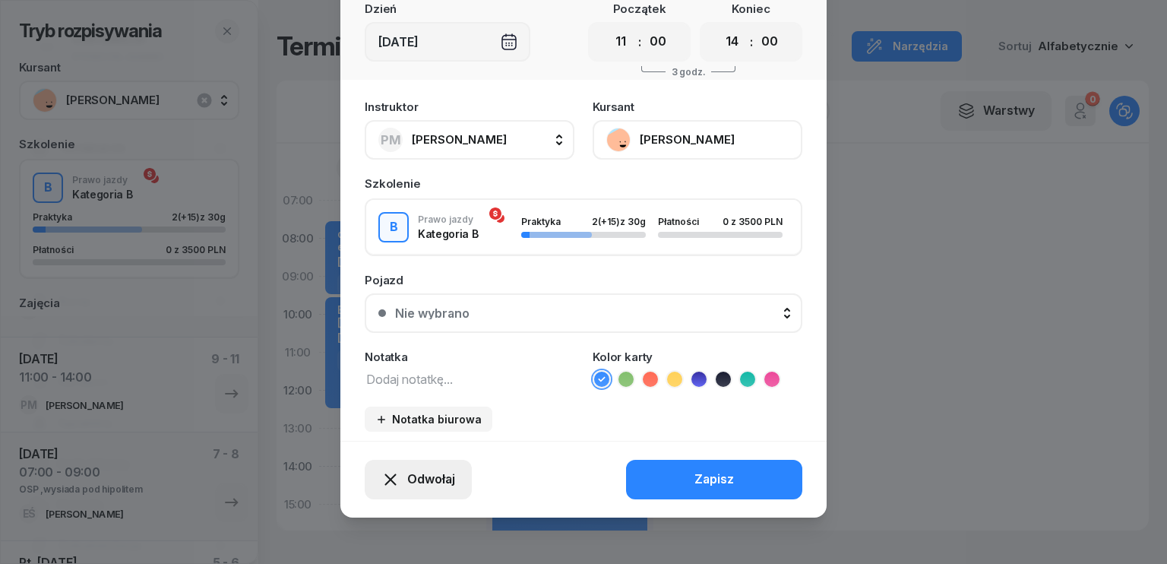
click at [407, 484] on span "Odwołaj" at bounding box center [431, 480] width 48 height 20
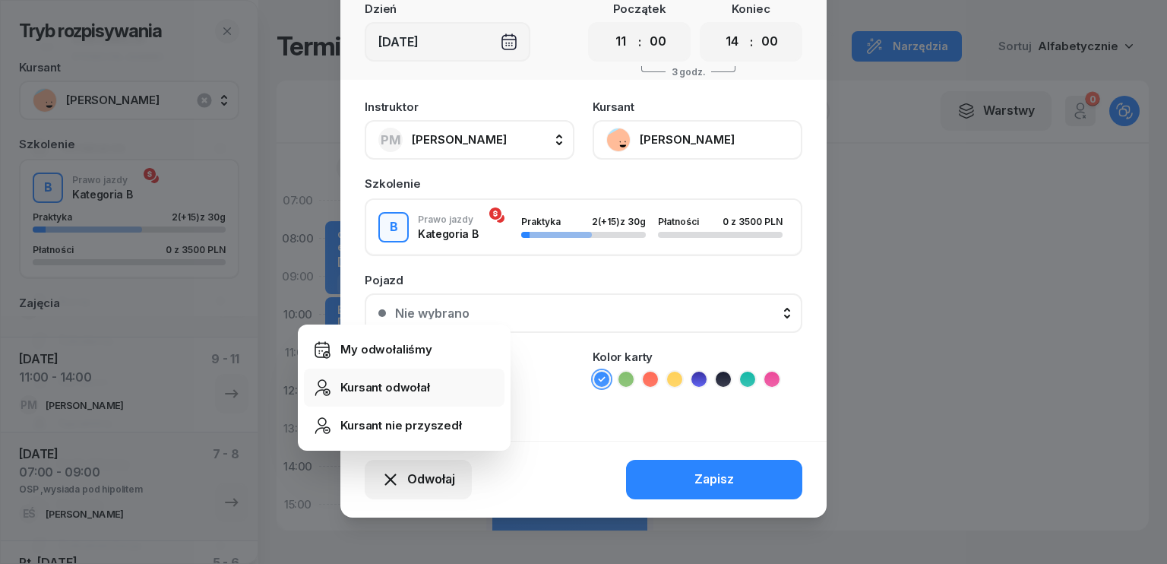
click at [396, 383] on div "Kursant odwołał" at bounding box center [385, 388] width 90 height 20
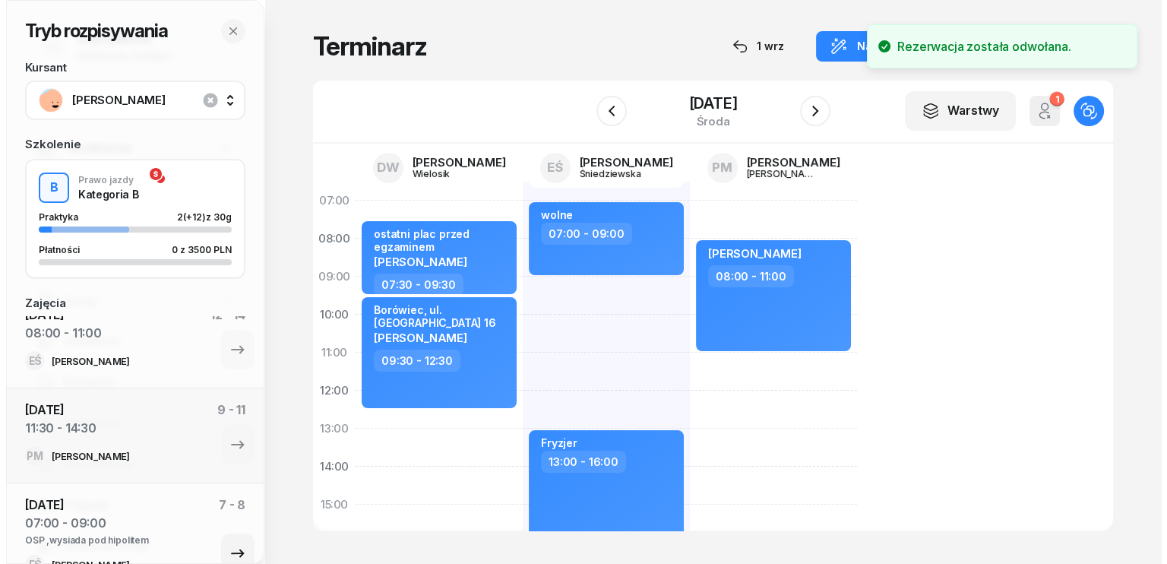
scroll to position [0, 0]
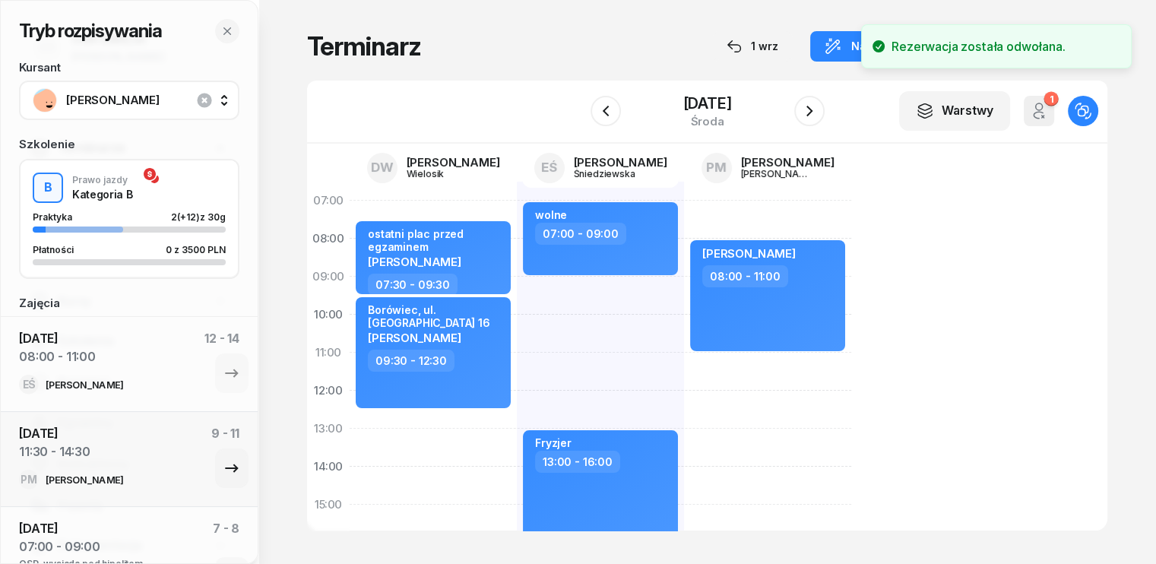
click at [163, 446] on div "[DATE] 11:30 - 14:30 9 - 11" at bounding box center [129, 447] width 220 height 46
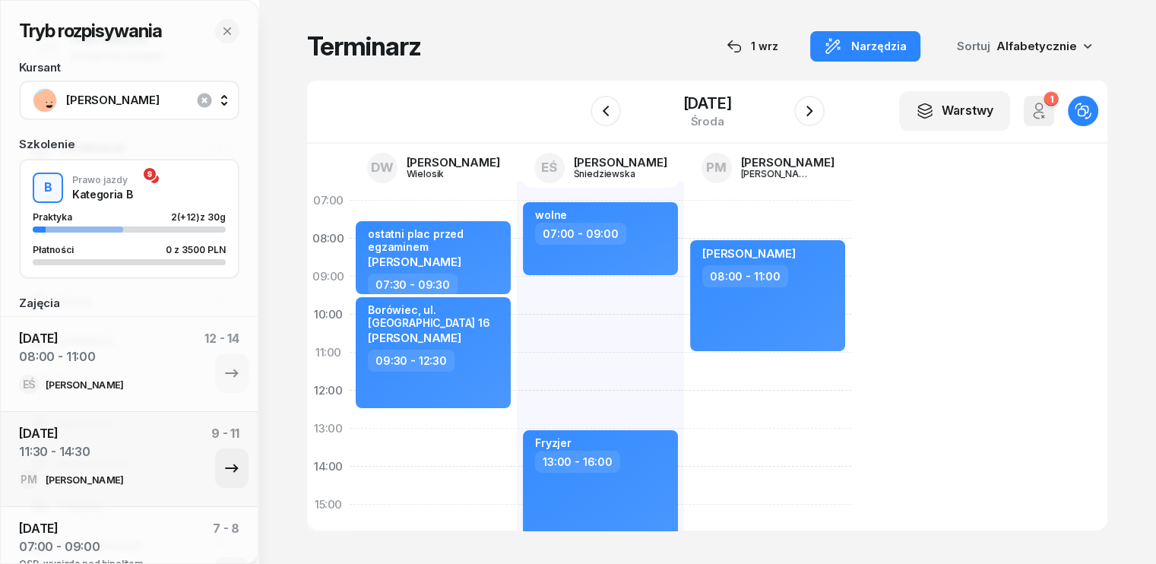
click at [223, 465] on icon "button" at bounding box center [232, 468] width 18 height 18
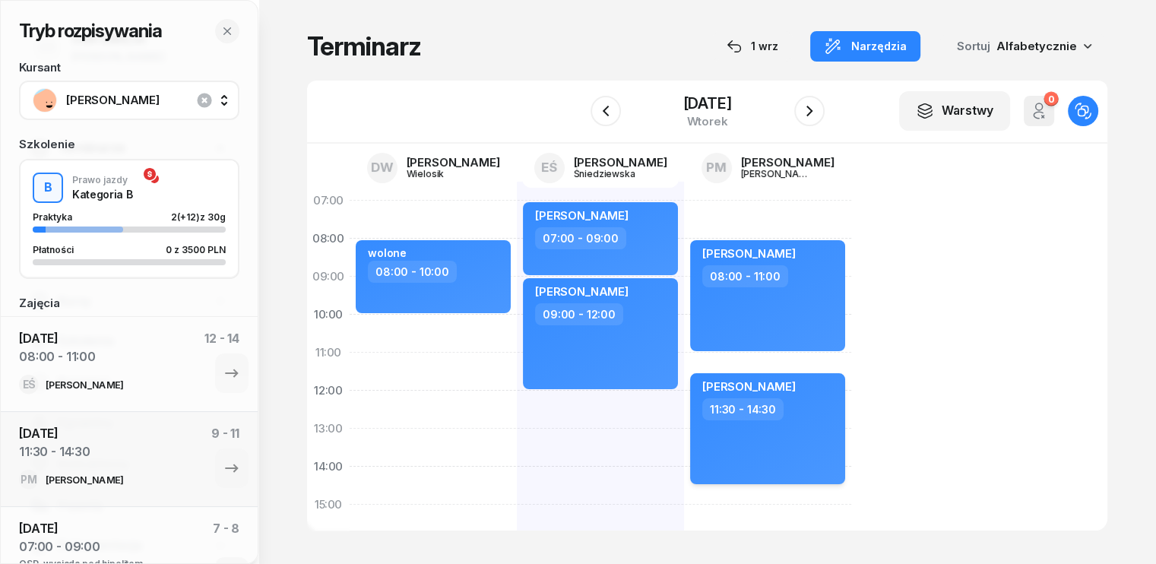
click at [789, 410] on div "11:30 - 14:30" at bounding box center [769, 409] width 134 height 22
select select "11"
select select "30"
select select "14"
select select "30"
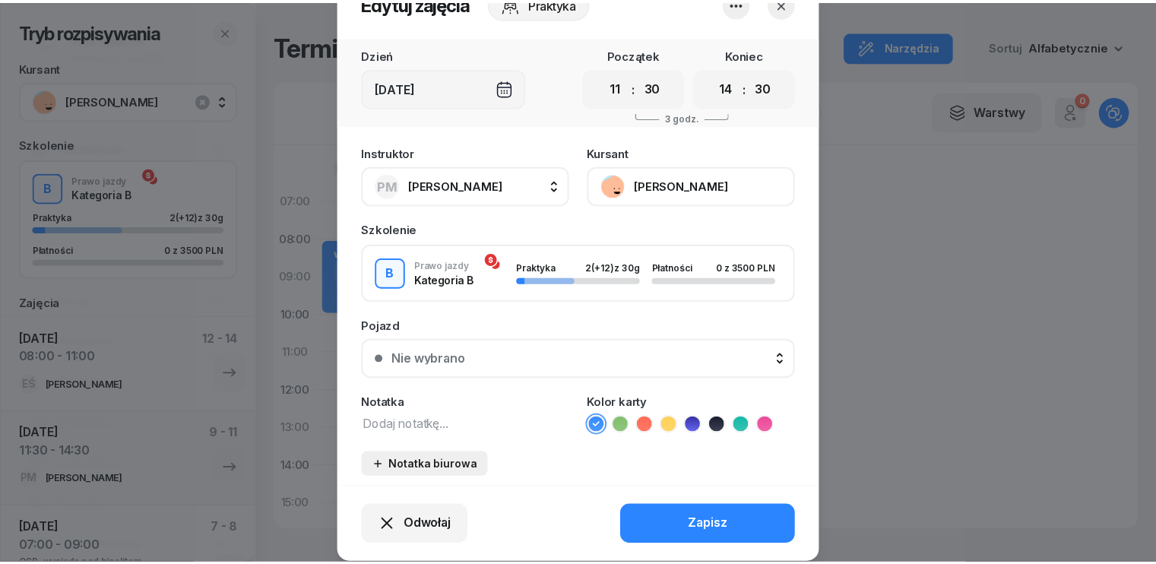
scroll to position [94, 0]
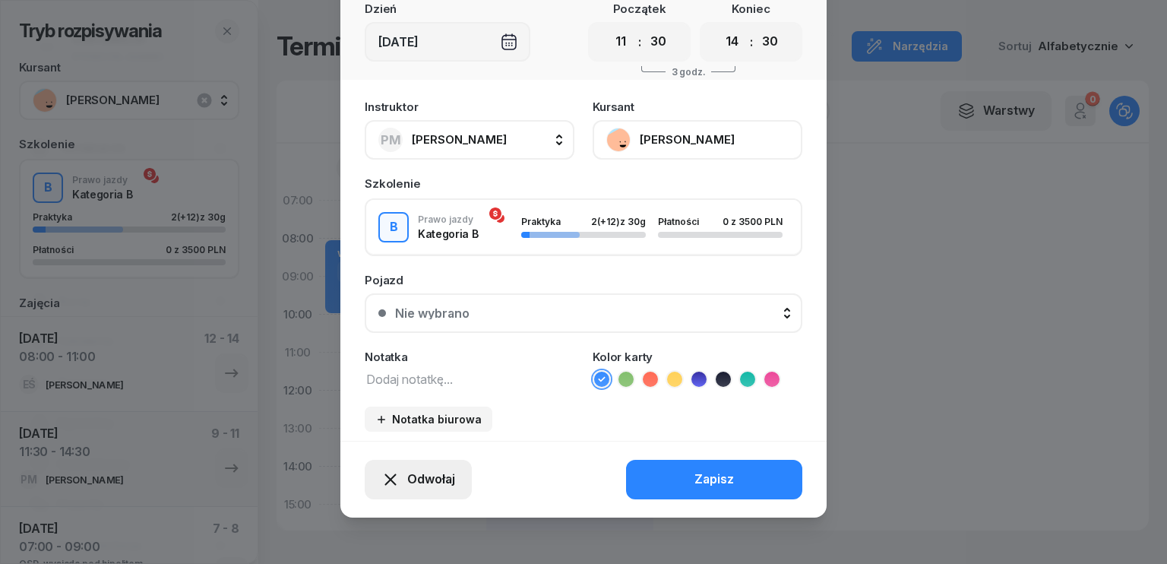
click at [416, 476] on span "Odwołaj" at bounding box center [431, 480] width 48 height 20
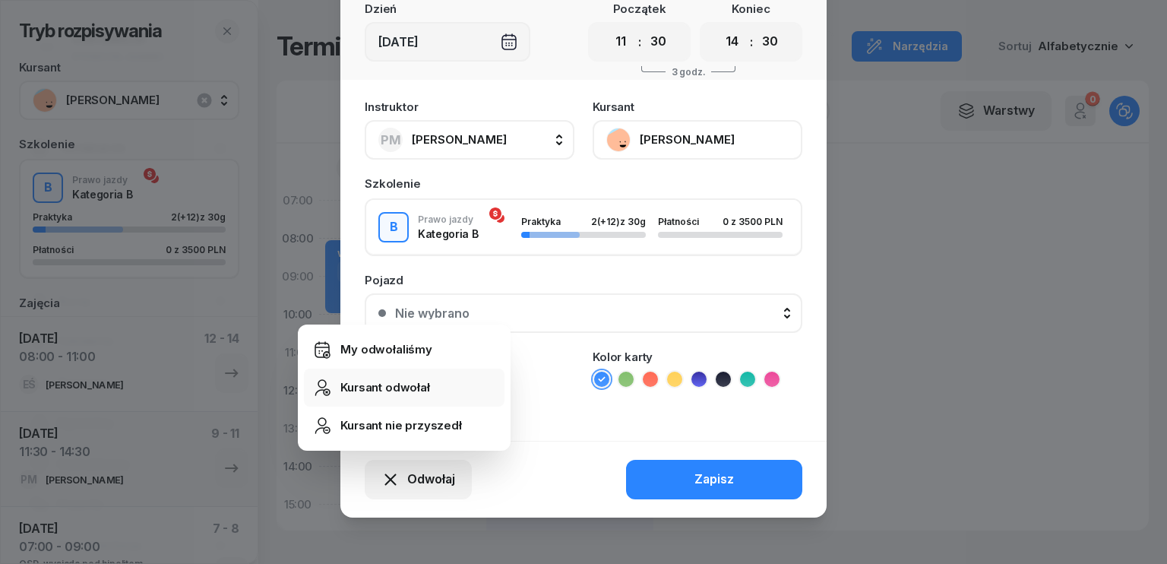
click at [397, 390] on div "Kursant odwołał" at bounding box center [385, 388] width 90 height 20
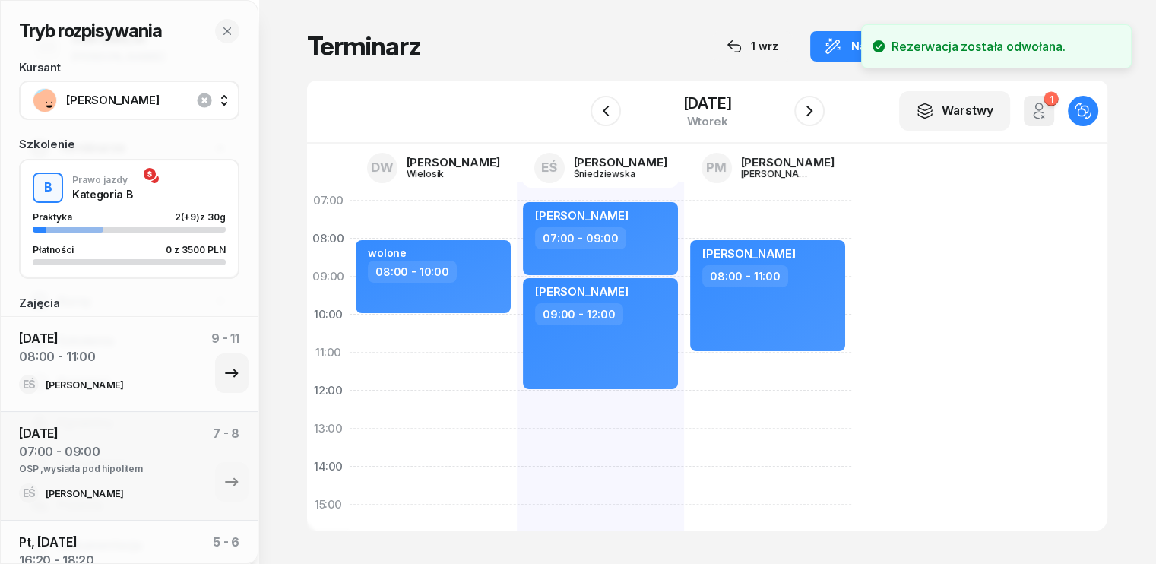
click at [109, 368] on div "[DATE] 08:00 - 11:00 9 - 11" at bounding box center [129, 352] width 220 height 46
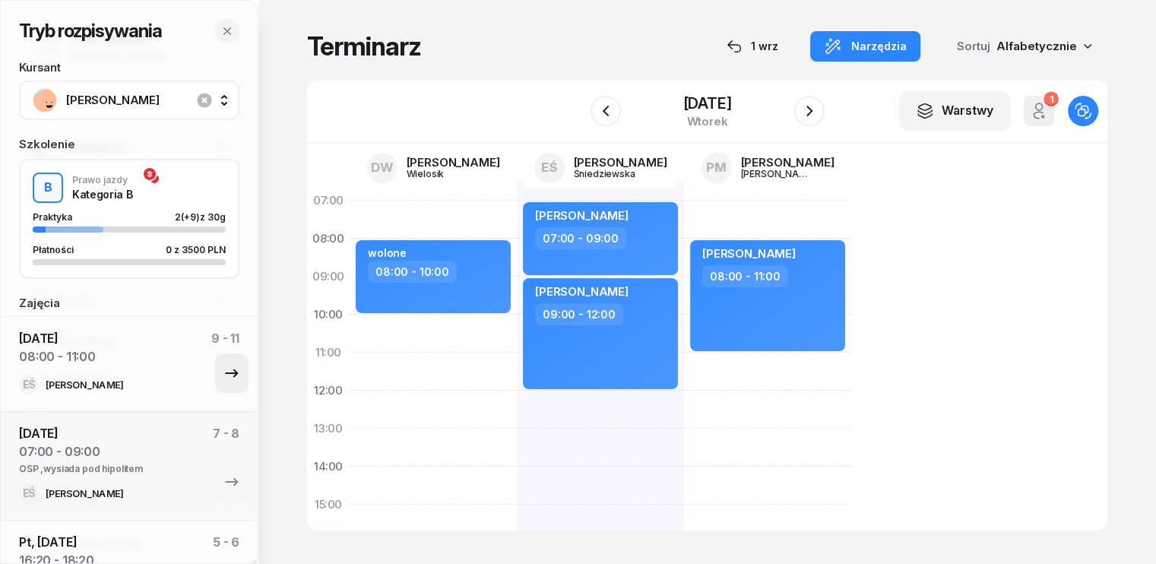
click at [215, 370] on button "button" at bounding box center [231, 373] width 33 height 40
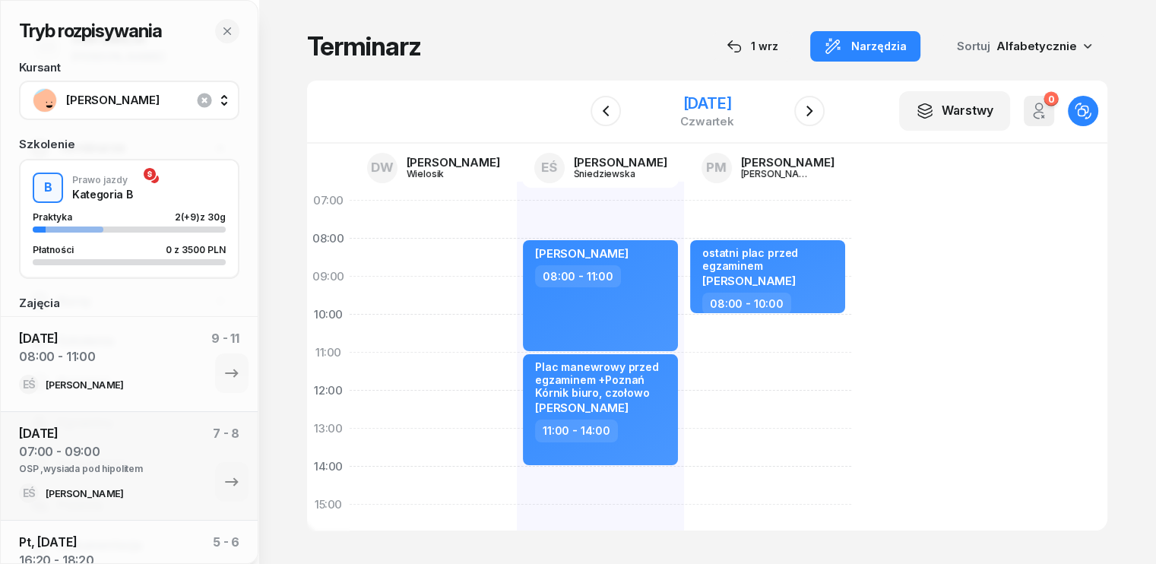
click at [680, 97] on div "[DATE]" at bounding box center [707, 103] width 54 height 15
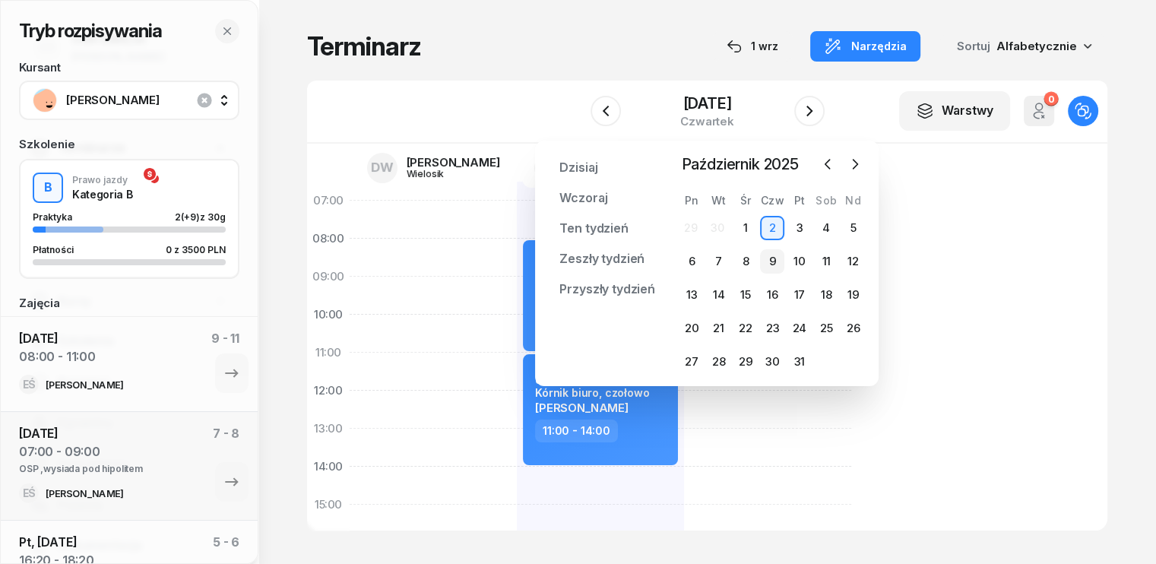
click at [776, 260] on div "9" at bounding box center [772, 261] width 24 height 24
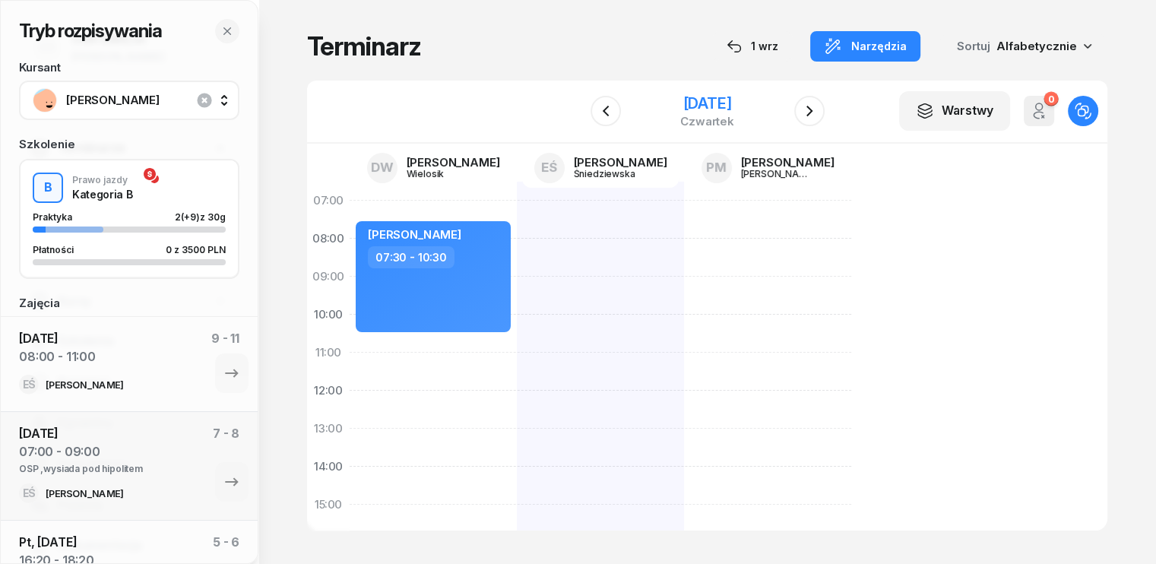
click at [697, 90] on div "[DATE]" at bounding box center [707, 111] width 155 height 43
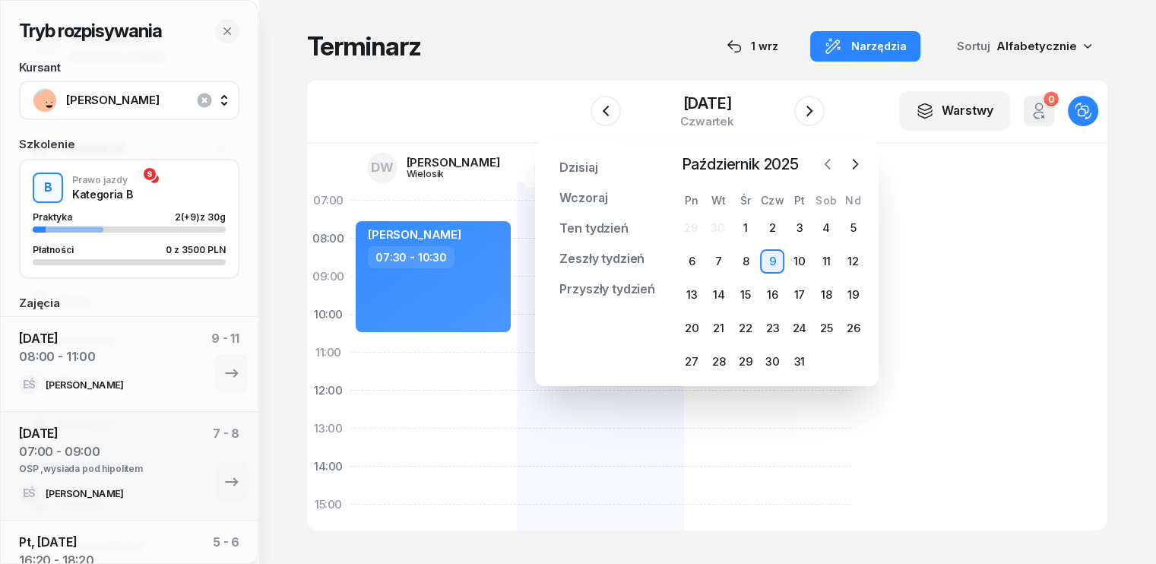
click at [831, 160] on icon "button" at bounding box center [827, 164] width 15 height 15
click at [714, 261] on div "9" at bounding box center [719, 261] width 24 height 24
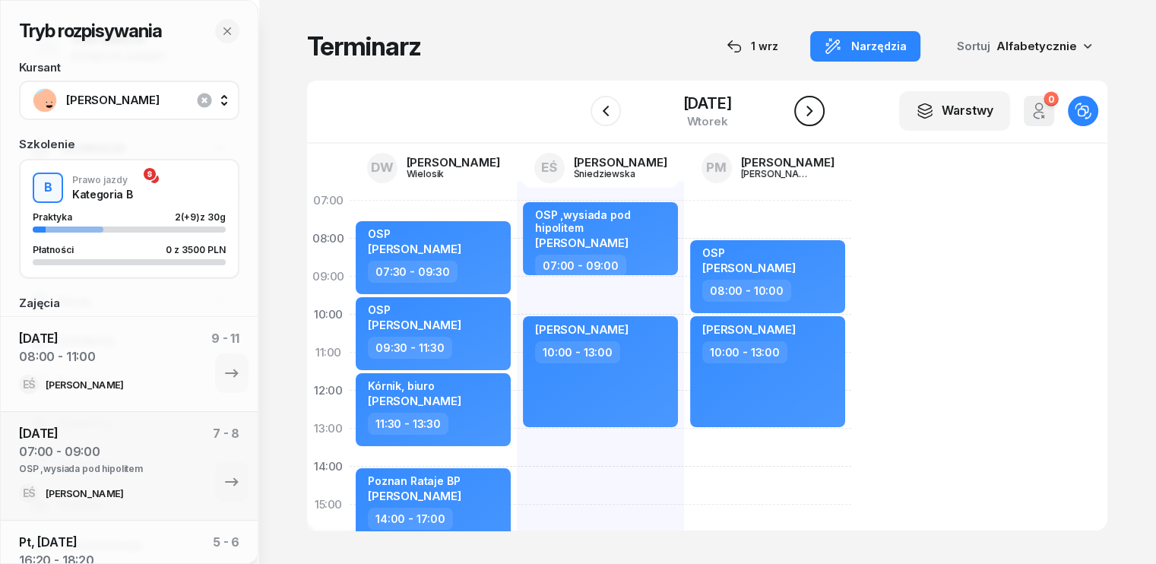
click at [808, 107] on icon "button" at bounding box center [809, 111] width 18 height 18
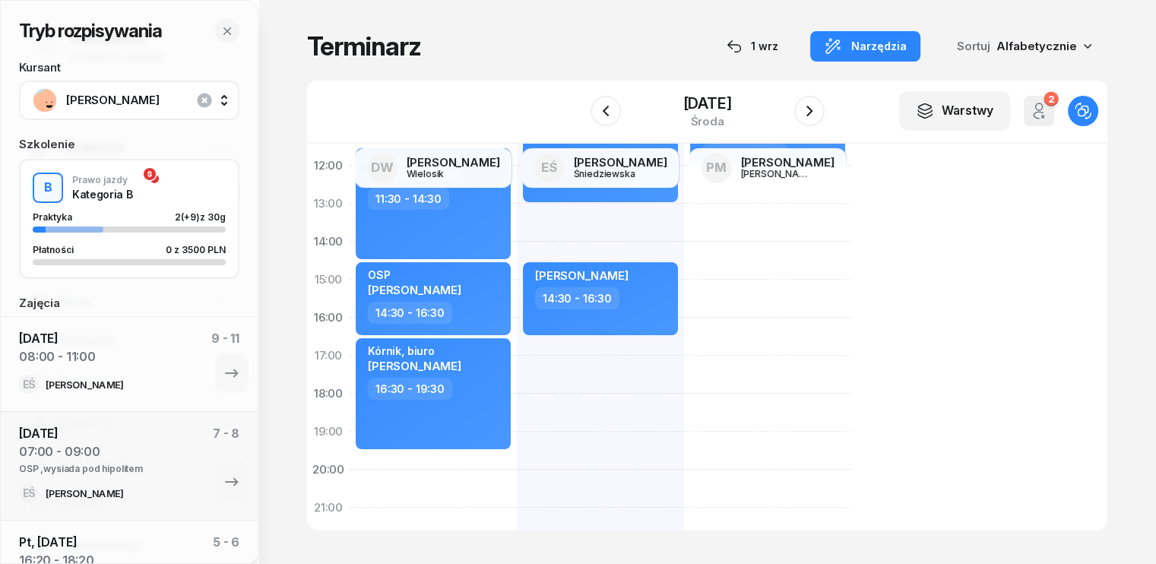
scroll to position [228, 0]
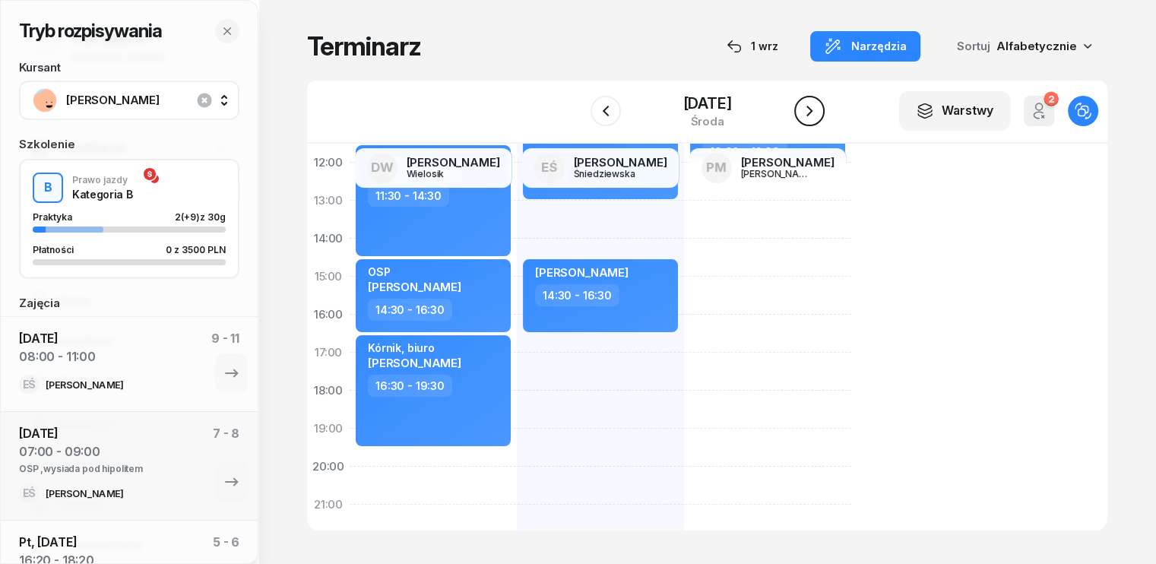
click at [818, 114] on icon "button" at bounding box center [809, 111] width 18 height 18
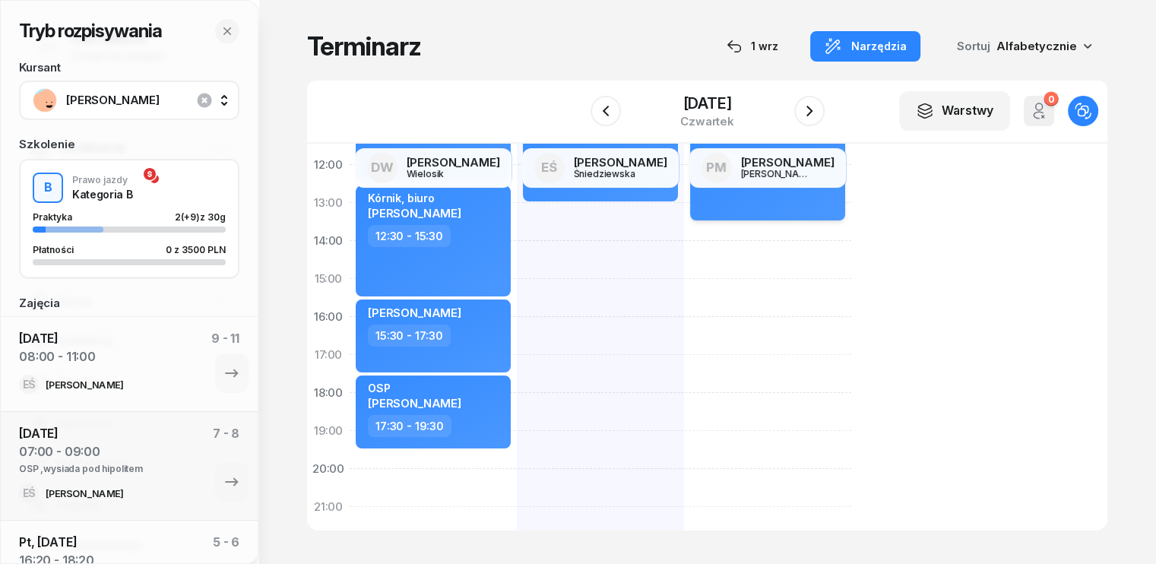
scroll to position [228, 0]
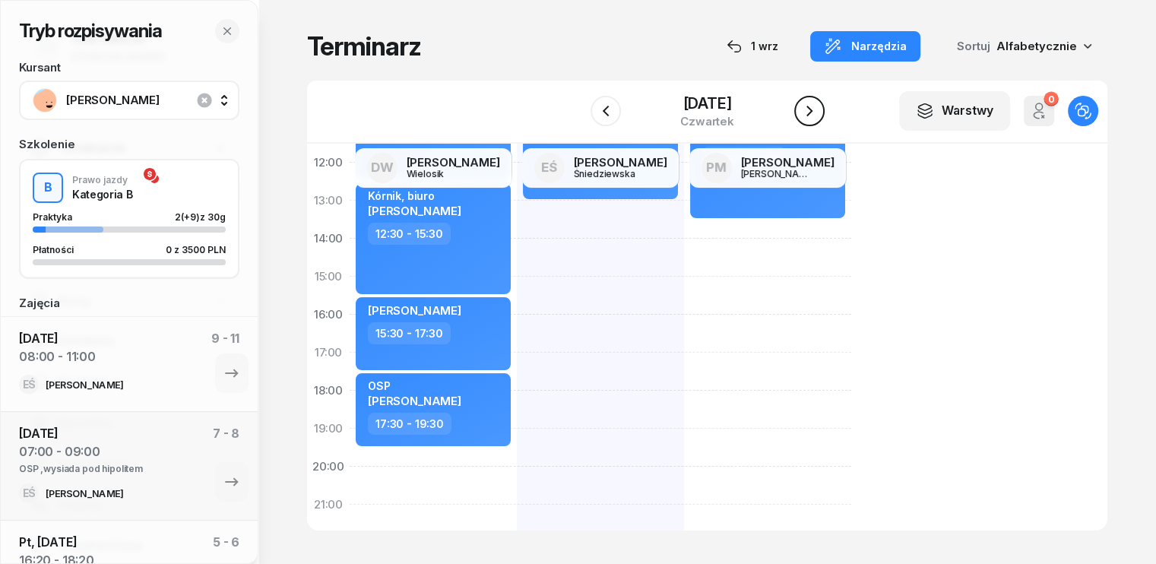
click at [817, 106] on icon "button" at bounding box center [809, 111] width 18 height 18
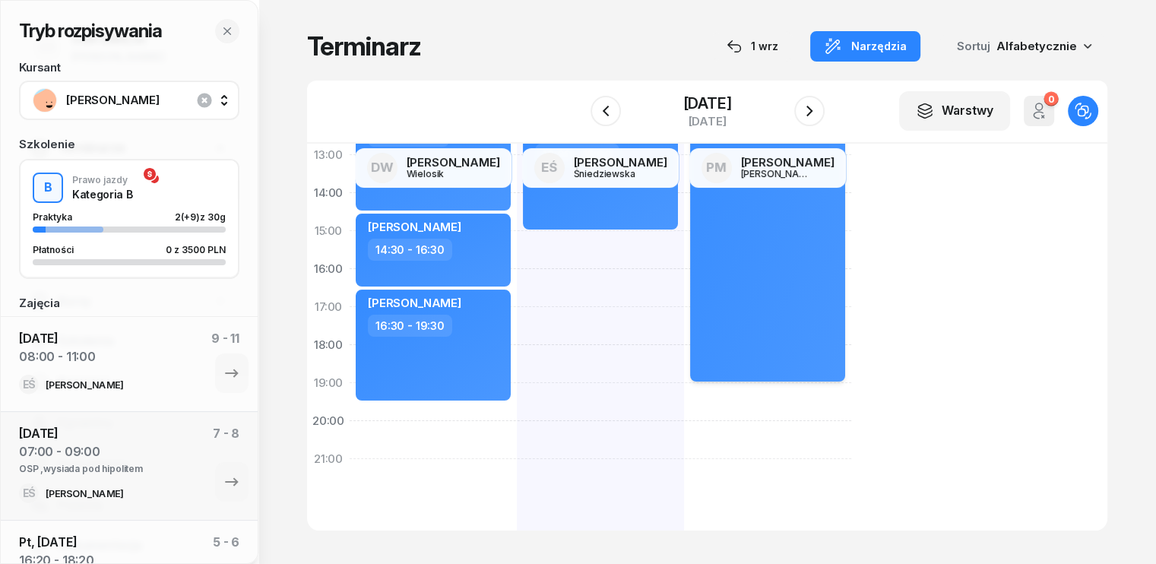
scroll to position [304, 0]
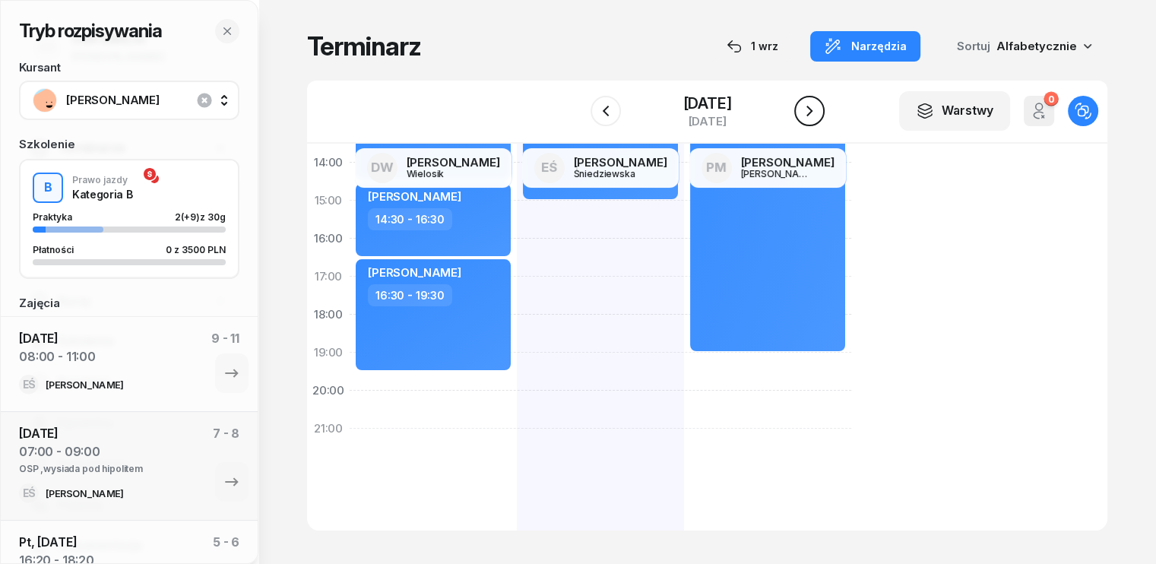
click at [821, 109] on button "button" at bounding box center [809, 111] width 30 height 30
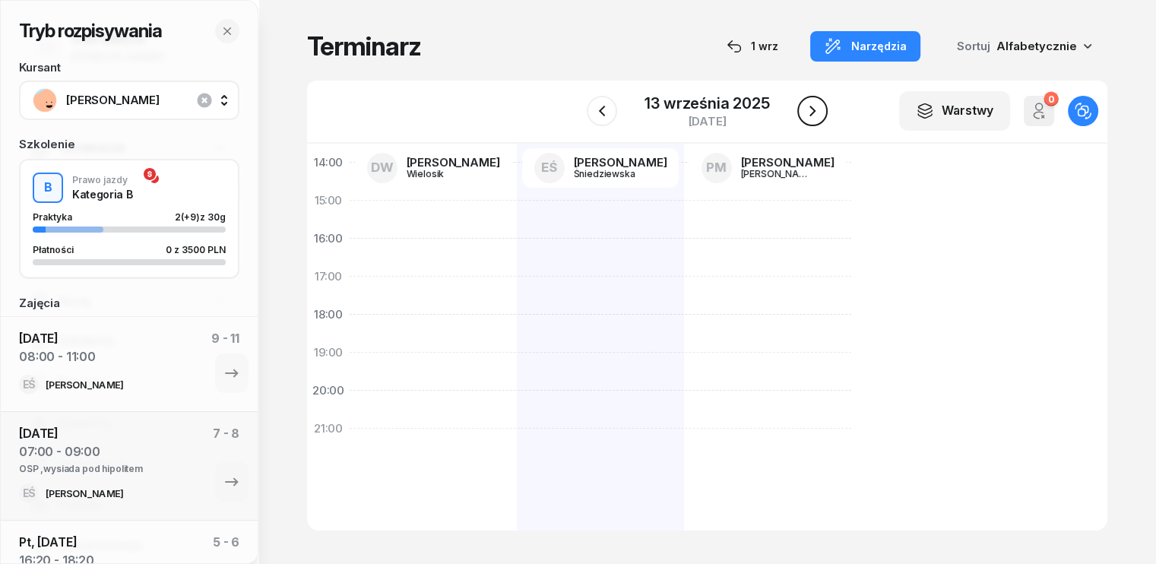
click at [821, 109] on button "button" at bounding box center [812, 111] width 30 height 30
click at [818, 109] on icon "button" at bounding box center [809, 111] width 18 height 18
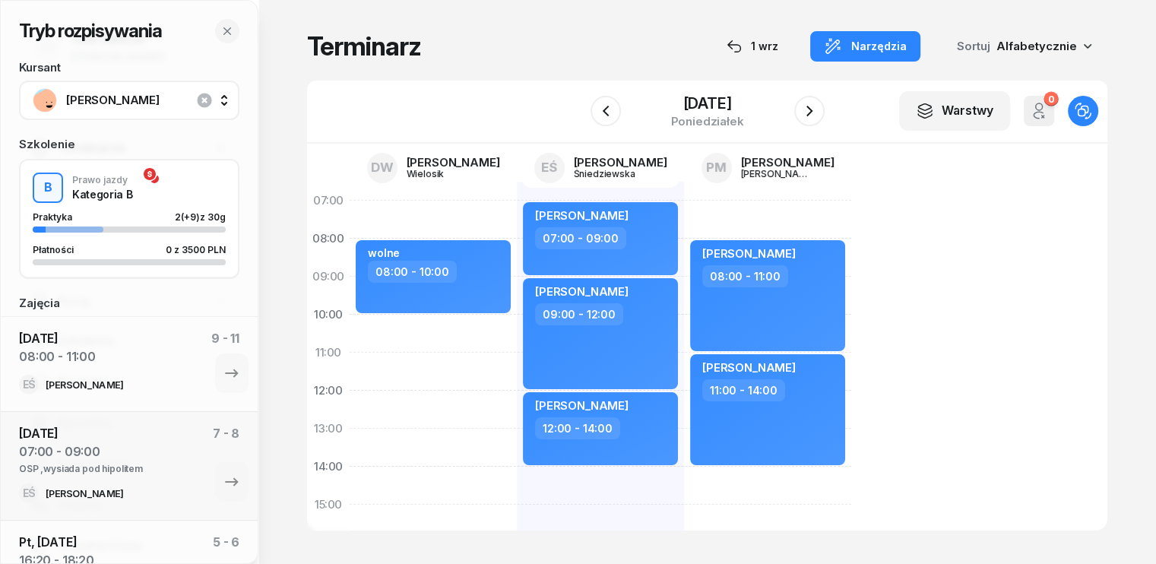
scroll to position [152, 0]
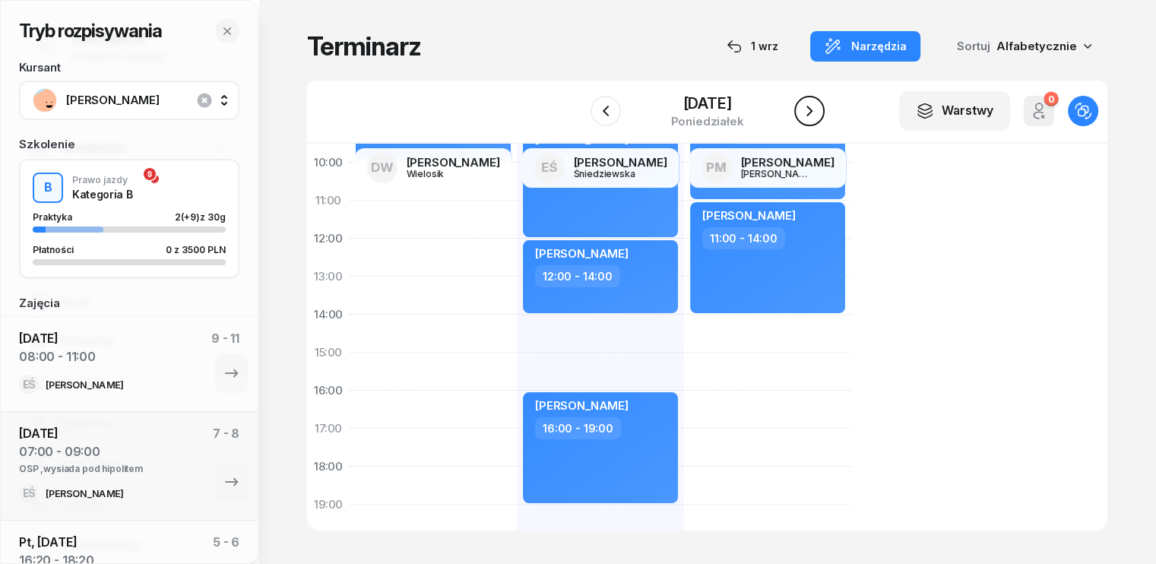
click at [815, 103] on icon "button" at bounding box center [809, 111] width 18 height 18
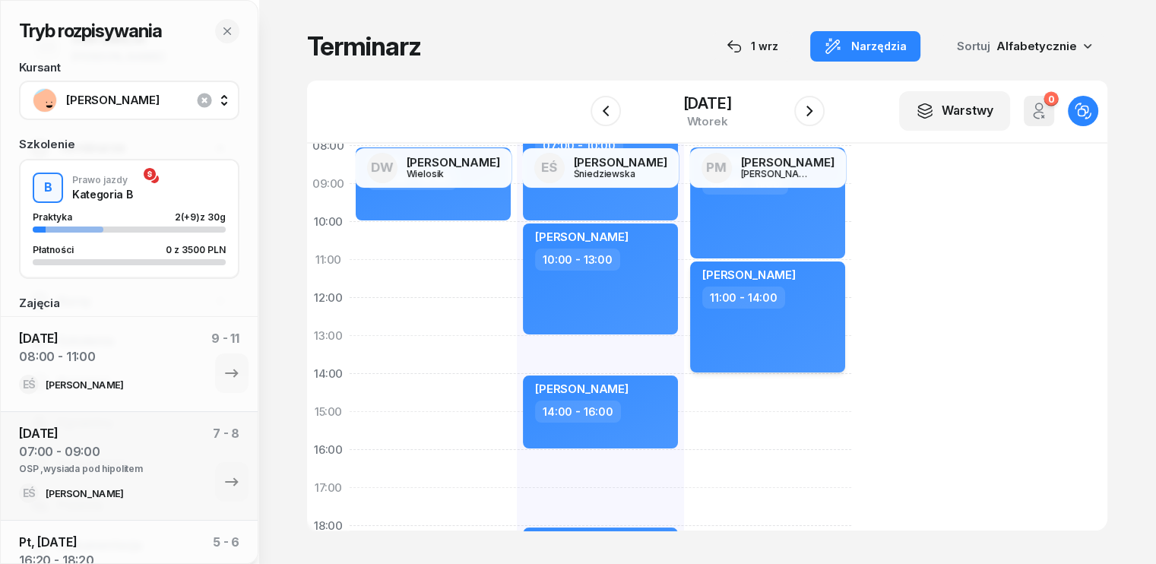
scroll to position [228, 0]
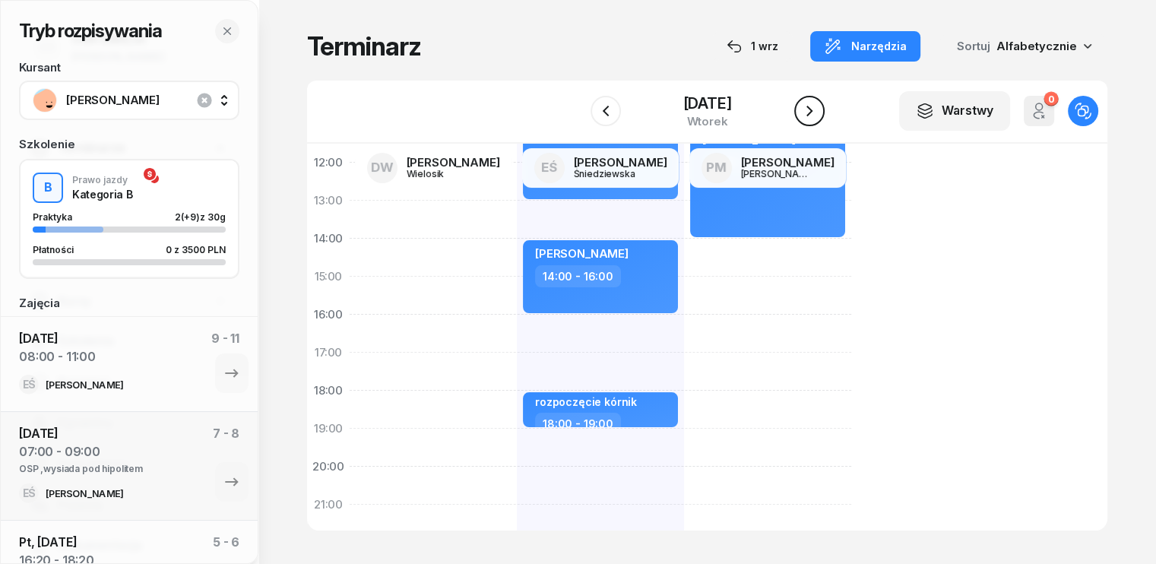
click at [816, 117] on icon "button" at bounding box center [809, 111] width 18 height 18
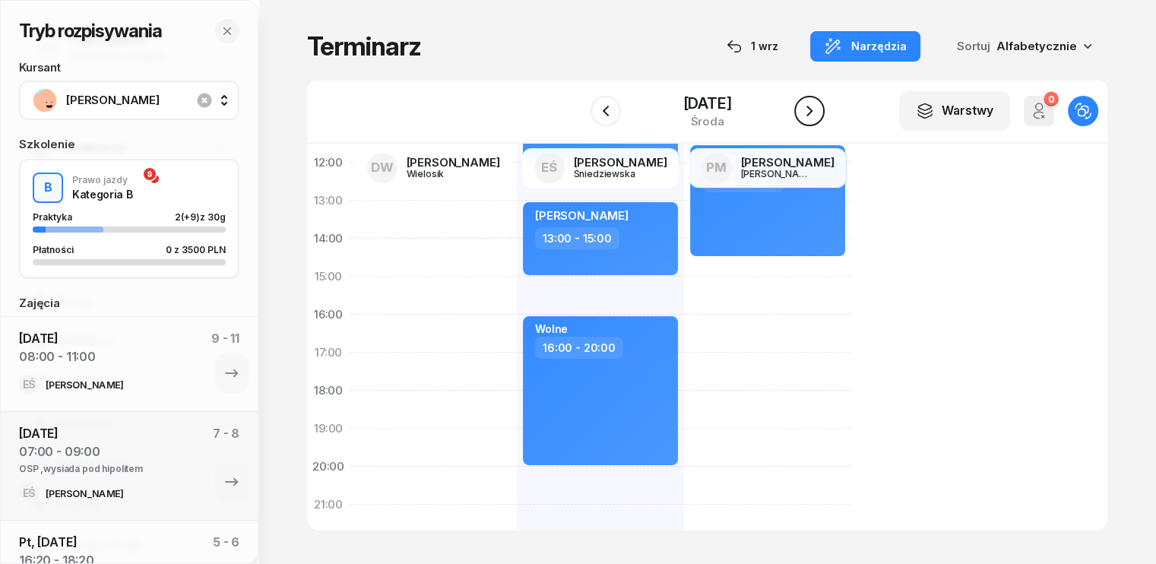
click at [816, 113] on icon "button" at bounding box center [809, 111] width 18 height 18
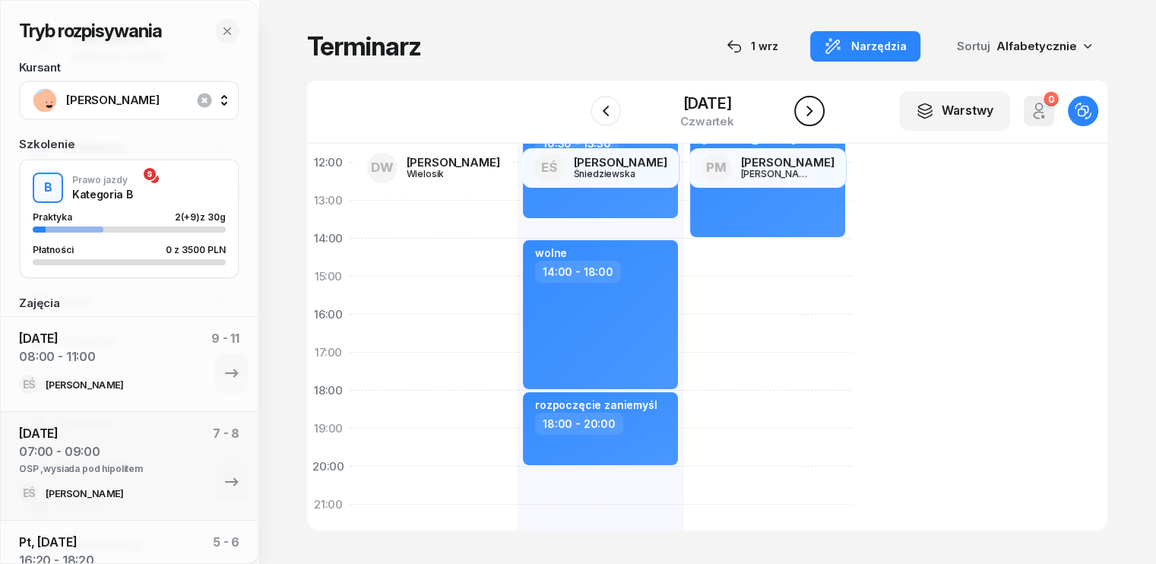
click at [816, 112] on icon "button" at bounding box center [809, 111] width 18 height 18
click at [816, 111] on icon "button" at bounding box center [812, 111] width 18 height 18
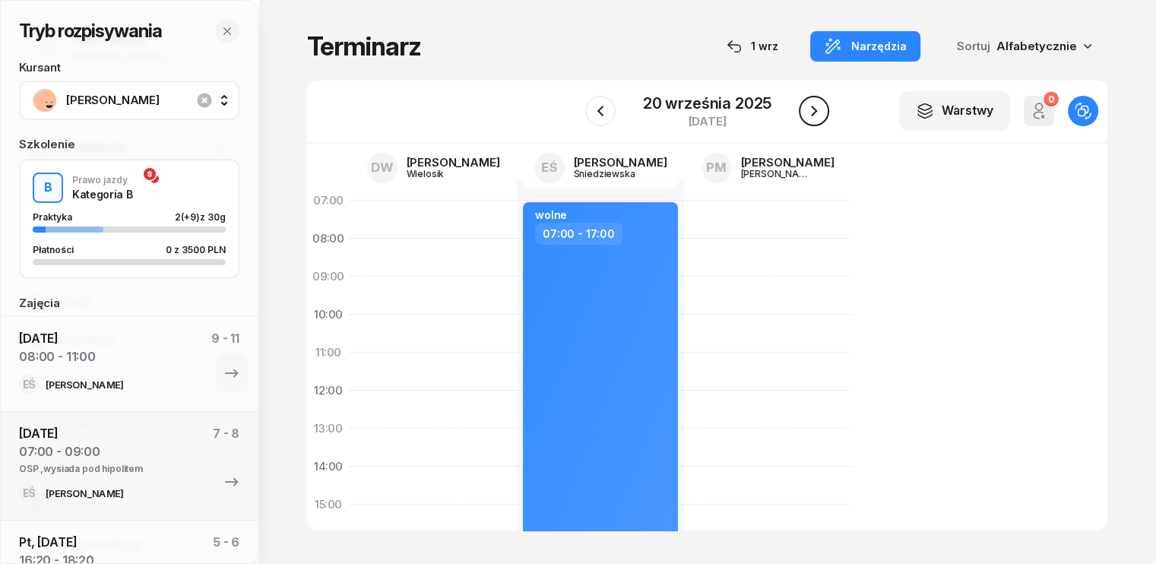
click at [821, 120] on icon "button" at bounding box center [814, 111] width 18 height 18
click at [805, 113] on icon "button" at bounding box center [812, 111] width 18 height 18
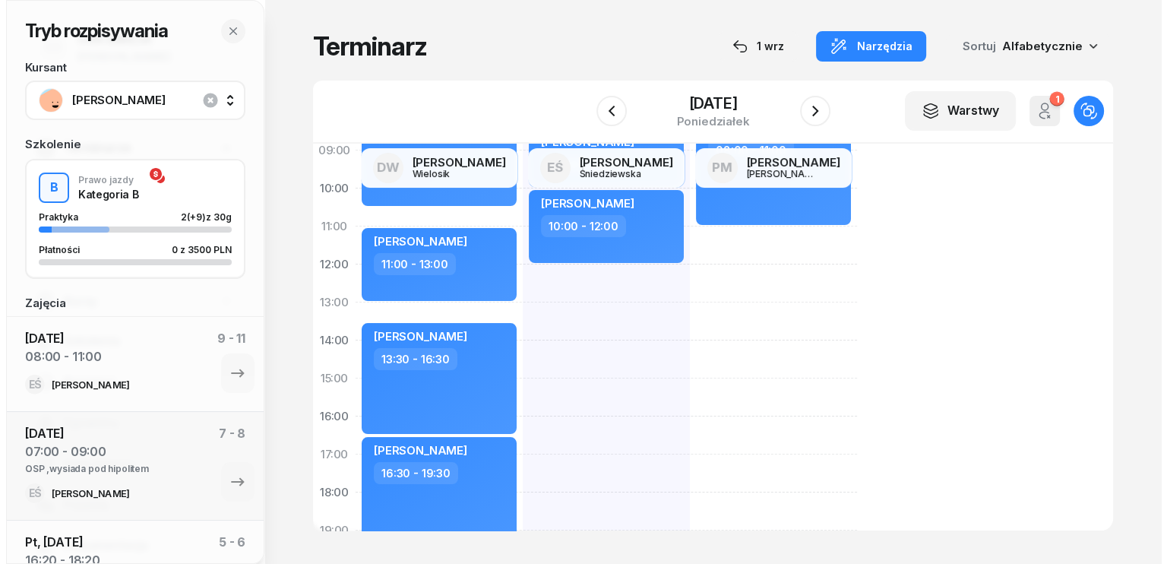
scroll to position [152, 0]
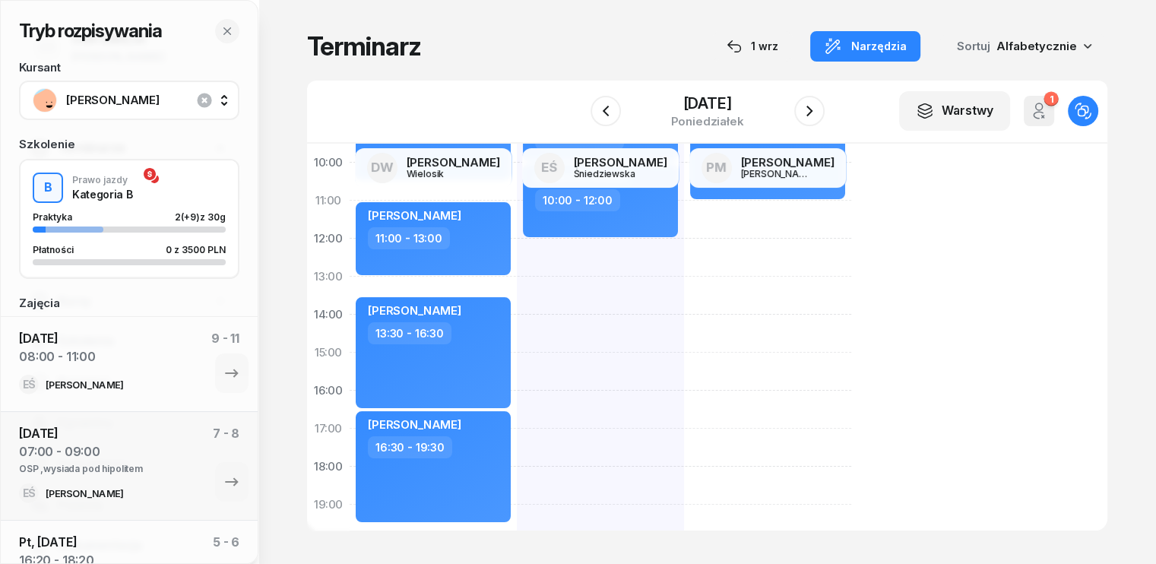
click at [517, 340] on div "Poznań [PERSON_NAME] 08:00 - 10:00 [PERSON_NAME] 10:00 - 12:00" at bounding box center [600, 372] width 167 height 684
select select "14"
select select "16"
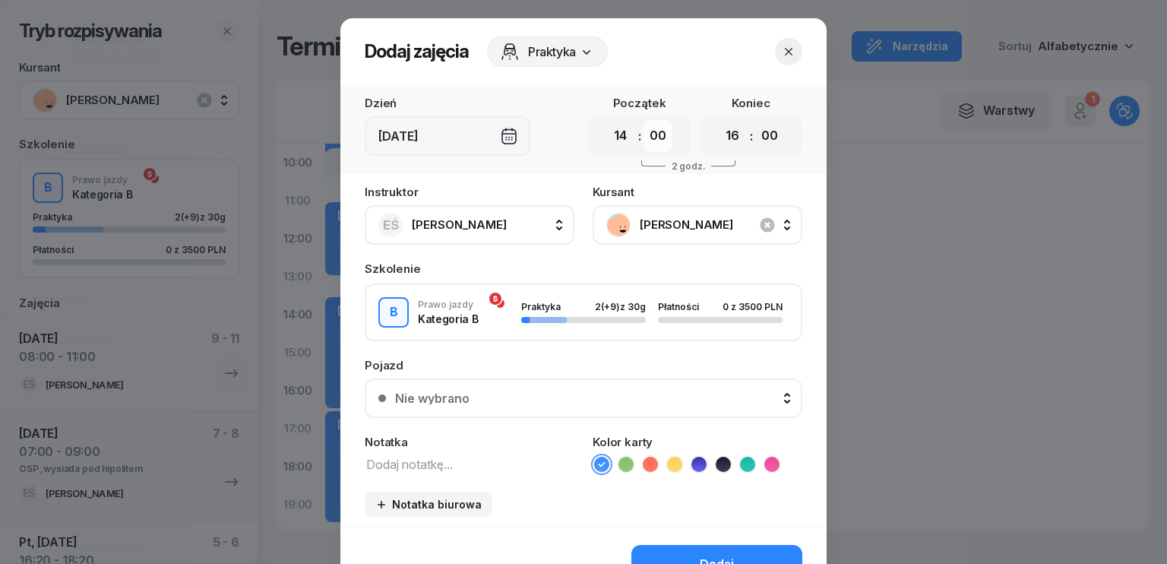
click at [649, 133] on select "00 05 10 15 20 25 30 35 40 45 50 55" at bounding box center [658, 136] width 29 height 32
select select "30"
click at [644, 120] on select "00 05 10 15 20 25 30 35 40 45 50 55" at bounding box center [658, 136] width 29 height 32
click at [738, 136] on select "00 01 02 03 04 05 06 07 08 09 10 11 12 13 14 15 16 17 18 19 20 21 22 23" at bounding box center [732, 136] width 29 height 32
select select "17"
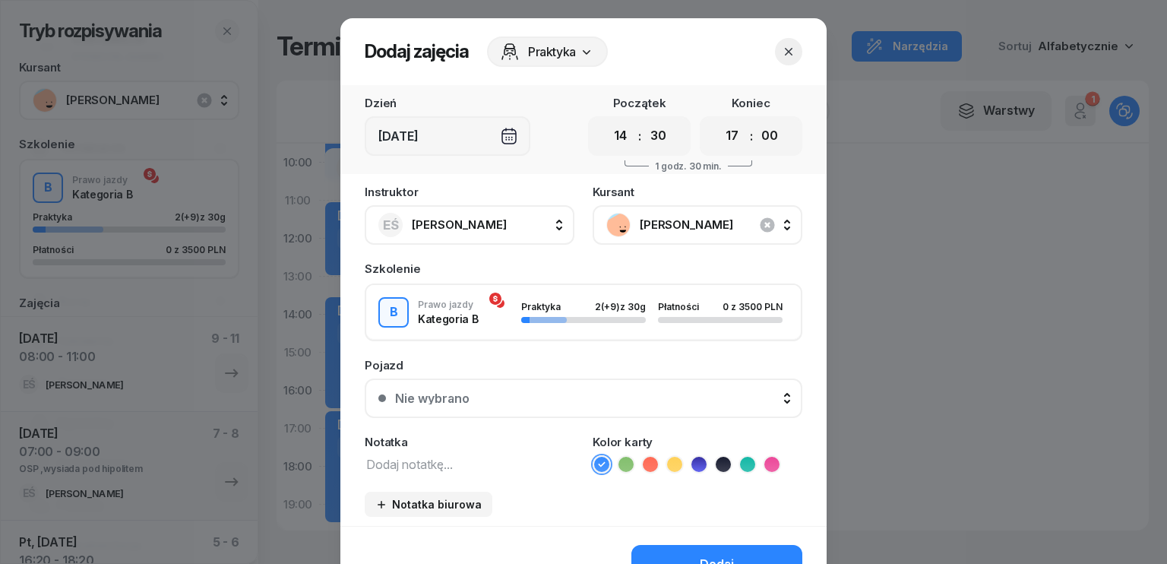
click at [718, 120] on select "00 01 02 03 04 05 06 07 08 09 10 11 12 13 14 15 16 17 18 19 20 21 22 23" at bounding box center [732, 136] width 29 height 32
click at [769, 127] on select "00 05 10 15 20 25 30 35 40 45 50 55" at bounding box center [769, 136] width 29 height 32
select select "30"
click at [755, 120] on select "00 05 10 15 20 25 30 35 40 45 50 55" at bounding box center [769, 136] width 29 height 32
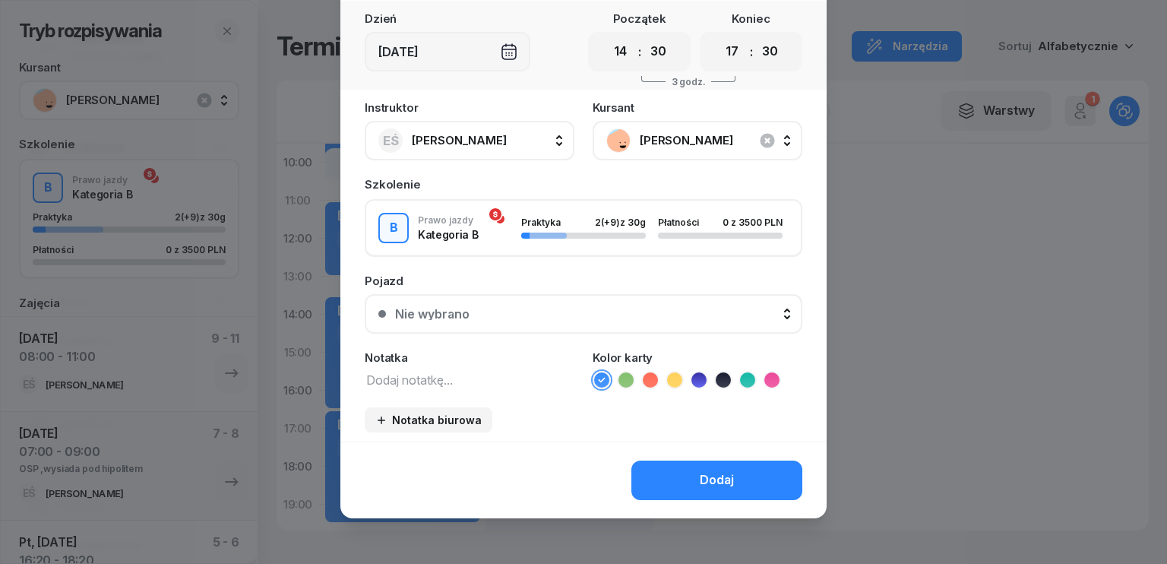
scroll to position [85, 0]
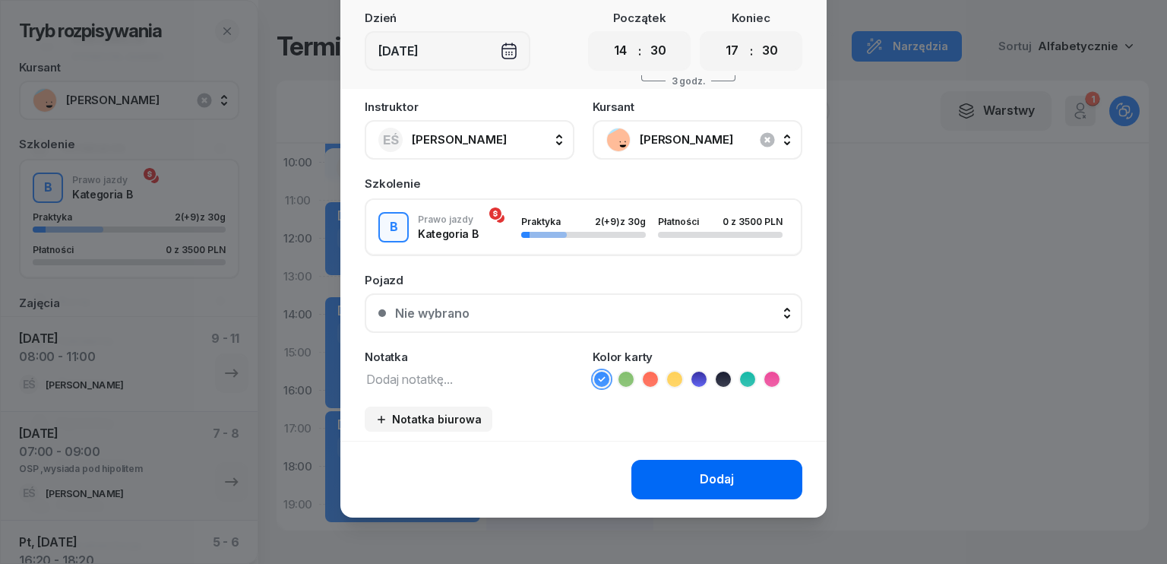
click at [728, 475] on div "Dodaj" at bounding box center [717, 480] width 34 height 20
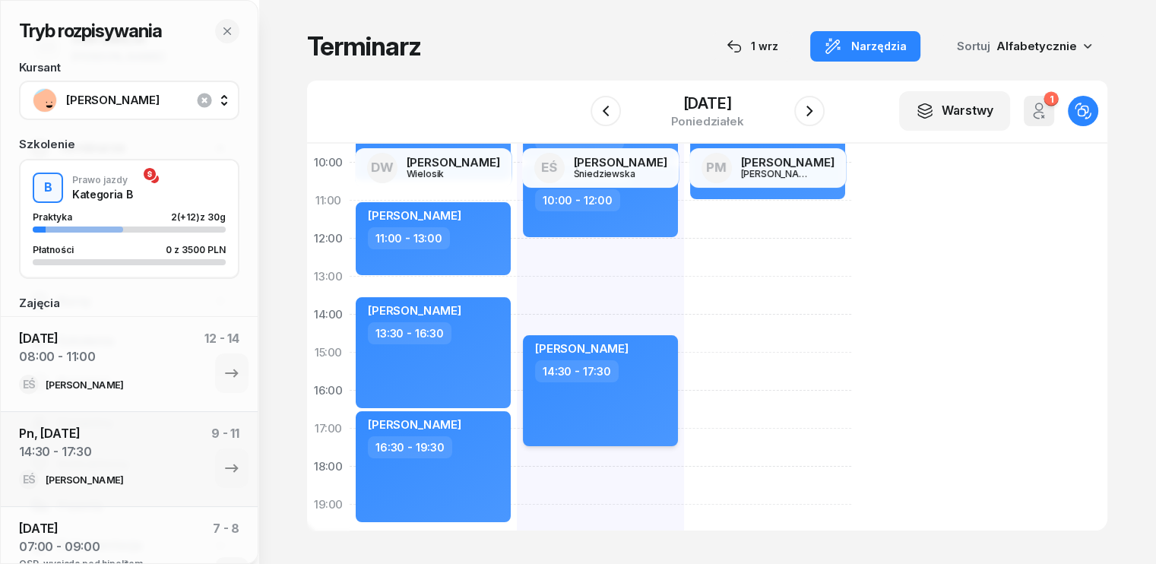
click at [597, 397] on div "[PERSON_NAME] 14:30 - 17:30" at bounding box center [600, 390] width 155 height 111
select select "14"
select select "30"
select select "17"
select select "30"
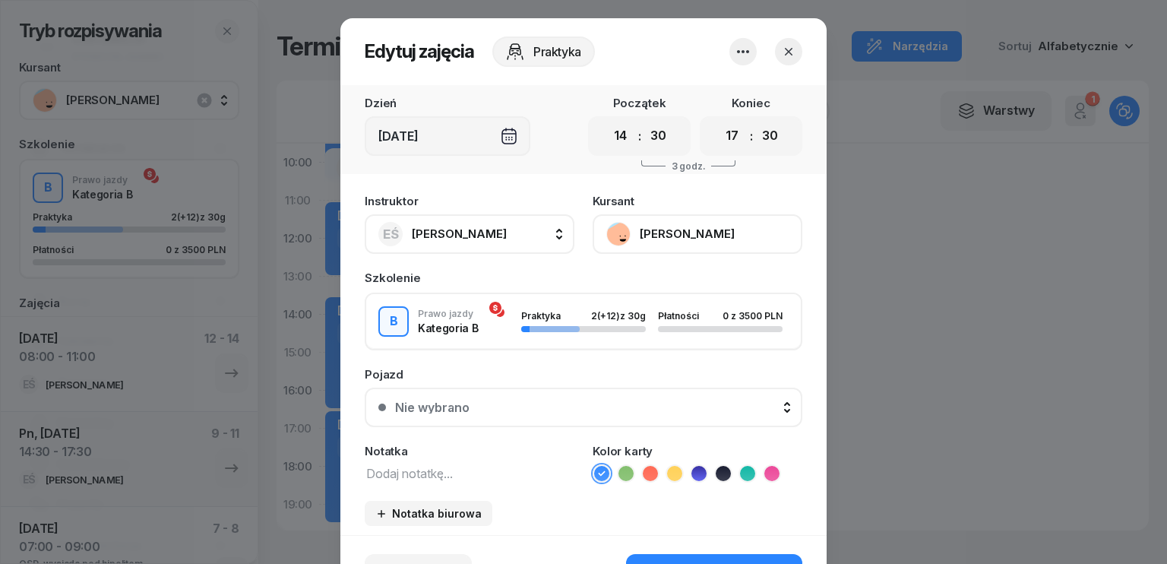
drag, startPoint x: 413, startPoint y: 458, endPoint x: 417, endPoint y: 451, distance: 8.5
click at [416, 457] on div "Notatka" at bounding box center [470, 463] width 210 height 37
click at [410, 480] on textarea at bounding box center [470, 473] width 210 height 20
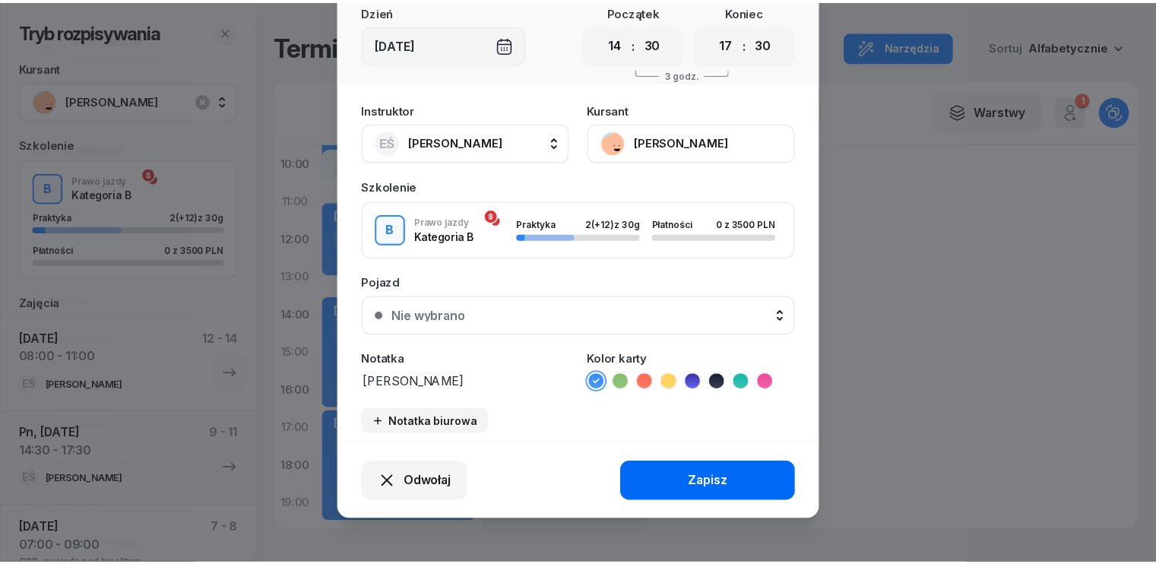
scroll to position [94, 0]
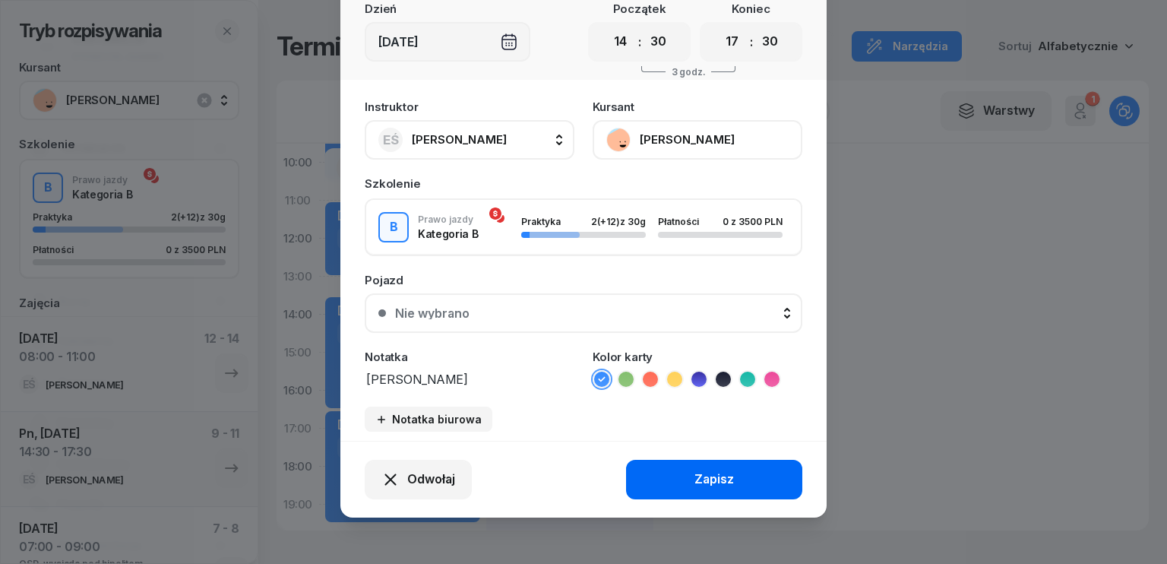
type textarea "[PERSON_NAME]"
click at [735, 474] on button "Zapisz" at bounding box center [714, 480] width 176 height 40
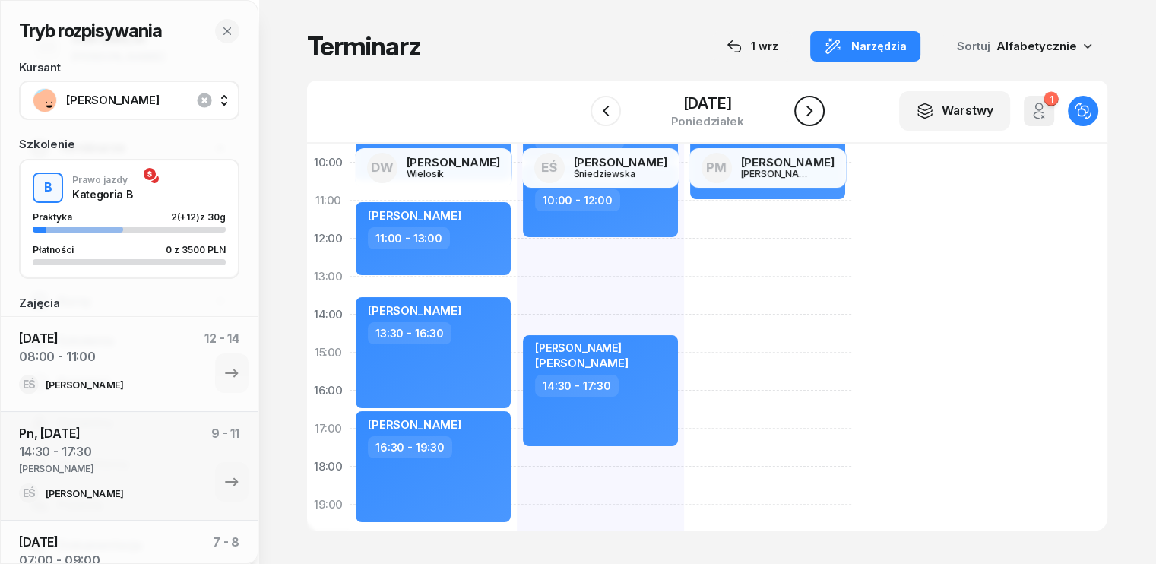
click at [809, 119] on icon "button" at bounding box center [809, 111] width 18 height 18
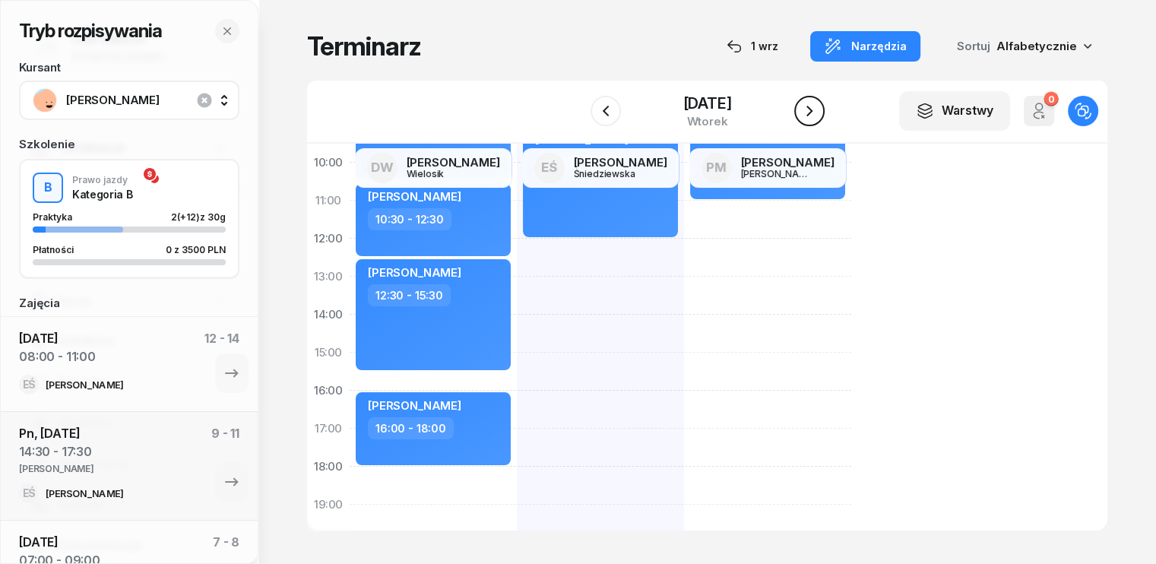
click at [811, 120] on icon "button" at bounding box center [809, 111] width 18 height 18
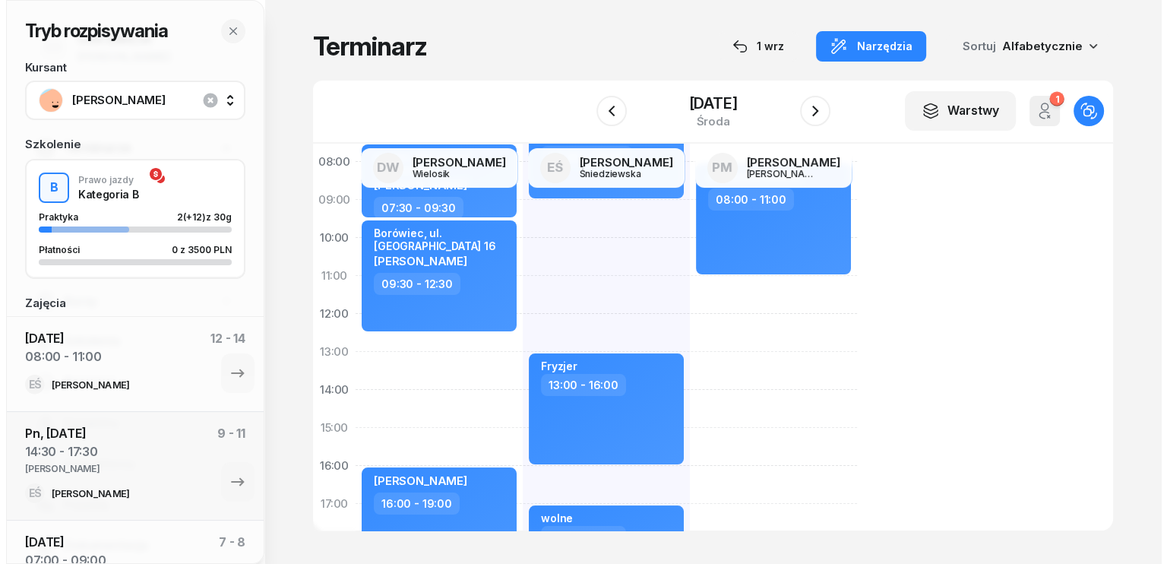
scroll to position [76, 0]
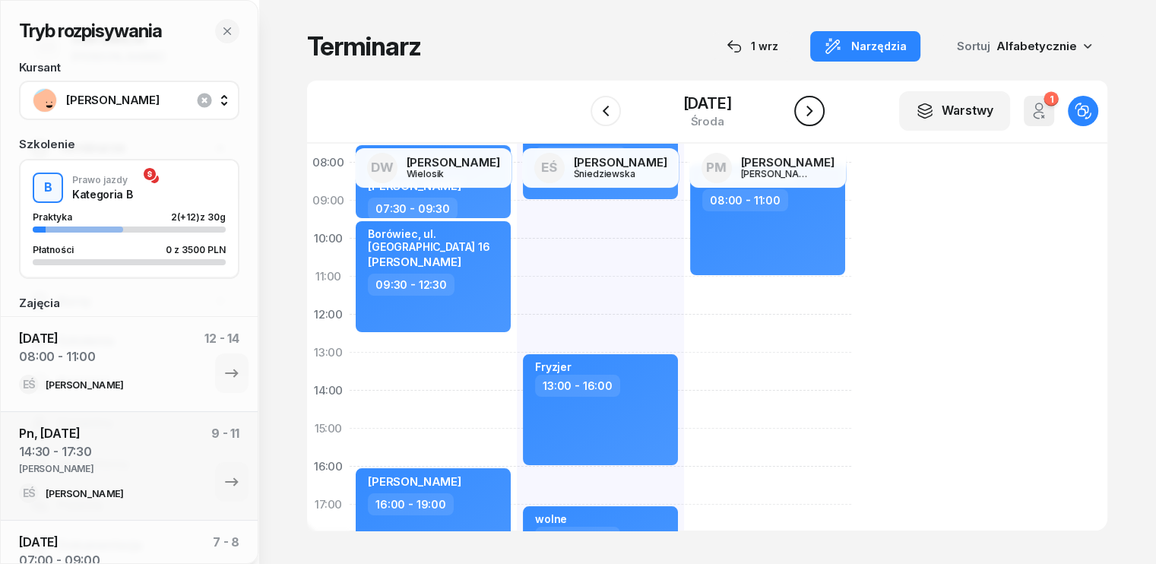
click at [814, 109] on icon "button" at bounding box center [809, 111] width 18 height 18
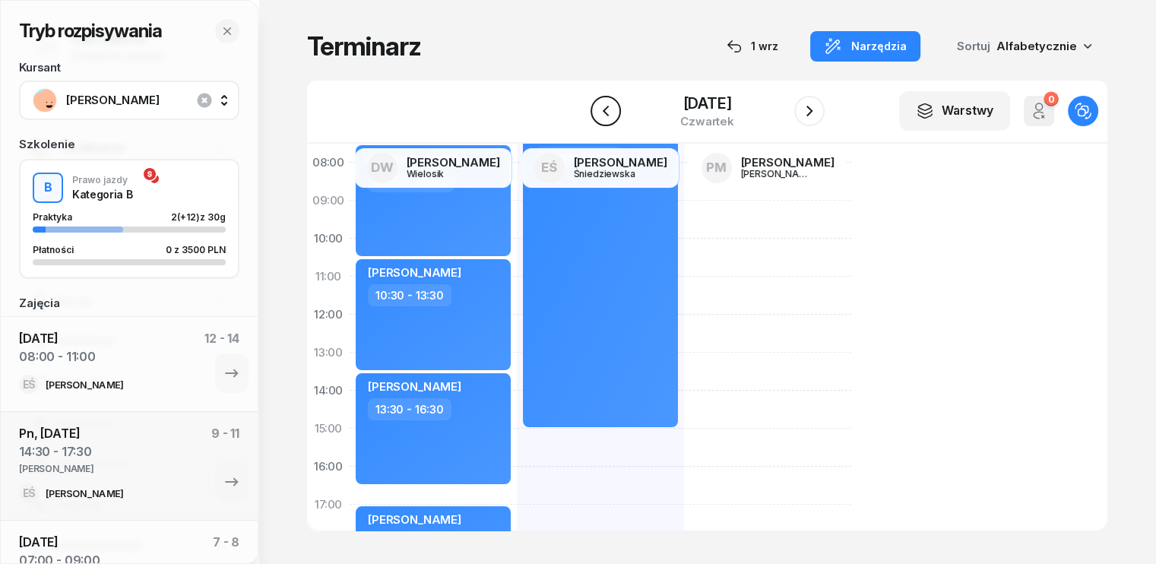
click at [599, 113] on icon "button" at bounding box center [605, 111] width 18 height 18
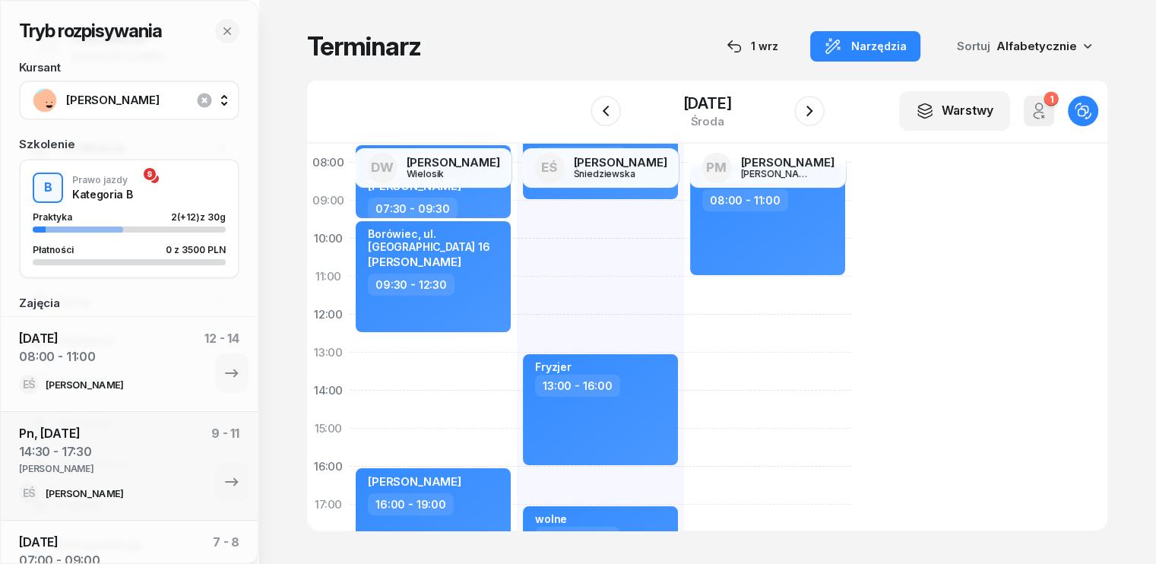
click at [349, 362] on div "ostatni plac przed egzaminem [PERSON_NAME] 07:30 - 09:30 Borówiec, ul. [GEOGRAP…" at bounding box center [432, 448] width 167 height 684
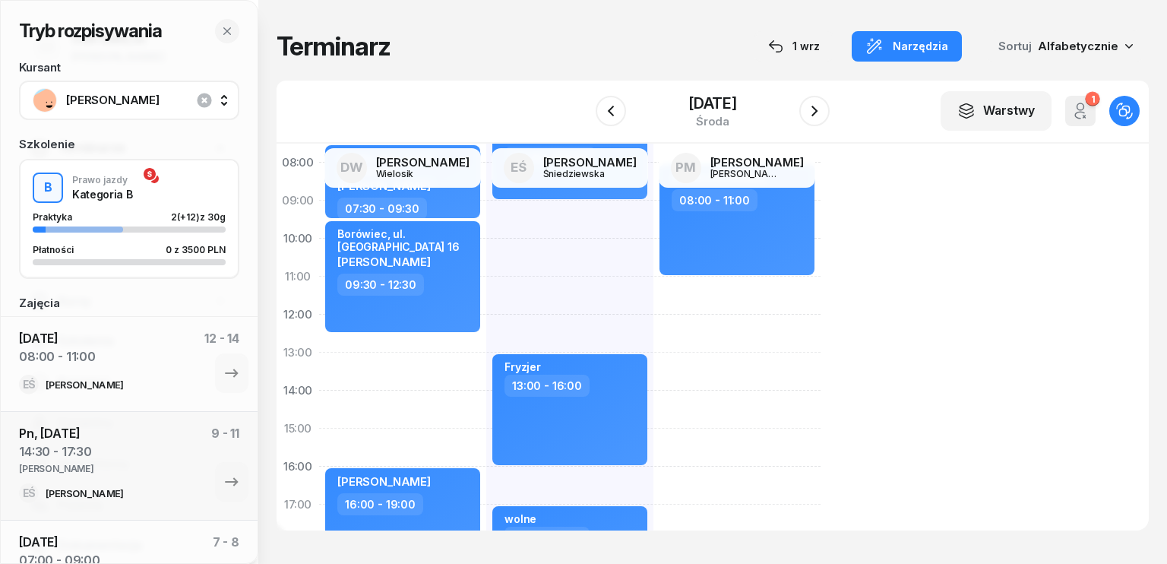
select select "13"
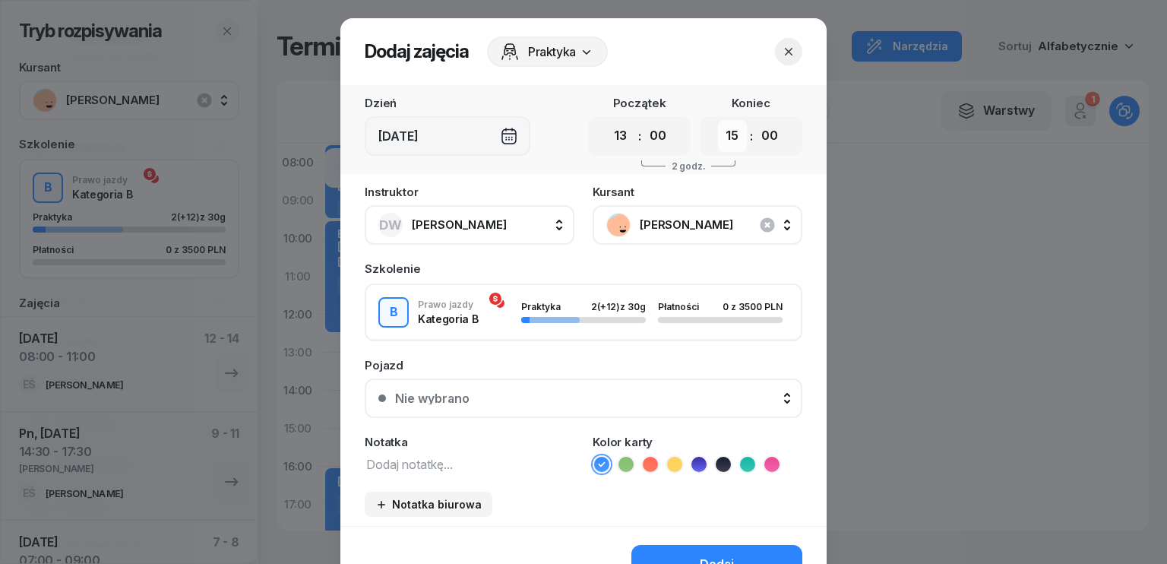
click at [723, 138] on select "00 01 02 03 04 05 06 07 08 09 10 11 12 13 14 15 16 17 18 19 20 21 22 23" at bounding box center [732, 136] width 29 height 32
select select "16"
click at [718, 120] on select "00 01 02 03 04 05 06 07 08 09 10 11 12 13 14 15 16 17 18 19 20 21 22 23" at bounding box center [732, 136] width 29 height 32
click at [434, 464] on textarea at bounding box center [470, 464] width 210 height 20
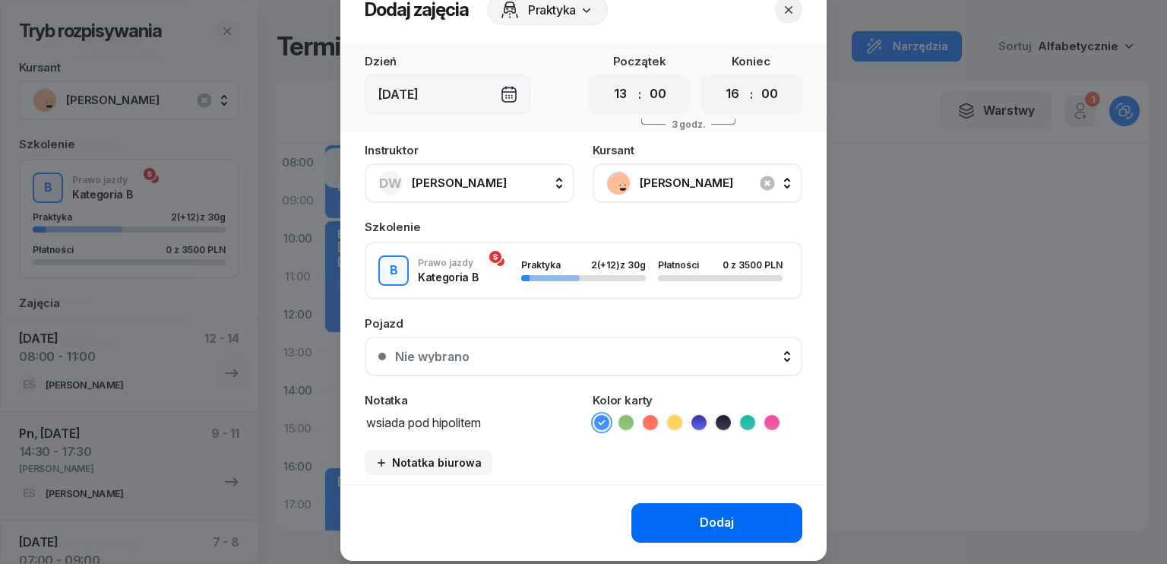
scroll to position [76, 0]
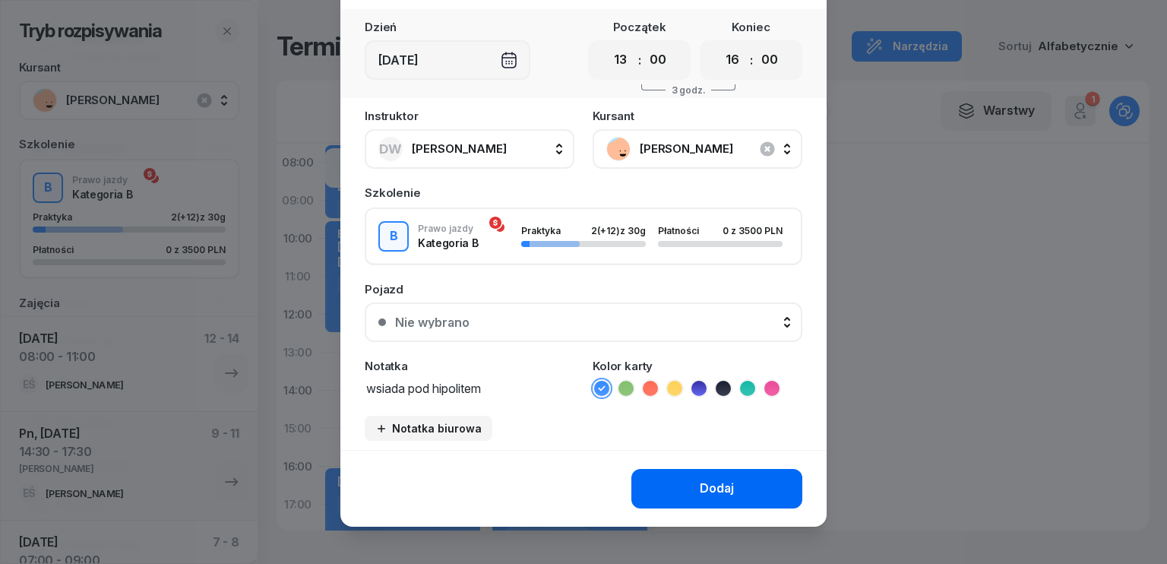
type textarea "wsiada pod hipolitem"
click at [714, 479] on div "Dodaj" at bounding box center [717, 489] width 34 height 20
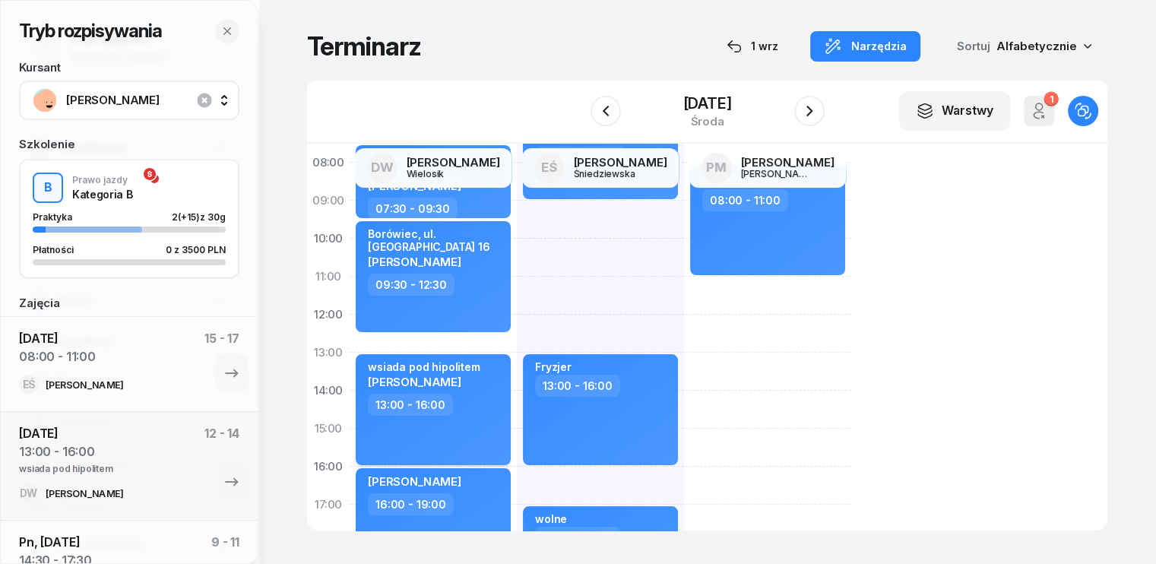
click at [446, 399] on div "13:00 - 16:00" at bounding box center [435, 405] width 134 height 22
select select "13"
select select "16"
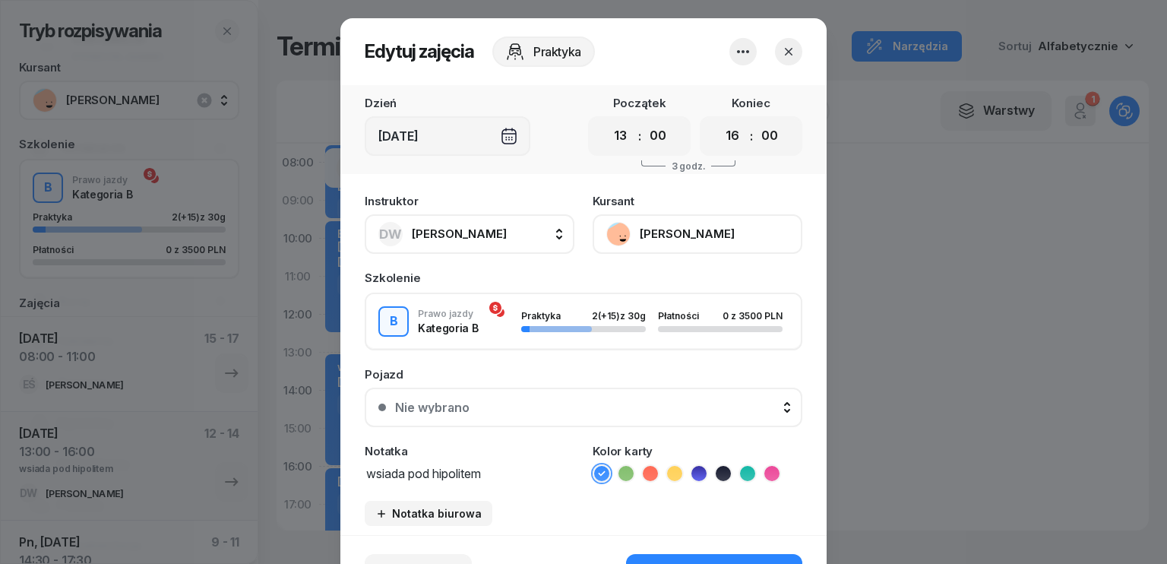
click at [508, 484] on div "Instruktor DW [PERSON_NAME] DW [PERSON_NAME] EŚ [PERSON_NAME] PM [PERSON_NAME] …" at bounding box center [583, 360] width 486 height 349
click at [510, 467] on textarea "wsiada pod hipolitem" at bounding box center [470, 473] width 210 height 20
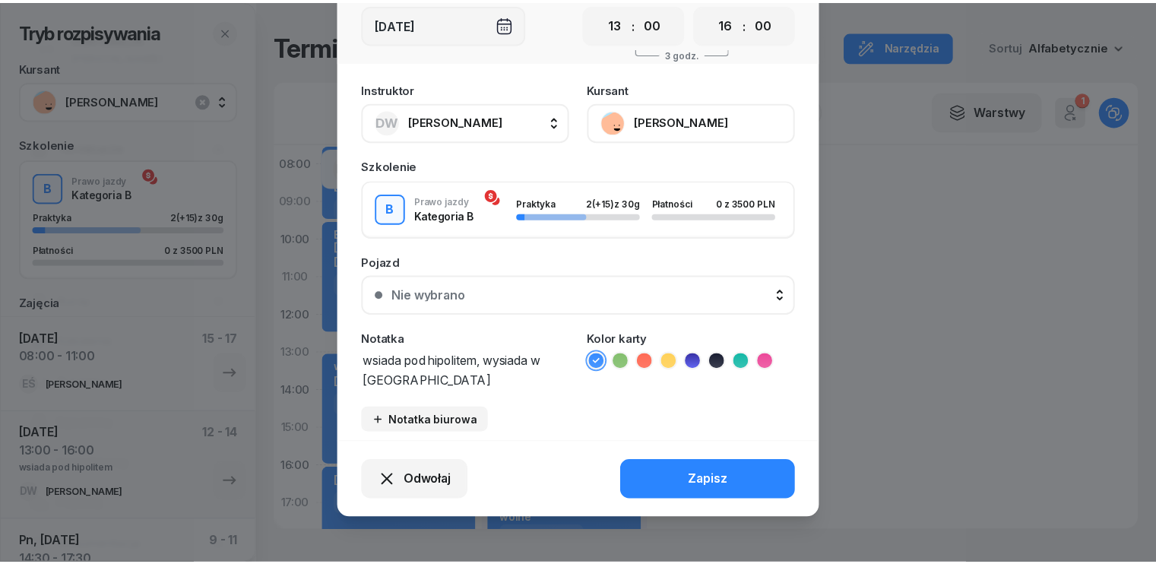
scroll to position [113, 0]
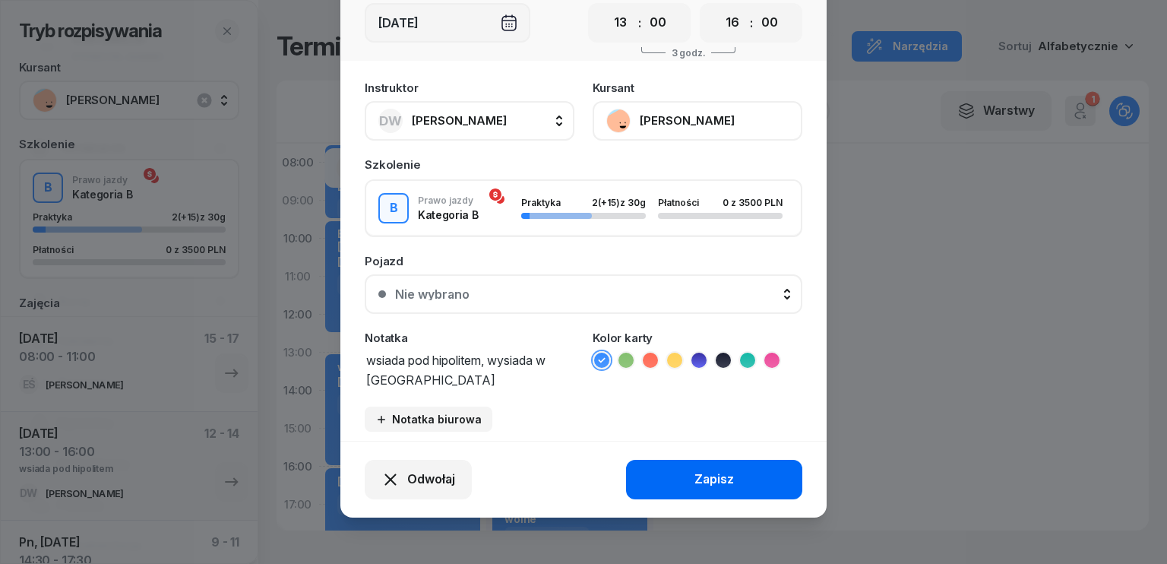
type textarea "wsiada pod hipolitem, wysiada w [GEOGRAPHIC_DATA]"
click at [712, 482] on div "Zapisz" at bounding box center [714, 480] width 40 height 20
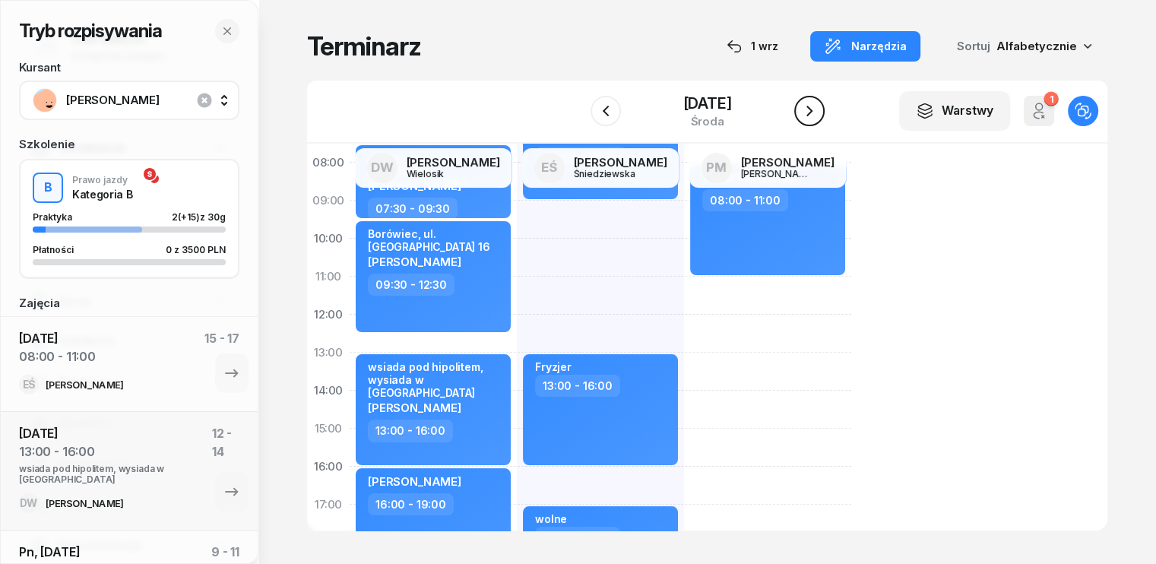
click at [808, 107] on icon "button" at bounding box center [809, 111] width 18 height 18
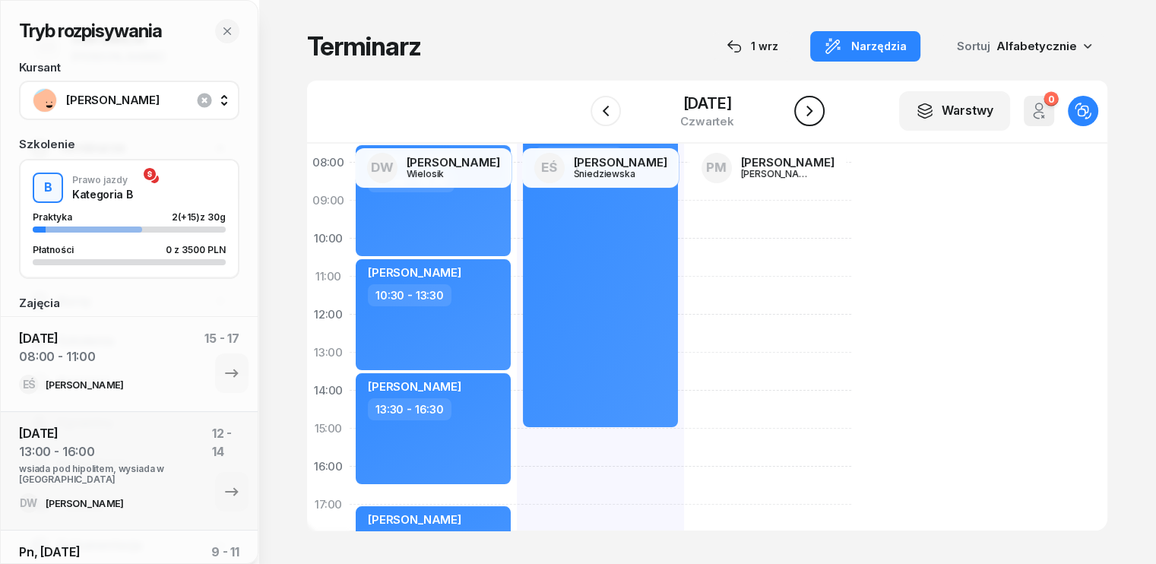
click at [817, 105] on icon "button" at bounding box center [809, 111] width 18 height 18
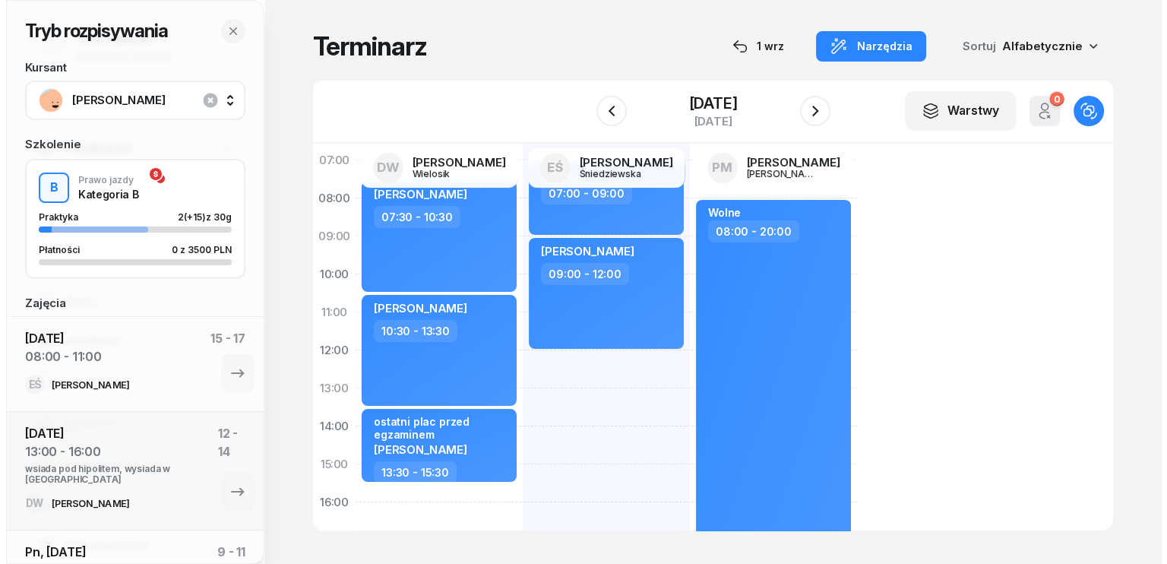
scroll to position [152, 0]
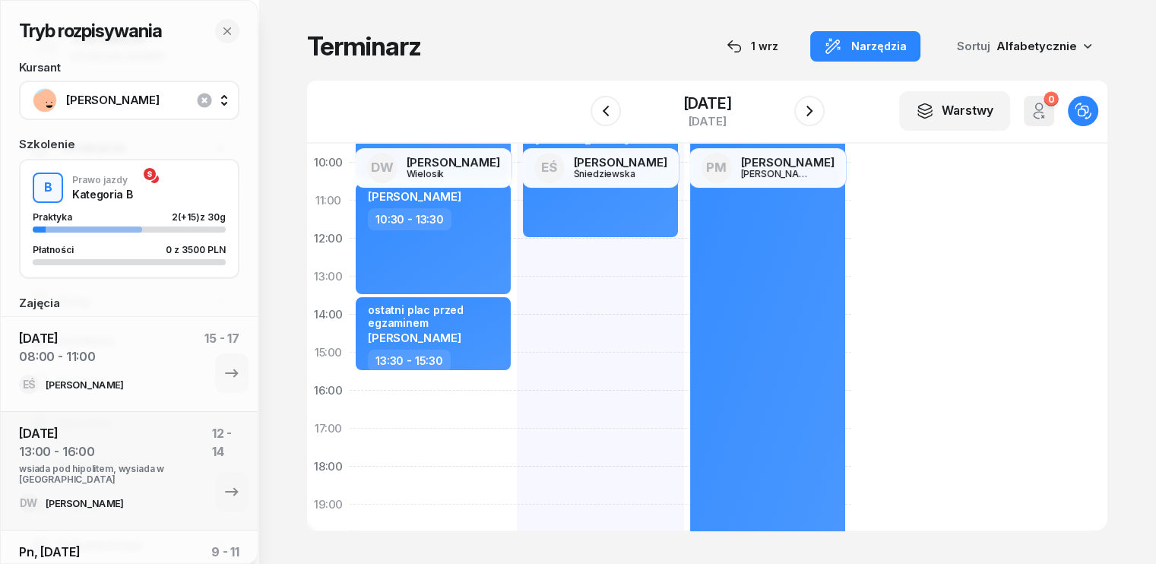
click at [349, 382] on div "[PERSON_NAME] 07:30 - 10:30 [PERSON_NAME] 10:30 - 13:30 ostatni plac przed egza…" at bounding box center [432, 372] width 167 height 684
select select "15"
select select "30"
select select "17"
select select "30"
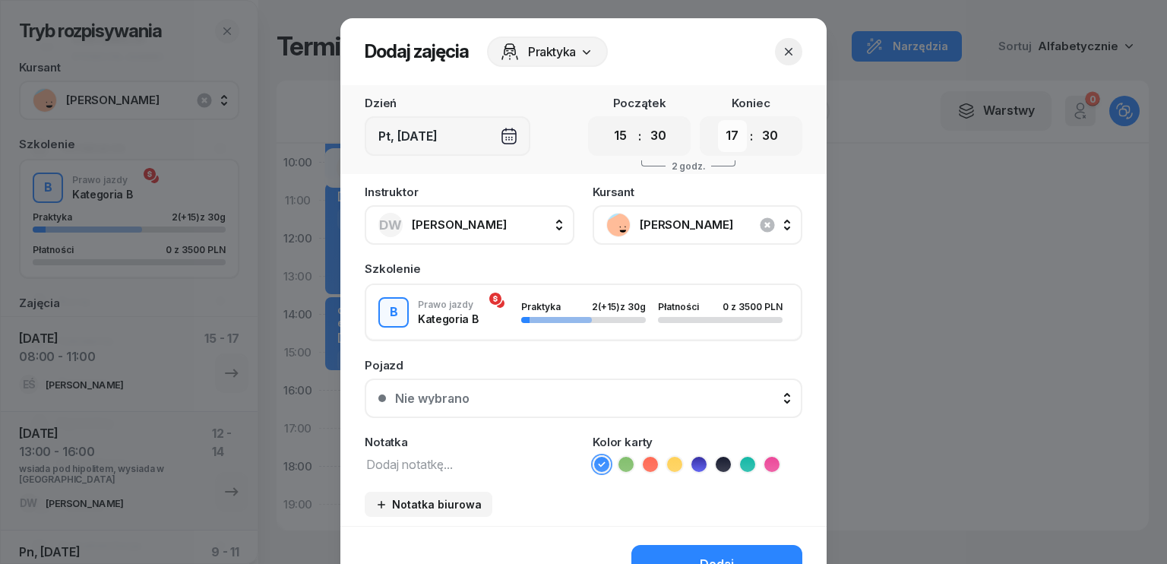
click at [729, 136] on select "00 01 02 03 04 05 06 07 08 09 10 11 12 13 14 15 16 17 18 19 20 21 22 23" at bounding box center [732, 136] width 29 height 32
select select "18"
click at [718, 120] on select "00 01 02 03 04 05 06 07 08 09 10 11 12 13 14 15 16 17 18 19 20 21 22 23" at bounding box center [732, 136] width 29 height 32
click at [465, 462] on textarea at bounding box center [470, 464] width 210 height 20
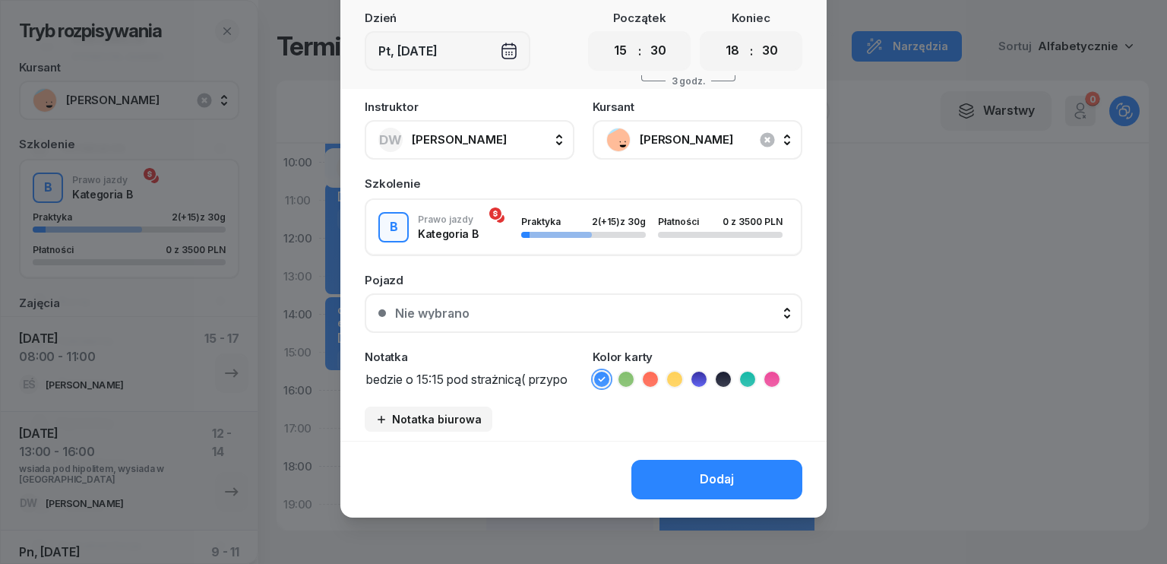
scroll to position [0, 0]
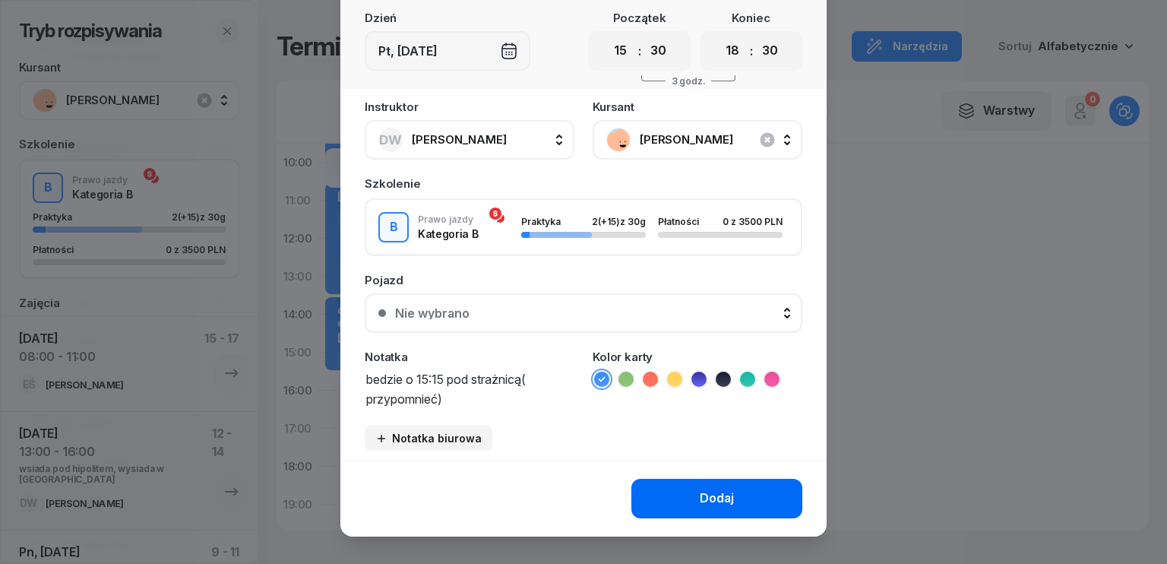
type textarea "bedzie o 15:15 pod strażnicą( przypomnieć)"
click at [716, 498] on div "Dodaj" at bounding box center [717, 499] width 34 height 20
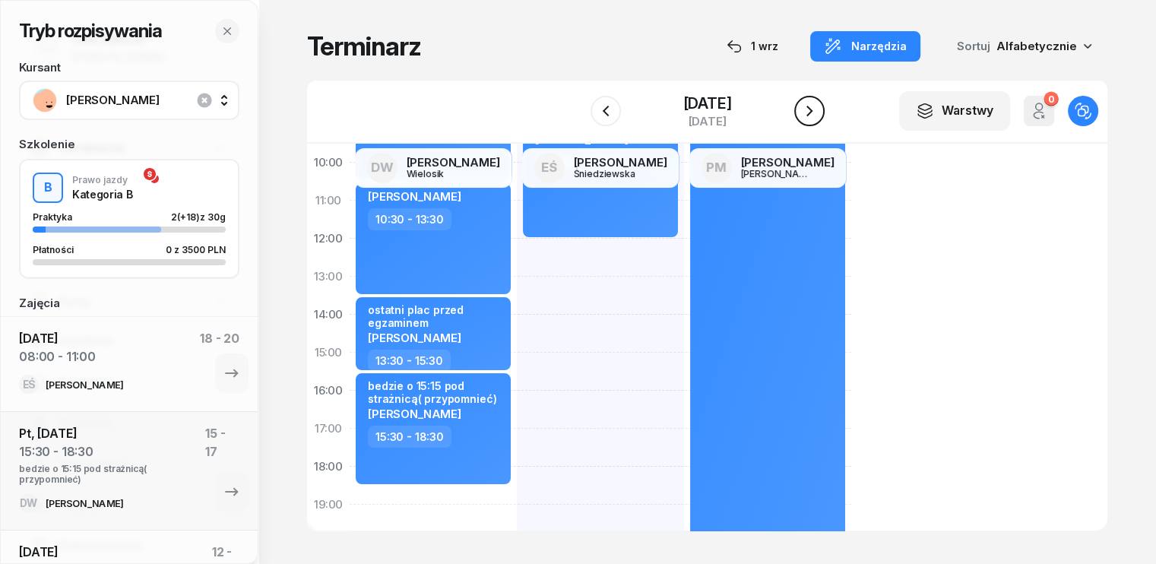
click at [817, 113] on icon "button" at bounding box center [809, 111] width 18 height 18
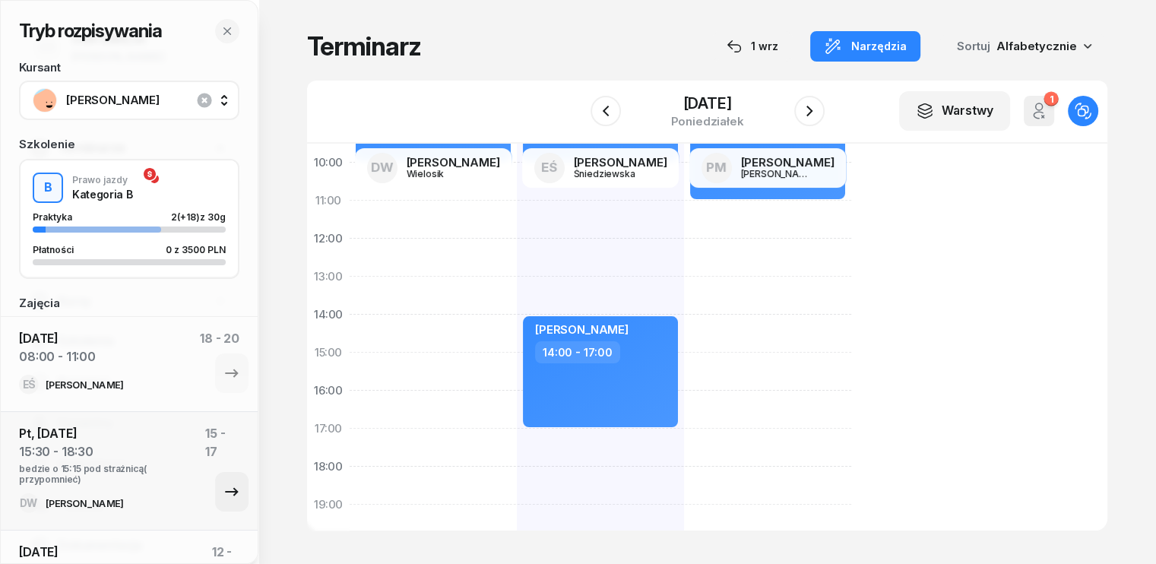
click at [223, 492] on icon "button" at bounding box center [232, 491] width 18 height 18
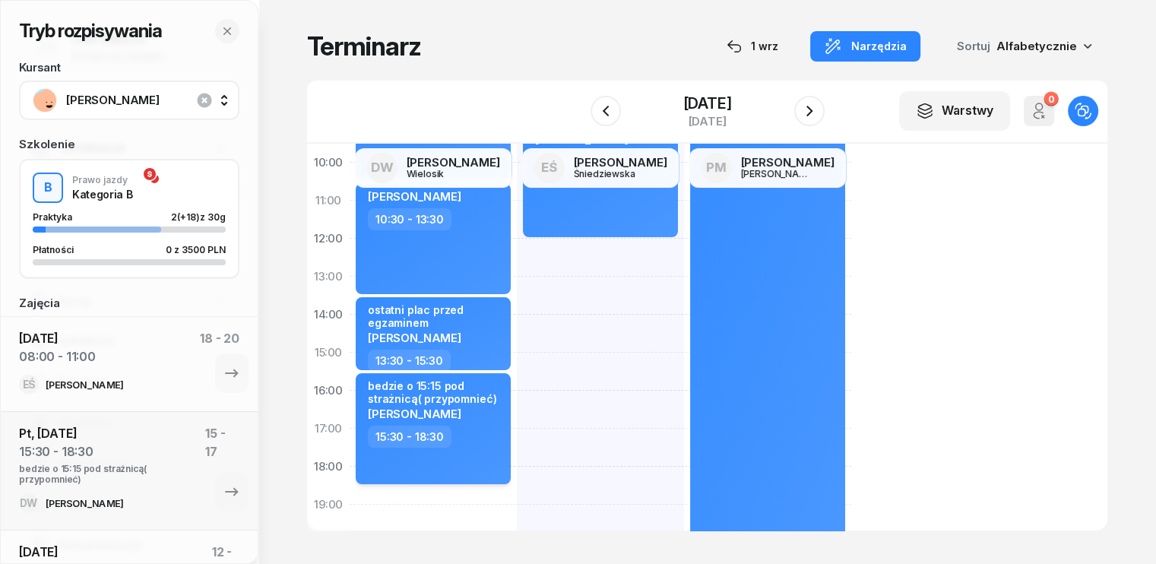
click at [445, 413] on div "[PERSON_NAME]" at bounding box center [435, 412] width 134 height 13
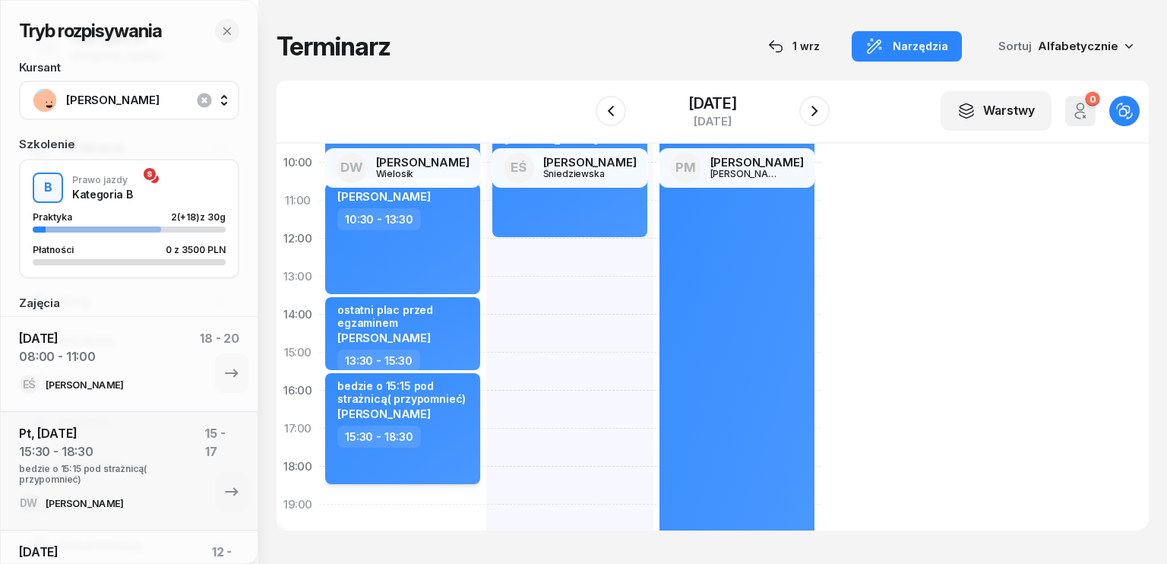
select select "15"
select select "30"
select select "18"
select select "30"
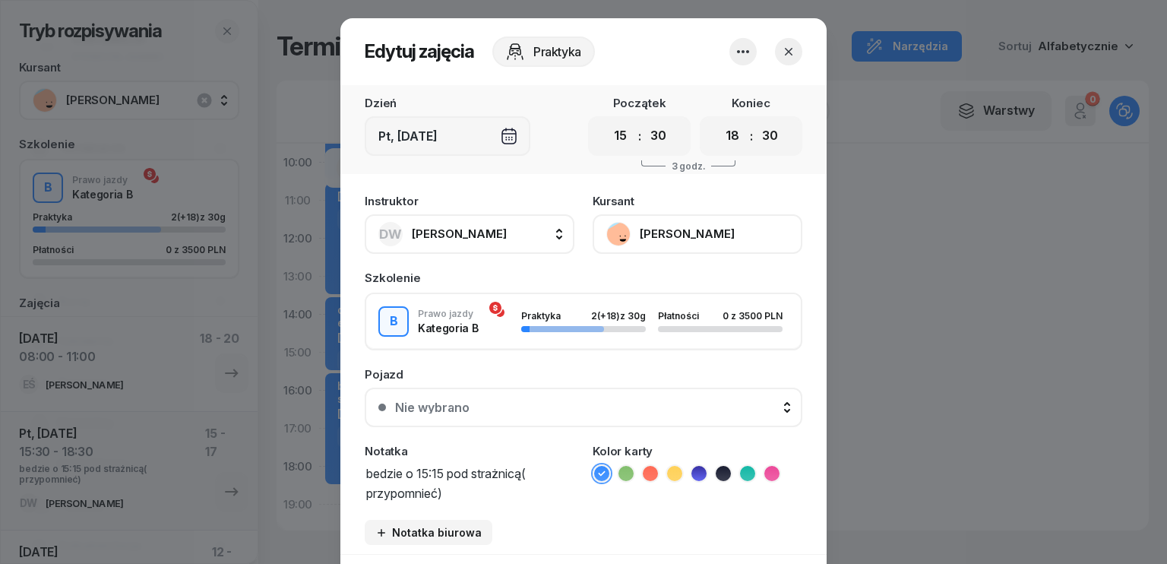
drag, startPoint x: 444, startPoint y: 494, endPoint x: 334, endPoint y: 462, distance: 114.0
click at [340, 462] on div "Instruktor DW [PERSON_NAME] DW [PERSON_NAME] EŚ [PERSON_NAME] PM [PERSON_NAME] …" at bounding box center [583, 370] width 486 height 368
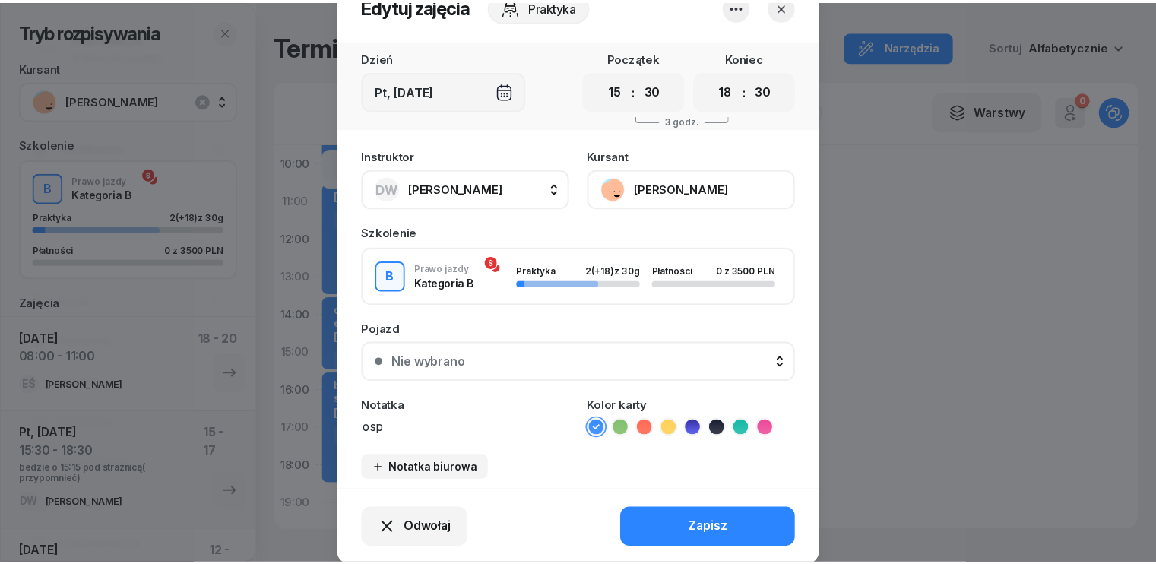
scroll to position [94, 0]
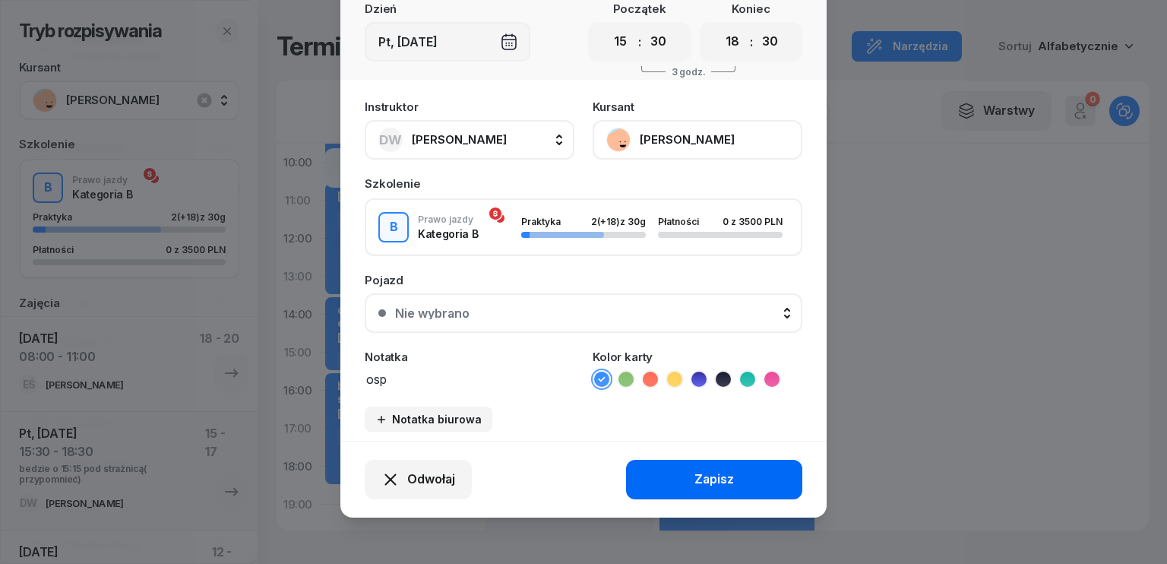
type textarea "osp"
click at [705, 482] on div "Zapisz" at bounding box center [714, 480] width 40 height 20
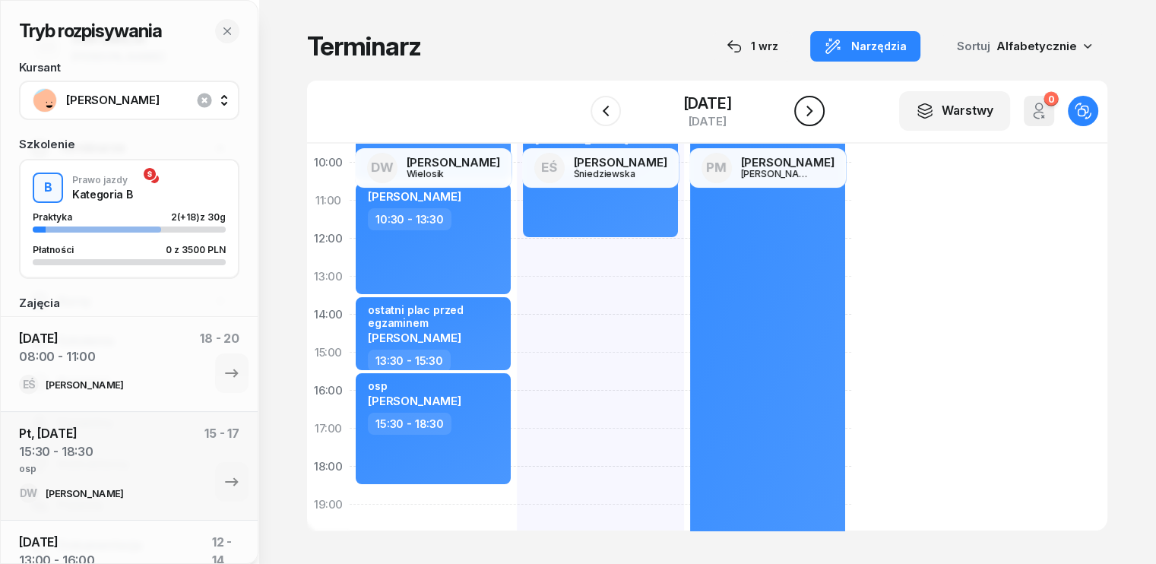
click at [811, 106] on icon "button" at bounding box center [809, 111] width 18 height 18
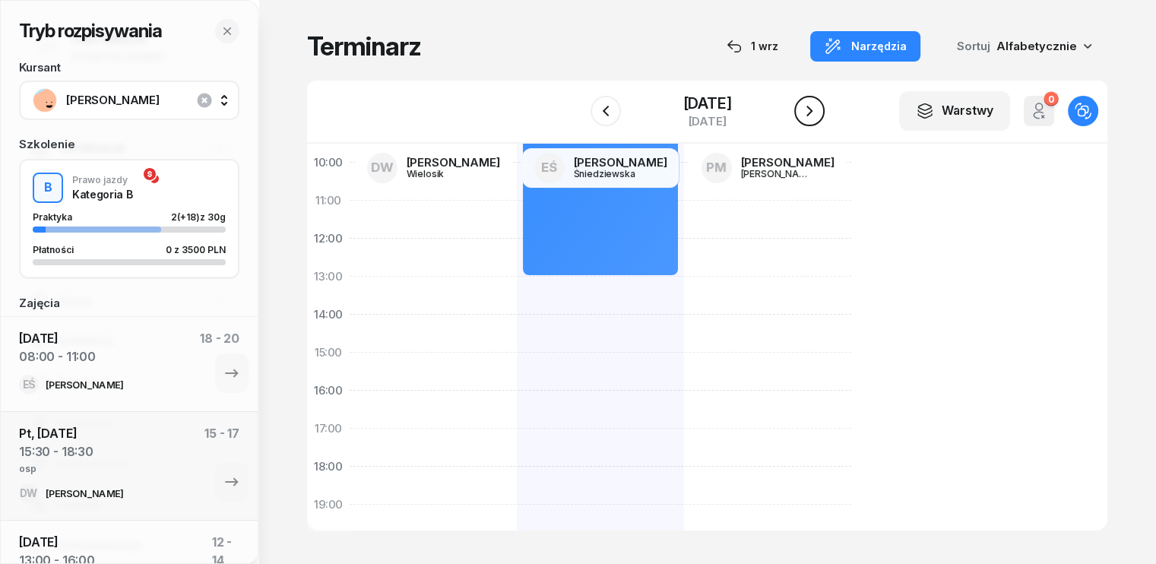
click at [811, 105] on icon "button" at bounding box center [809, 111] width 18 height 18
click at [811, 106] on icon "button" at bounding box center [809, 111] width 18 height 18
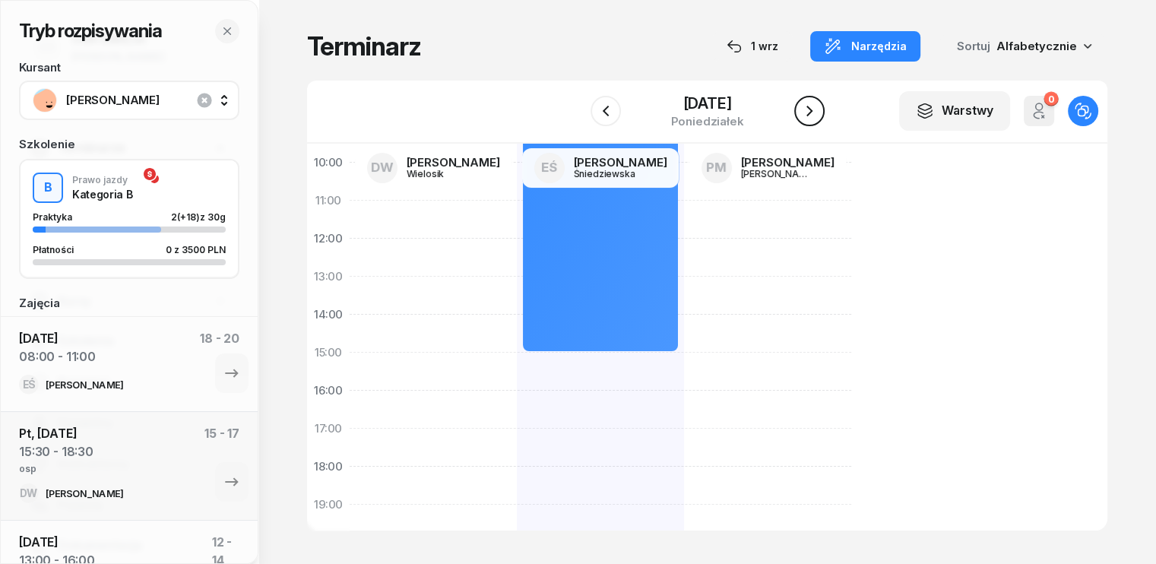
click at [811, 106] on icon "button" at bounding box center [809, 111] width 18 height 18
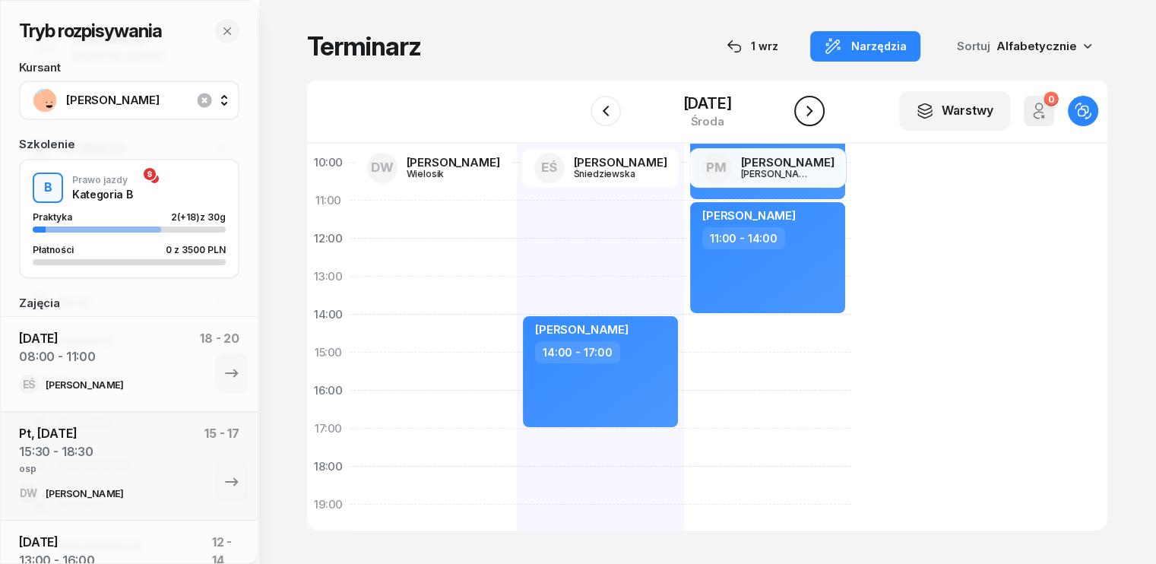
click at [814, 106] on icon "button" at bounding box center [809, 111] width 18 height 18
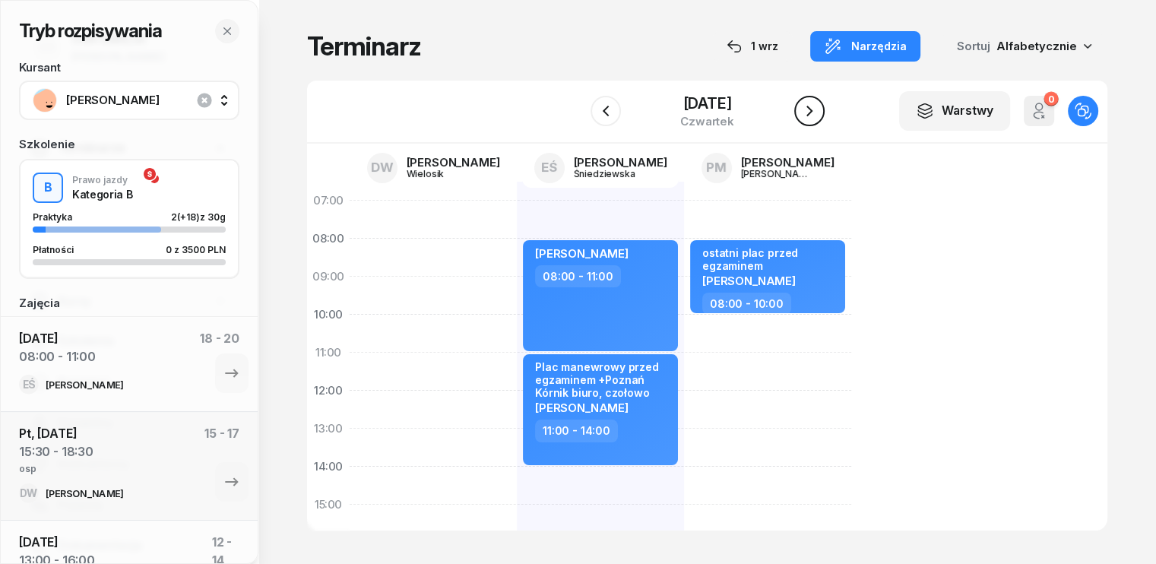
click at [818, 105] on icon "button" at bounding box center [809, 111] width 18 height 18
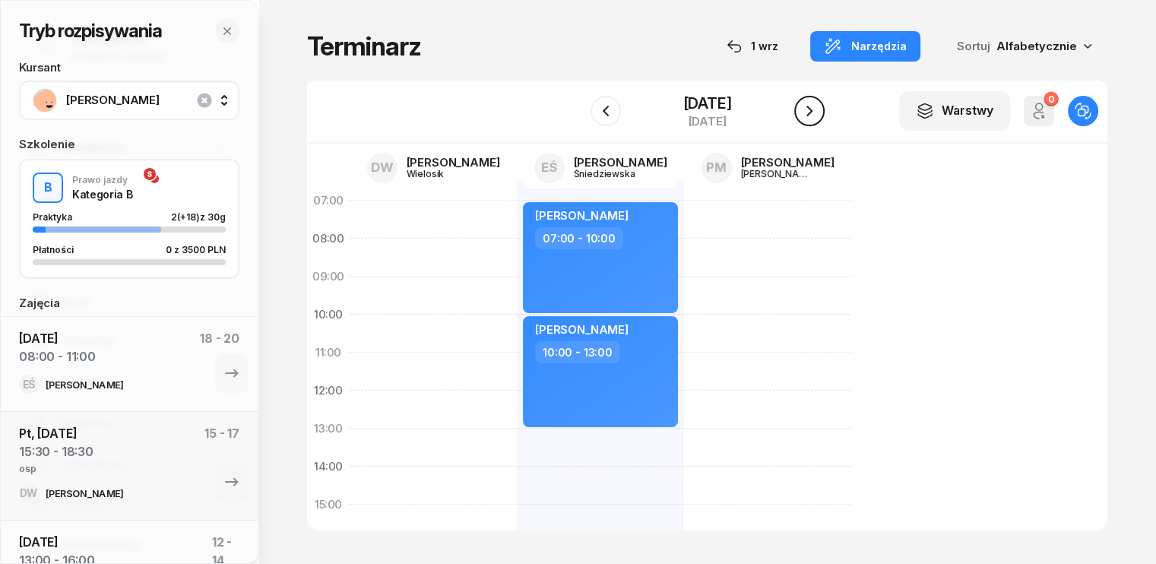
click at [818, 114] on icon "button" at bounding box center [809, 111] width 18 height 18
click at [818, 115] on icon "button" at bounding box center [809, 111] width 18 height 18
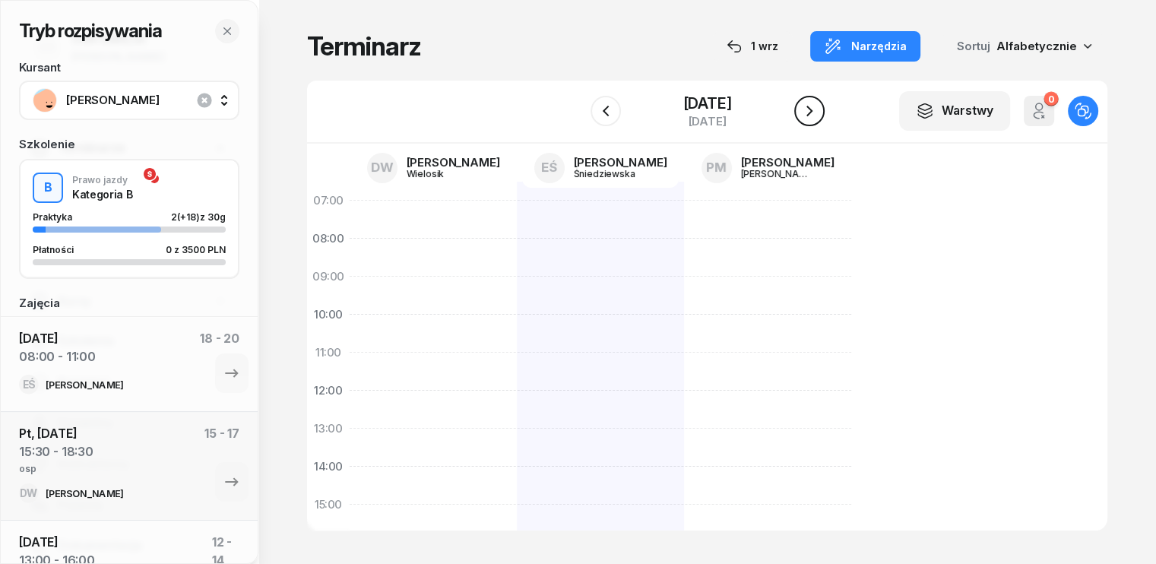
drag, startPoint x: 827, startPoint y: 115, endPoint x: 836, endPoint y: 115, distance: 9.1
click at [824, 115] on button "button" at bounding box center [809, 111] width 30 height 30
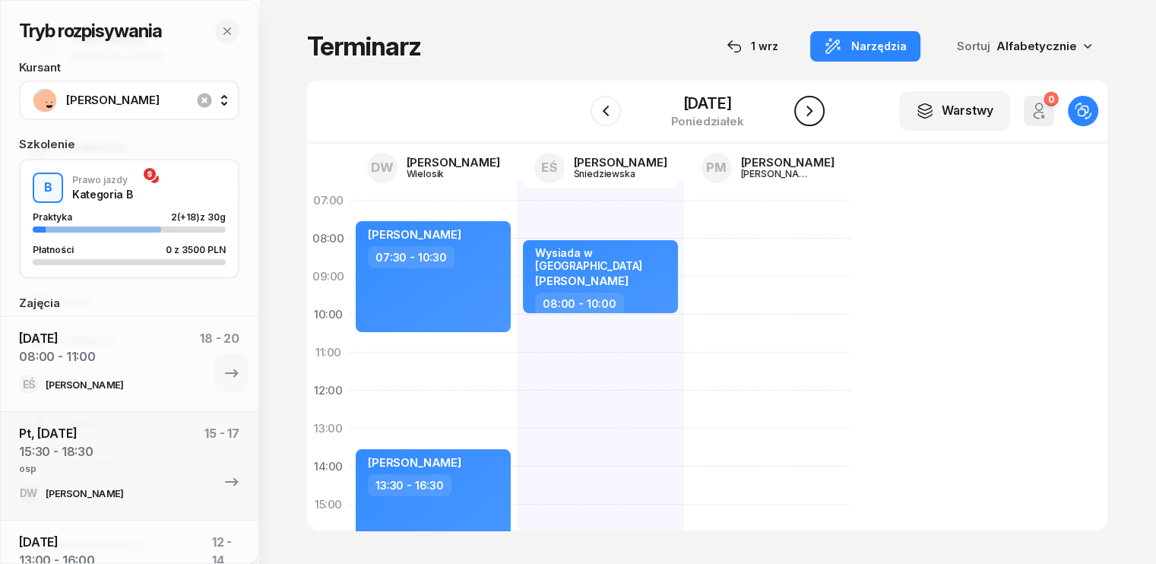
click at [812, 111] on icon "button" at bounding box center [809, 111] width 6 height 11
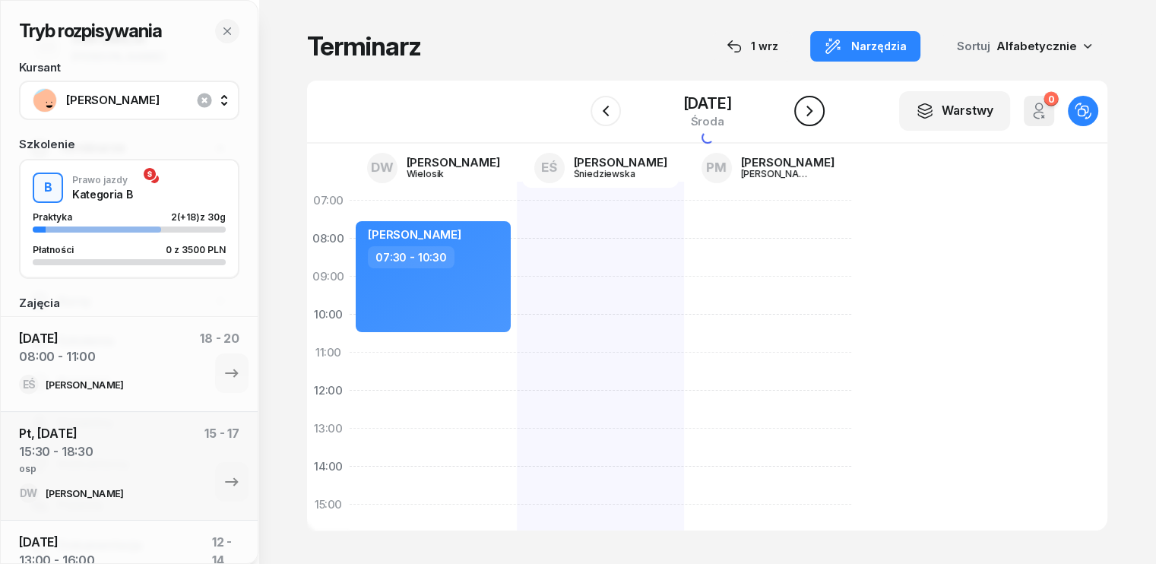
click at [812, 111] on icon "button" at bounding box center [809, 111] width 6 height 11
click at [602, 113] on button "button" at bounding box center [605, 111] width 30 height 30
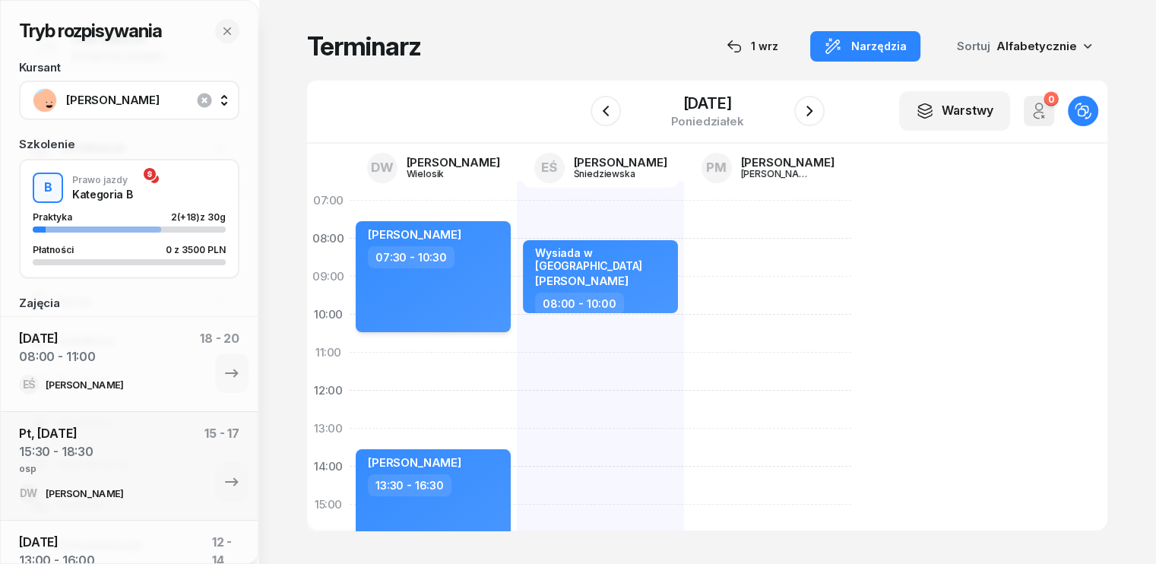
click at [460, 274] on div "[PERSON_NAME] 07:30 - 10:30" at bounding box center [433, 276] width 155 height 111
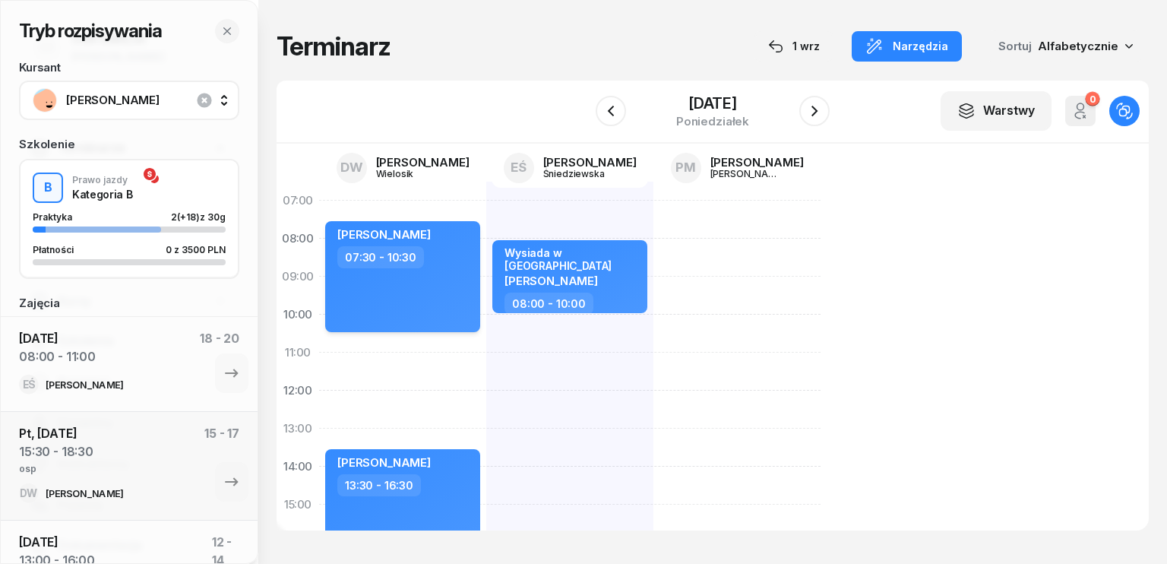
select select "07"
select select "30"
select select "10"
select select "30"
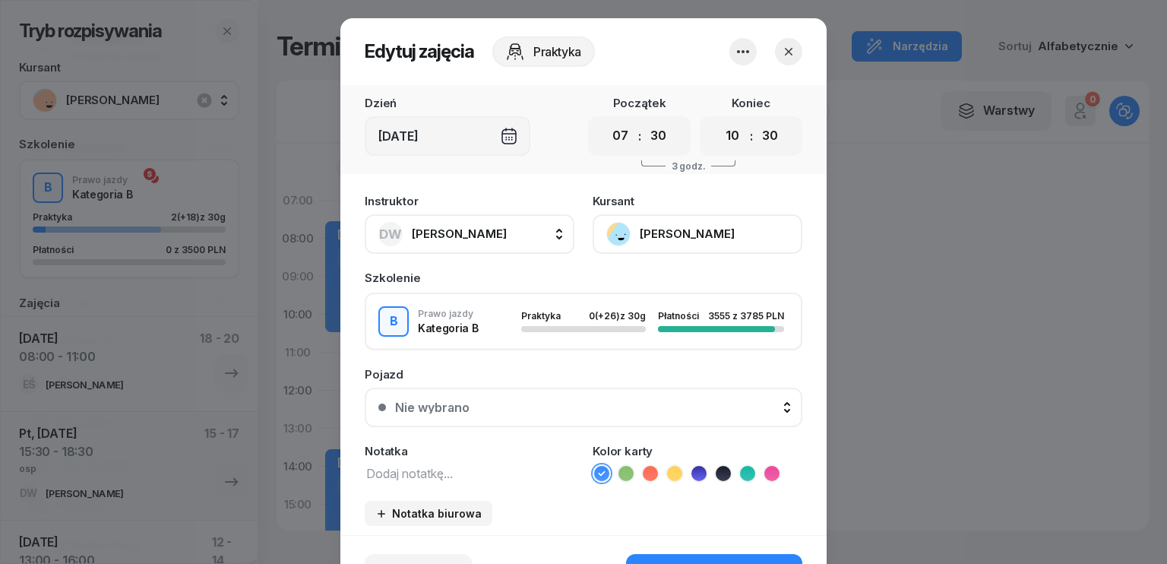
click at [451, 472] on textarea at bounding box center [470, 473] width 210 height 20
type textarea "info o przesuniećiu na 8"
click at [479, 233] on span "[PERSON_NAME]" at bounding box center [459, 233] width 95 height 14
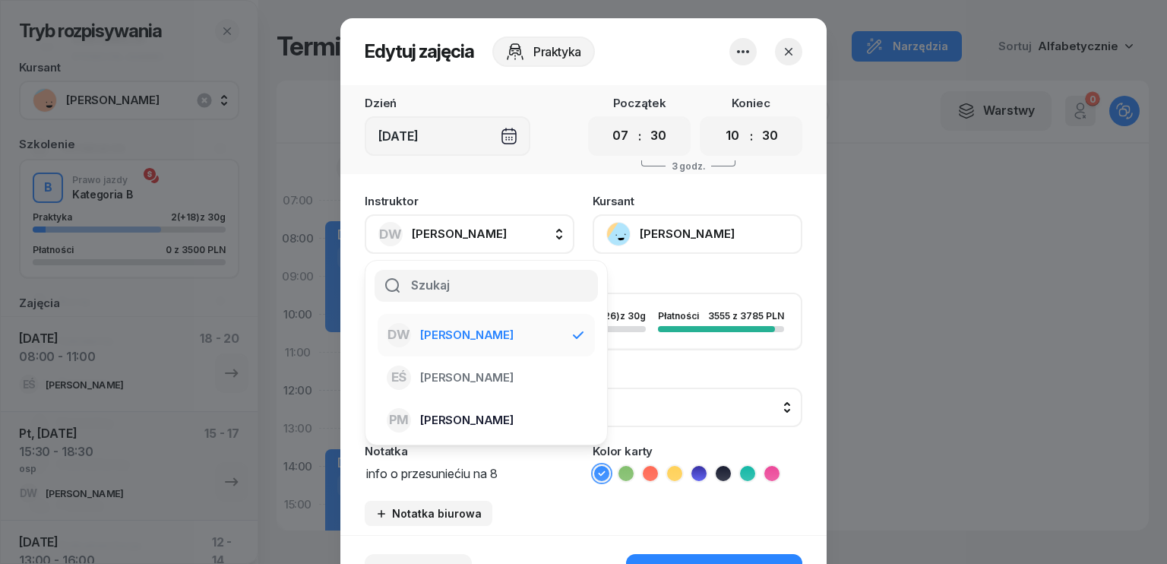
click at [454, 411] on span "[PERSON_NAME]" at bounding box center [466, 420] width 93 height 20
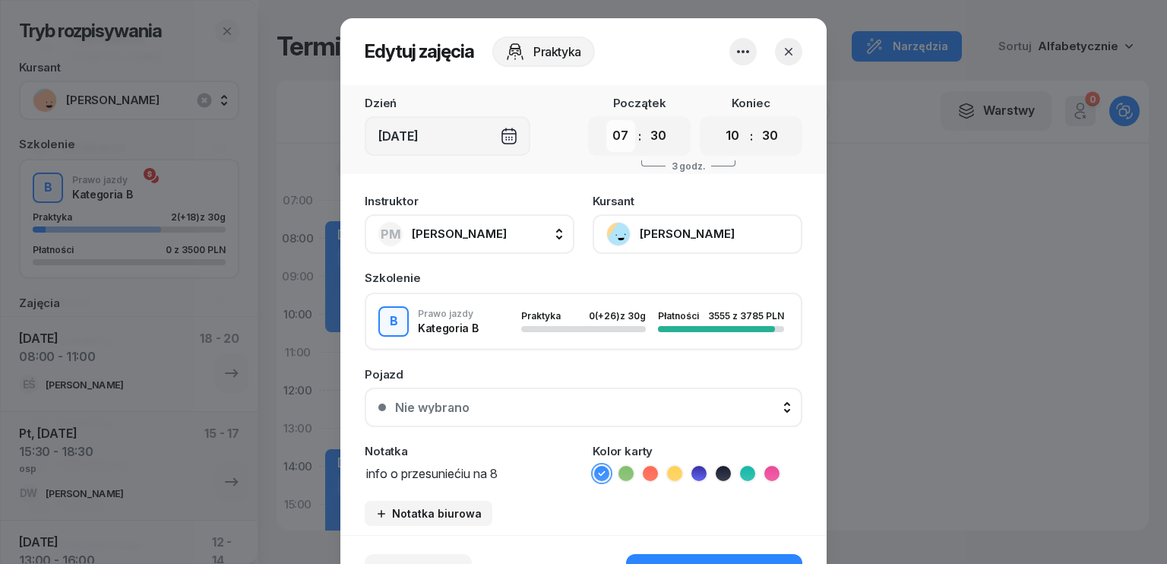
click at [610, 135] on select "00 01 02 03 04 05 06 07 08 09 10 11 12 13 14 15 16 17 18 19 20 21 22 23" at bounding box center [620, 136] width 29 height 32
select select "08"
click at [606, 120] on select "00 01 02 03 04 05 06 07 08 09 10 11 12 13 14 15 16 17 18 19 20 21 22 23" at bounding box center [620, 136] width 29 height 32
click at [661, 139] on select "00 05 10 15 20 25 30 35 40 45 50 55" at bounding box center [658, 136] width 29 height 32
select select "00"
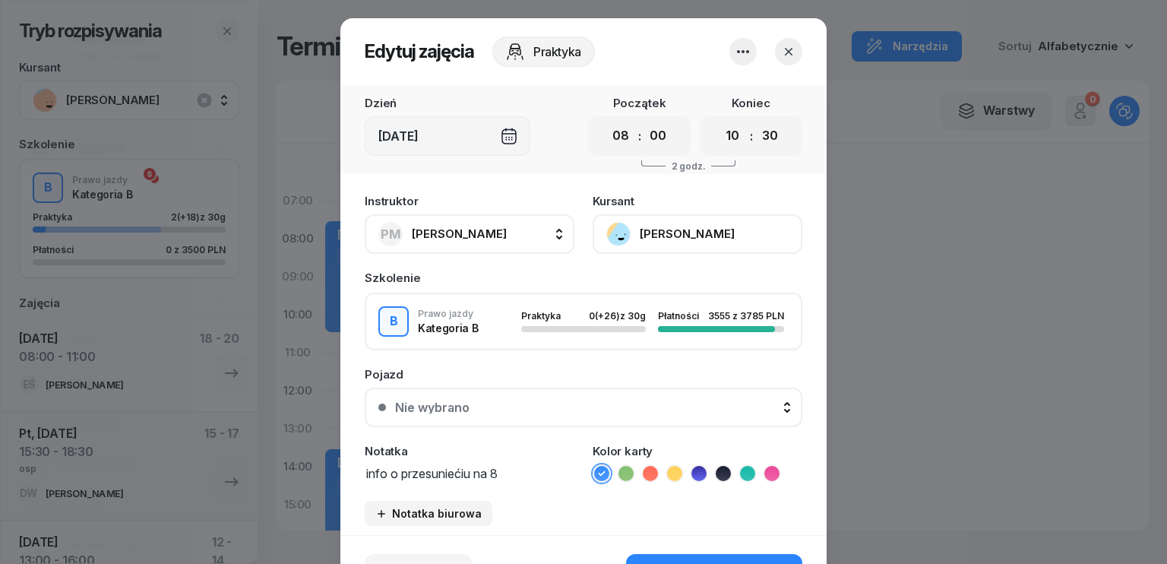
click at [644, 120] on select "00 05 10 15 20 25 30 35 40 45 50 55" at bounding box center [658, 136] width 29 height 32
click at [736, 135] on select "00 01 02 03 04 05 06 07 08 09 10 11 12 13 14 15 16 17 18 19 20 21 22 23" at bounding box center [732, 136] width 29 height 32
select select "11"
click at [718, 120] on select "00 01 02 03 04 05 06 07 08 09 10 11 12 13 14 15 16 17 18 19 20 21 22 23" at bounding box center [732, 136] width 29 height 32
click at [766, 136] on select "00 05 10 15 20 25 30 35 40 45 50 55" at bounding box center [769, 136] width 29 height 32
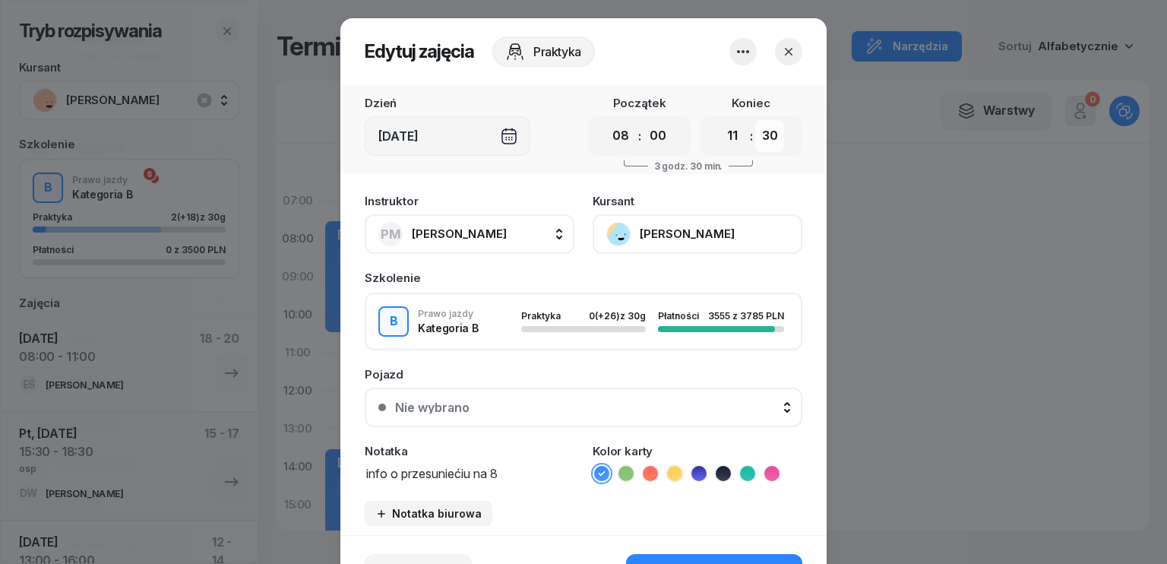
select select "00"
click at [755, 120] on select "00 05 10 15 20 25 30 35 40 45 50 55" at bounding box center [769, 136] width 29 height 32
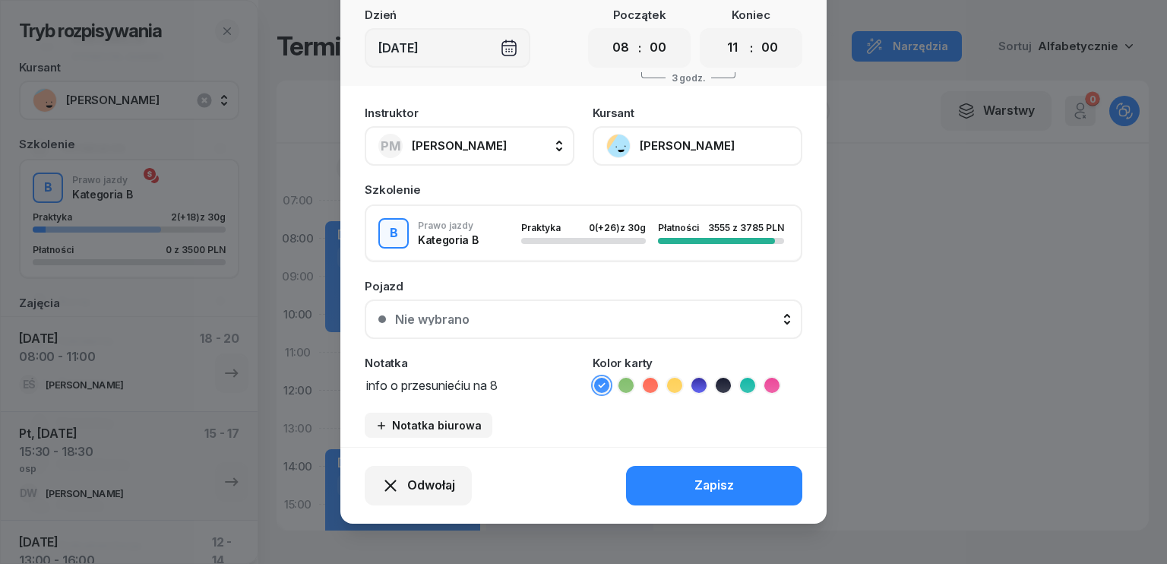
scroll to position [94, 0]
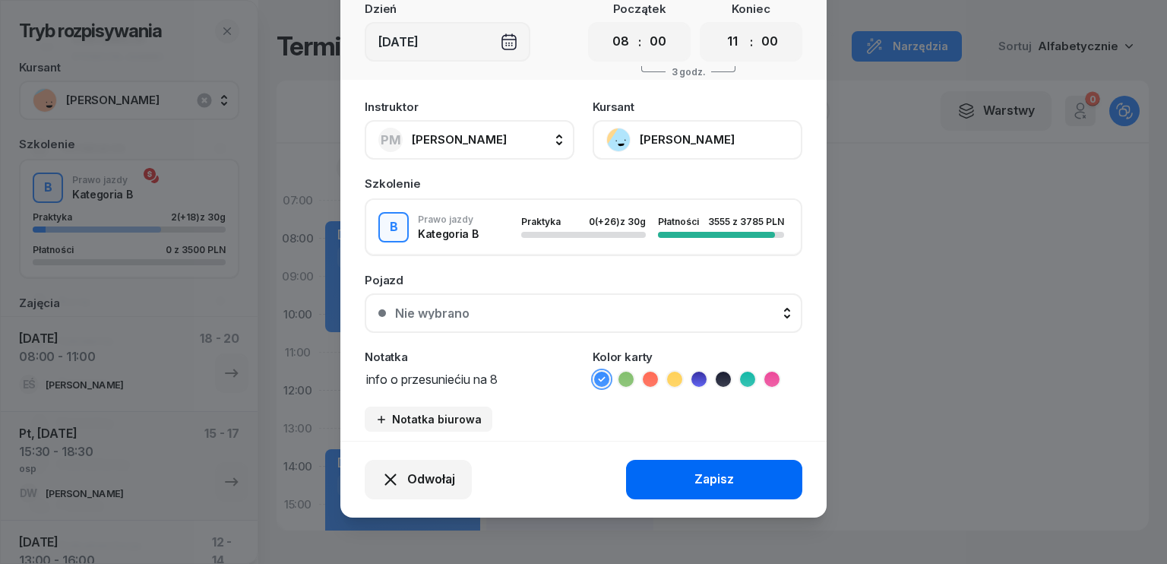
click at [708, 473] on div "Zapisz" at bounding box center [714, 480] width 40 height 20
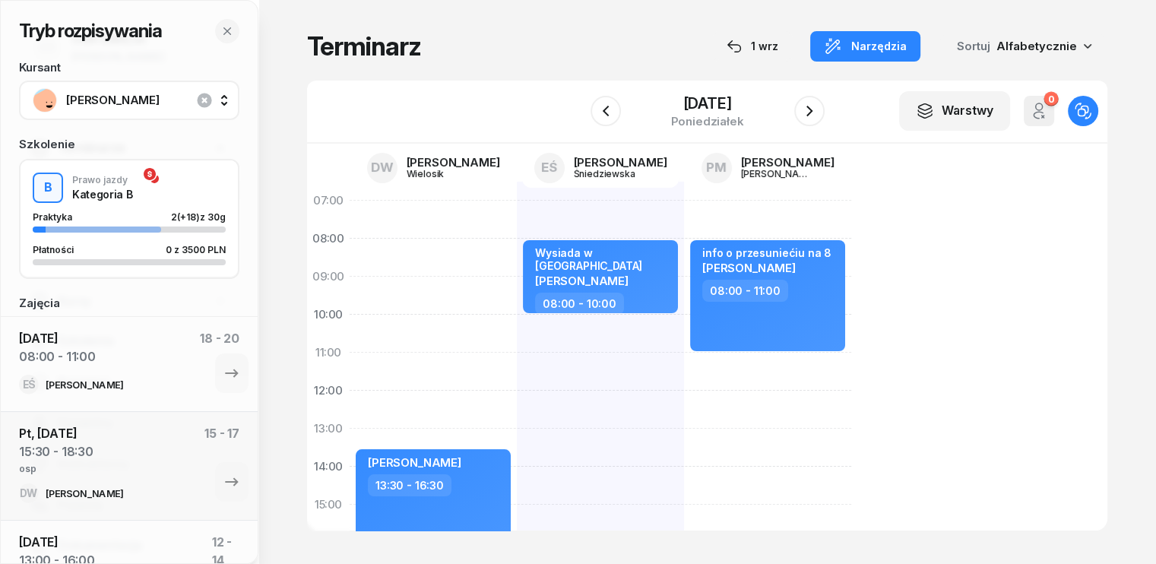
click at [349, 238] on div "[PERSON_NAME] 13:30 - 16:30" at bounding box center [432, 524] width 167 height 684
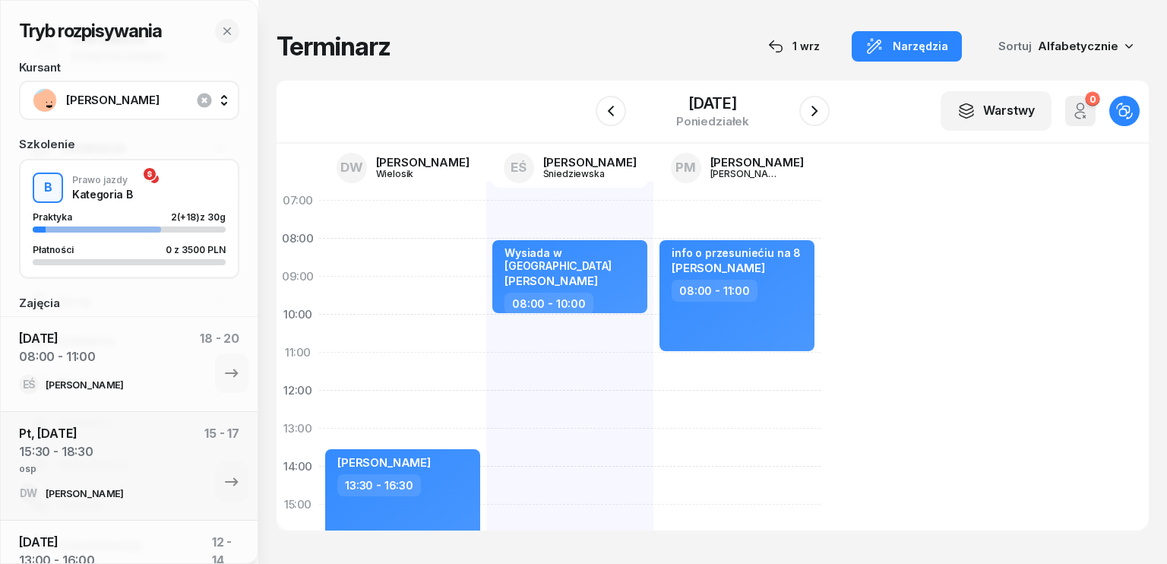
select select "07"
select select "09"
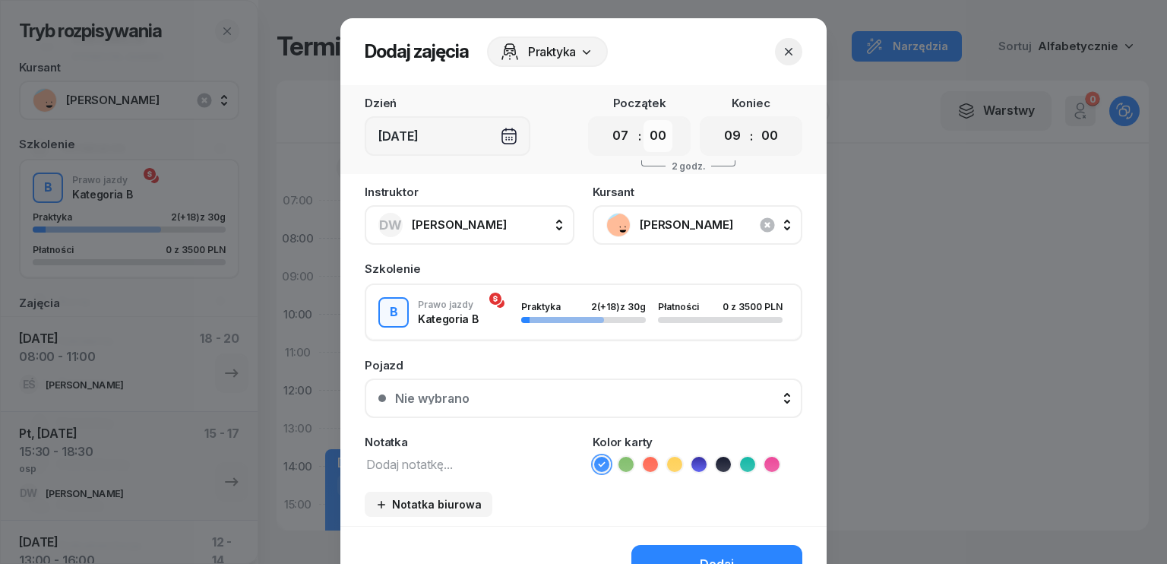
click at [655, 128] on select "00 05 10 15 20 25 30 35 40 45 50 55" at bounding box center [658, 136] width 29 height 32
select select "30"
click at [644, 120] on select "00 05 10 15 20 25 30 35 40 45 50 55" at bounding box center [658, 136] width 29 height 32
click at [729, 138] on select "00 01 02 03 04 05 06 07 08 09 10 11 12 13 14 15 16 17 18 19 20 21 22 23" at bounding box center [732, 136] width 29 height 32
select select "10"
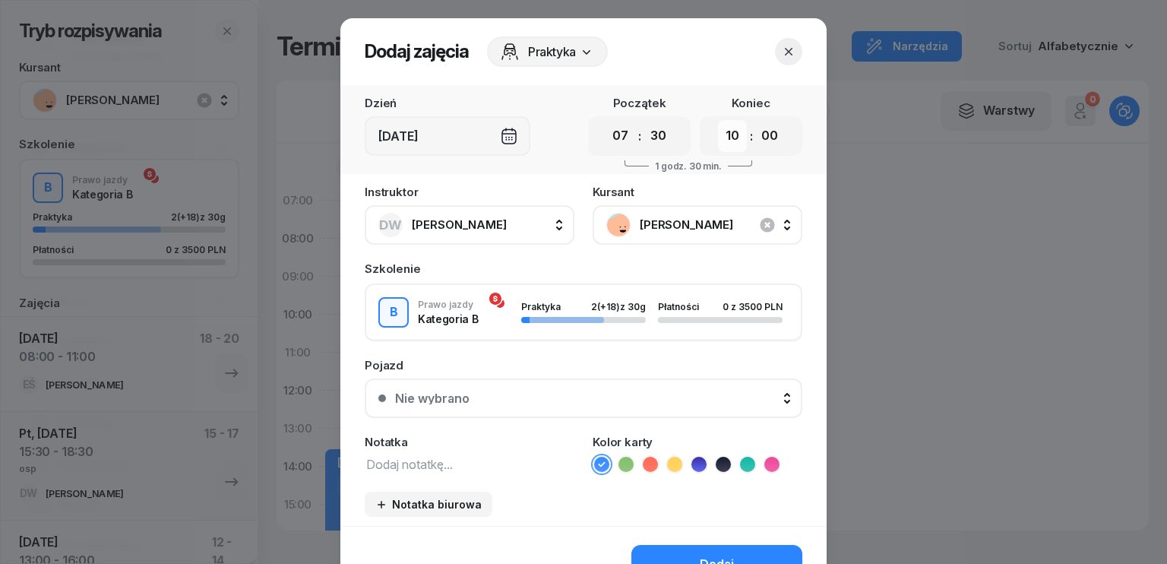
click at [718, 120] on select "00 01 02 03 04 05 06 07 08 09 10 11 12 13 14 15 16 17 18 19 20 21 22 23" at bounding box center [732, 136] width 29 height 32
click at [770, 138] on select "00 05 10 15 20 25 30 35 40 45 50 55" at bounding box center [769, 136] width 29 height 32
select select "30"
click at [755, 120] on select "00 05 10 15 20 25 30 35 40 45 50 55" at bounding box center [769, 136] width 29 height 32
click at [427, 461] on textarea at bounding box center [470, 464] width 210 height 20
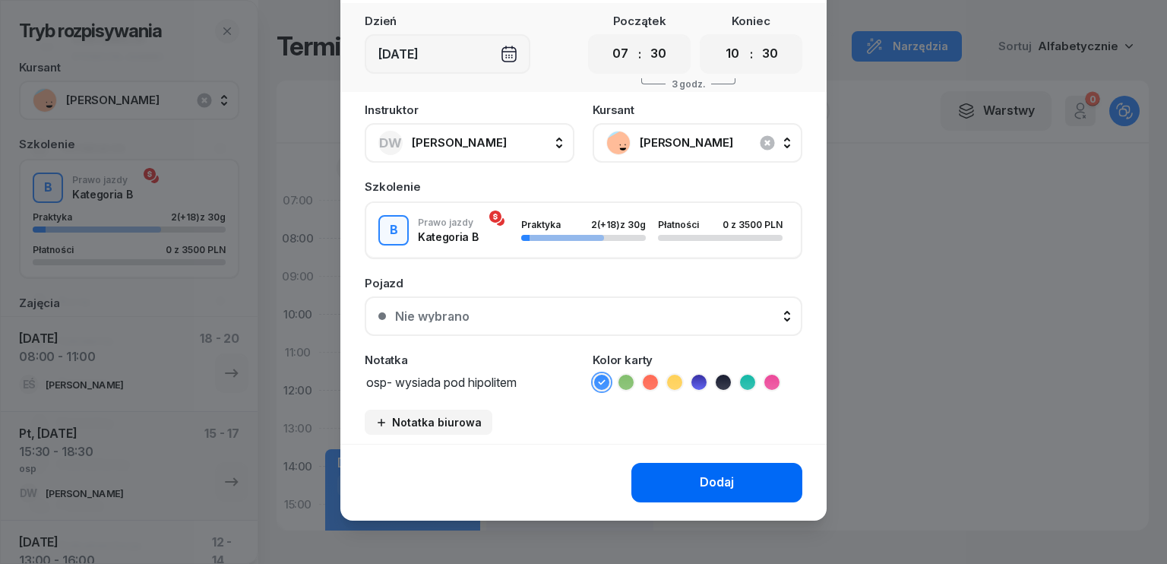
scroll to position [85, 0]
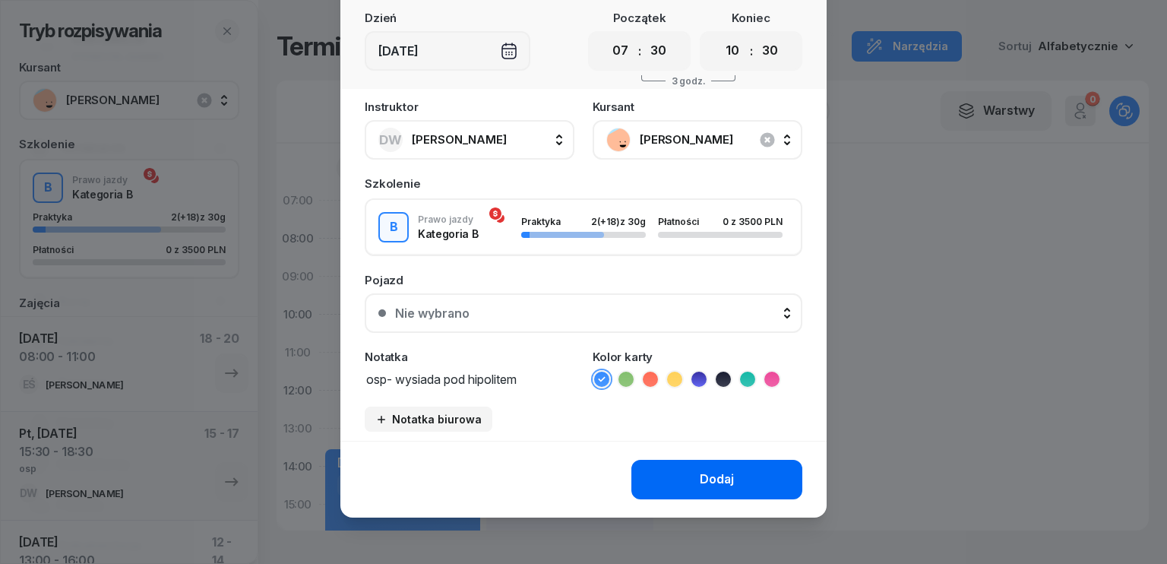
type textarea "osp- wysiada pod hipolitem"
click at [730, 469] on button "Dodaj" at bounding box center [716, 480] width 171 height 40
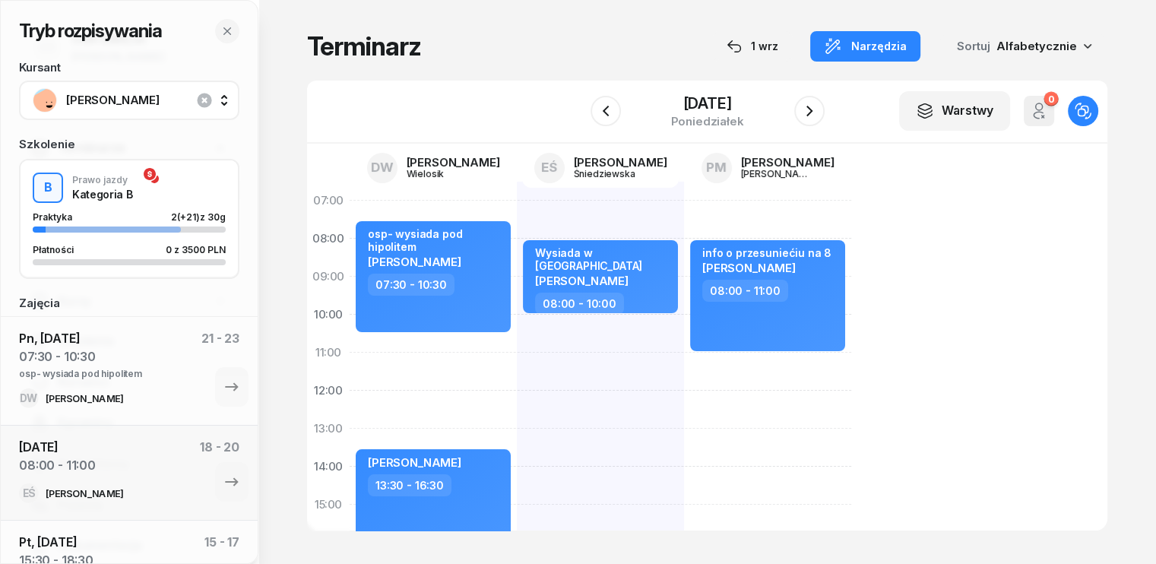
click at [150, 100] on span "[PERSON_NAME]" at bounding box center [146, 100] width 160 height 20
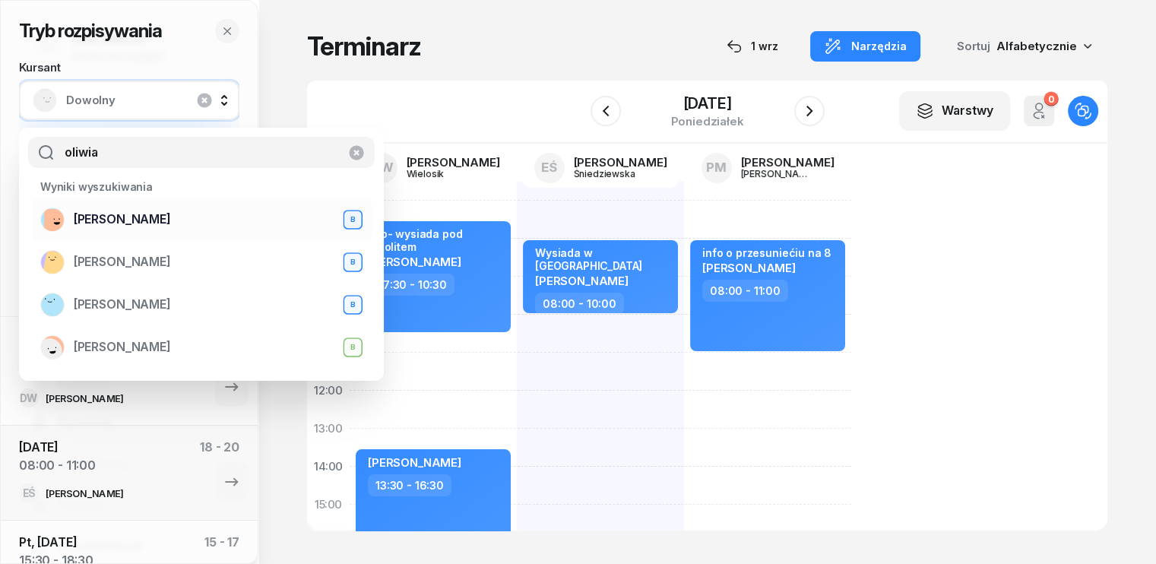
type input "oliwia"
click at [118, 215] on span "[PERSON_NAME]" at bounding box center [122, 220] width 97 height 20
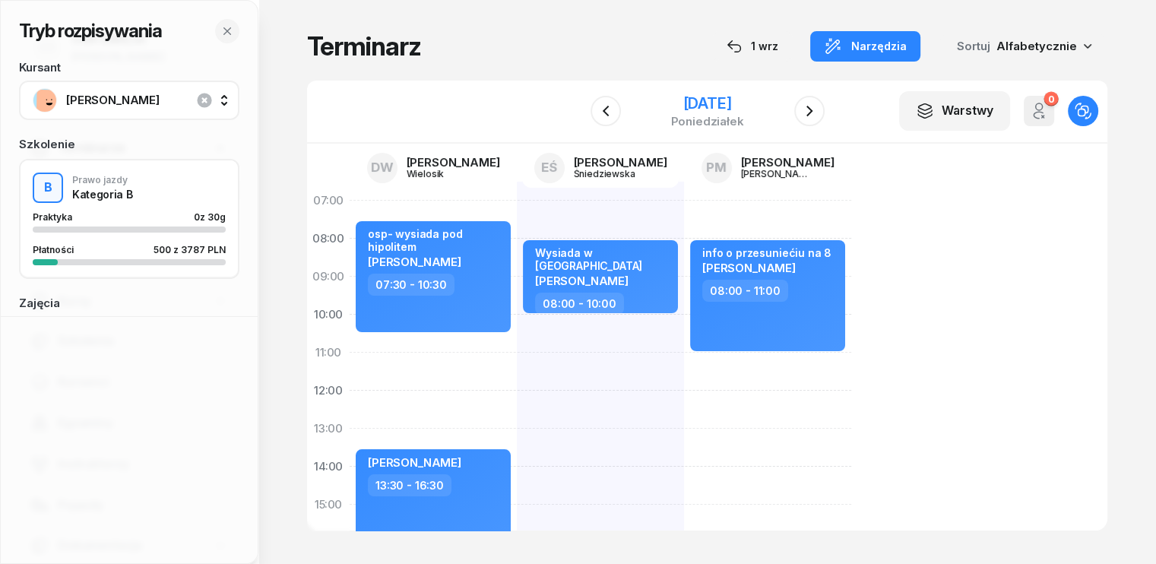
click at [670, 100] on div "[DATE]" at bounding box center [706, 103] width 73 height 15
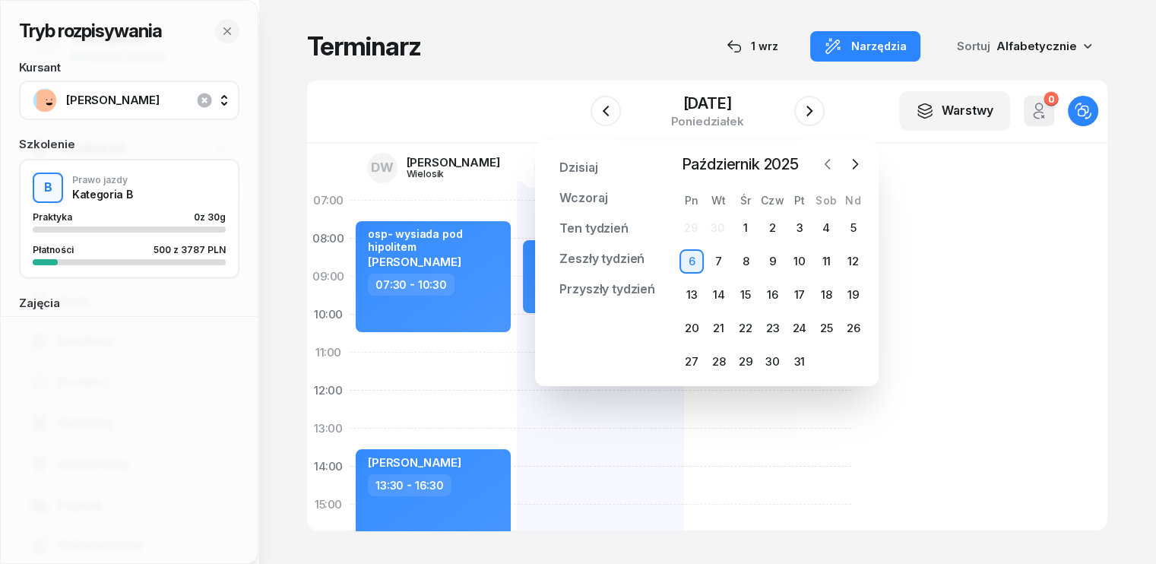
click at [827, 168] on icon "button" at bounding box center [827, 164] width 15 height 15
click at [698, 296] on div "15" at bounding box center [691, 295] width 24 height 24
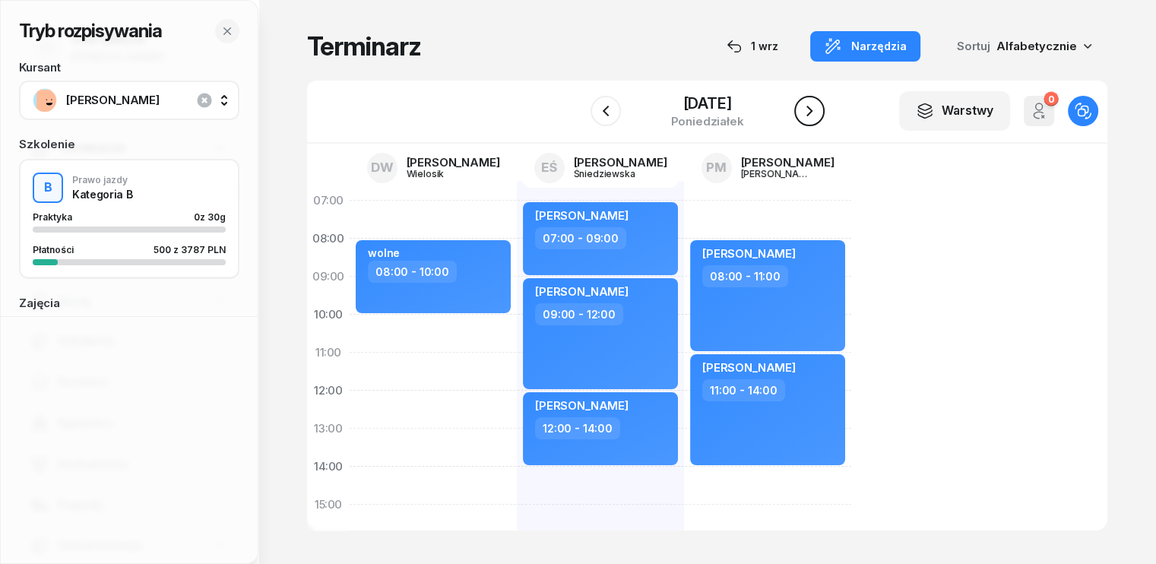
click at [812, 110] on icon "button" at bounding box center [809, 111] width 6 height 11
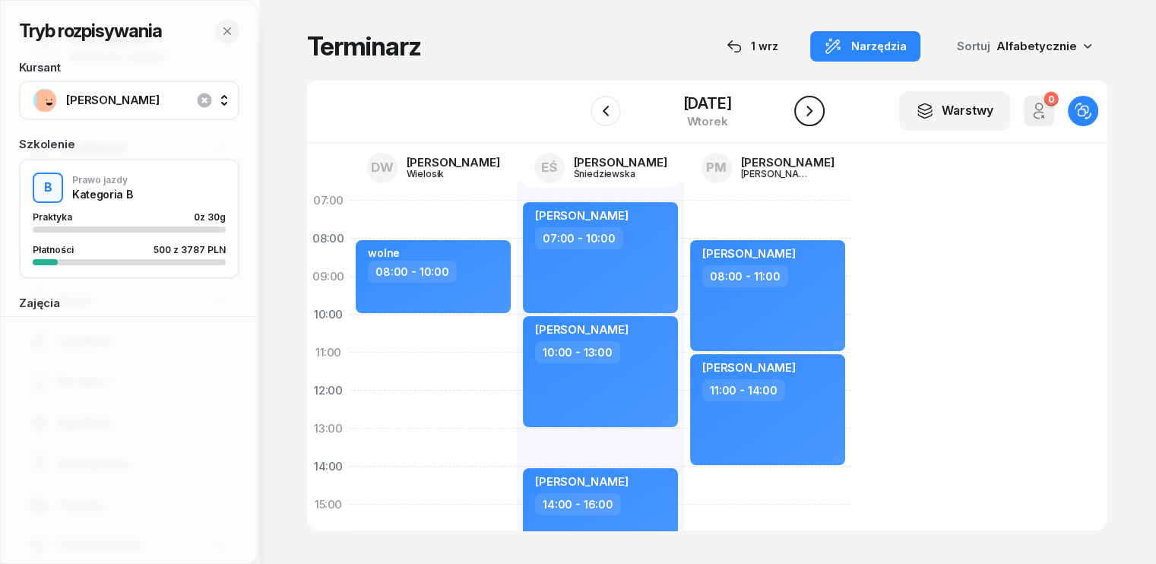
click at [812, 110] on icon "button" at bounding box center [809, 111] width 6 height 11
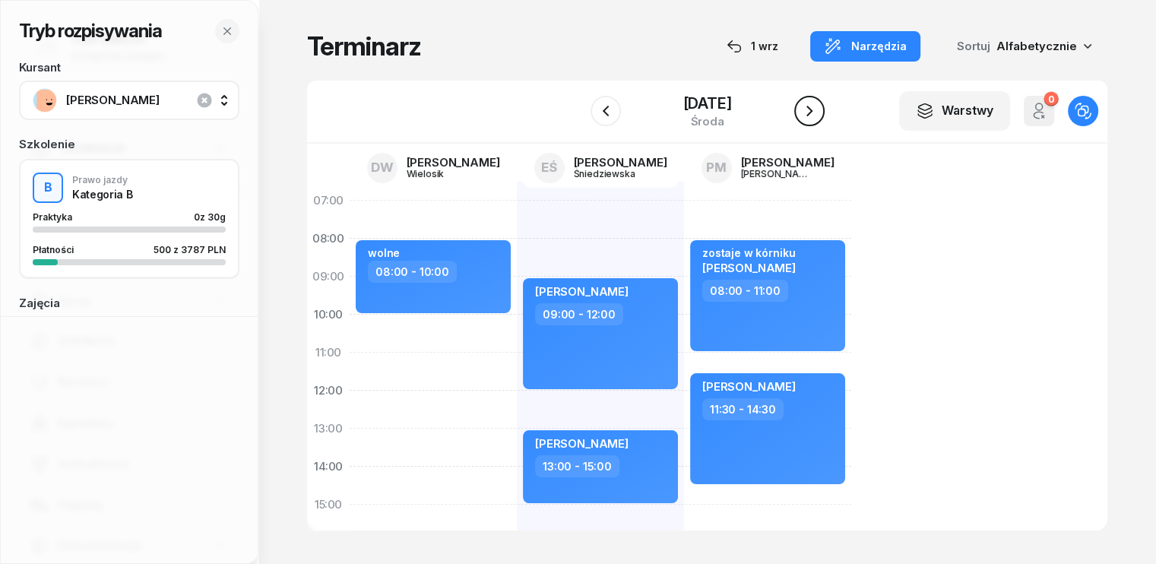
click at [812, 110] on icon "button" at bounding box center [809, 111] width 6 height 11
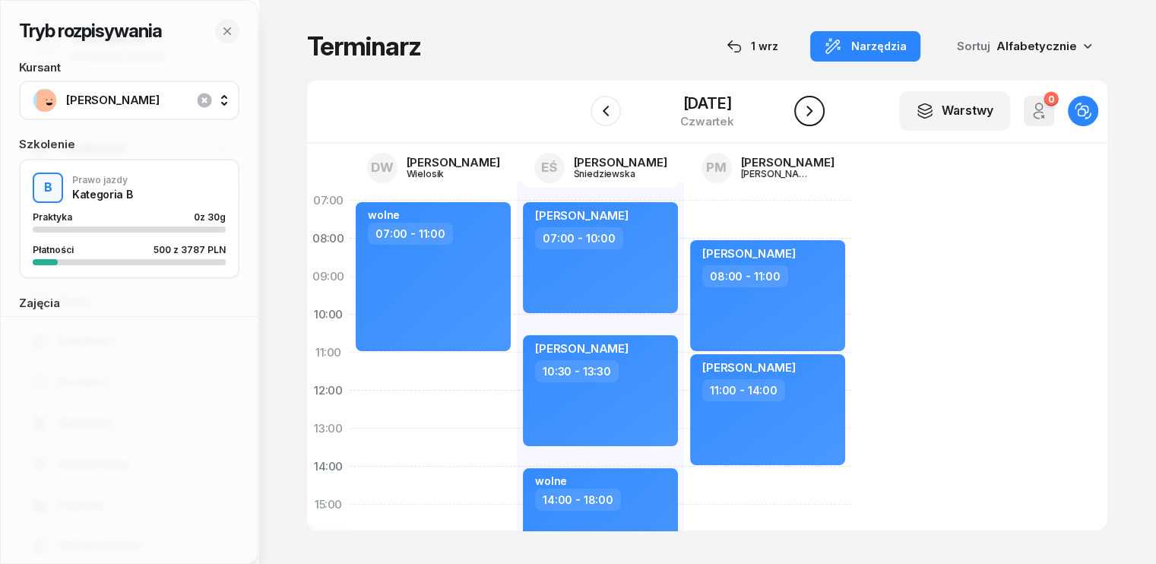
click at [812, 110] on icon "button" at bounding box center [809, 111] width 6 height 11
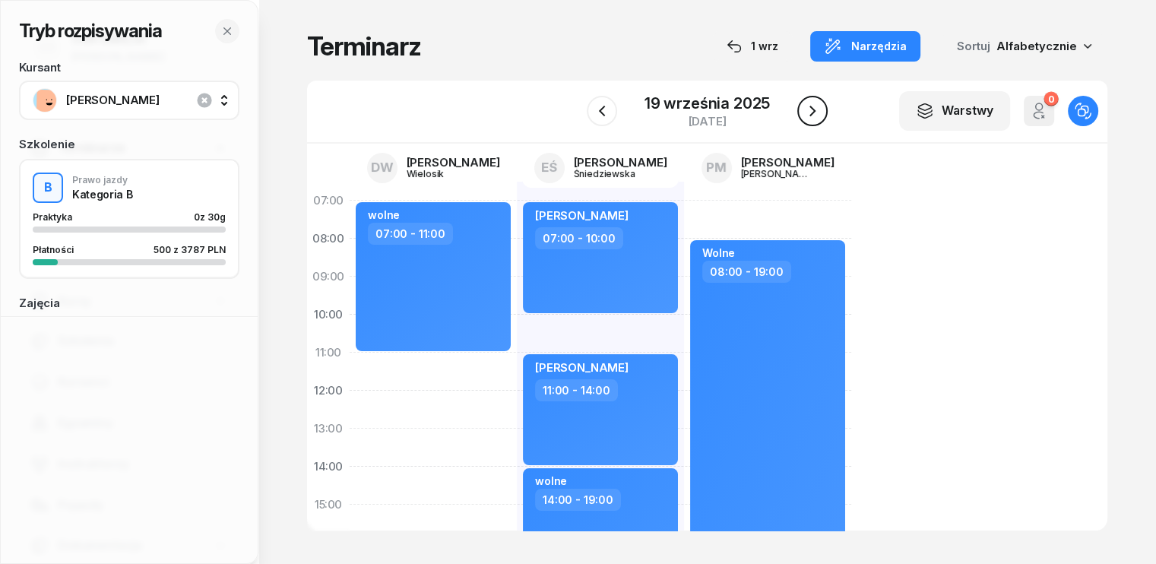
click at [812, 110] on icon "button" at bounding box center [812, 111] width 6 height 11
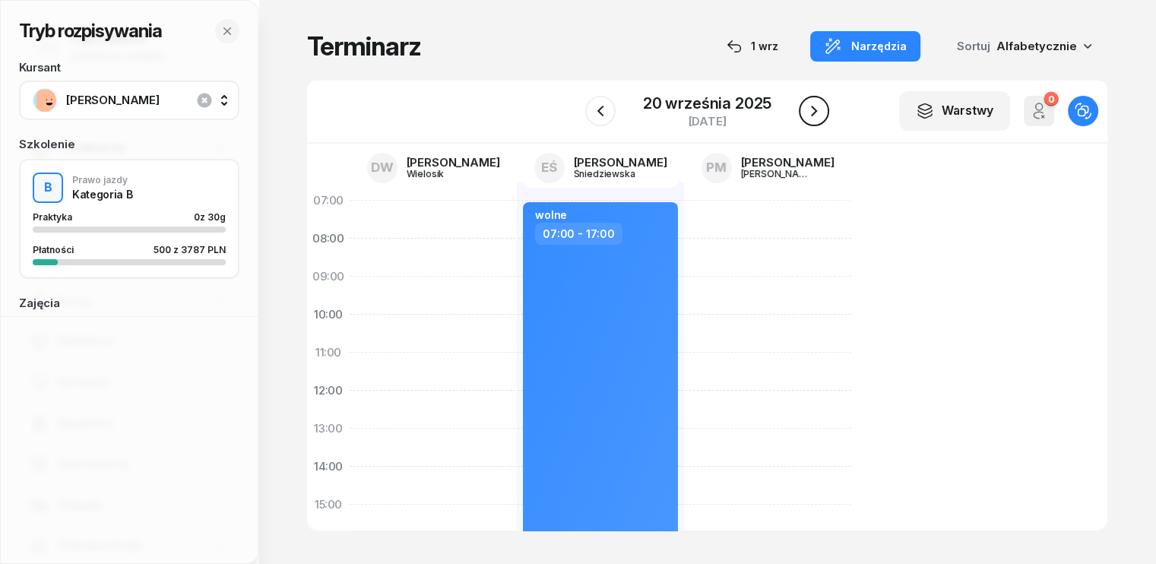
click at [812, 110] on icon "button" at bounding box center [814, 111] width 18 height 18
click at [812, 110] on icon "button" at bounding box center [812, 111] width 6 height 11
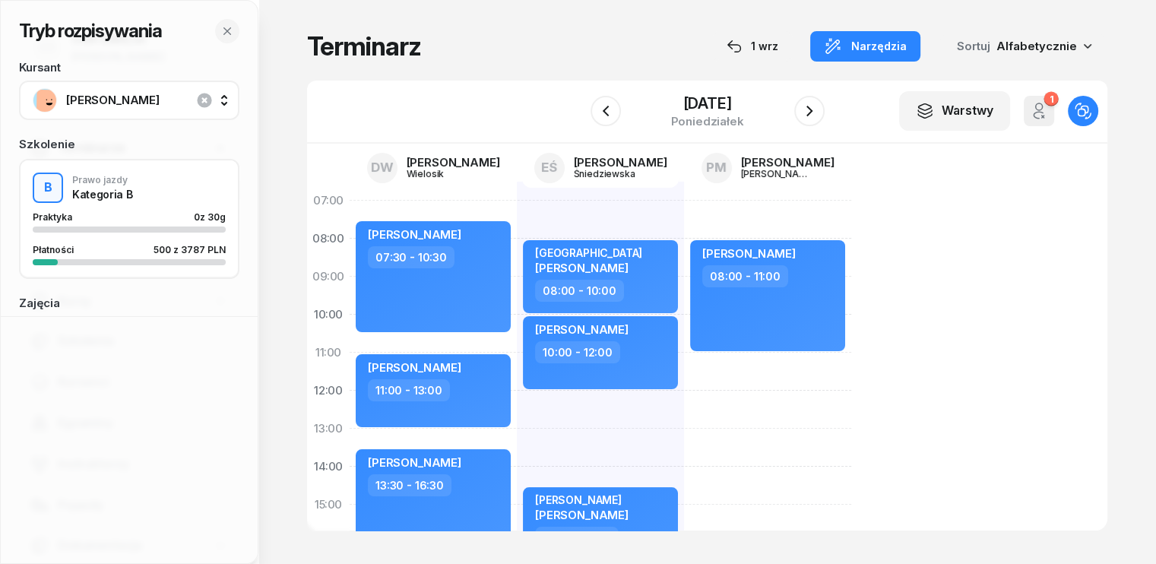
click at [684, 359] on div "[PERSON_NAME] 08:00 - 11:00 kursant odwołał [PERSON_NAME] 11:00 - 14:00" at bounding box center [767, 524] width 167 height 684
select select "11"
select select "13"
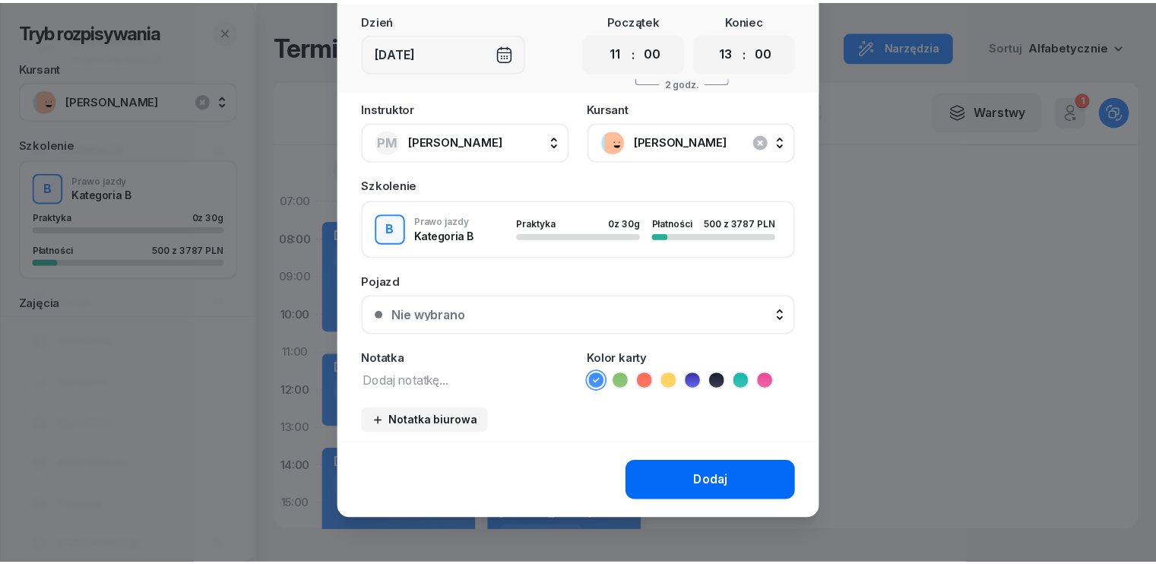
scroll to position [85, 0]
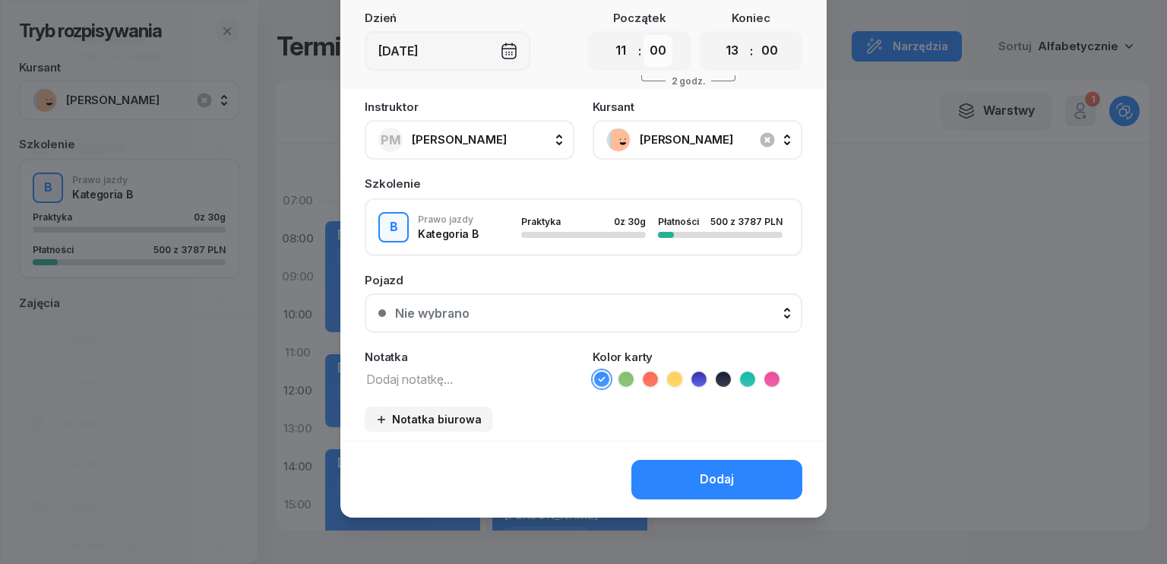
click at [653, 53] on select "00 05 10 15 20 25 30 35 40 45 50 55" at bounding box center [658, 51] width 29 height 32
select select "30"
click at [644, 35] on select "00 05 10 15 20 25 30 35 40 45 50 55" at bounding box center [658, 51] width 29 height 32
drag, startPoint x: 772, startPoint y: 47, endPoint x: 770, endPoint y: 64, distance: 16.8
click at [772, 47] on select "00 05 10 15 20 25 30 35 40 45 50 55" at bounding box center [769, 51] width 29 height 32
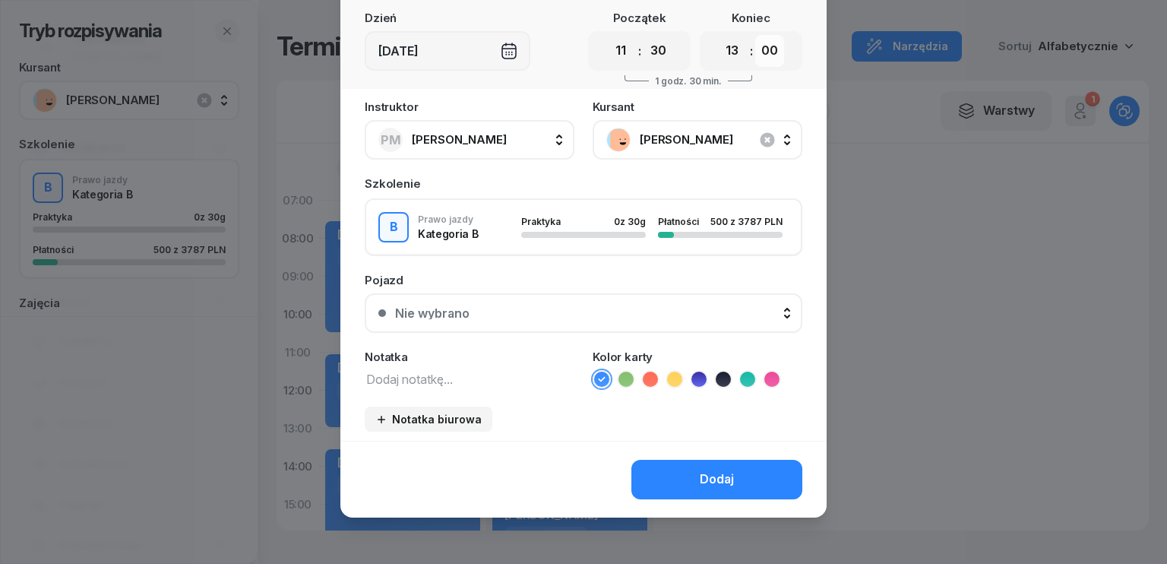
select select "30"
click at [755, 35] on select "00 05 10 15 20 25 30 35 40 45 50 55" at bounding box center [769, 51] width 29 height 32
click at [693, 486] on button "Dodaj" at bounding box center [716, 480] width 171 height 40
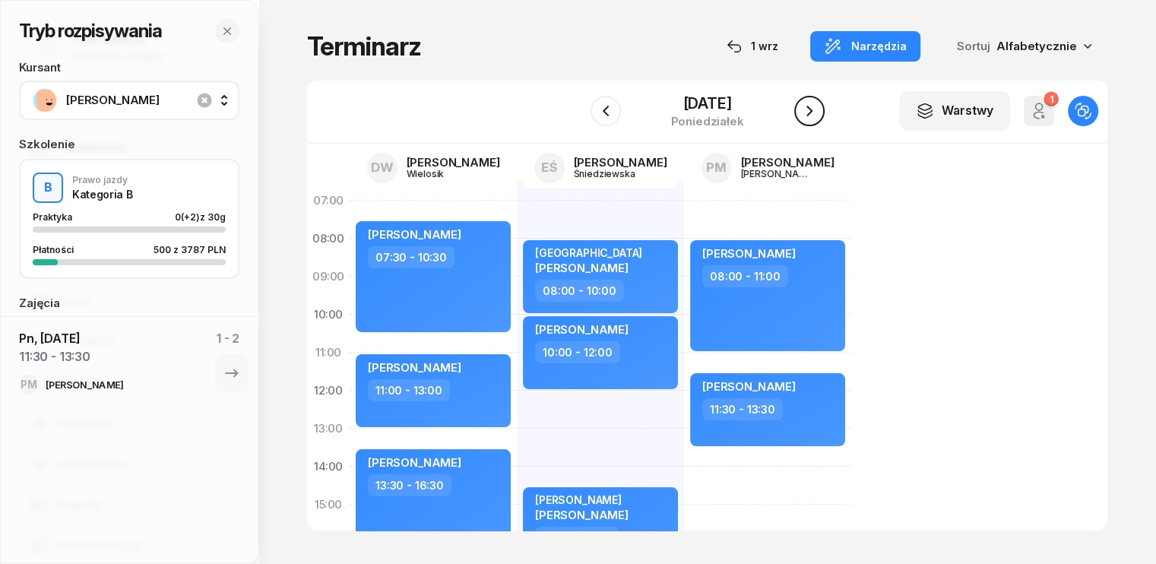
click at [812, 112] on icon "button" at bounding box center [809, 111] width 18 height 18
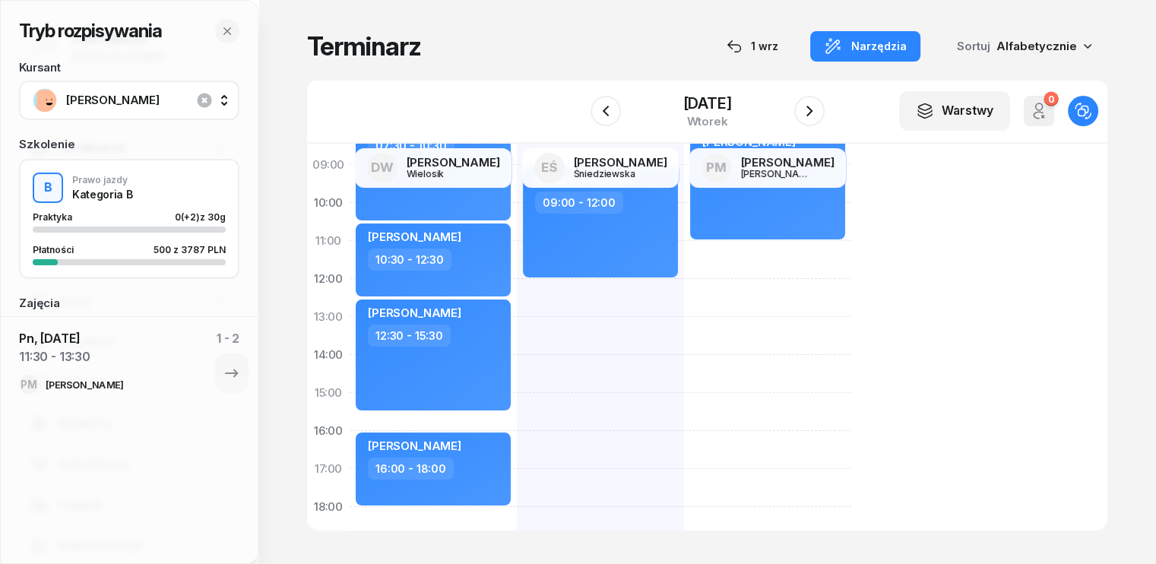
scroll to position [76, 0]
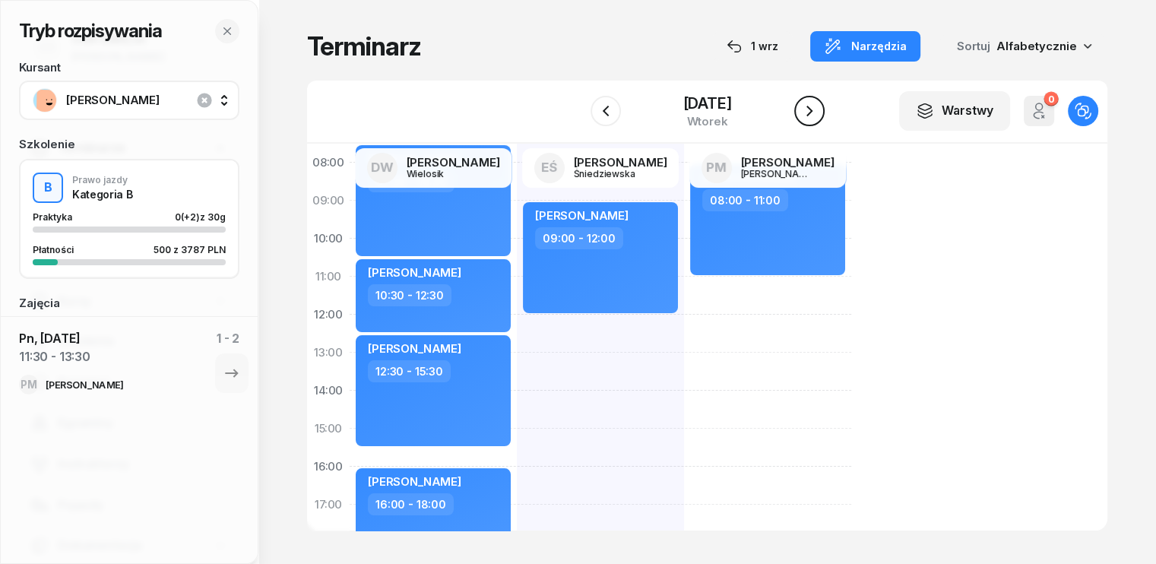
click at [818, 110] on icon "button" at bounding box center [809, 111] width 18 height 18
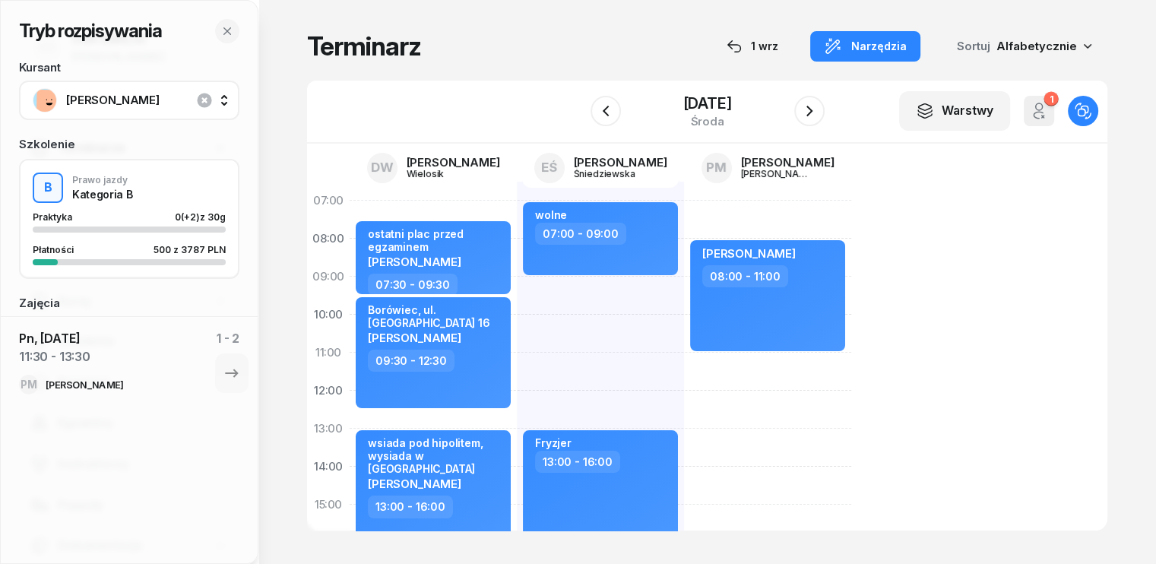
click at [684, 364] on div "[PERSON_NAME] 08:00 - 11:00 kursant odwołał [PERSON_NAME] 11:00 - 14:00" at bounding box center [767, 524] width 167 height 684
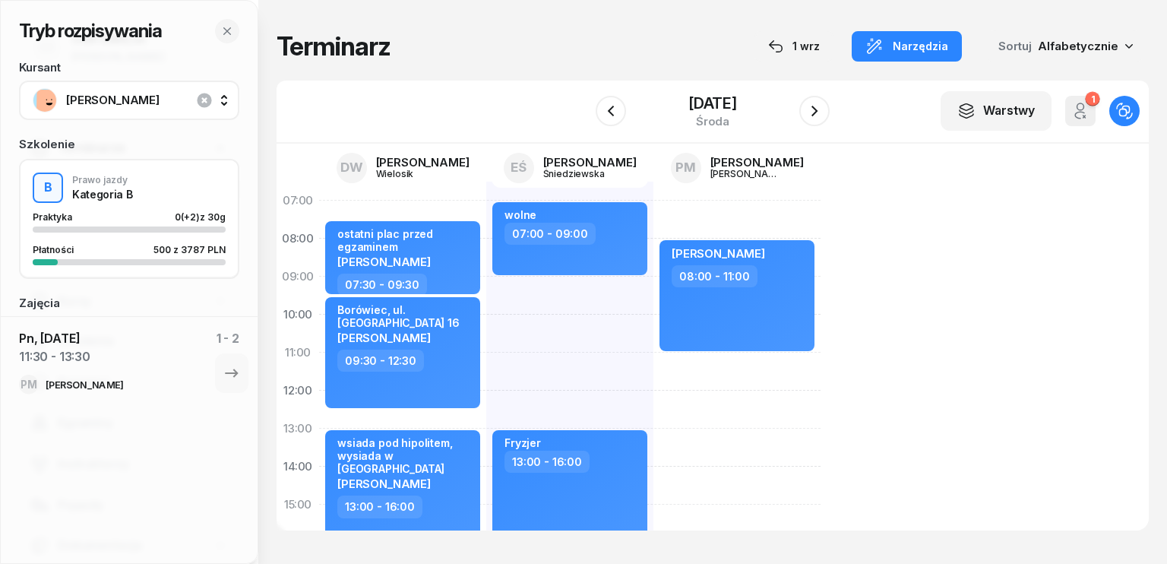
select select "11"
select select "13"
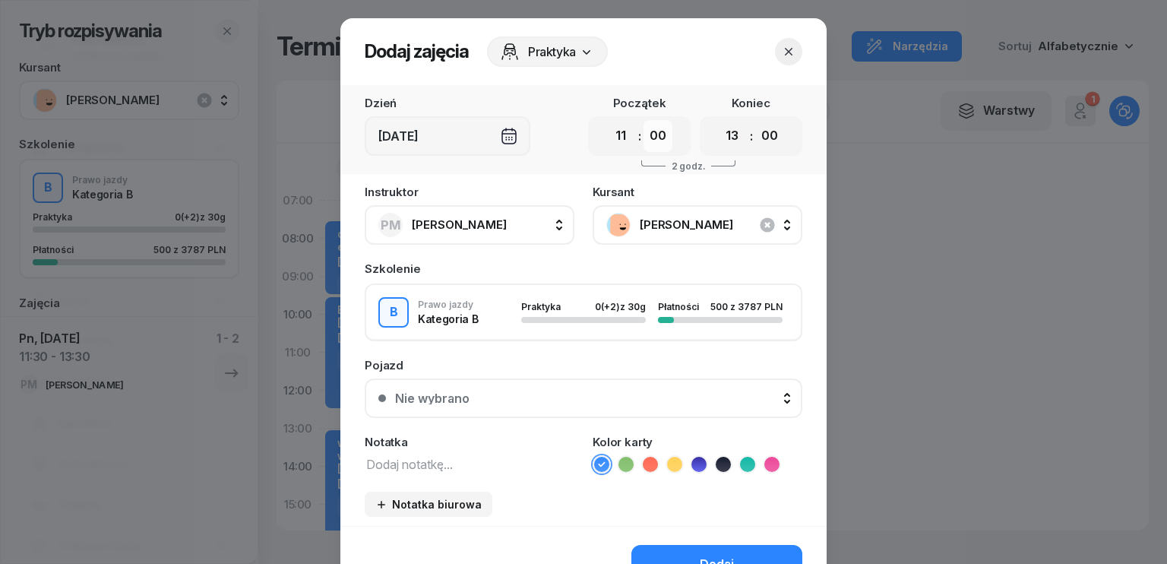
click at [666, 133] on select "00 05 10 15 20 25 30 35 40 45 50 55" at bounding box center [658, 136] width 29 height 32
select select "30"
click at [644, 120] on select "00 05 10 15 20 25 30 35 40 45 50 55" at bounding box center [658, 136] width 29 height 32
click at [769, 133] on select "00 05 10 15 20 25 30 35 40 45 50 55" at bounding box center [769, 136] width 29 height 32
select select "30"
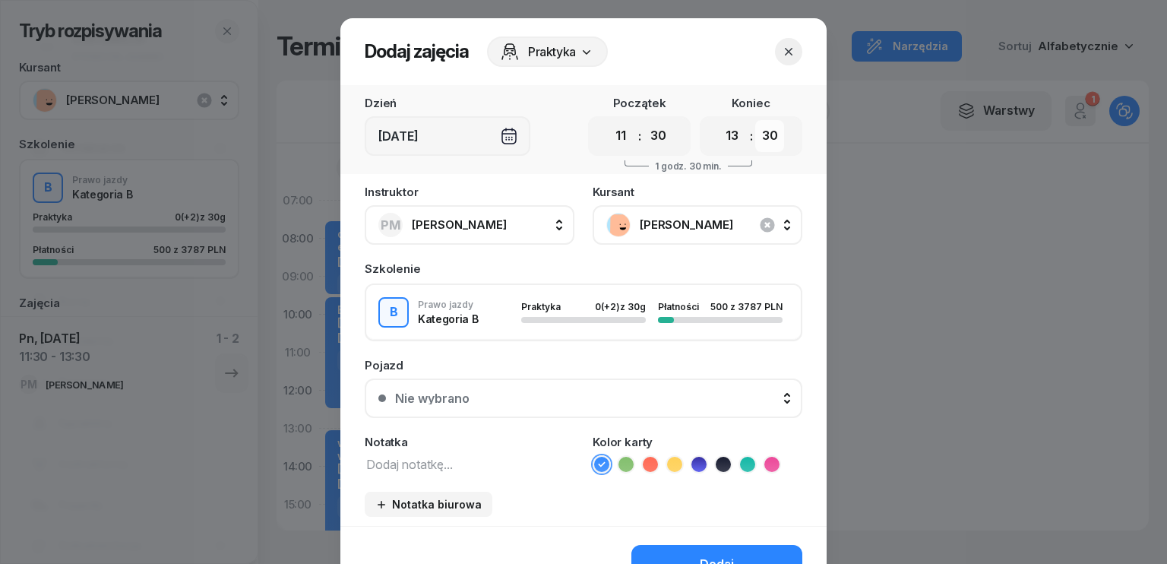
click at [755, 120] on select "00 05 10 15 20 25 30 35 40 45 50 55" at bounding box center [769, 136] width 29 height 32
click at [785, 52] on icon "button" at bounding box center [789, 52] width 8 height 8
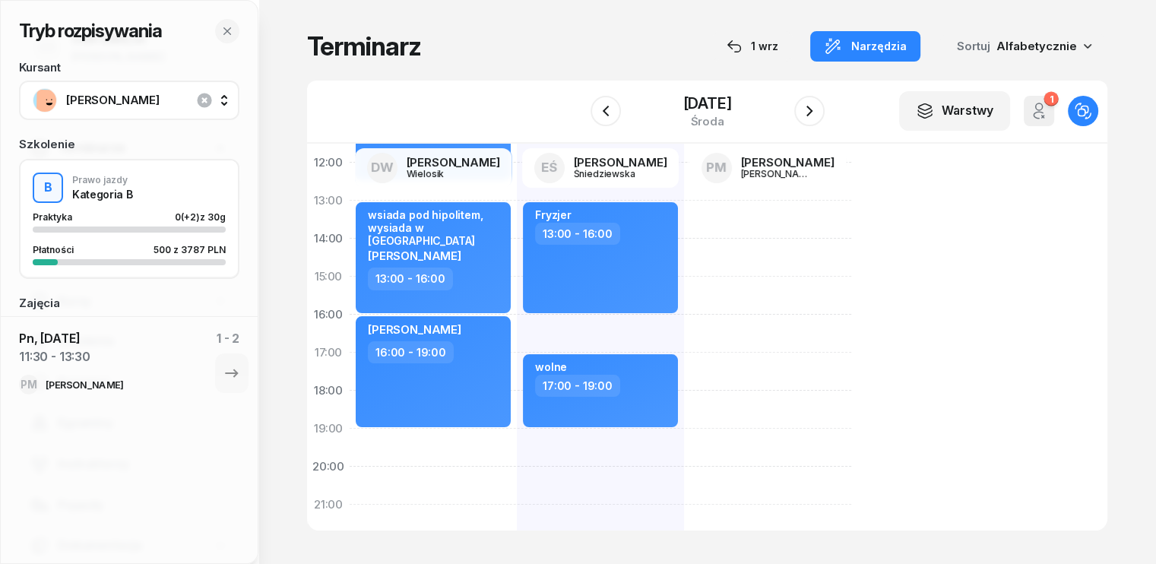
scroll to position [76, 0]
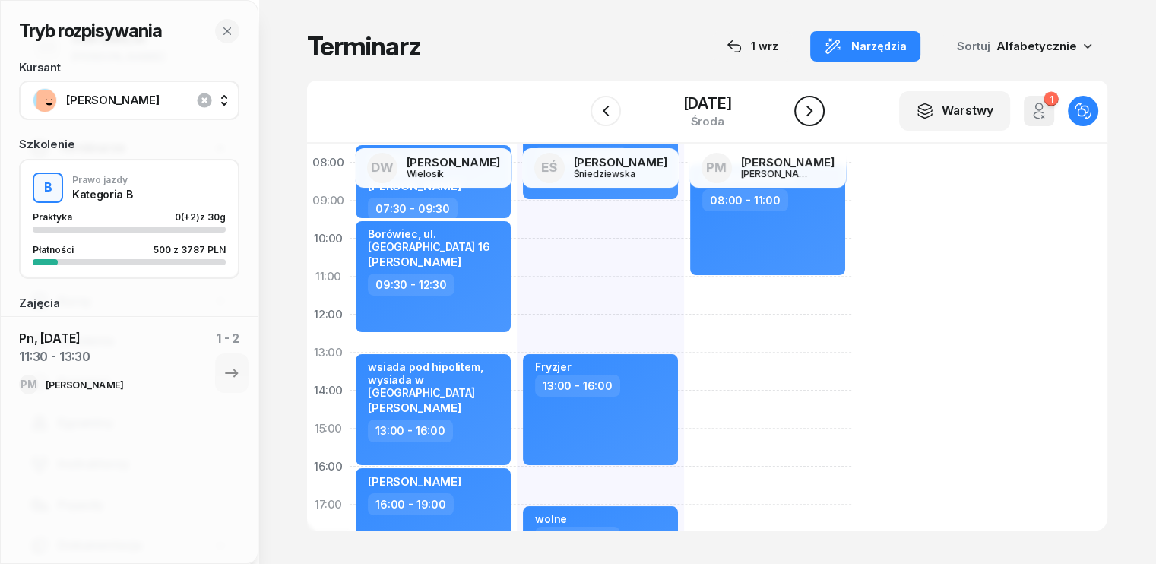
click at [817, 109] on icon "button" at bounding box center [809, 111] width 18 height 18
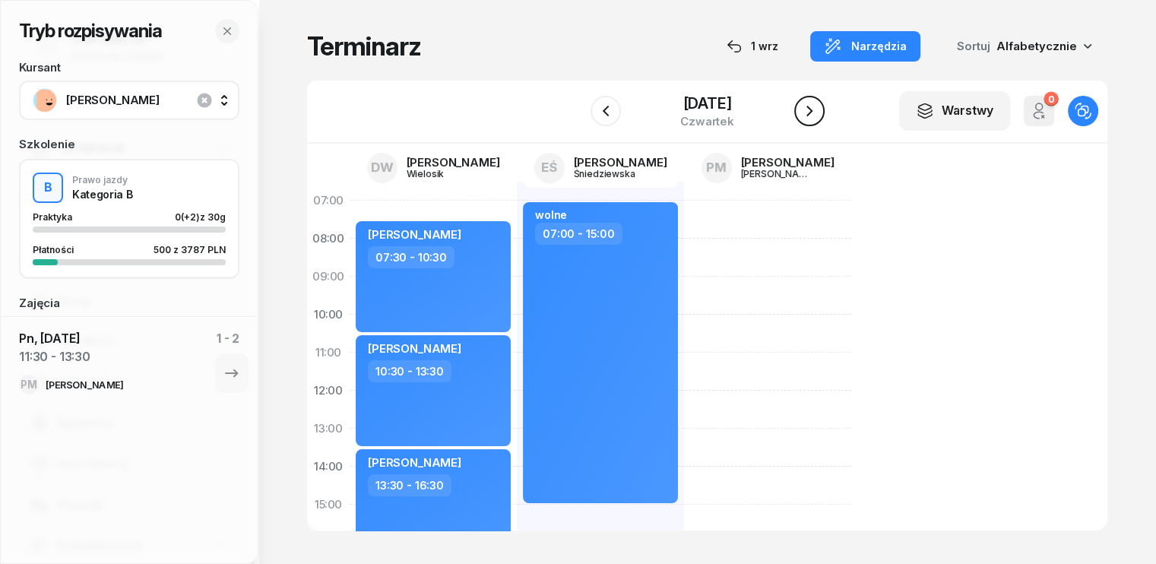
click at [814, 109] on icon "button" at bounding box center [809, 111] width 18 height 18
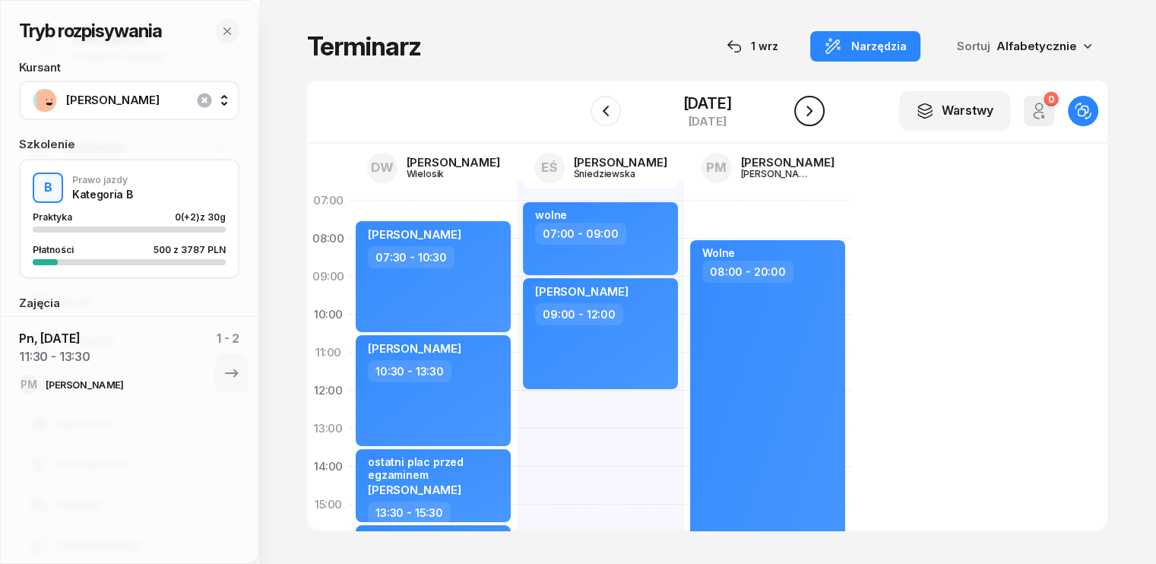
click at [814, 109] on icon "button" at bounding box center [809, 111] width 18 height 18
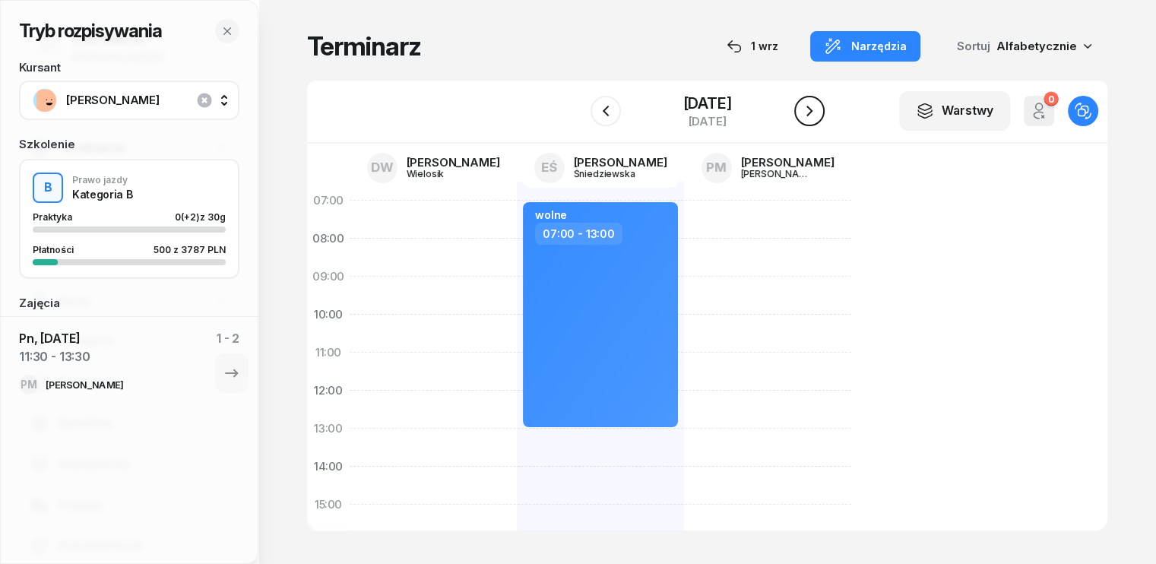
click at [814, 109] on icon "button" at bounding box center [809, 111] width 18 height 18
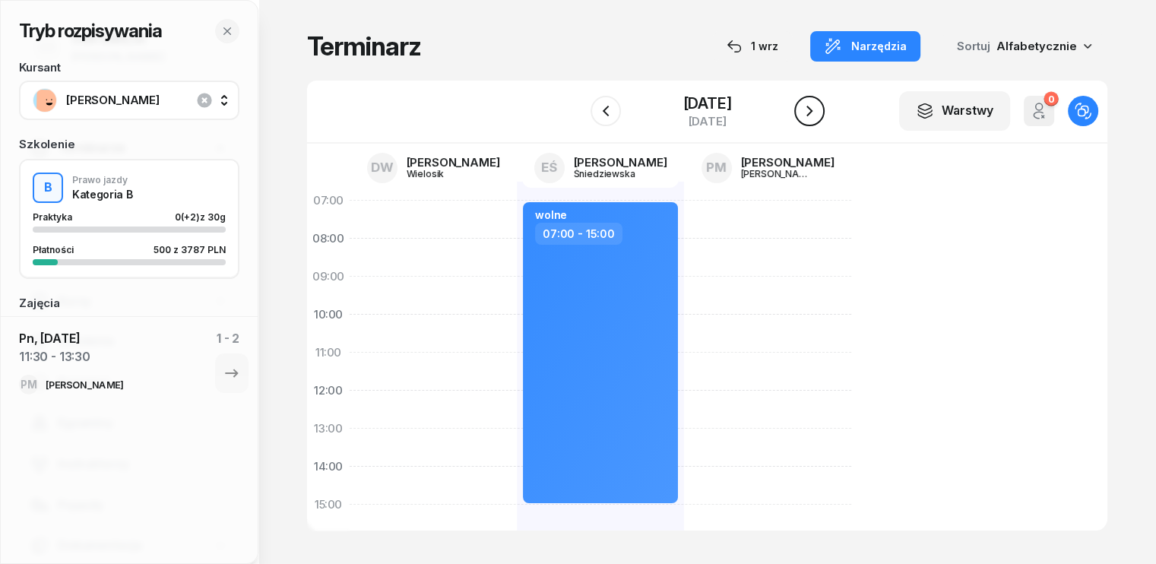
click at [814, 109] on icon "button" at bounding box center [809, 111] width 18 height 18
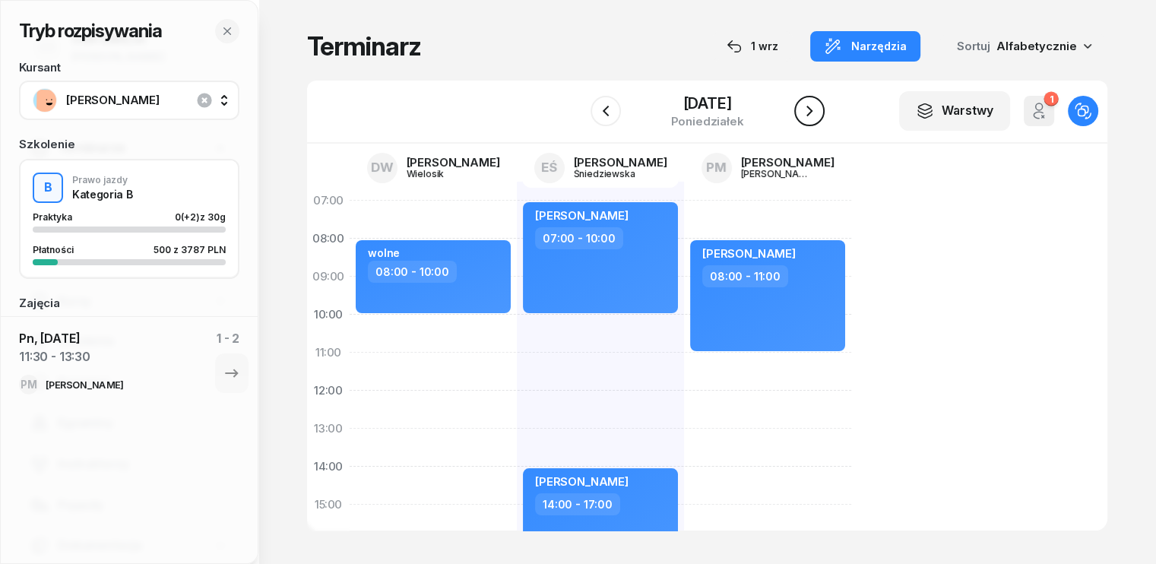
click at [817, 111] on icon "button" at bounding box center [809, 111] width 18 height 18
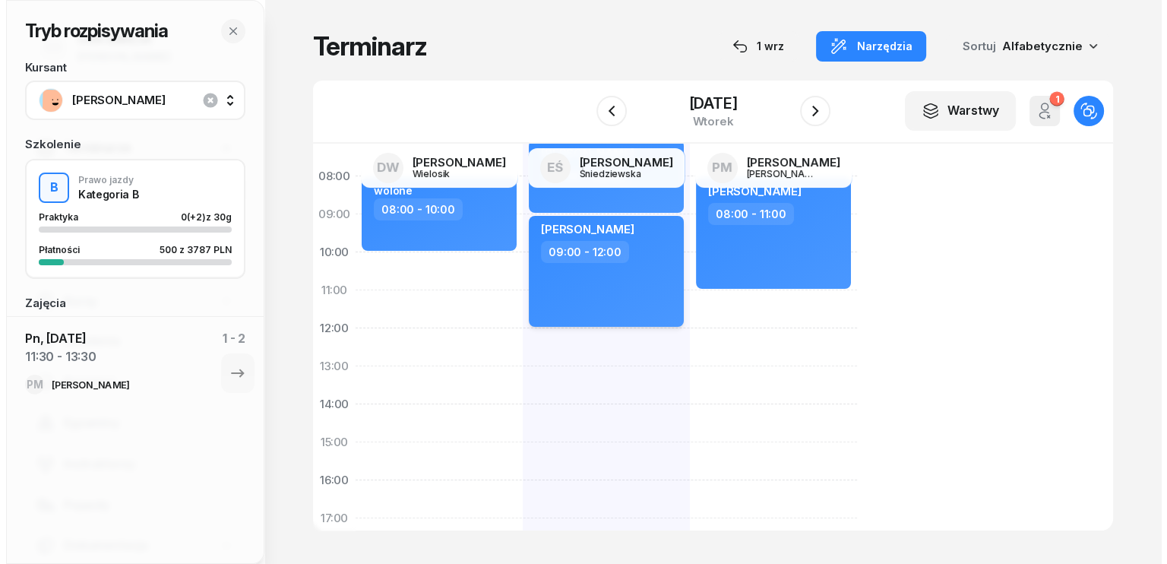
scroll to position [152, 0]
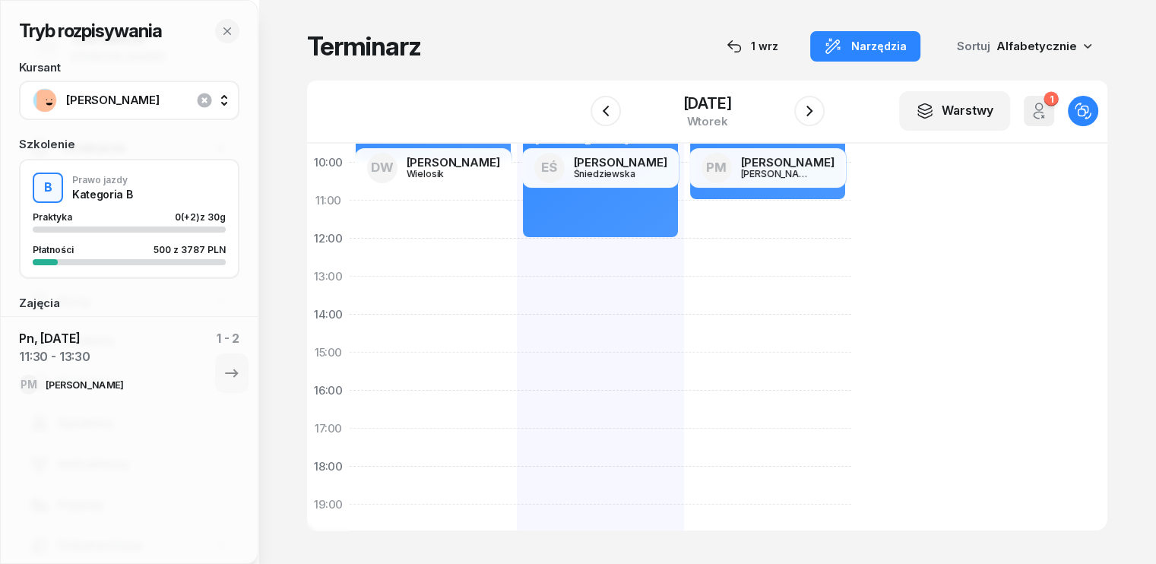
click at [517, 372] on div "[PERSON_NAME] 07:00 - 09:00 [PERSON_NAME] 09:00 - 12:00" at bounding box center [600, 372] width 167 height 684
select select "15"
select select "17"
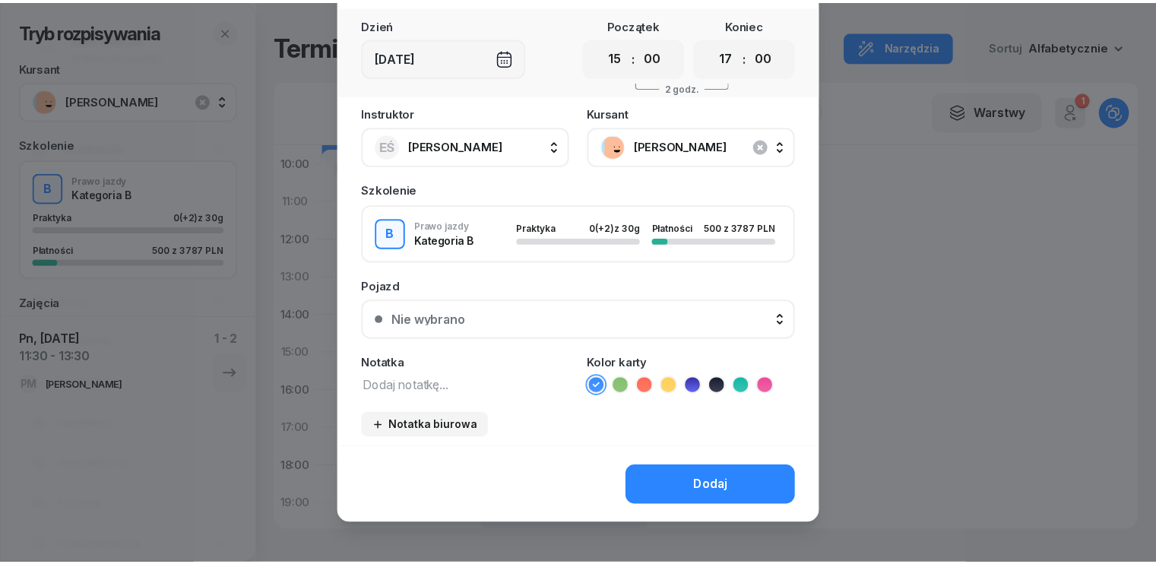
scroll to position [85, 0]
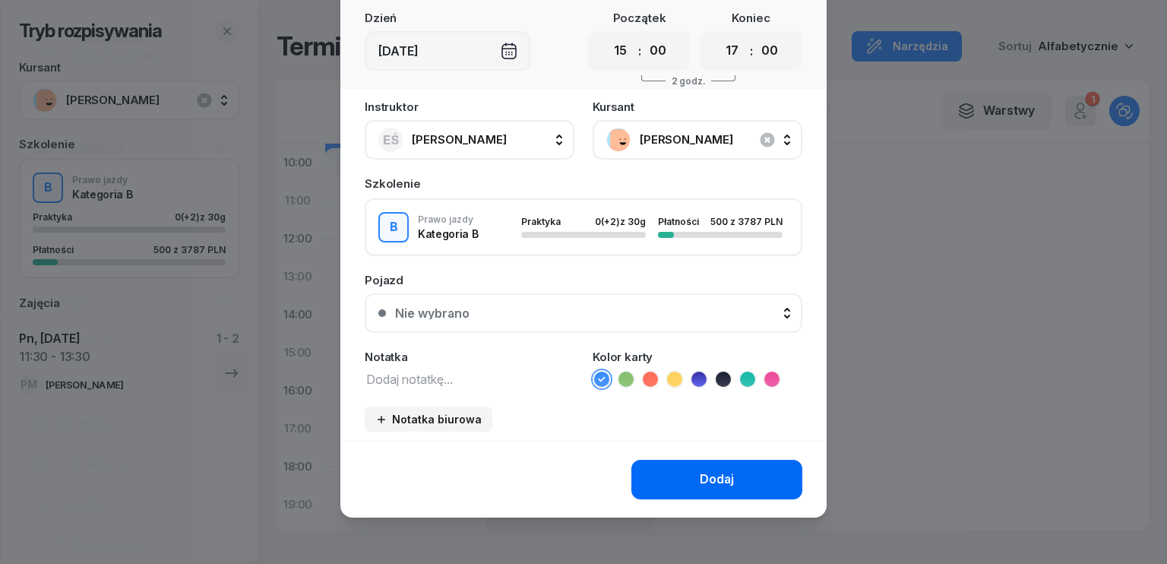
click at [705, 479] on div "Dodaj" at bounding box center [717, 480] width 34 height 20
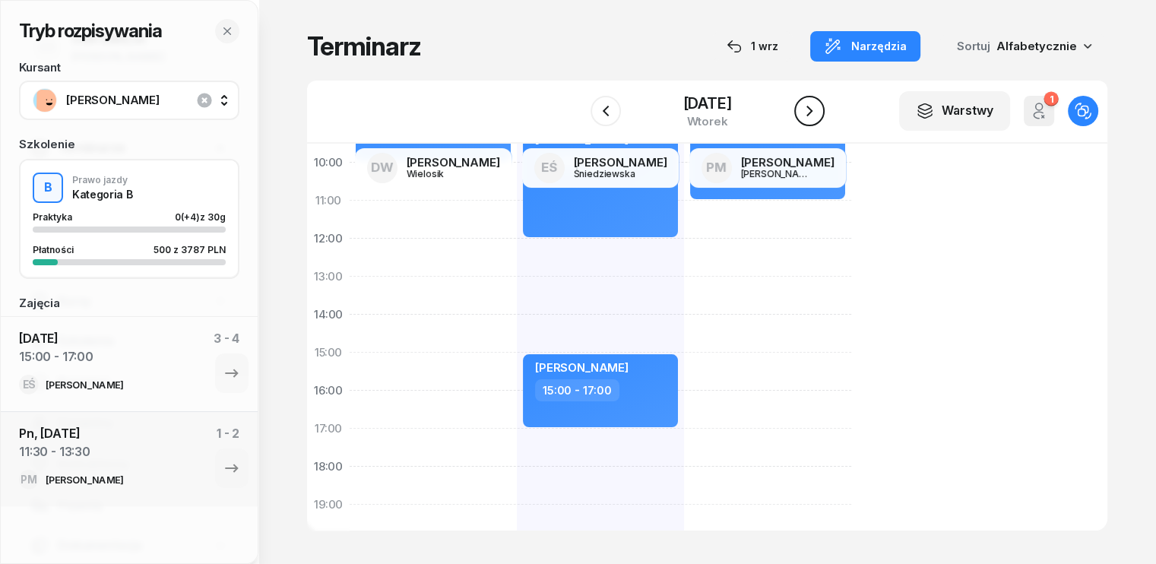
click at [815, 108] on icon "button" at bounding box center [809, 111] width 18 height 18
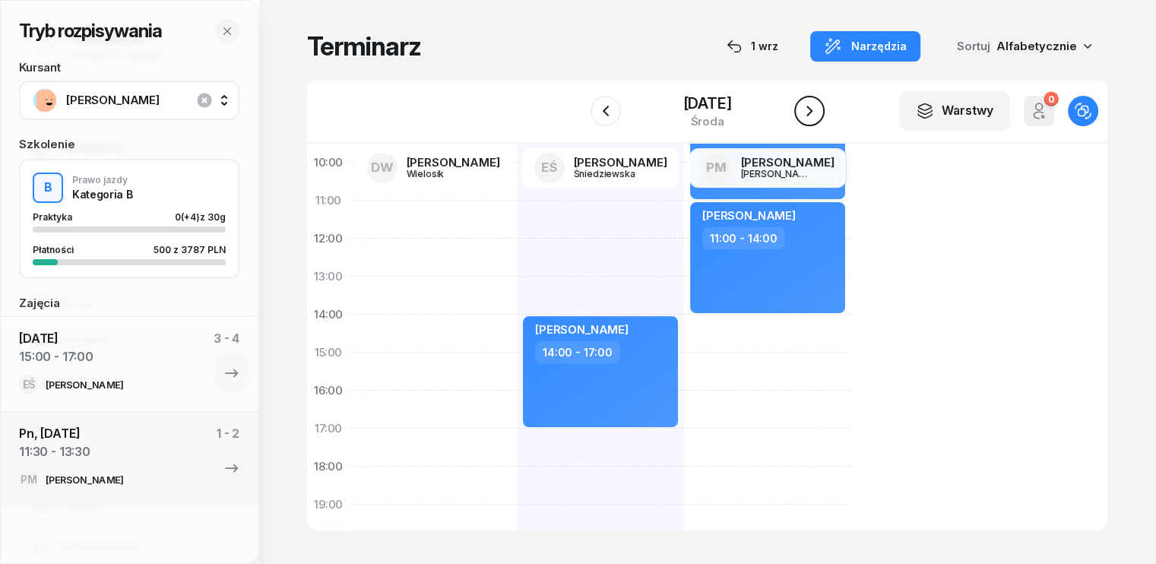
click at [815, 108] on icon "button" at bounding box center [809, 111] width 18 height 18
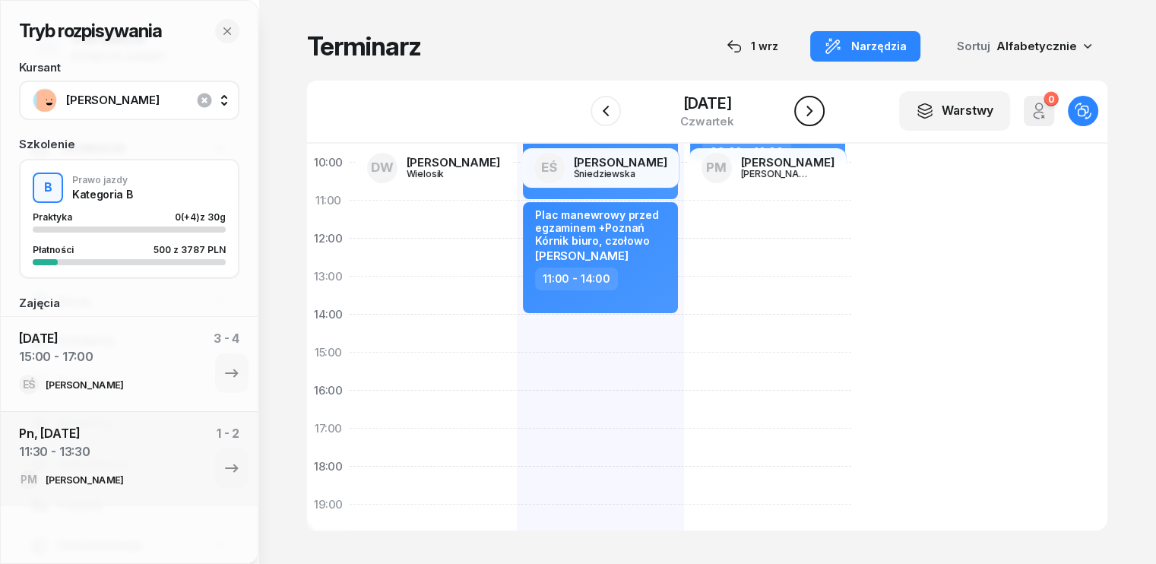
click at [815, 107] on icon "button" at bounding box center [809, 111] width 18 height 18
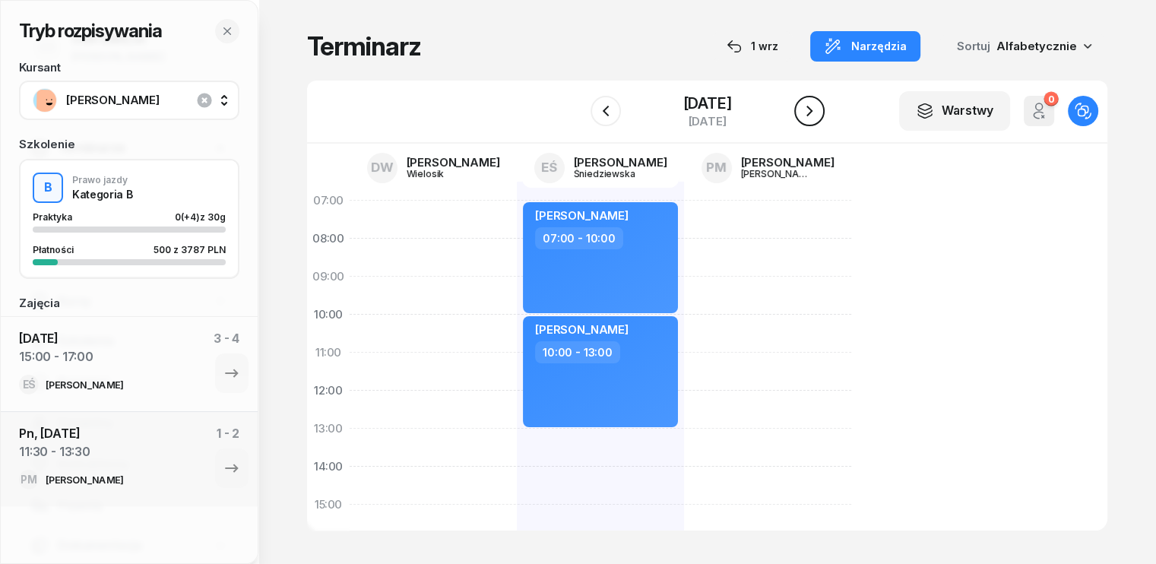
click at [817, 109] on icon "button" at bounding box center [809, 111] width 18 height 18
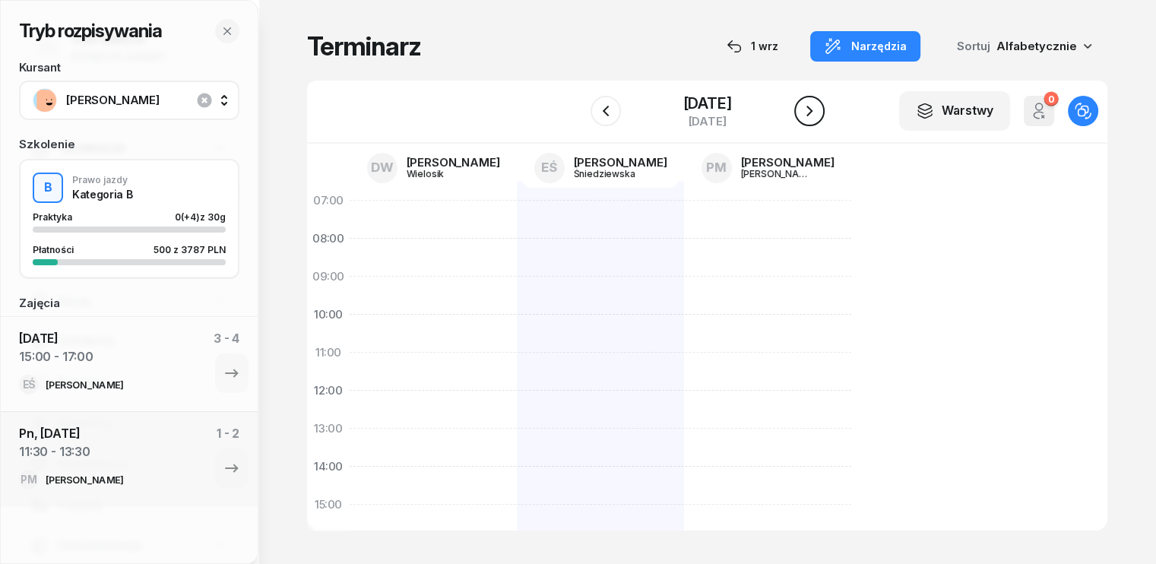
click at [817, 109] on icon "button" at bounding box center [809, 111] width 18 height 18
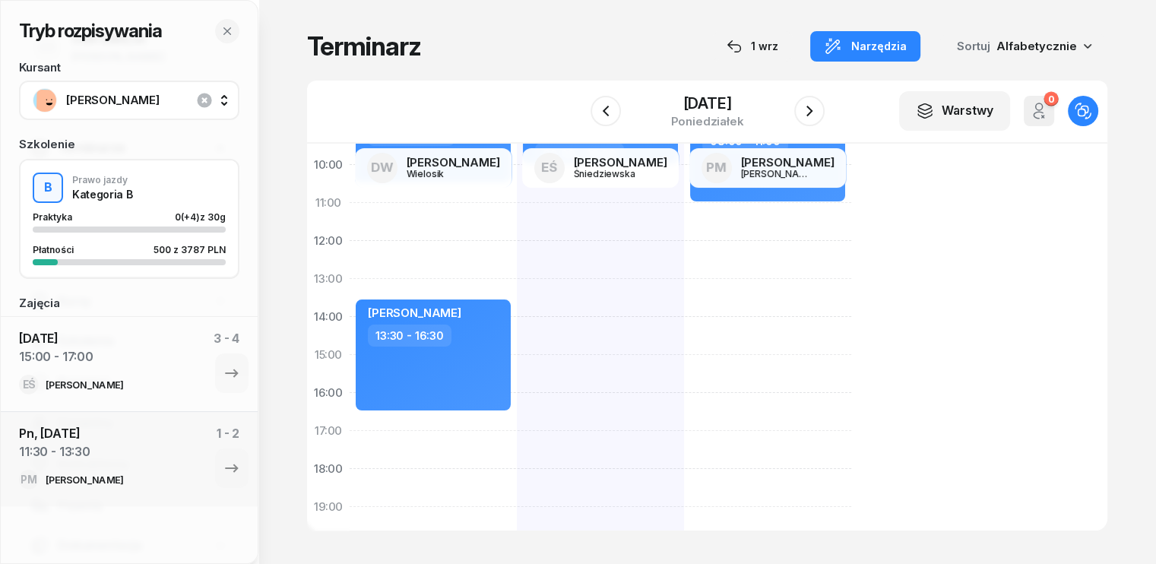
scroll to position [152, 0]
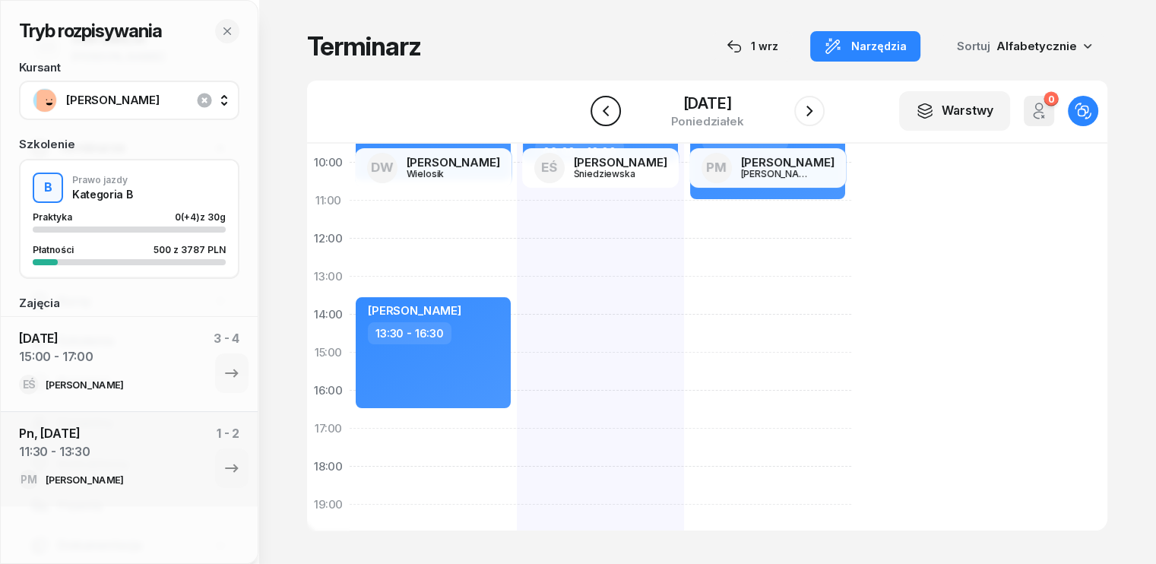
click at [596, 105] on icon "button" at bounding box center [605, 111] width 18 height 18
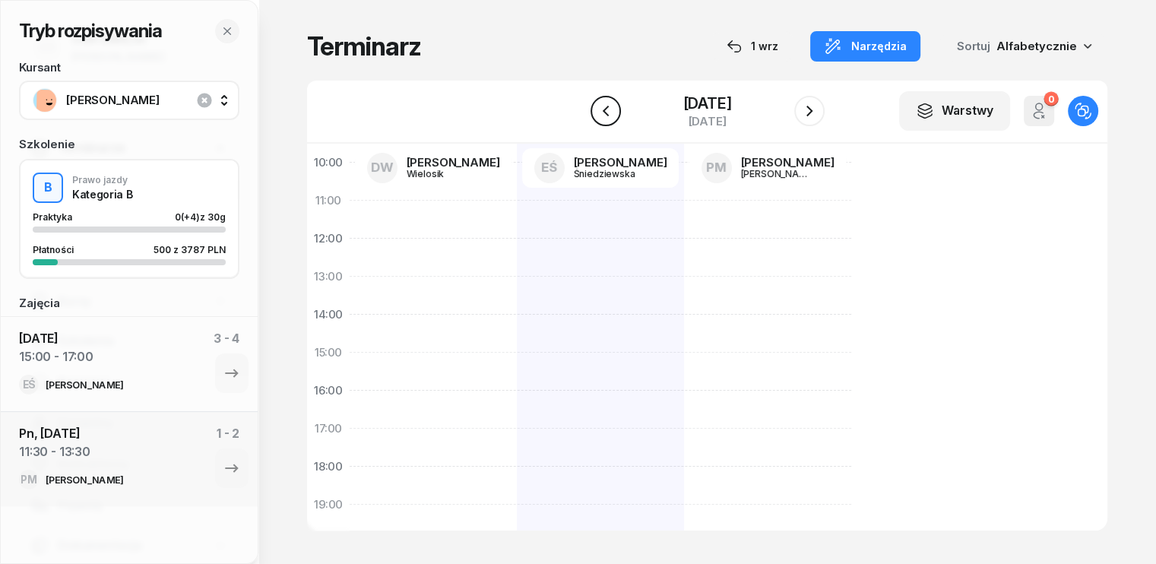
click at [596, 105] on icon "button" at bounding box center [605, 111] width 18 height 18
click at [815, 114] on icon "button" at bounding box center [809, 111] width 18 height 18
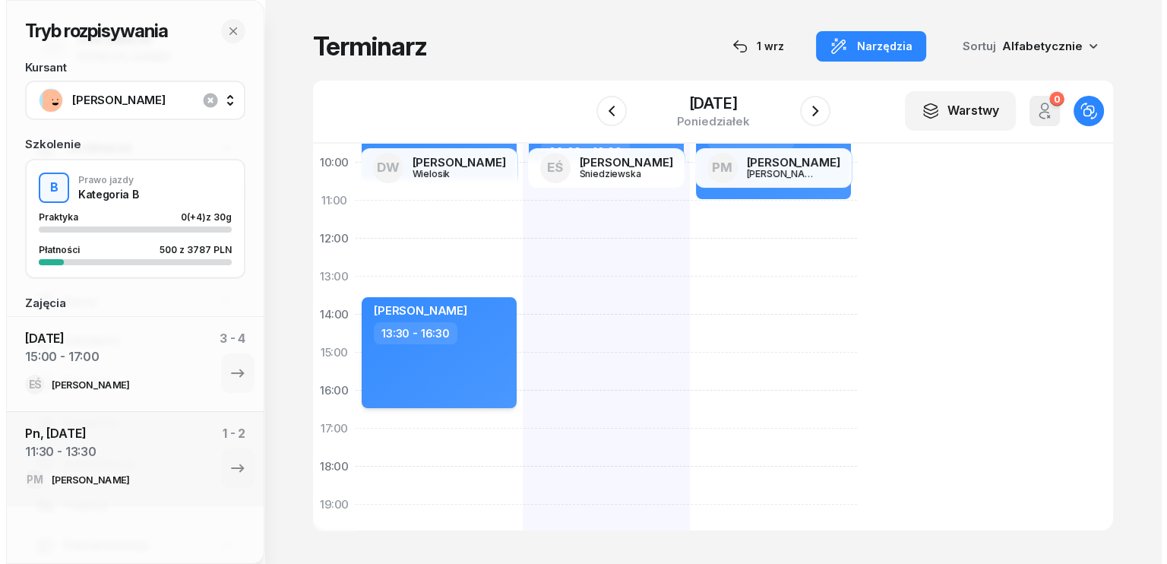
scroll to position [228, 0]
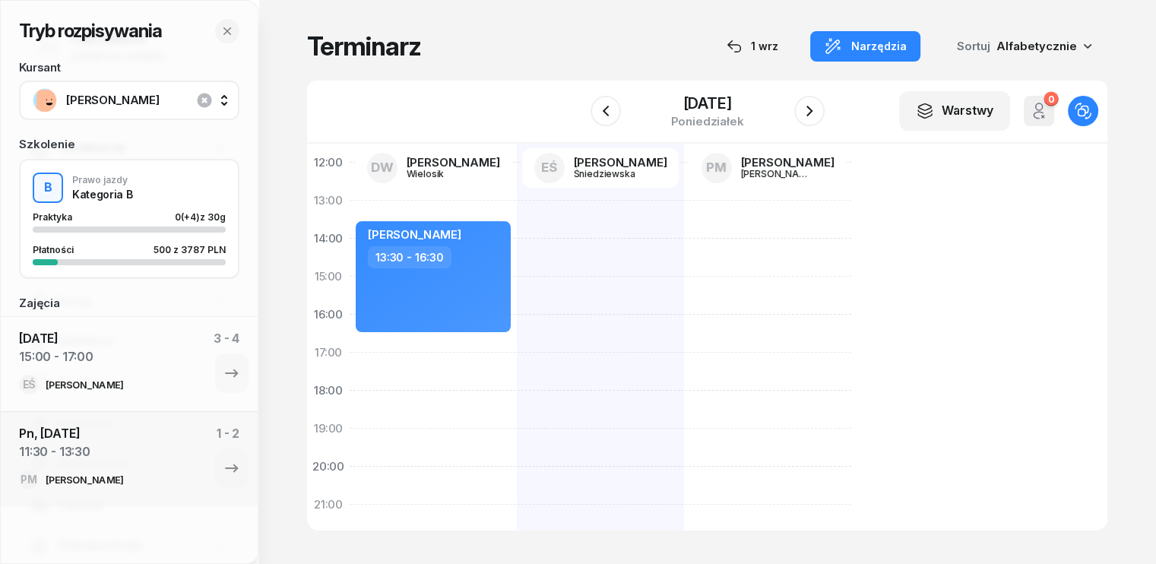
click at [349, 337] on div "osp- wysiada pod hipolitem [PERSON_NAME] 07:30 - 10:30 [PERSON_NAME] 13:30 - 16…" at bounding box center [432, 296] width 167 height 684
select select "16"
select select "30"
select select "18"
select select "30"
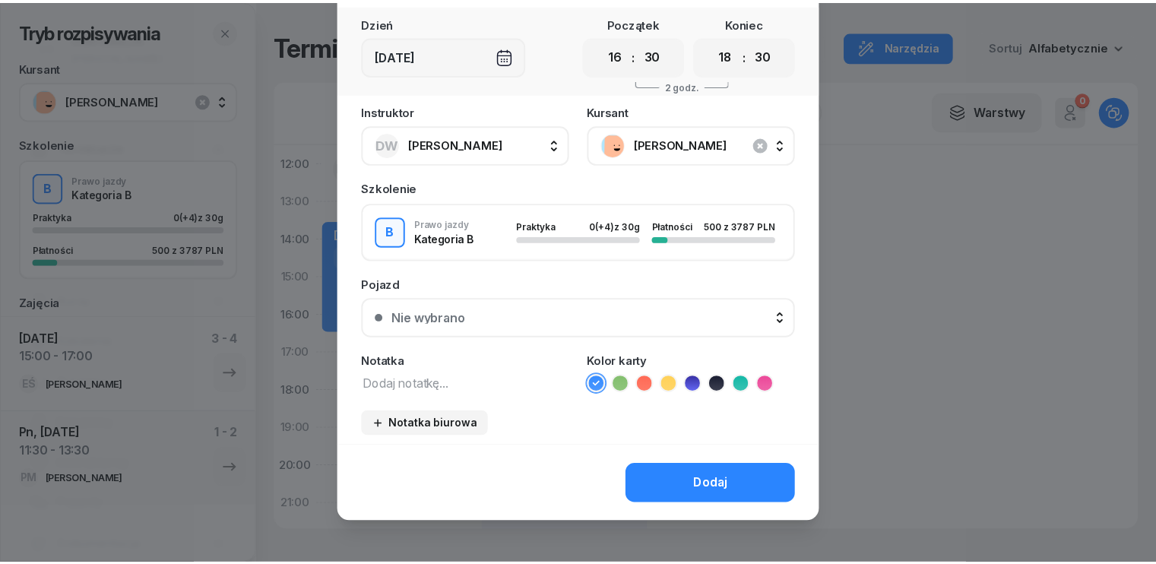
scroll to position [85, 0]
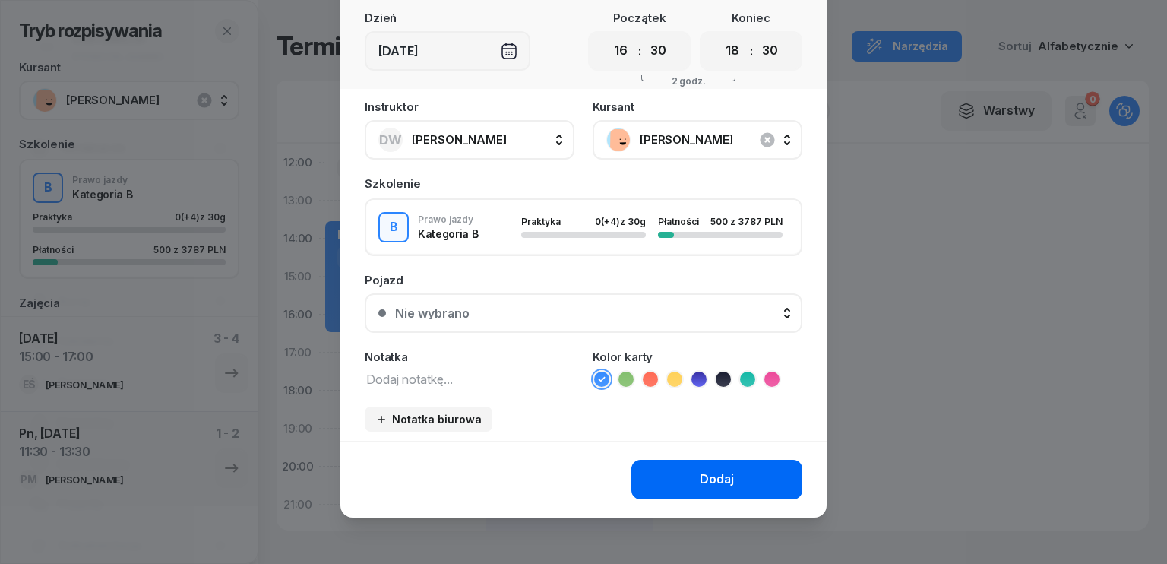
click at [713, 473] on div "Dodaj" at bounding box center [717, 480] width 34 height 20
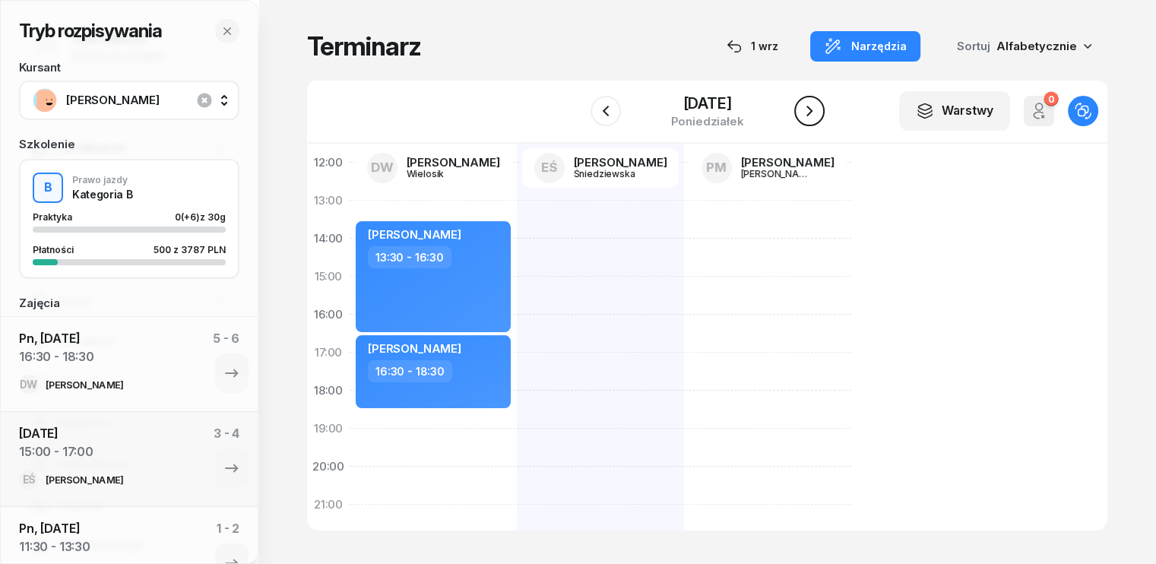
click at [818, 109] on icon "button" at bounding box center [809, 111] width 18 height 18
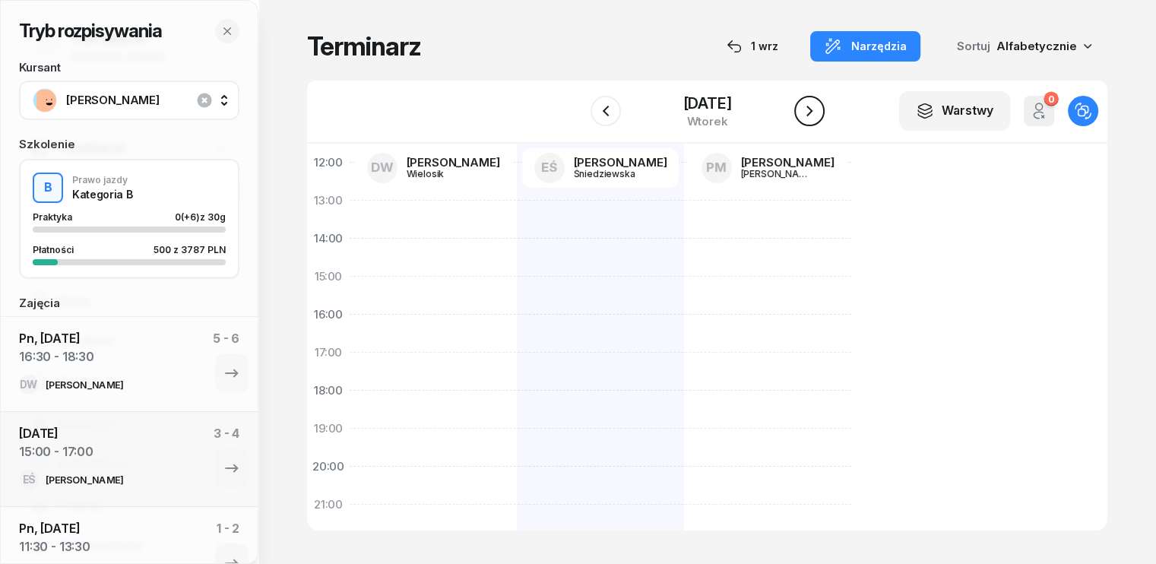
click at [818, 109] on icon "button" at bounding box center [809, 111] width 18 height 18
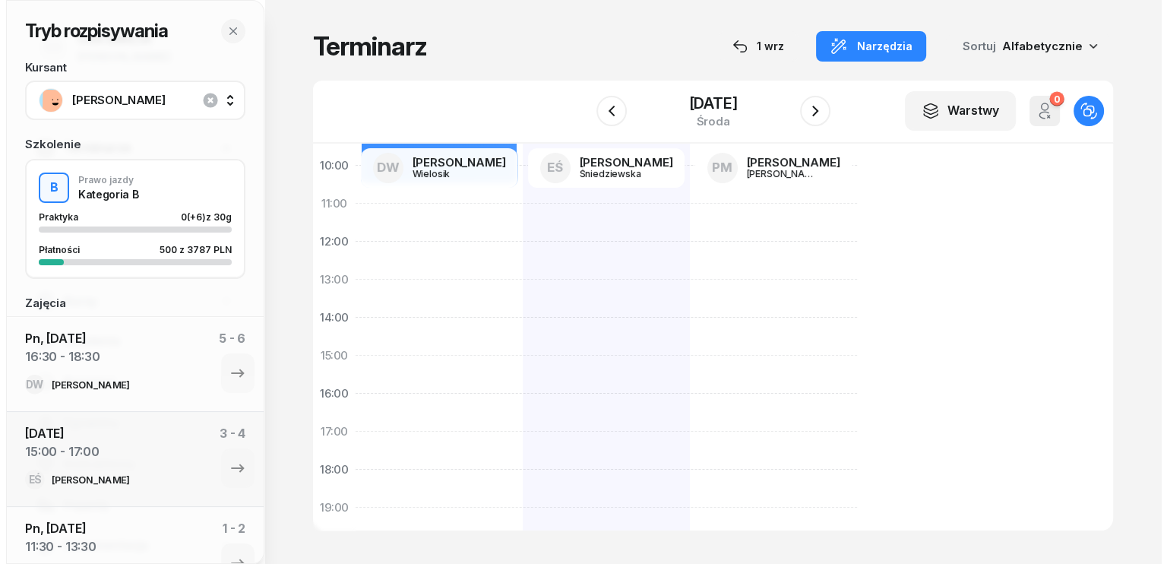
scroll to position [152, 0]
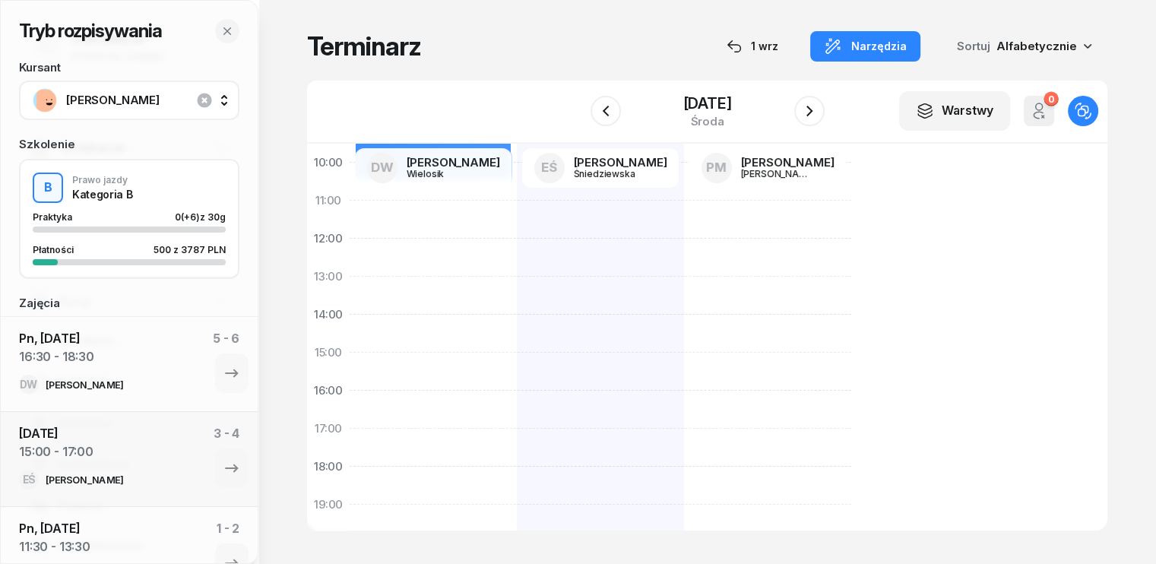
click at [349, 346] on div "[PERSON_NAME] 07:30 - 10:30" at bounding box center [432, 372] width 167 height 684
select select "14"
select select "16"
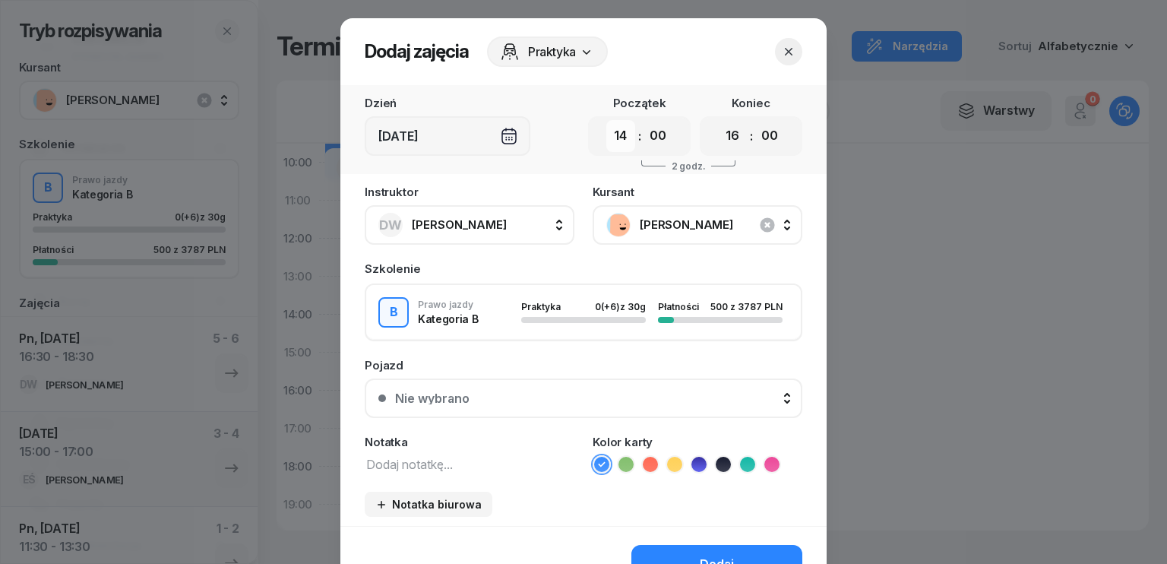
click at [621, 138] on select "00 01 02 03 04 05 06 07 08 09 10 11 12 13 14 15 16 17 18 19 20 21 22 23" at bounding box center [620, 136] width 29 height 32
select select "15"
click at [606, 120] on select "00 01 02 03 04 05 06 07 08 09 10 11 12 13 14 15 16 17 18 19 20 21 22 23" at bounding box center [620, 136] width 29 height 32
click at [732, 133] on select "00 01 02 03 04 05 06 07 08 09 10 11 12 13 14 15 16 17 18 19 20 21 22 23" at bounding box center [732, 136] width 29 height 32
select select "17"
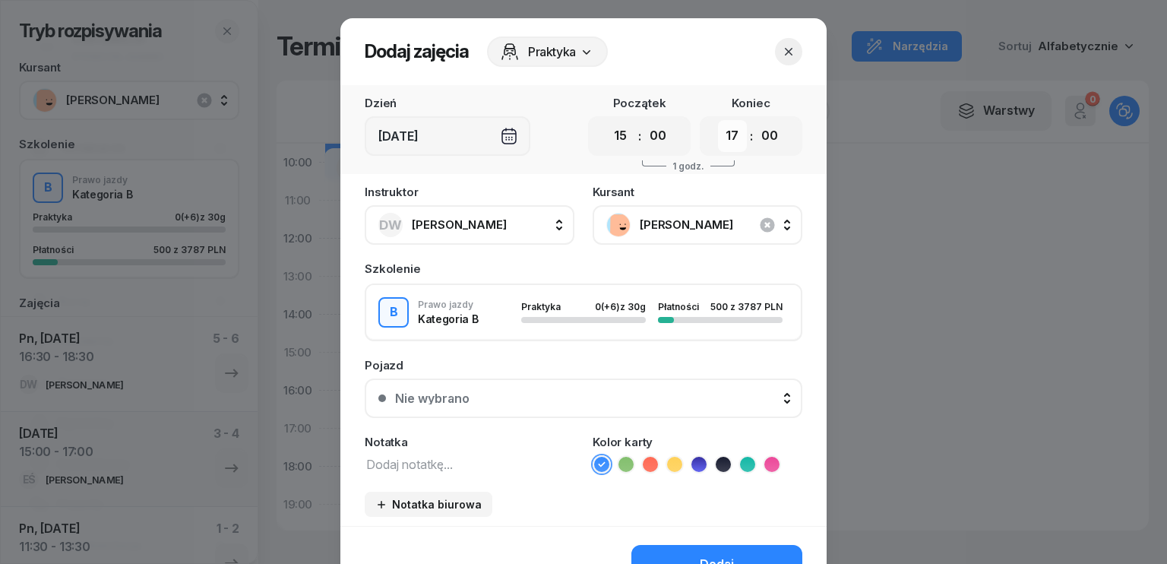
click at [718, 120] on select "00 01 02 03 04 05 06 07 08 09 10 11 12 13 14 15 16 17 18 19 20 21 22 23" at bounding box center [732, 136] width 29 height 32
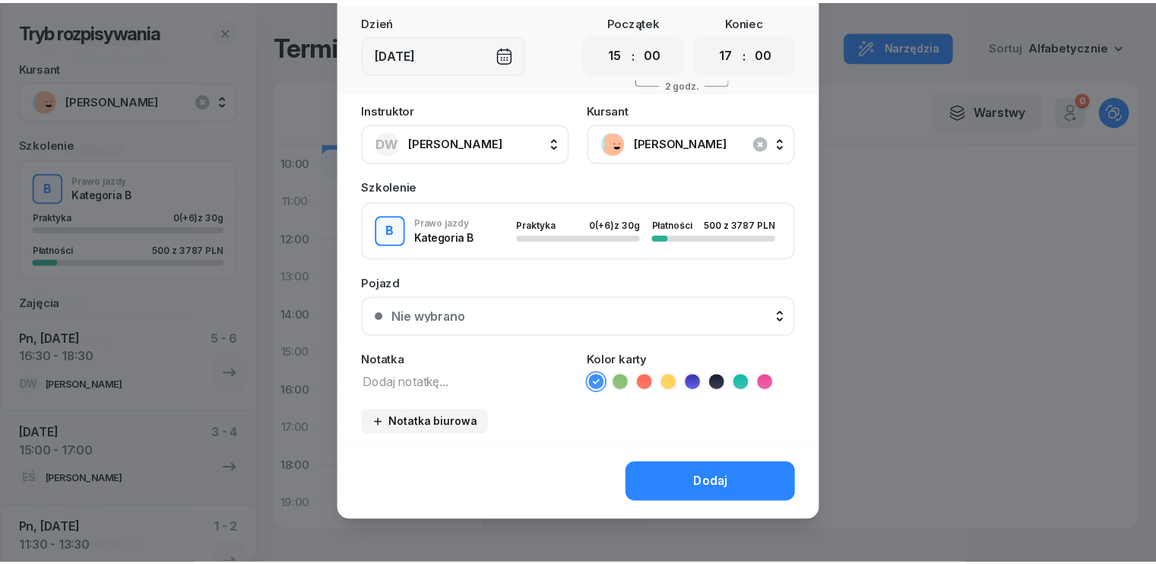
scroll to position [85, 0]
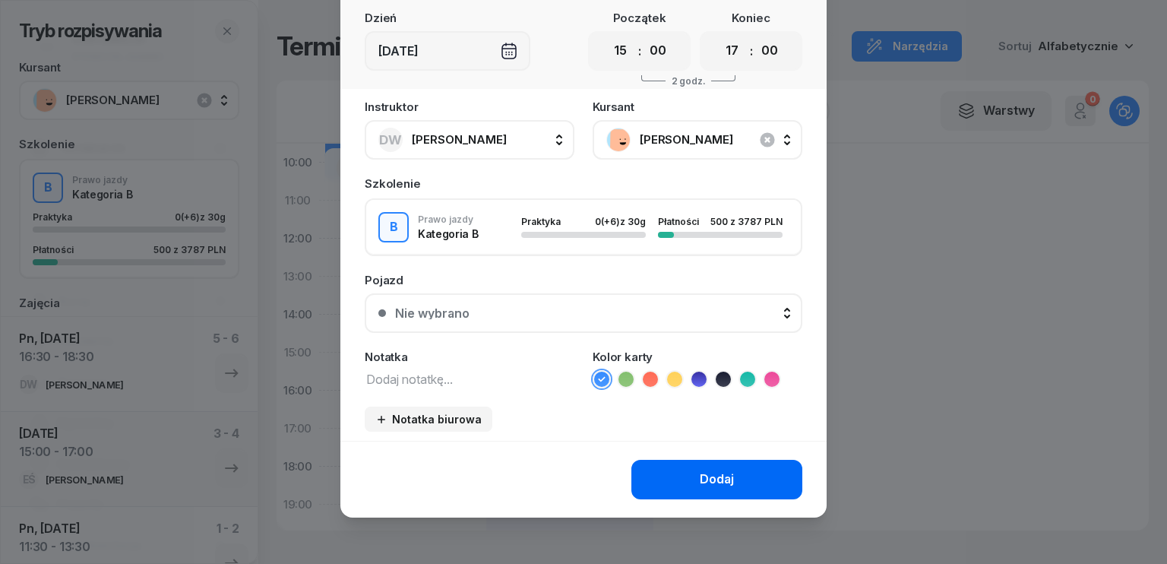
click at [713, 477] on div "Dodaj" at bounding box center [717, 480] width 34 height 20
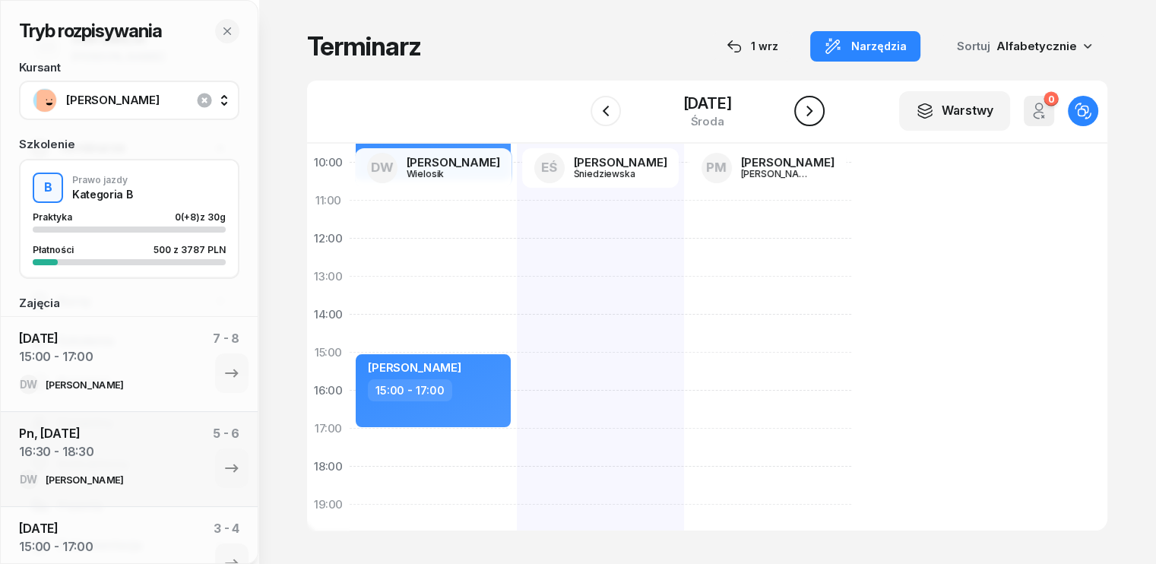
click at [818, 106] on icon "button" at bounding box center [809, 111] width 18 height 18
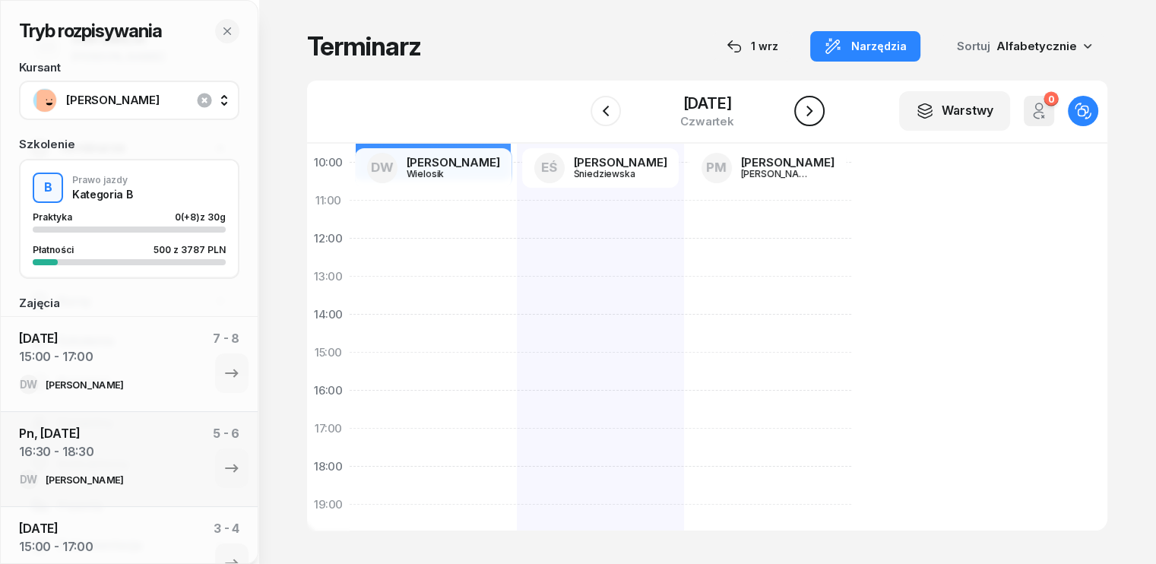
click at [818, 106] on icon "button" at bounding box center [809, 111] width 18 height 18
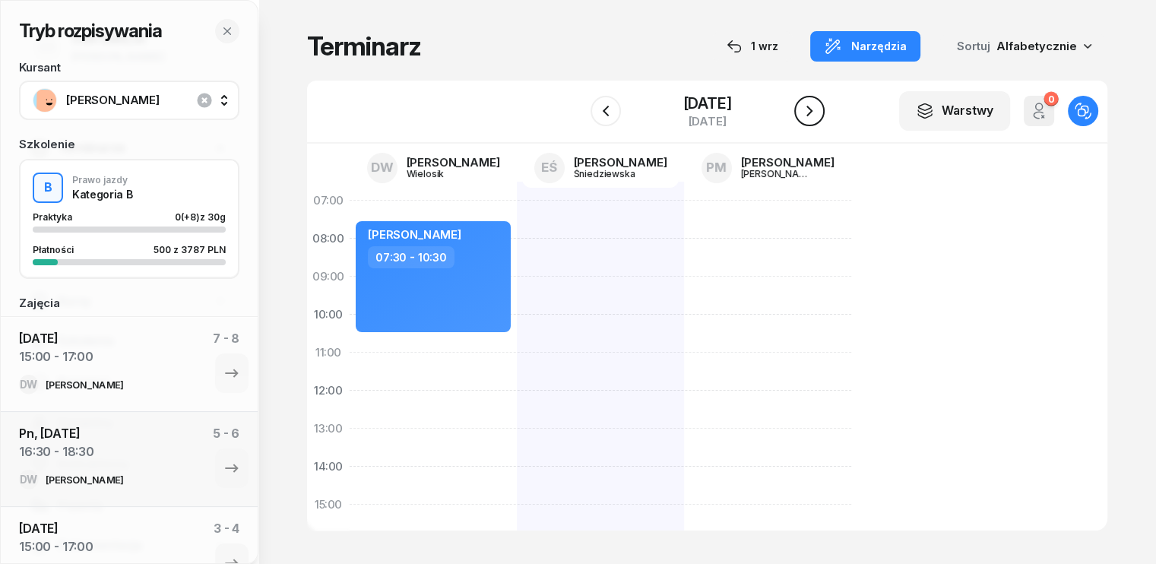
click at [818, 115] on icon "button" at bounding box center [809, 111] width 18 height 18
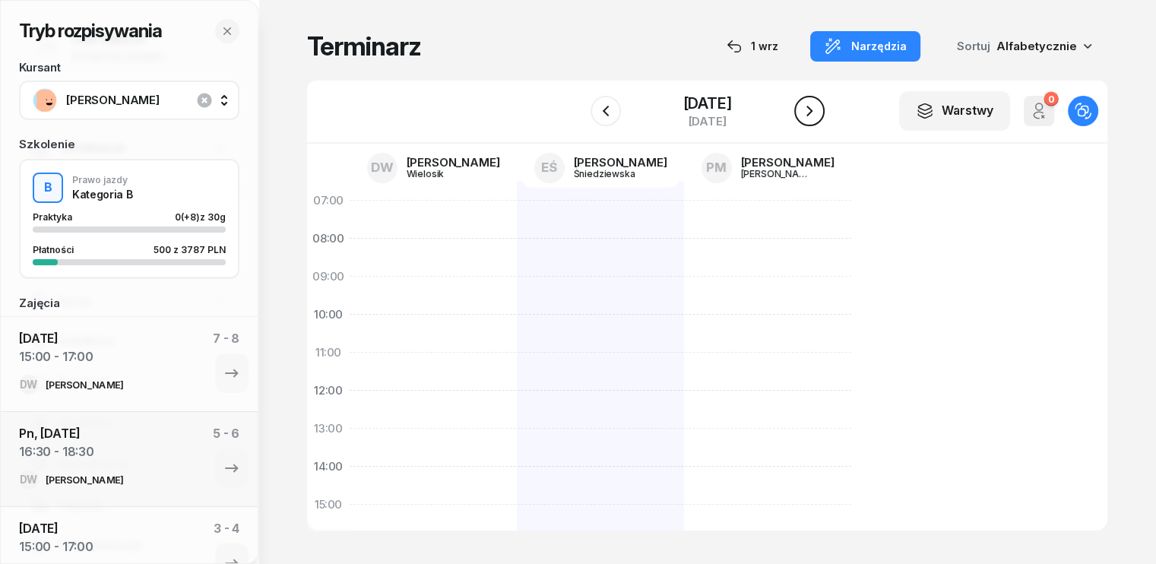
click at [817, 112] on icon "button" at bounding box center [809, 111] width 18 height 18
click at [517, 315] on div at bounding box center [600, 448] width 167 height 684
select select "12"
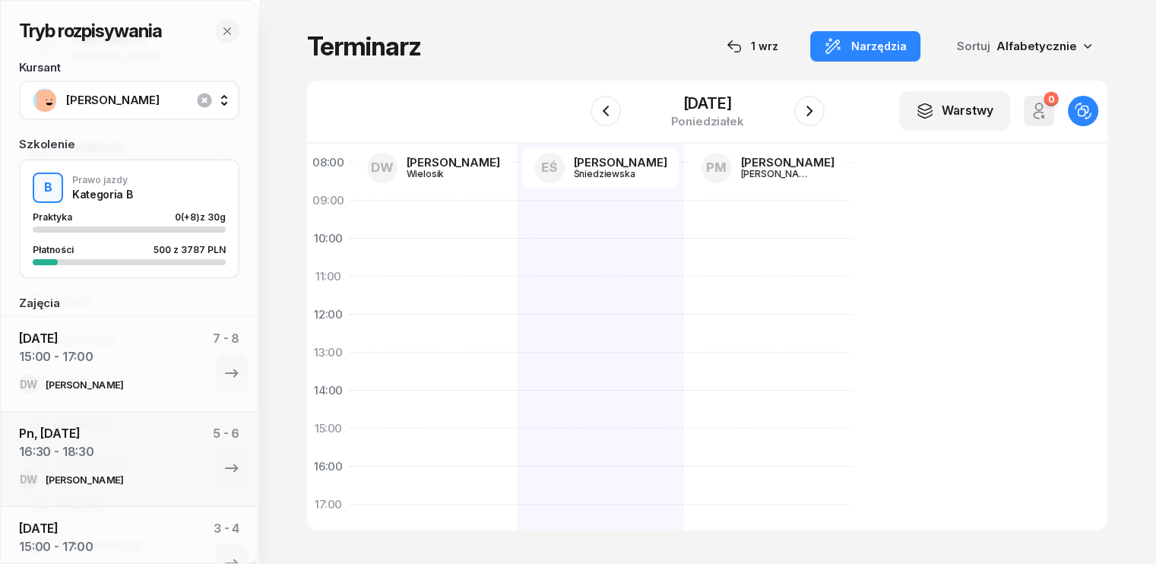
select select "14"
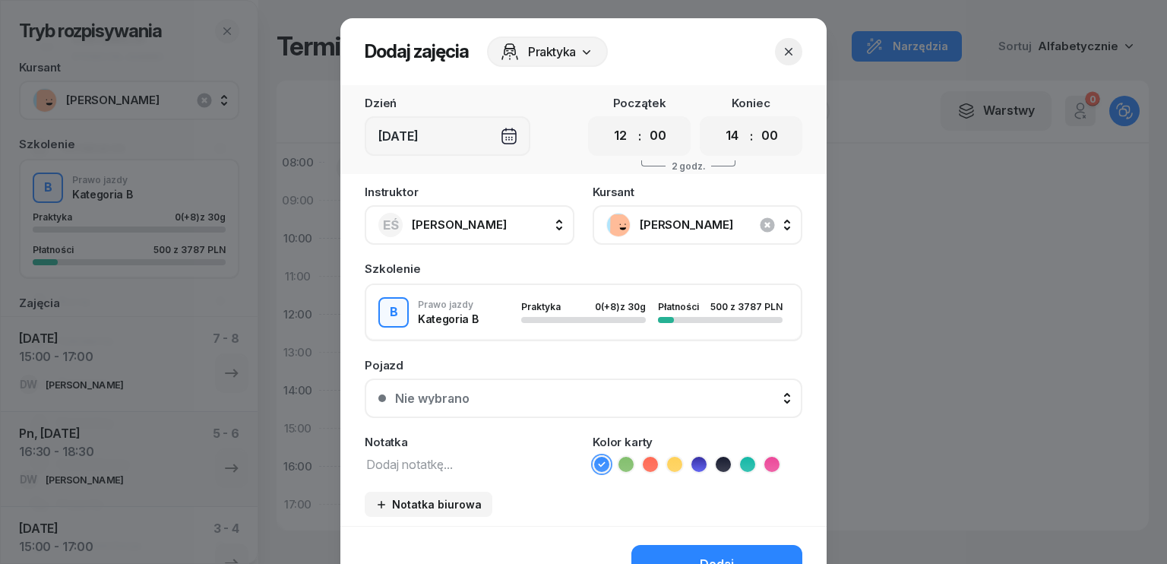
drag, startPoint x: 621, startPoint y: 141, endPoint x: 628, endPoint y: 150, distance: 11.4
click at [621, 141] on select "00 01 02 03 04 05 06 07 08 09 10 11 12 13 14 15 16 17 18 19 20 21 22 23" at bounding box center [620, 136] width 29 height 32
select select "15"
click at [606, 120] on select "00 01 02 03 04 05 06 07 08 09 10 11 12 13 14 15 16 17 18 19 20 21 22 23" at bounding box center [620, 136] width 29 height 32
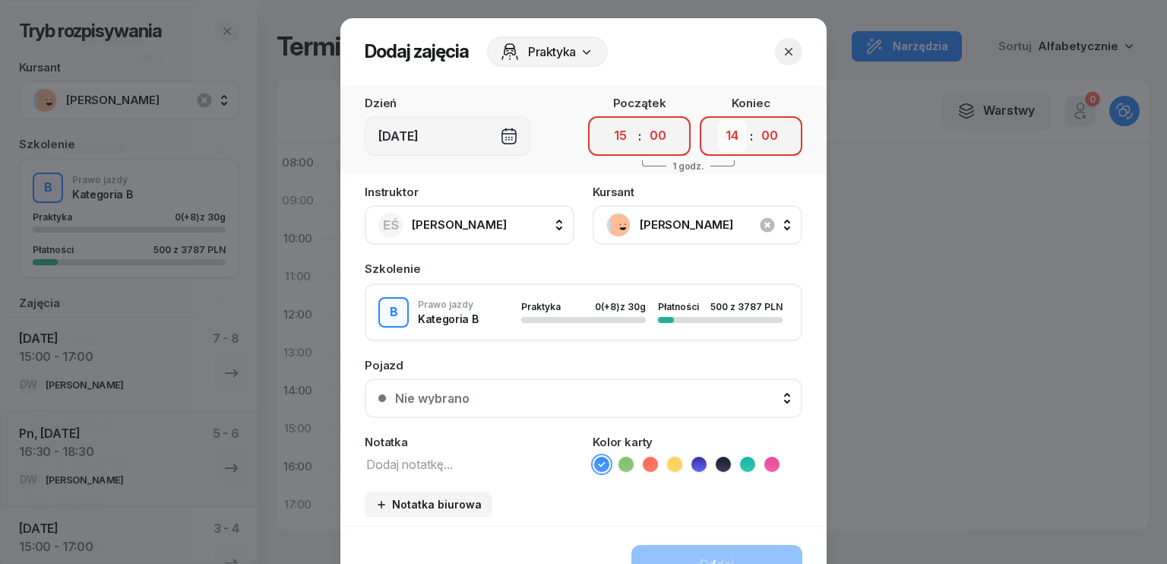
drag, startPoint x: 735, startPoint y: 139, endPoint x: 738, endPoint y: 148, distance: 9.6
click at [735, 139] on select "00 01 02 03 04 05 06 07 08 09 10 11 12 13 14 15 16 17 18 19 20 21 22 23" at bounding box center [732, 136] width 29 height 32
select select "18"
click at [718, 120] on select "00 01 02 03 04 05 06 07 08 09 10 11 12 13 14 15 16 17 18 19 20 21 22 23" at bounding box center [732, 136] width 29 height 32
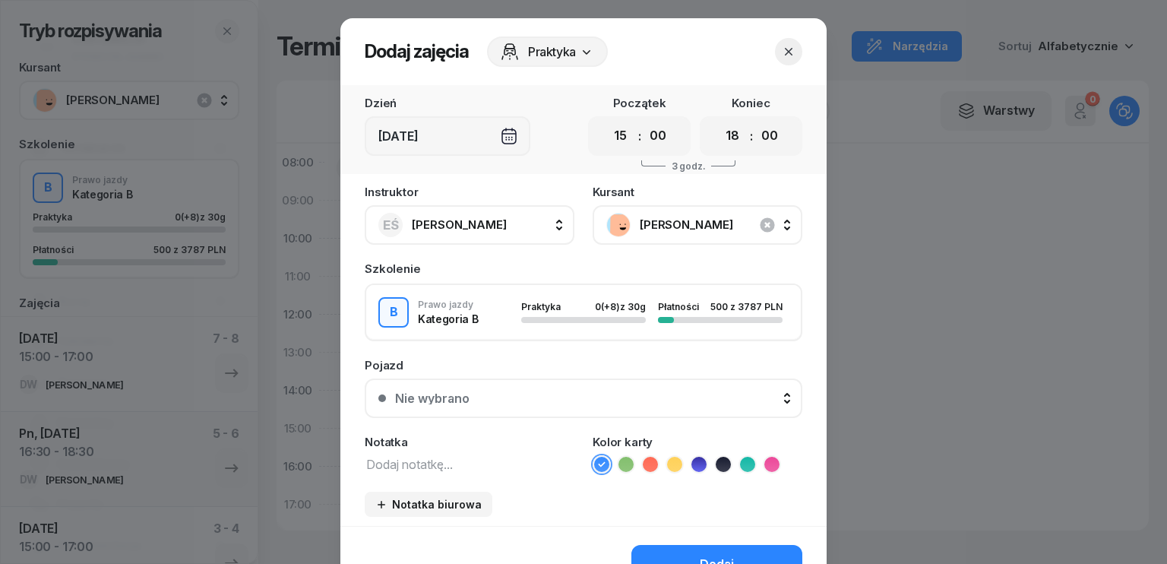
click at [796, 31] on header "Dodaj zajęcia Praktyka" at bounding box center [583, 51] width 486 height 67
click at [786, 45] on icon "button" at bounding box center [788, 51] width 15 height 15
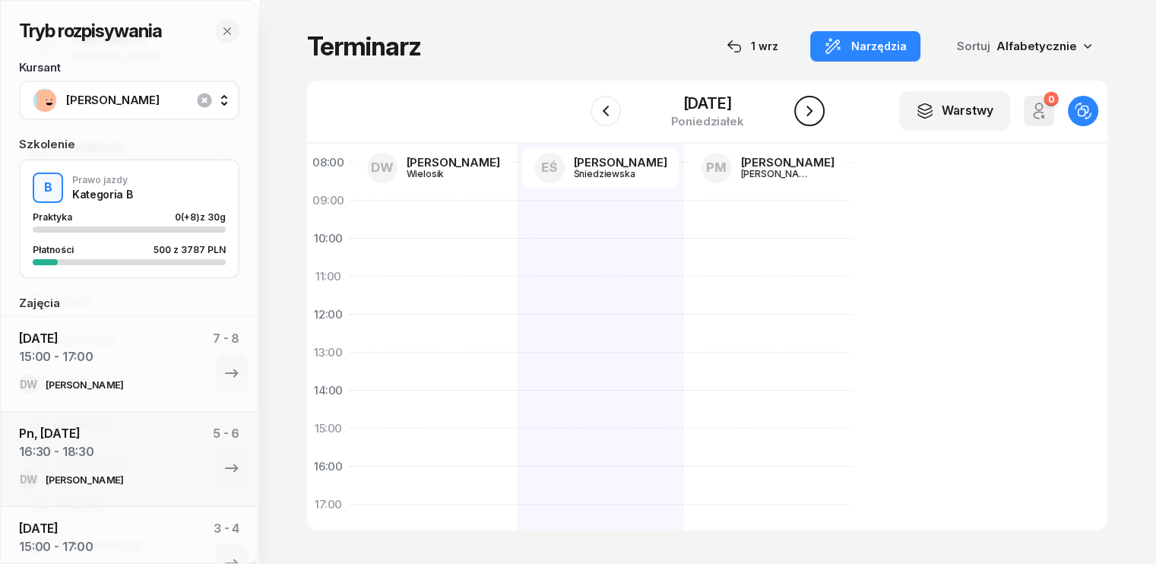
click at [818, 106] on icon "button" at bounding box center [809, 111] width 18 height 18
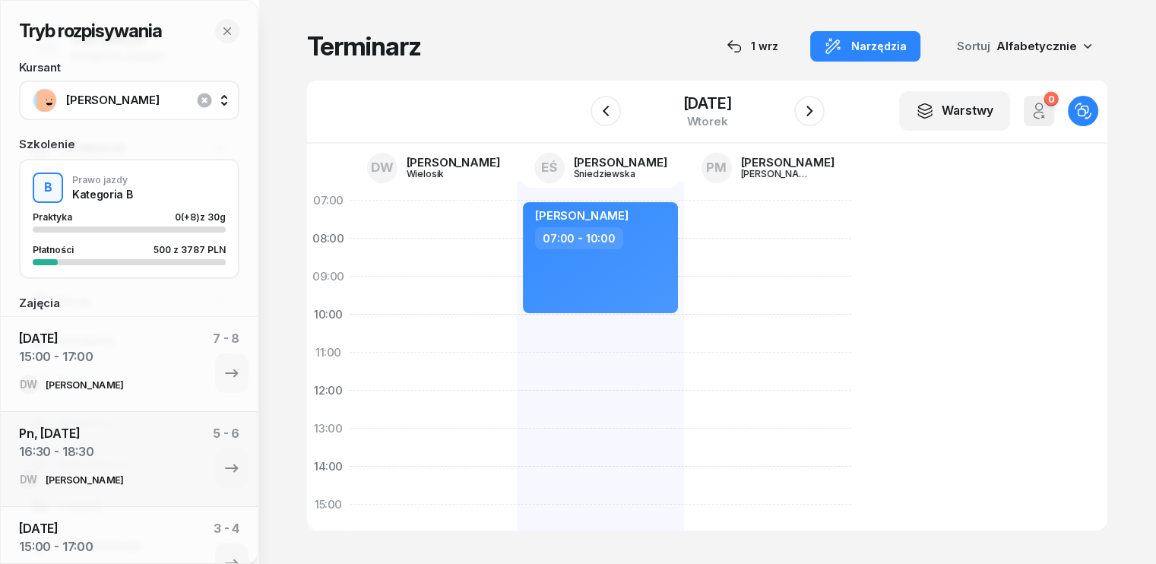
click at [517, 324] on div "[PERSON_NAME] 07:00 - 10:00" at bounding box center [600, 524] width 167 height 684
select select "10"
select select "12"
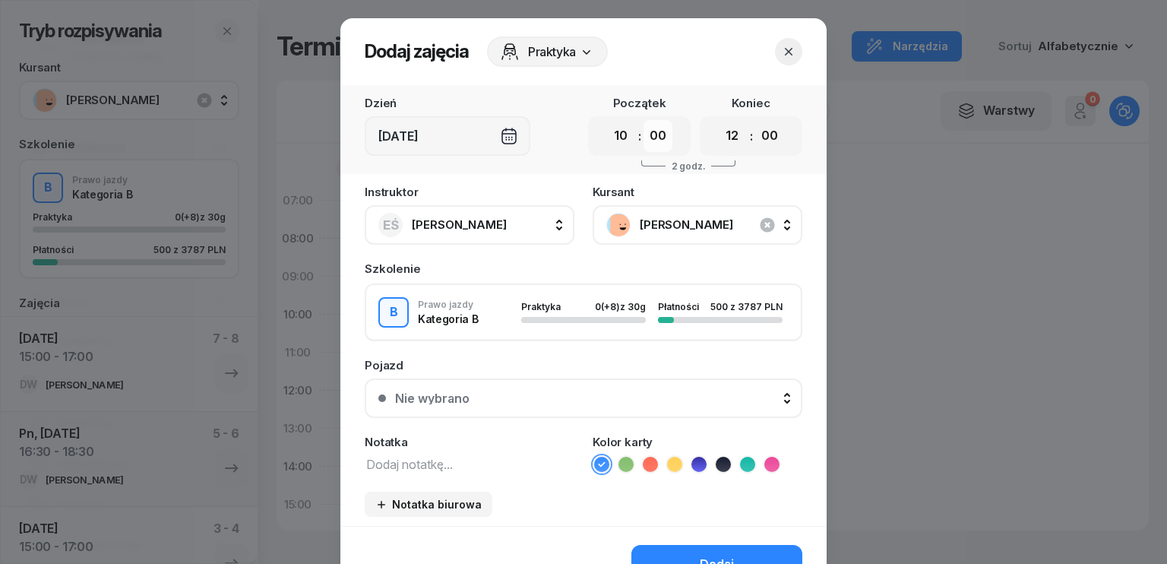
drag, startPoint x: 646, startPoint y: 133, endPoint x: 653, endPoint y: 145, distance: 14.3
click at [646, 133] on select "00 05 10 15 20 25 30 35 40 45 50 55" at bounding box center [658, 136] width 29 height 32
select select "30"
click at [644, 120] on select "00 05 10 15 20 25 30 35 40 45 50 55" at bounding box center [658, 136] width 29 height 32
click at [729, 134] on select "00 01 02 03 04 05 06 07 08 09 10 11 12 13 14 15 16 17 18 19 20 21 22 23" at bounding box center [732, 136] width 29 height 32
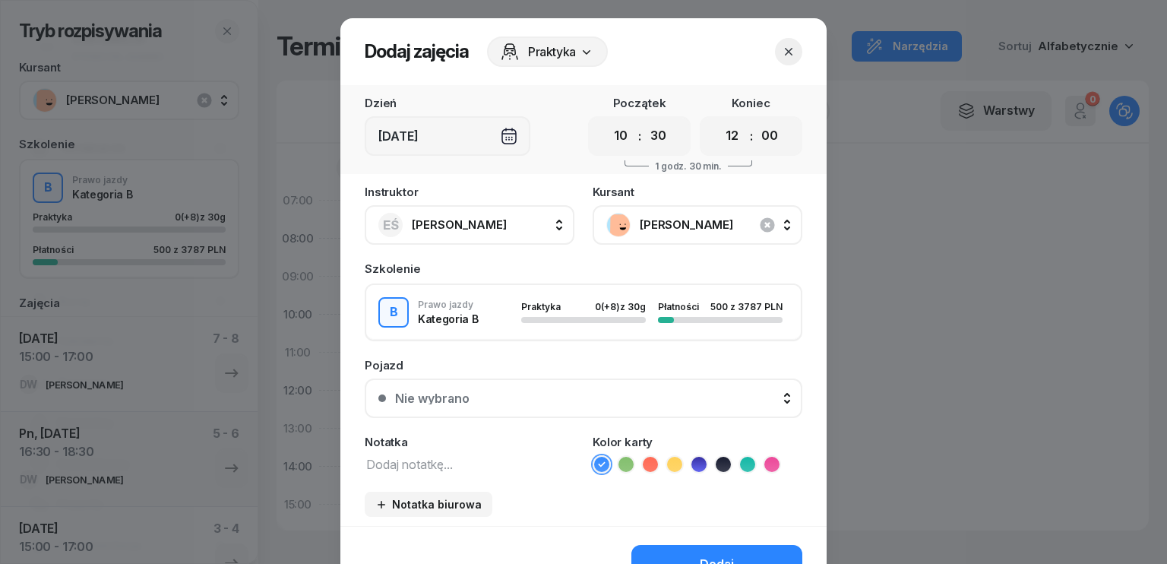
select select "13"
click at [718, 120] on select "00 01 02 03 04 05 06 07 08 09 10 11 12 13 14 15 16 17 18 19 20 21 22 23" at bounding box center [732, 136] width 29 height 32
click at [770, 131] on select "00 05 10 15 20 25 30 35 40 45 50 55" at bounding box center [769, 136] width 29 height 32
click at [786, 49] on icon "button" at bounding box center [788, 51] width 15 height 15
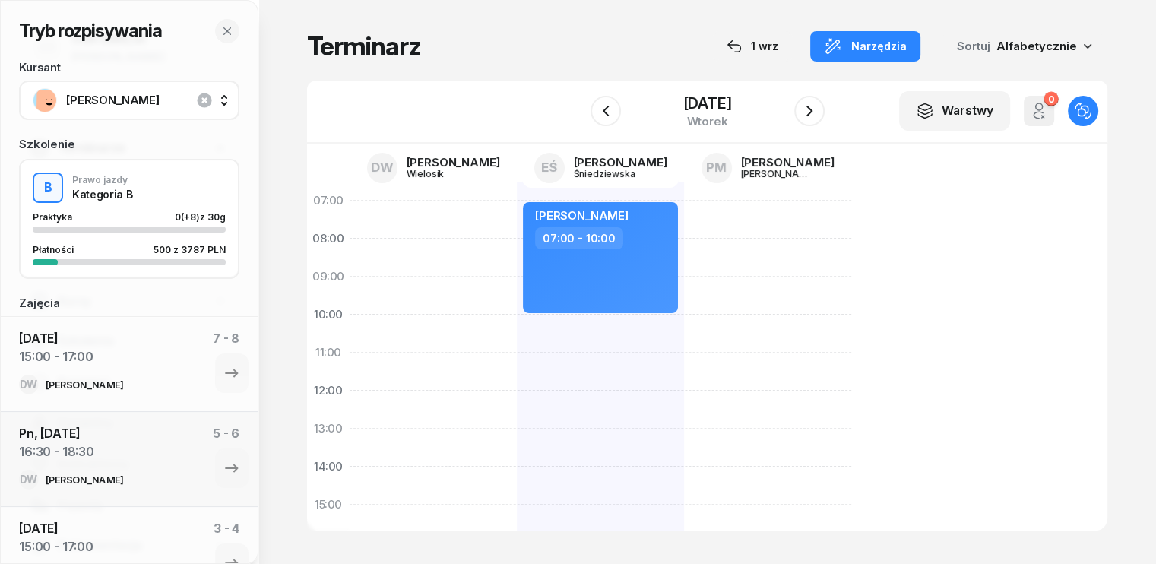
click at [684, 207] on div at bounding box center [767, 524] width 167 height 684
select select "07"
select select "09"
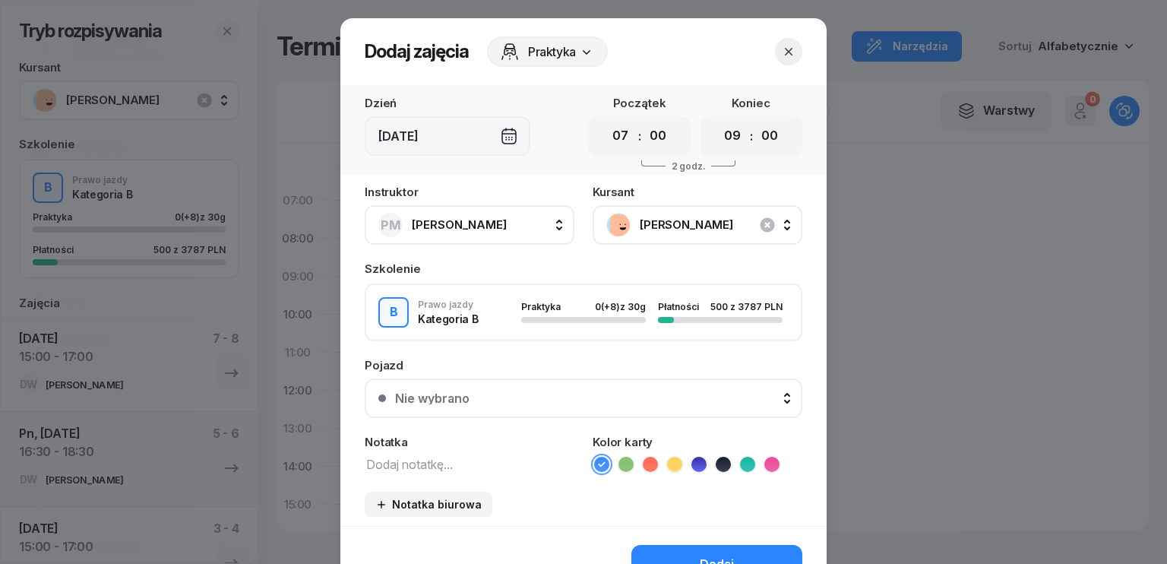
drag, startPoint x: 618, startPoint y: 131, endPoint x: 631, endPoint y: 149, distance: 21.9
click at [618, 131] on select "00 01 02 03 04 05 06 07 08 09 10 11 12 13 14 15 16 17 18 19 20 21 22 23" at bounding box center [620, 136] width 29 height 32
select select "08"
click at [606, 120] on select "00 01 02 03 04 05 06 07 08 09 10 11 12 13 14 15 16 17 18 19 20 21 22 23" at bounding box center [620, 136] width 29 height 32
click at [725, 132] on select "00 01 02 03 04 05 06 07 08 09 10 11 12 13 14 15 16 17 18 19 20 21 22 23" at bounding box center [732, 136] width 29 height 32
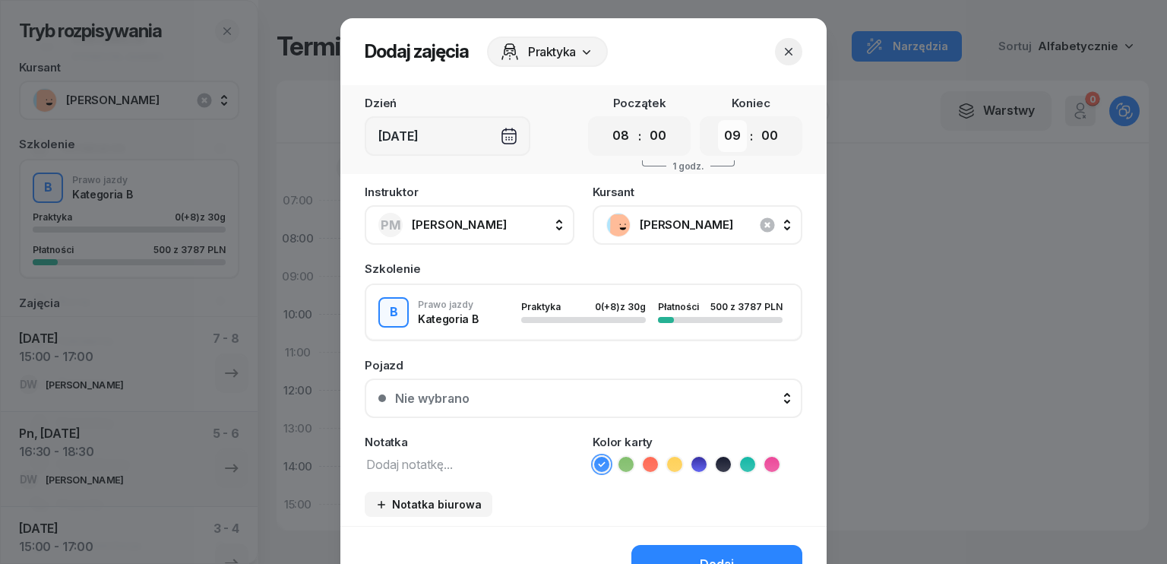
select select "11"
click at [718, 120] on select "00 01 02 03 04 05 06 07 08 09 10 11 12 13 14 15 16 17 18 19 20 21 22 23" at bounding box center [732, 136] width 29 height 32
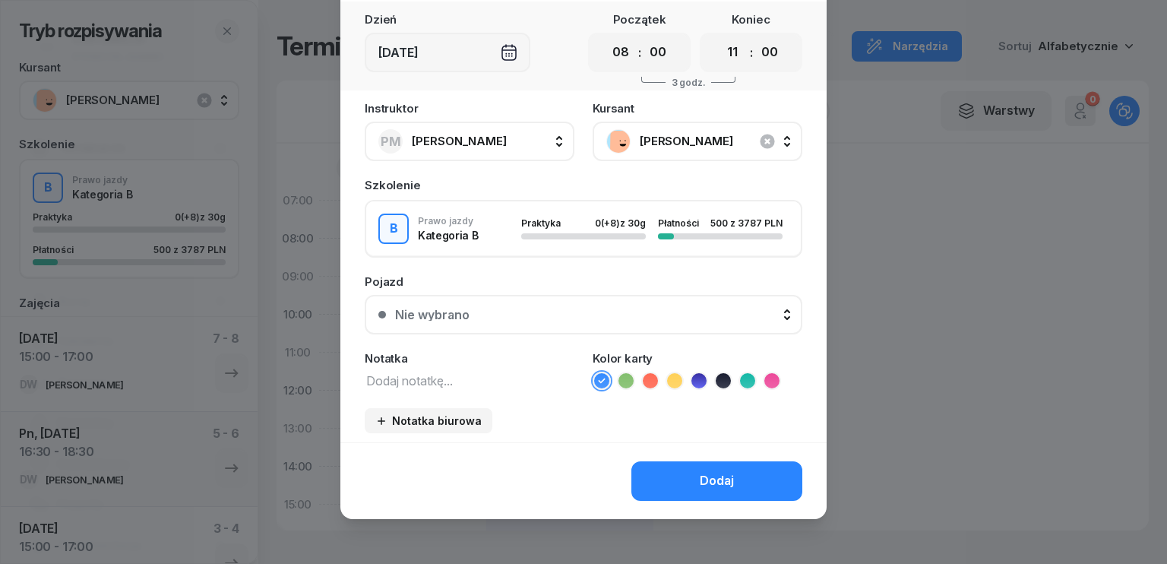
scroll to position [85, 0]
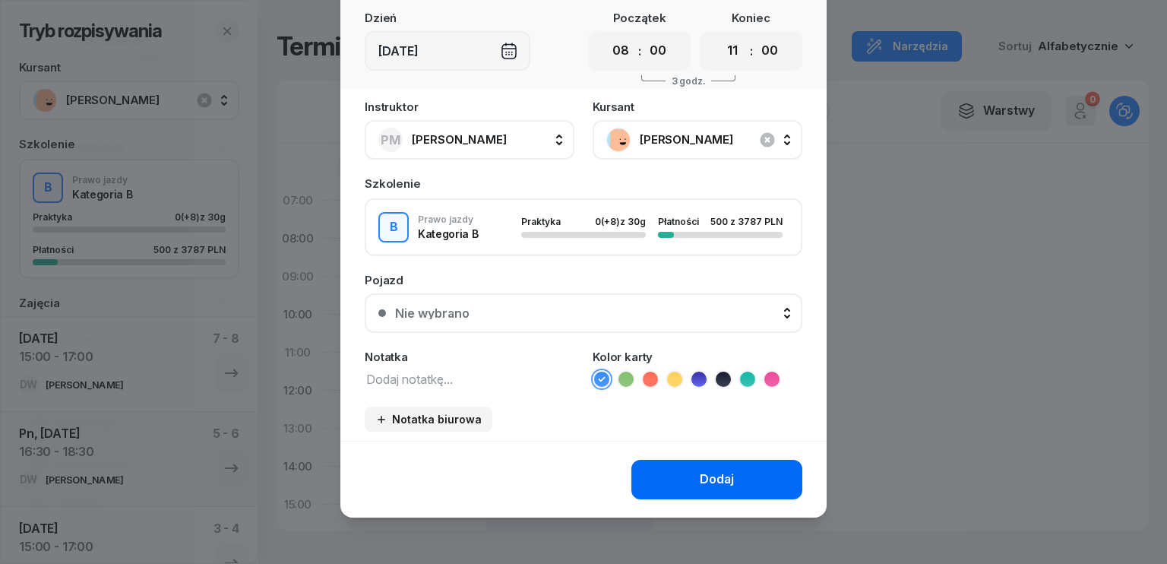
click at [732, 478] on button "Dodaj" at bounding box center [716, 480] width 171 height 40
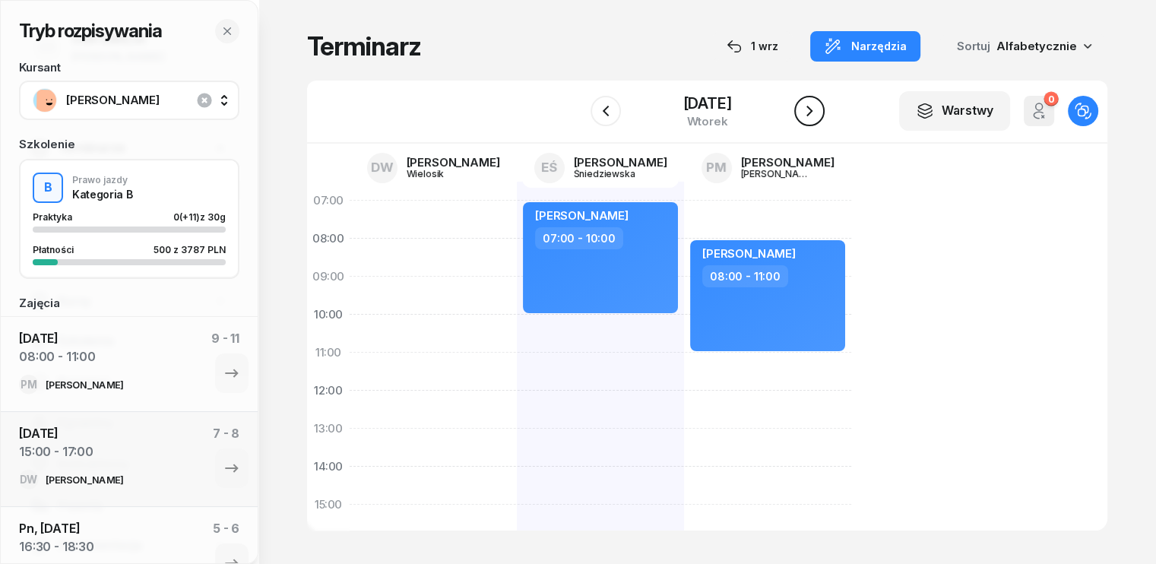
click at [818, 107] on icon "button" at bounding box center [809, 111] width 18 height 18
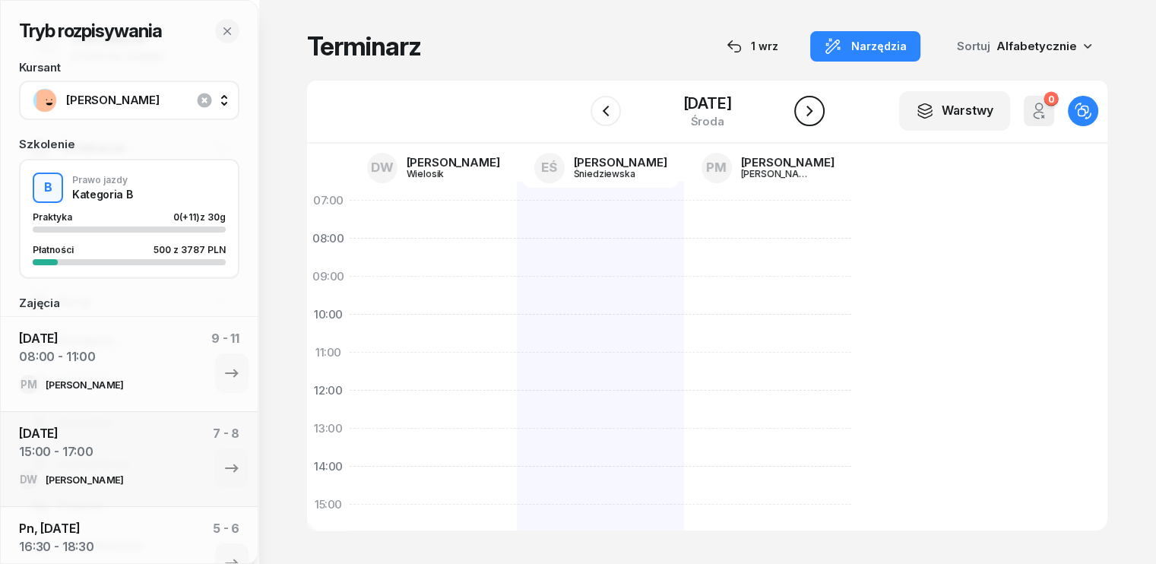
click at [818, 107] on icon "button" at bounding box center [809, 111] width 18 height 18
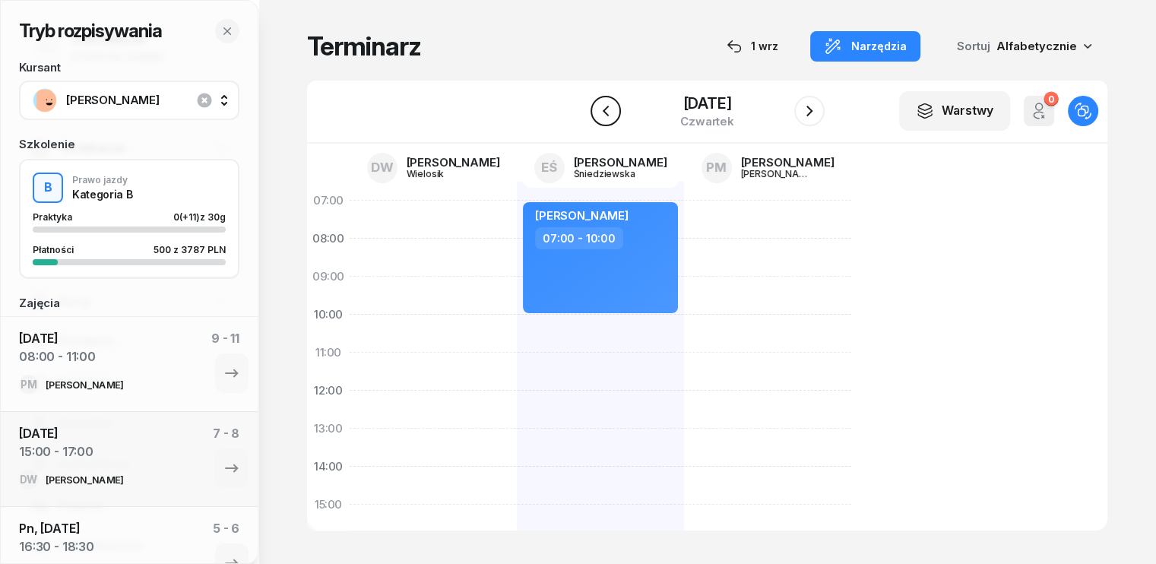
click at [602, 112] on icon "button" at bounding box center [605, 111] width 6 height 11
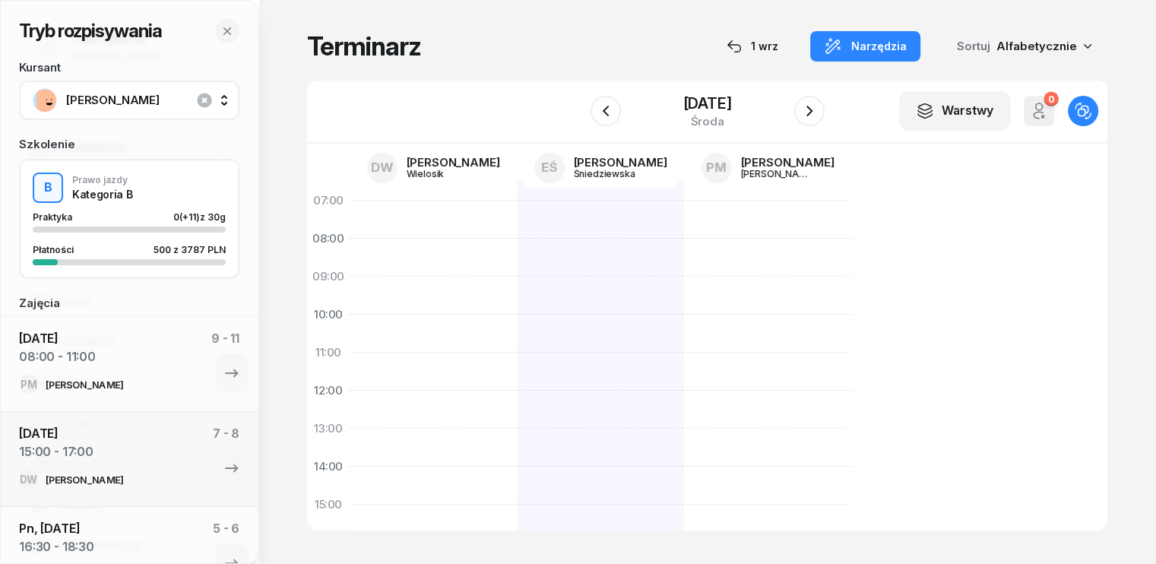
click at [517, 315] on div at bounding box center [600, 524] width 167 height 684
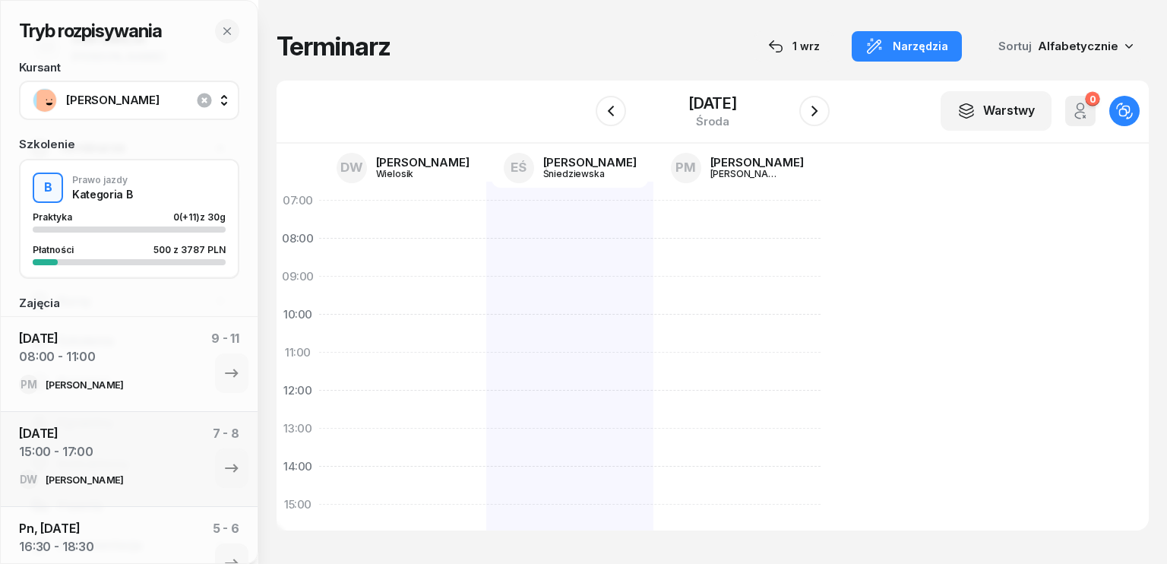
select select "10"
select select "12"
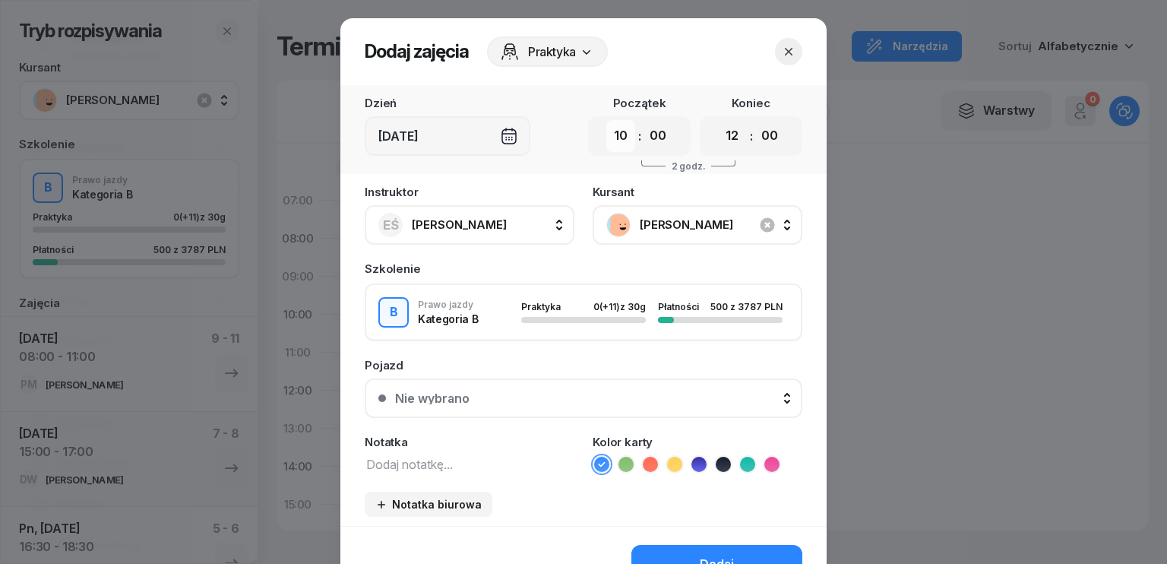
click at [620, 137] on select "00 01 02 03 04 05 06 07 08 09 10 11 12 13 14 15 16 17 18 19 20 21 22 23" at bounding box center [620, 136] width 29 height 32
select select "15"
click at [606, 120] on select "00 01 02 03 04 05 06 07 08 09 10 11 12 13 14 15 16 17 18 19 20 21 22 23" at bounding box center [620, 136] width 29 height 32
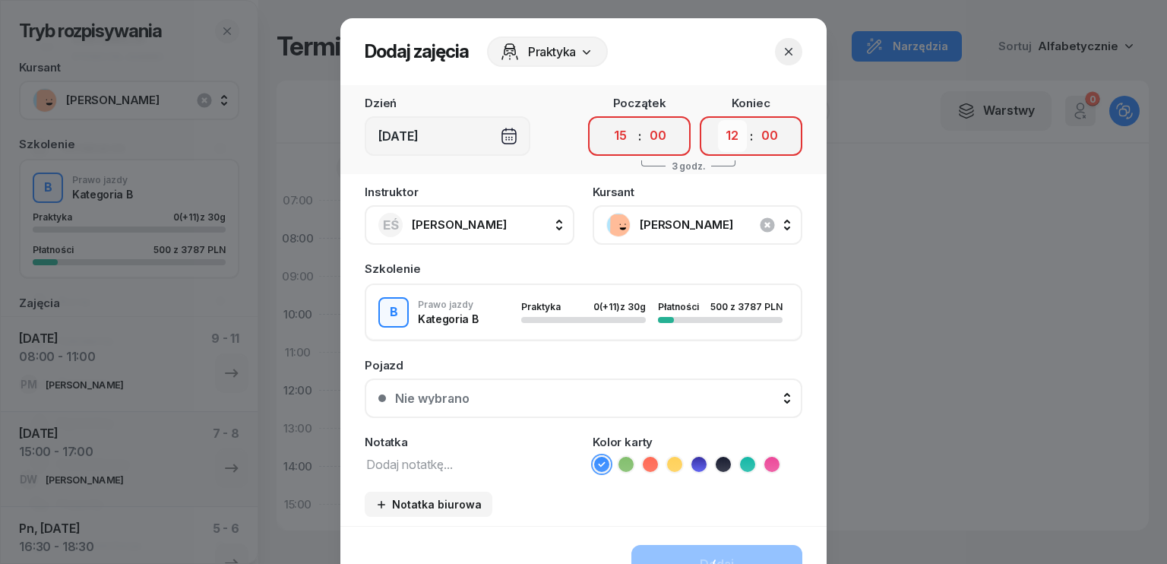
click at [732, 138] on select "00 01 02 03 04 05 06 07 08 09 10 11 12 13 14 15 16 17 18 19 20 21 22 23" at bounding box center [732, 136] width 29 height 32
select select "18"
click at [718, 120] on select "00 01 02 03 04 05 06 07 08 09 10 11 12 13 14 15 16 17 18 19 20 21 22 23" at bounding box center [732, 136] width 29 height 32
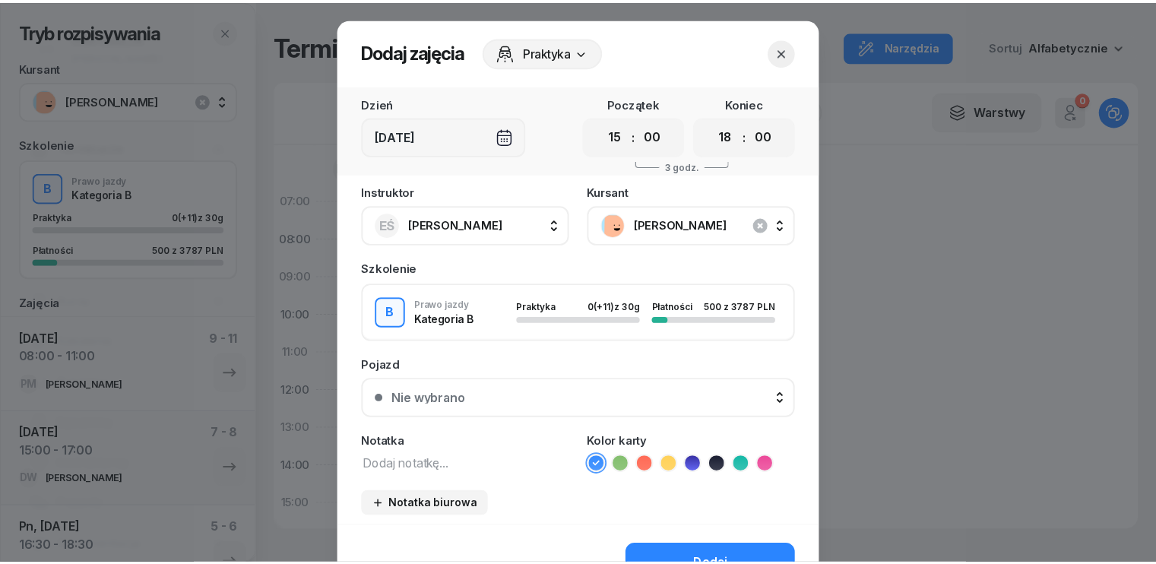
scroll to position [76, 0]
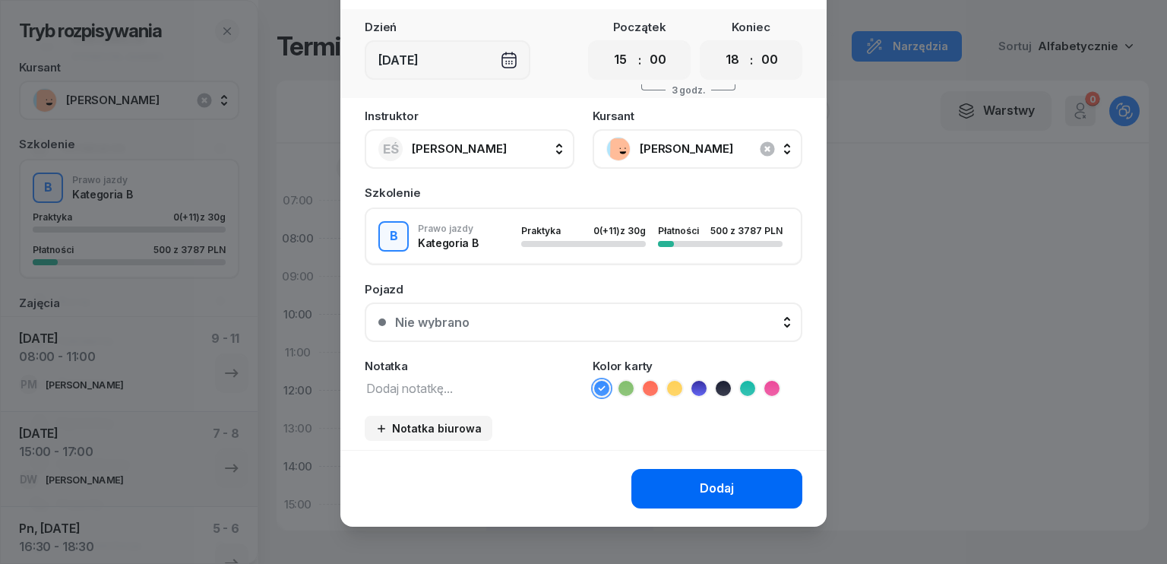
click at [723, 483] on div "Dodaj" at bounding box center [717, 489] width 34 height 20
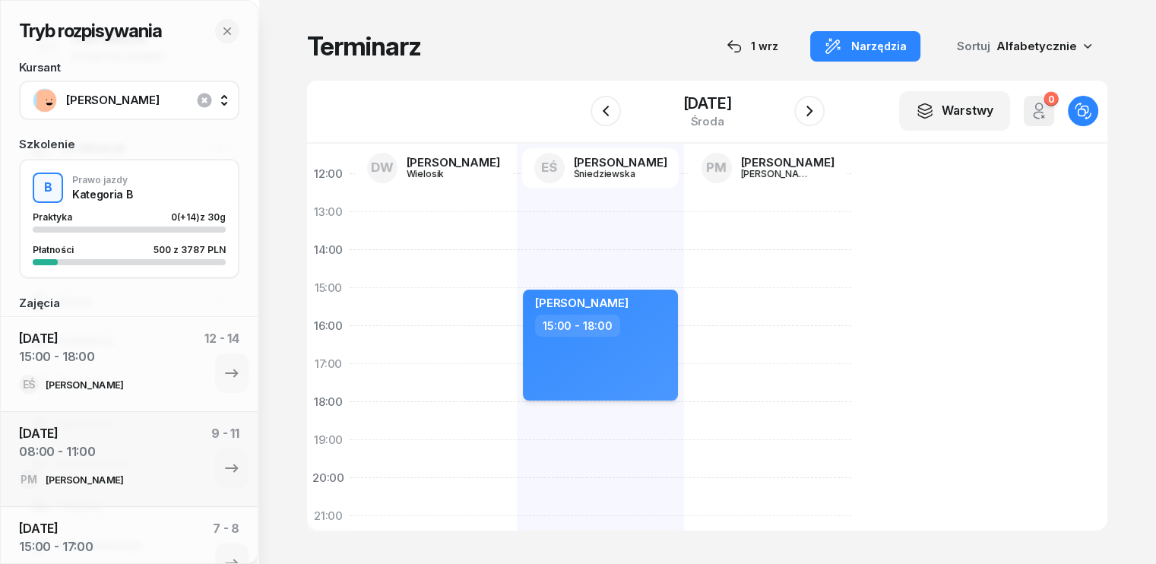
scroll to position [228, 0]
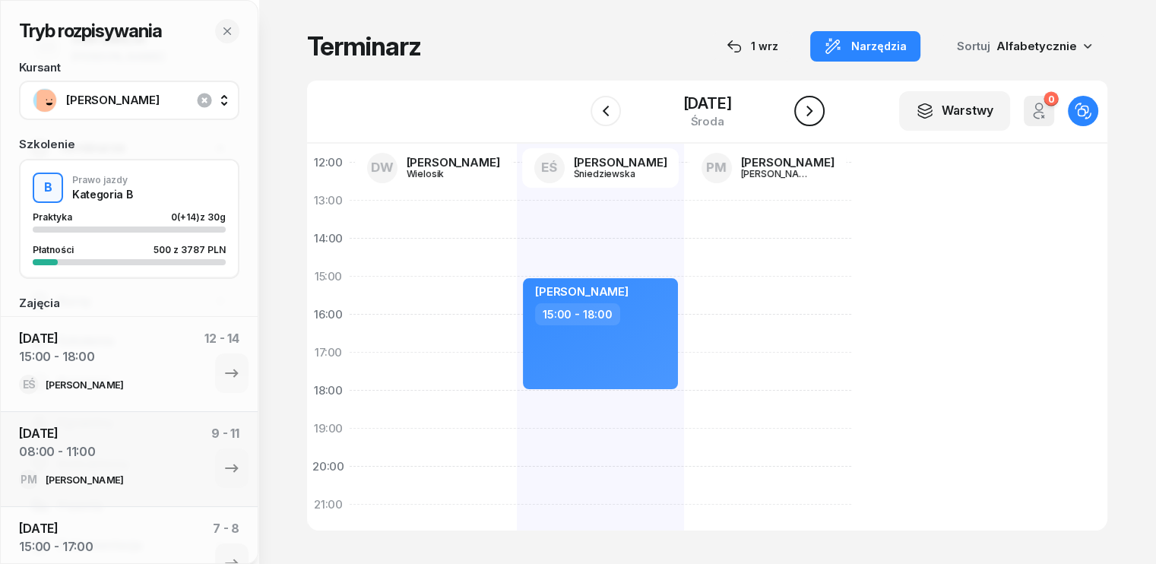
click at [812, 110] on icon "button" at bounding box center [809, 111] width 6 height 11
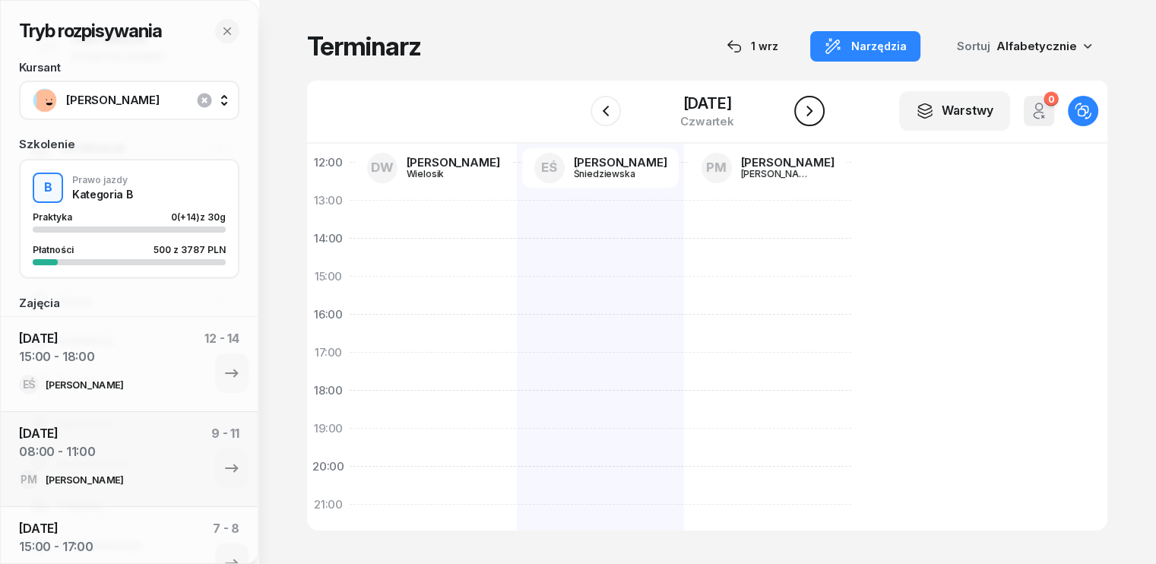
click at [812, 110] on icon "button" at bounding box center [809, 111] width 6 height 11
click at [818, 112] on icon "button" at bounding box center [809, 111] width 18 height 18
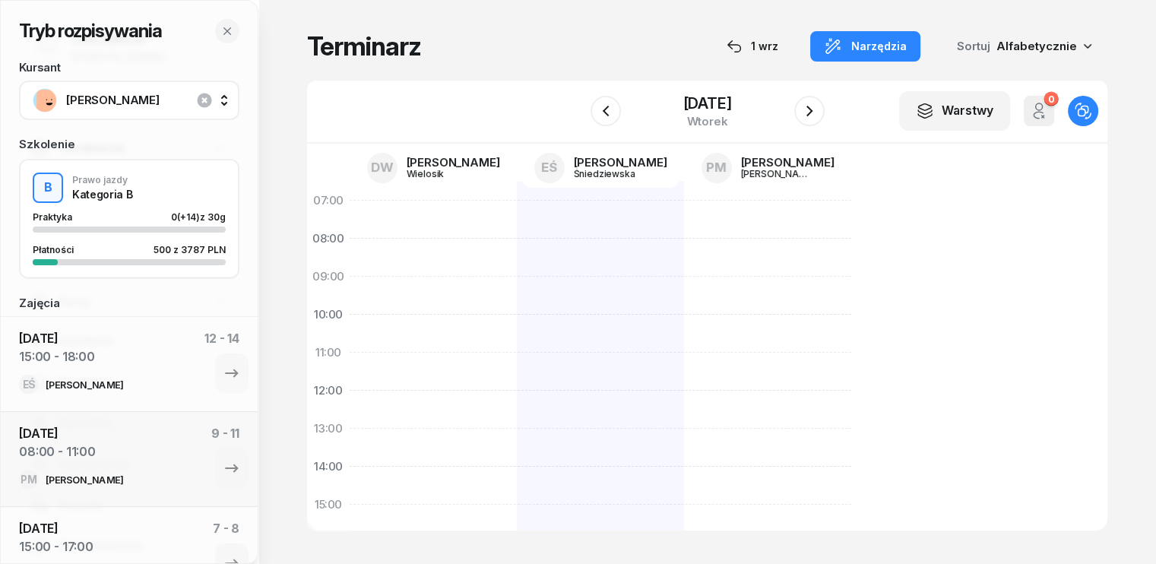
click at [349, 353] on div at bounding box center [432, 524] width 167 height 684
select select "11"
select select "13"
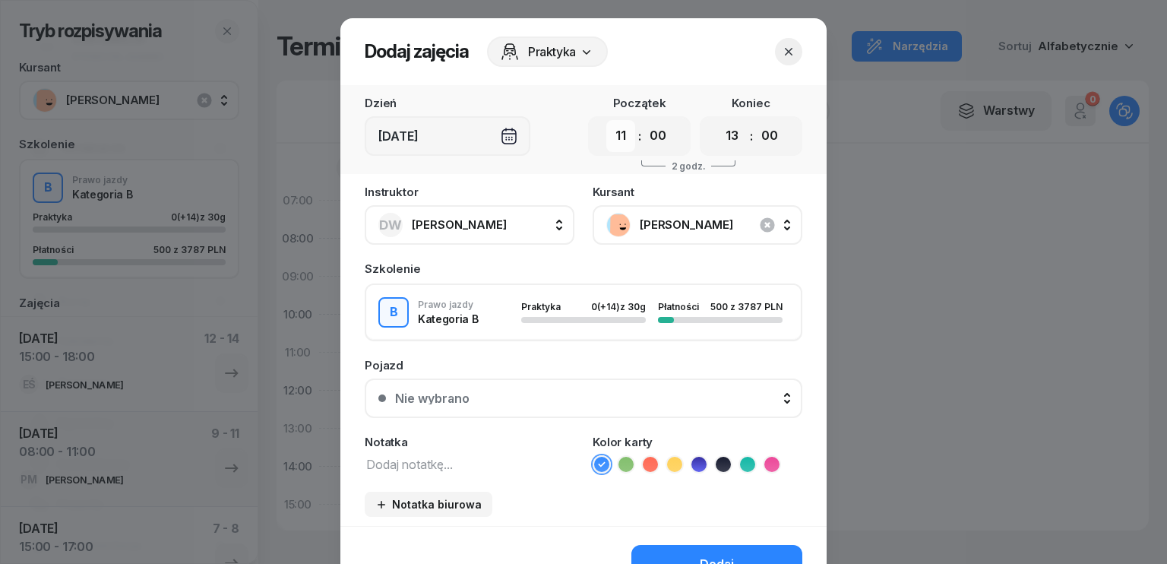
click at [611, 144] on select "00 01 02 03 04 05 06 07 08 09 10 11 12 13 14 15 16 17 18 19 20 21 22 23" at bounding box center [620, 136] width 29 height 32
select select "15"
click at [606, 120] on select "00 01 02 03 04 05 06 07 08 09 10 11 12 13 14 15 16 17 18 19 20 21 22 23" at bounding box center [620, 136] width 29 height 32
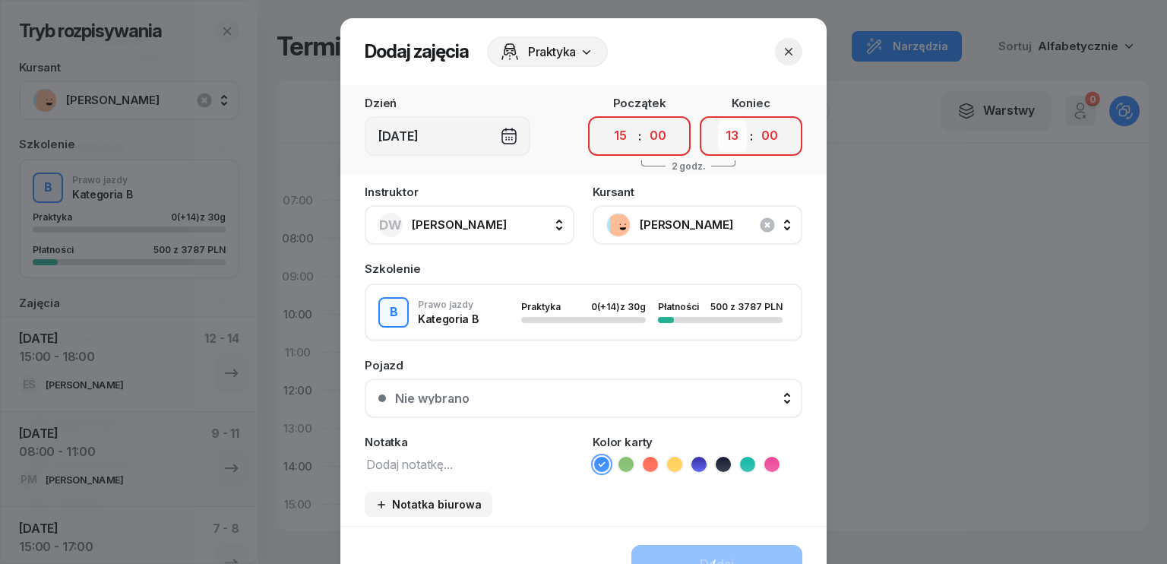
click at [735, 131] on select "00 01 02 03 04 05 06 07 08 09 10 11 12 13 14 15 16 17 18 19 20 21 22 23" at bounding box center [732, 136] width 29 height 32
select select "18"
click at [718, 120] on select "00 01 02 03 04 05 06 07 08 09 10 11 12 13 14 15 16 17 18 19 20 21 22 23" at bounding box center [732, 136] width 29 height 32
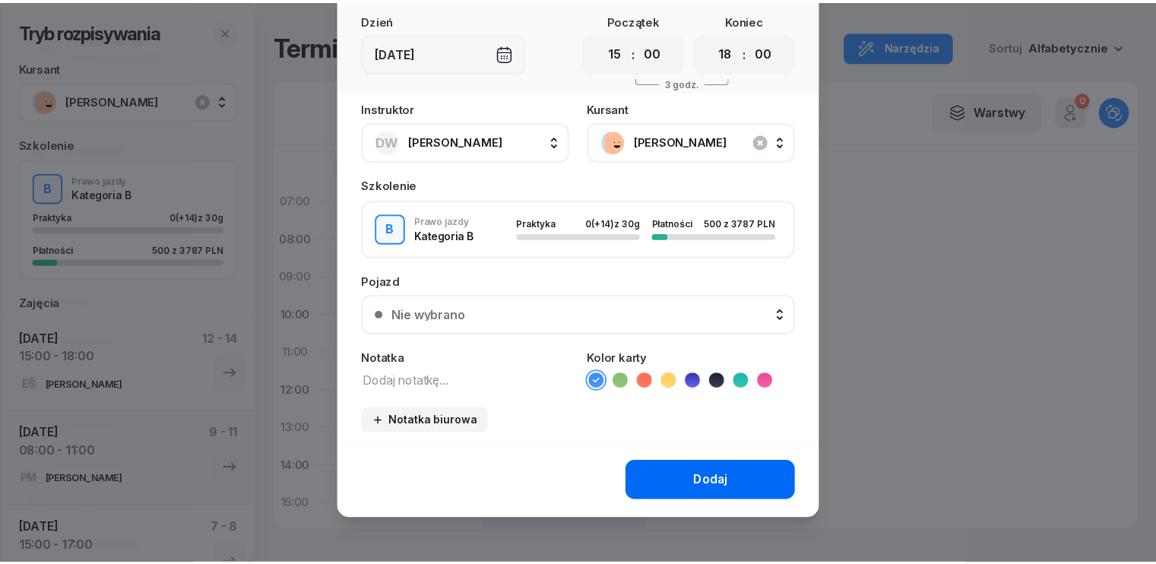
scroll to position [85, 0]
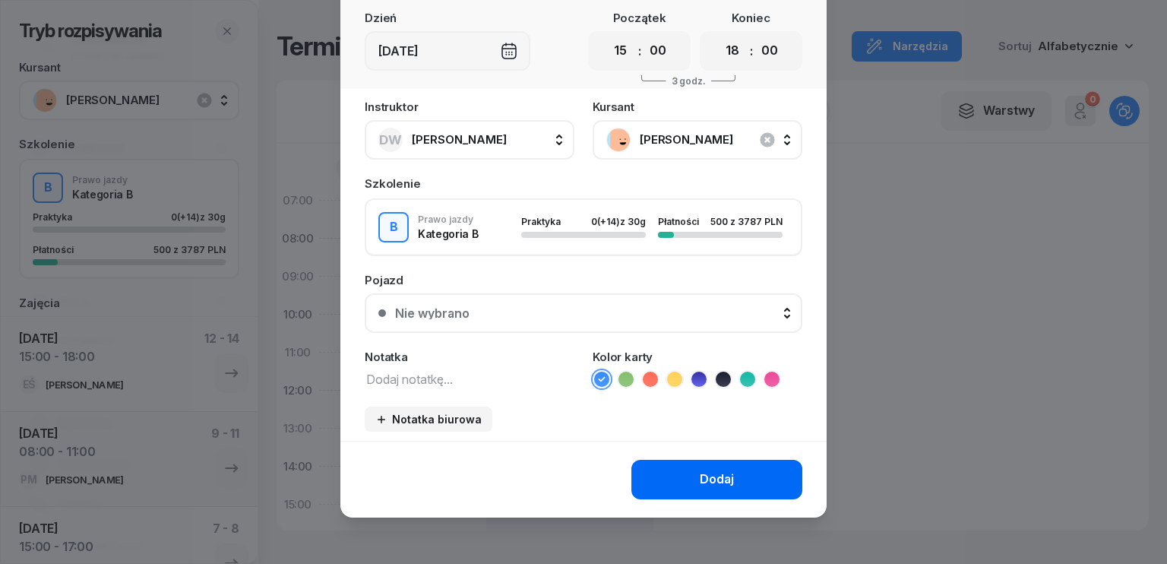
click at [708, 470] on div "Dodaj" at bounding box center [717, 480] width 34 height 20
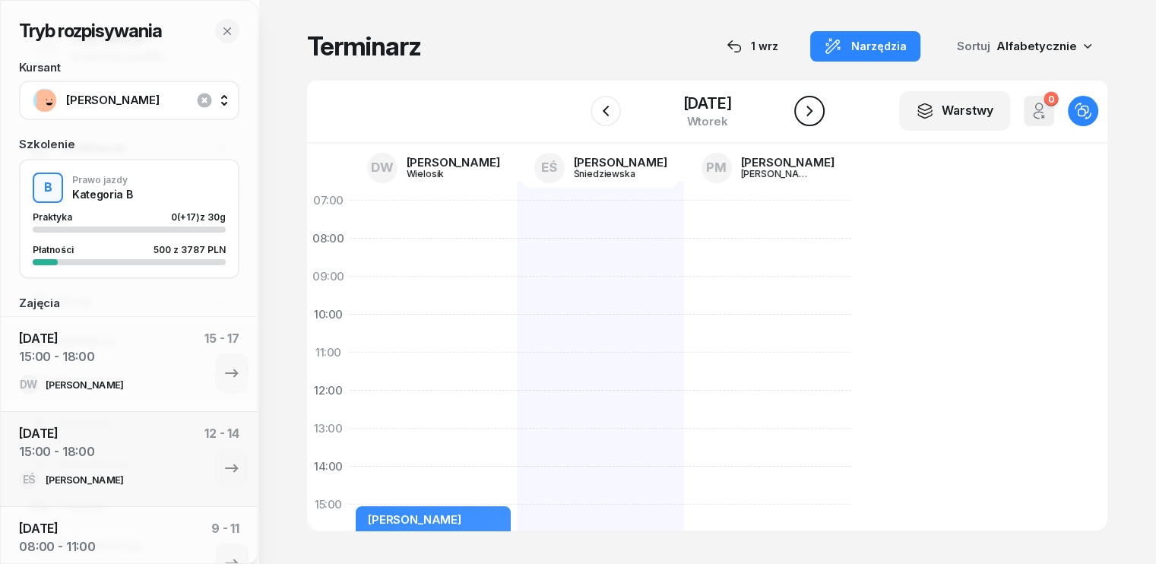
click at [818, 111] on icon "button" at bounding box center [809, 111] width 18 height 18
click at [812, 110] on icon "button" at bounding box center [809, 111] width 6 height 11
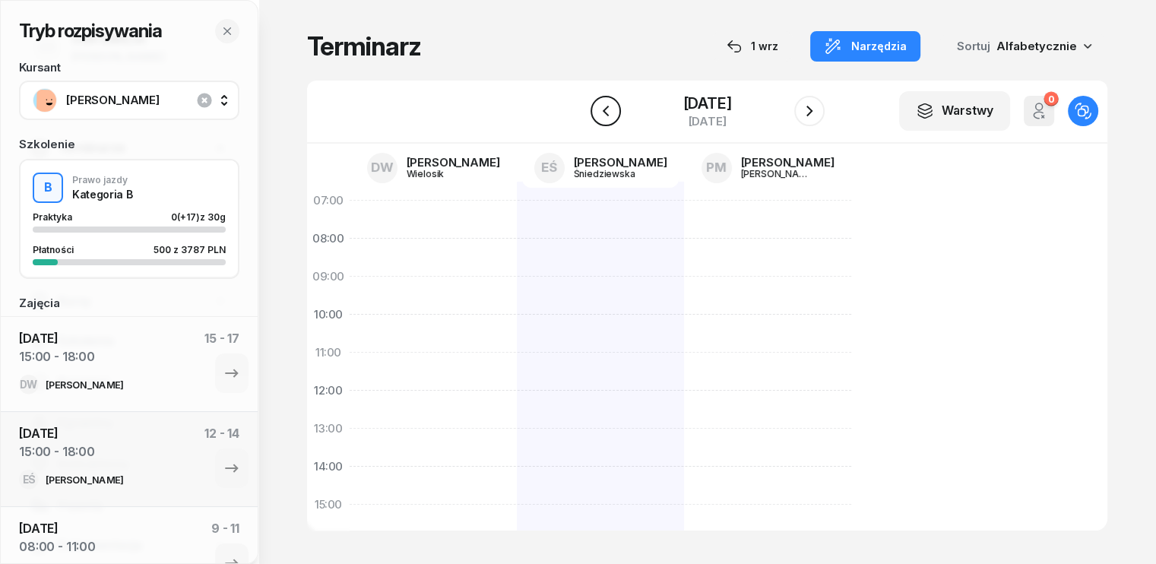
click at [596, 109] on icon "button" at bounding box center [605, 111] width 18 height 18
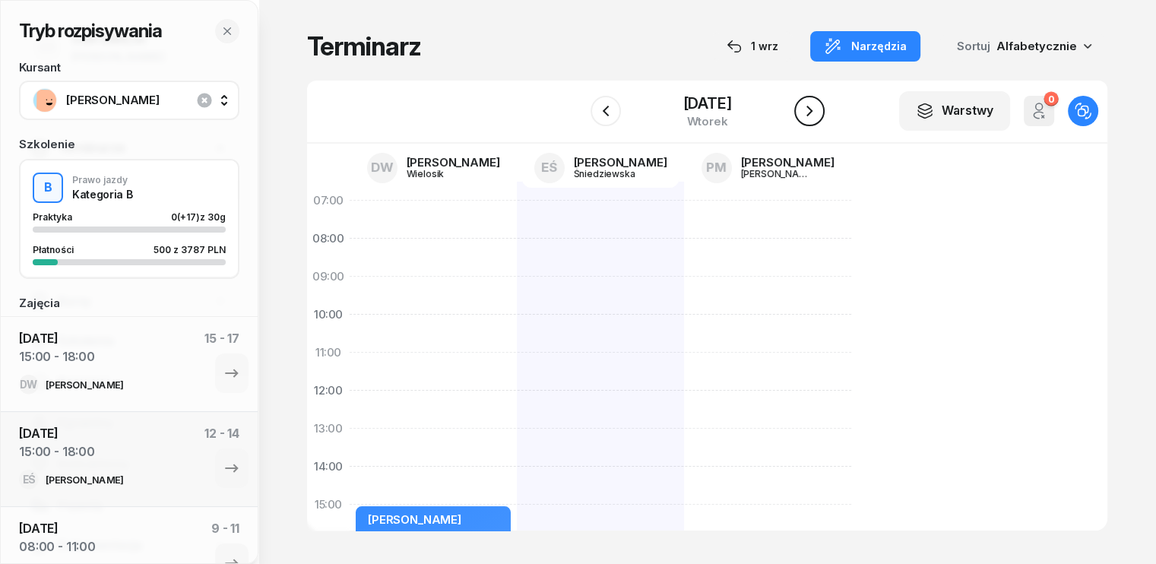
click at [817, 115] on icon "button" at bounding box center [809, 111] width 18 height 18
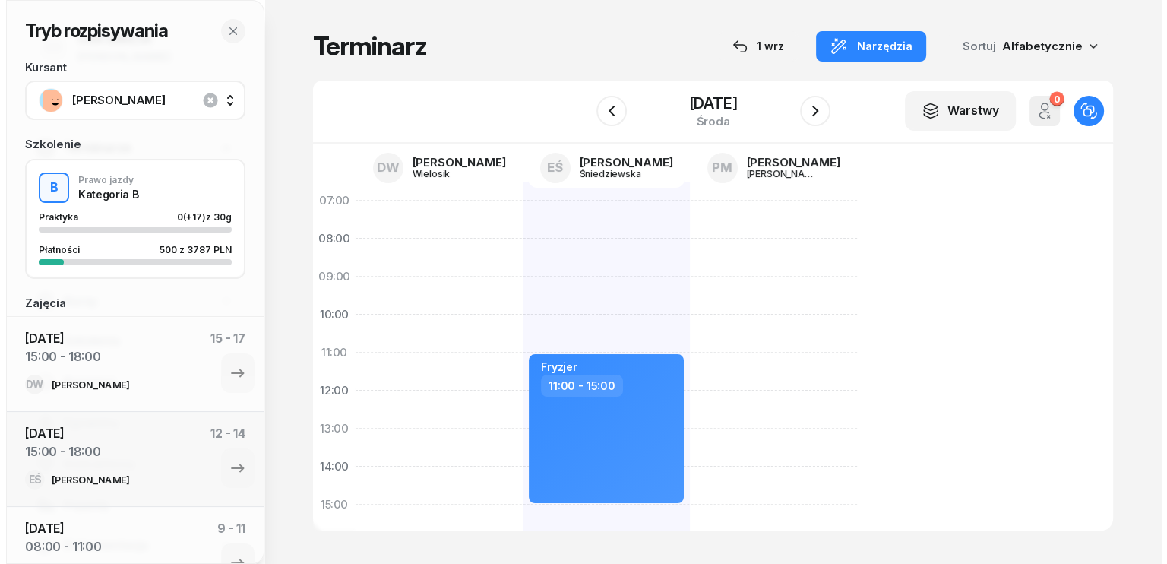
scroll to position [76, 0]
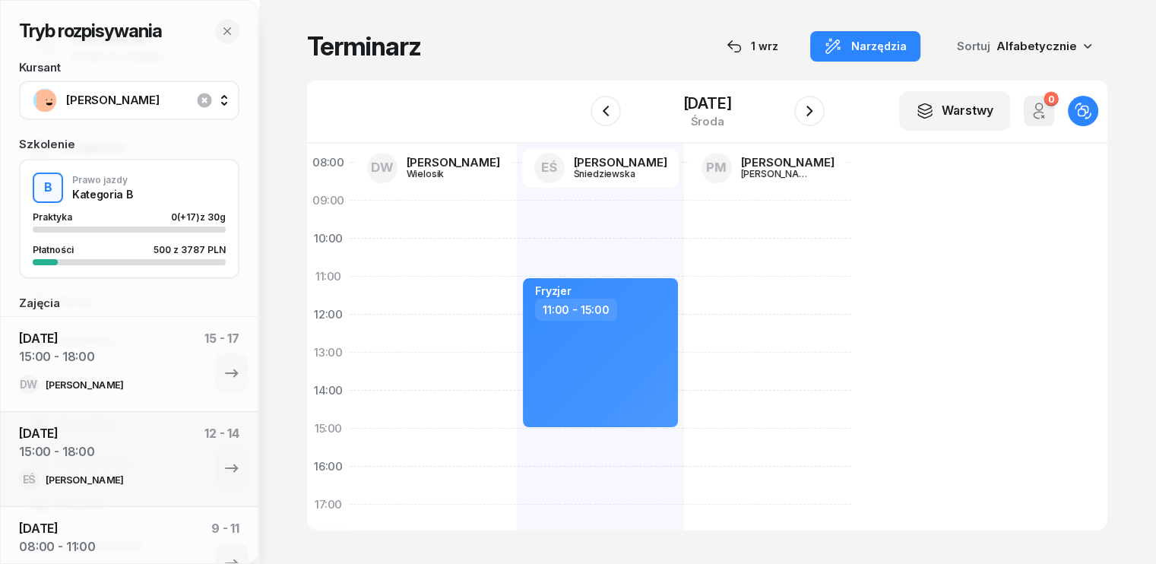
click at [349, 360] on div at bounding box center [432, 448] width 167 height 684
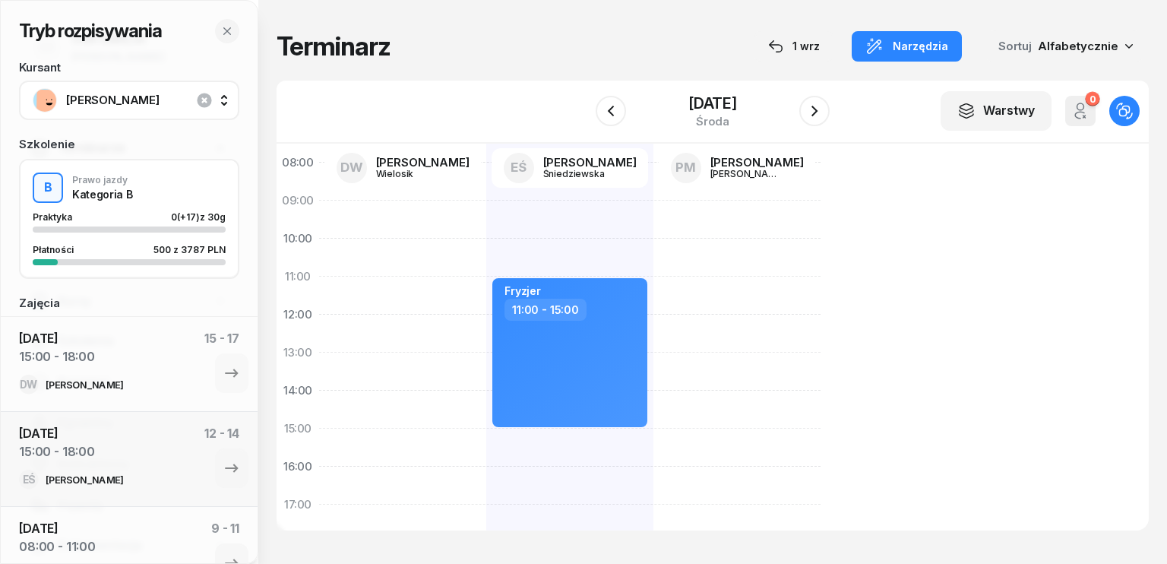
select select "13"
select select "15"
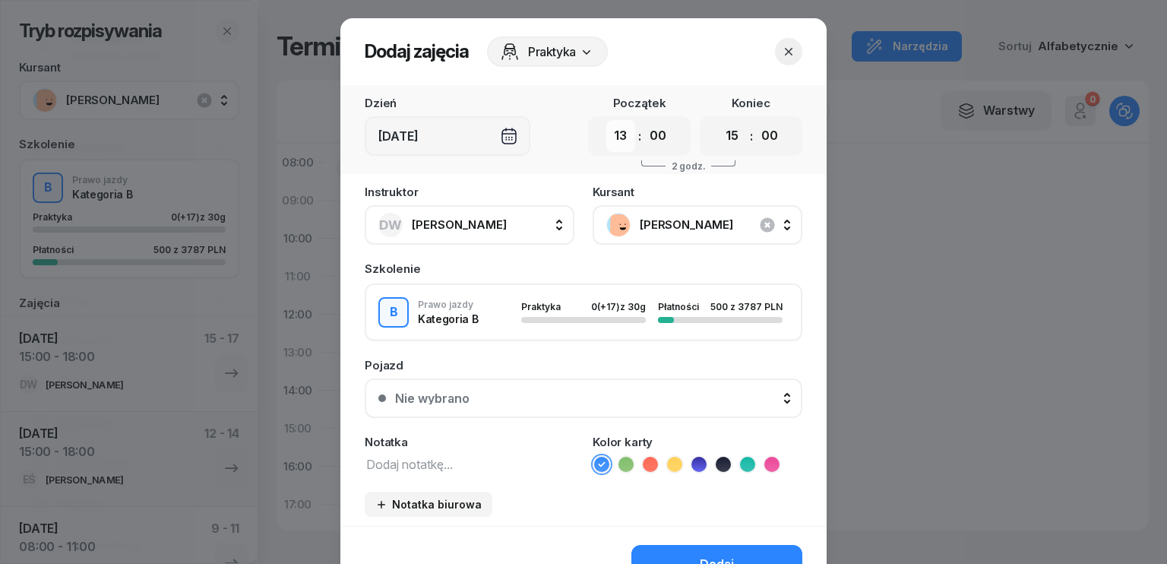
click at [617, 139] on select "00 01 02 03 04 05 06 07 08 09 10 11 12 13 14 15 16 17 18 19 20 21 22 23" at bounding box center [620, 136] width 29 height 32
select select "15"
click at [606, 120] on select "00 01 02 03 04 05 06 07 08 09 10 11 12 13 14 15 16 17 18 19 20 21 22 23" at bounding box center [620, 136] width 29 height 32
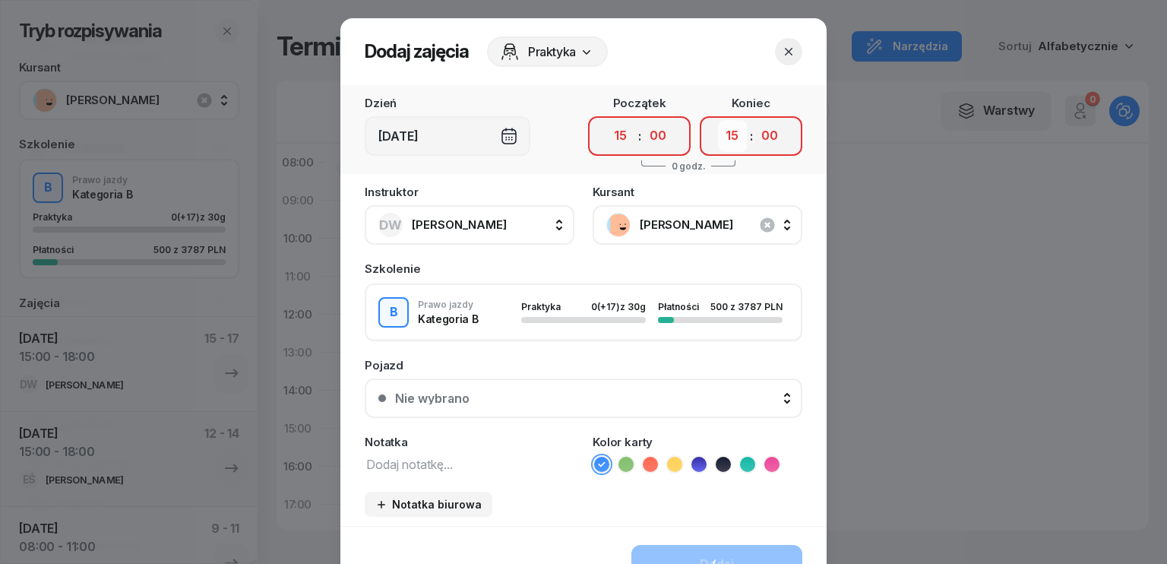
drag, startPoint x: 732, startPoint y: 133, endPoint x: 731, endPoint y: 150, distance: 17.5
click at [732, 133] on select "00 01 02 03 04 05 06 07 08 09 10 11 12 13 14 15 16 17 18 19 20 21 22 23" at bounding box center [732, 136] width 29 height 32
select select "18"
click at [718, 120] on select "00 01 02 03 04 05 06 07 08 09 10 11 12 13 14 15 16 17 18 19 20 21 22 23" at bounding box center [732, 136] width 29 height 32
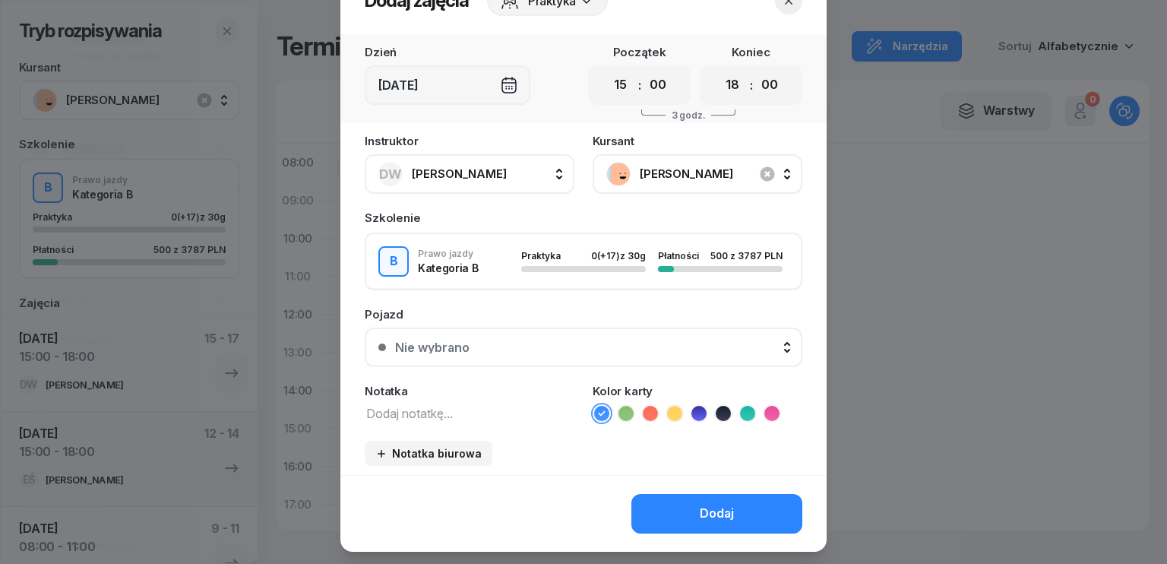
scroll to position [85, 0]
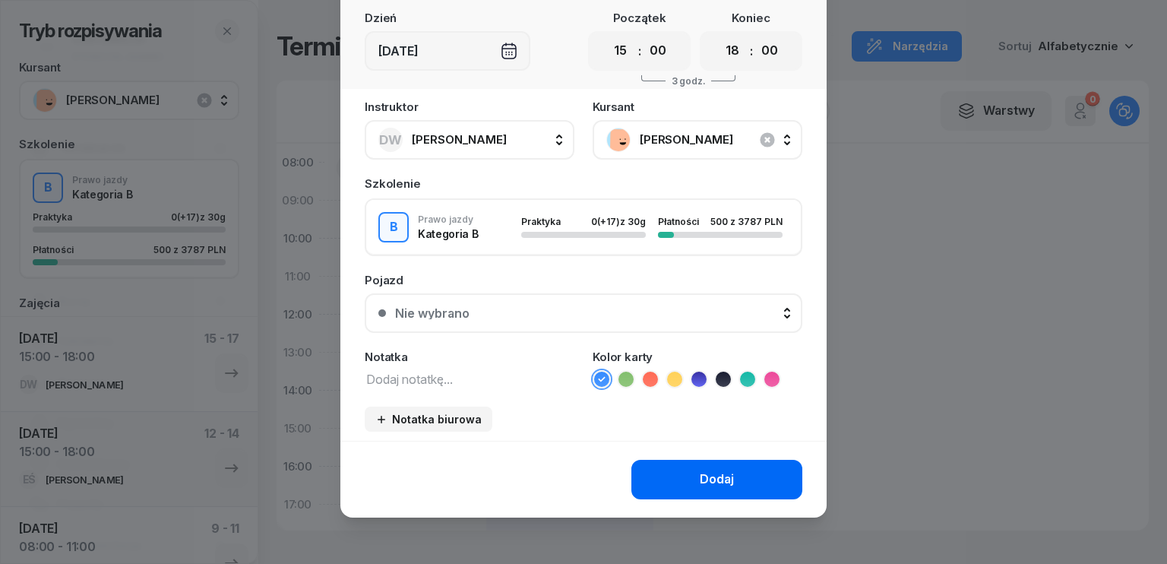
click at [712, 477] on div "Dodaj" at bounding box center [717, 480] width 34 height 20
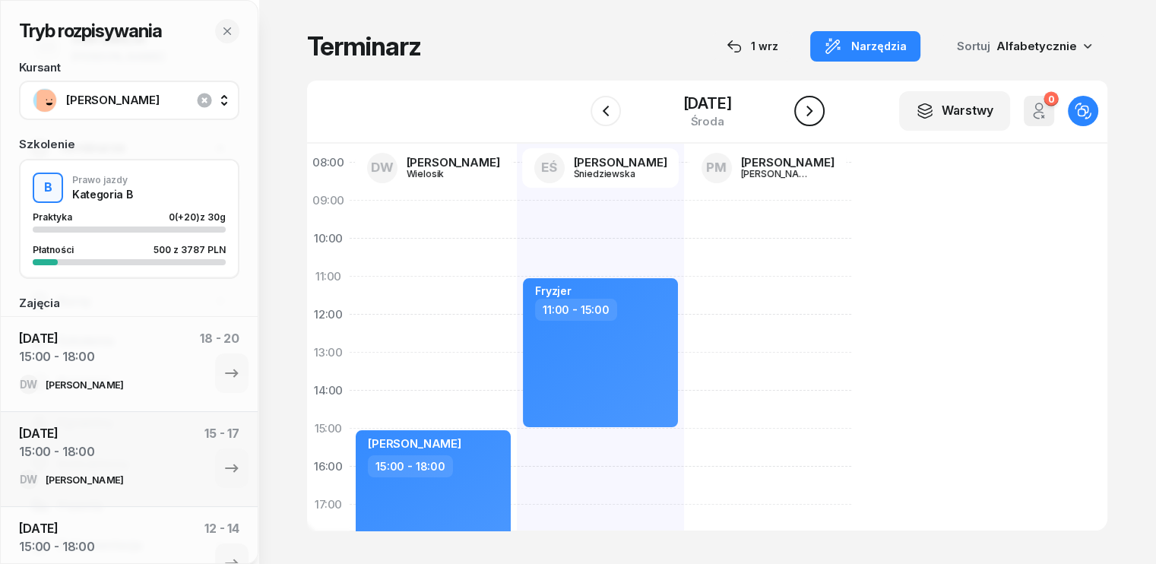
click at [818, 115] on icon "button" at bounding box center [809, 111] width 18 height 18
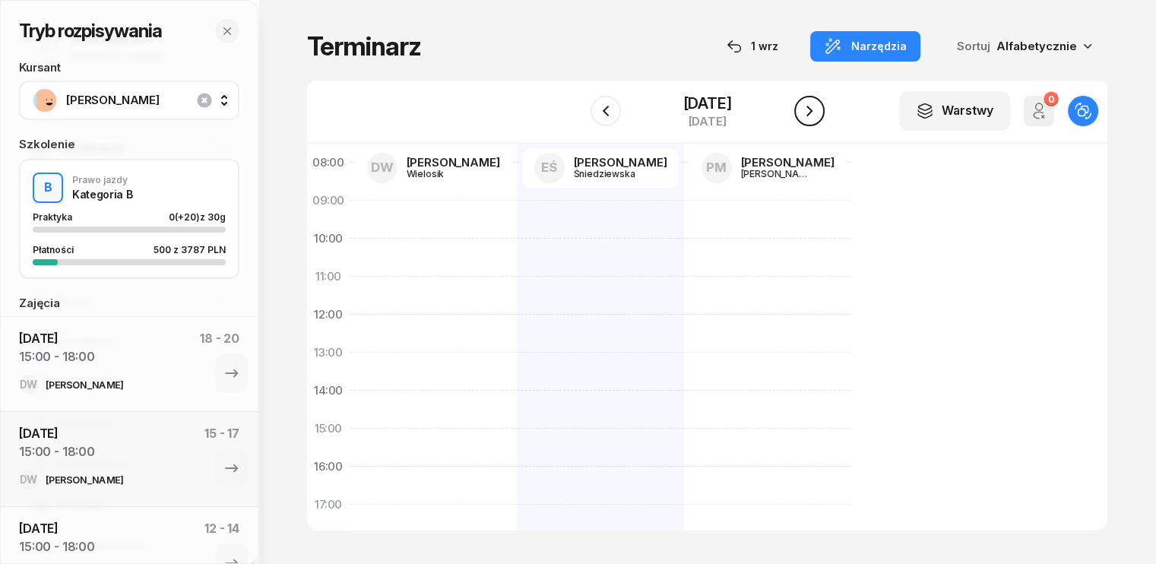
click at [818, 115] on icon "button" at bounding box center [809, 111] width 18 height 18
click at [517, 388] on div at bounding box center [600, 448] width 167 height 684
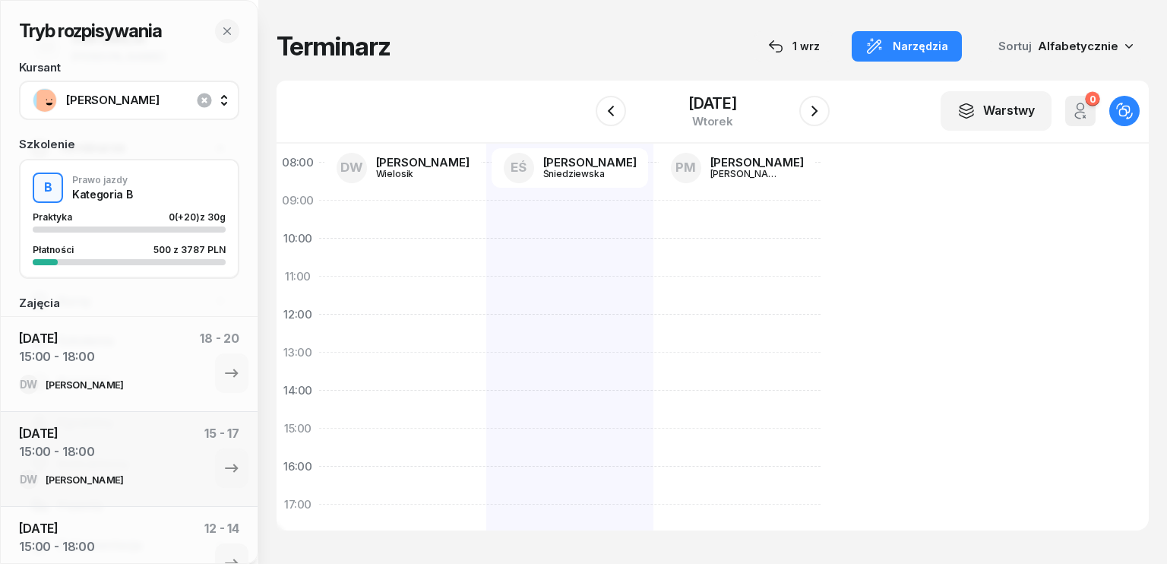
select select "13"
select select "15"
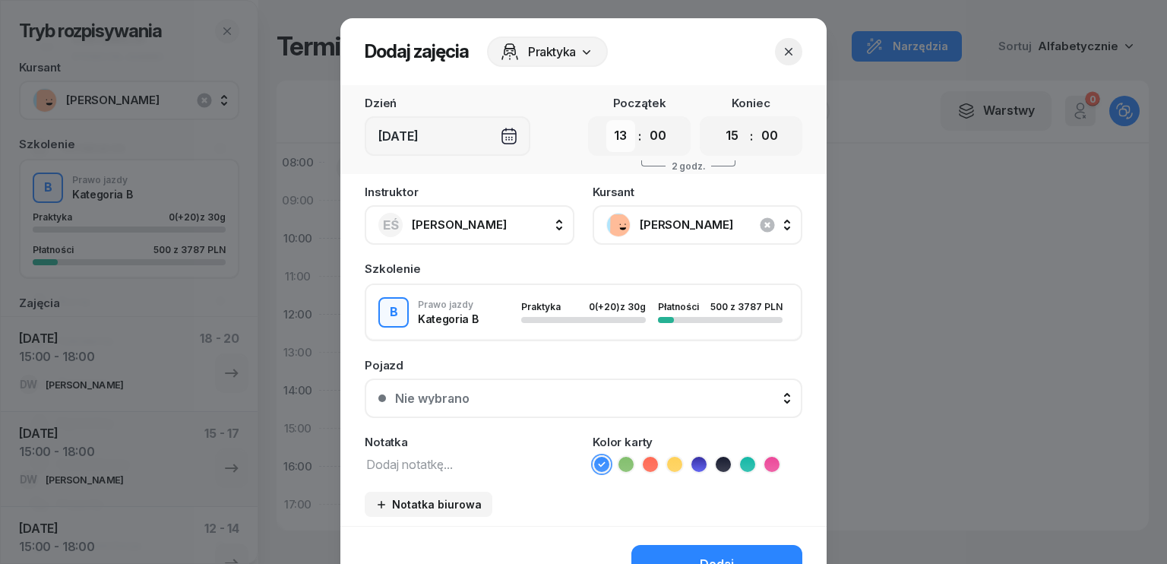
click at [614, 137] on select "00 01 02 03 04 05 06 07 08 09 10 11 12 13 14 15 16 17 18 19 20 21 22 23" at bounding box center [620, 136] width 29 height 32
select select "15"
click at [606, 120] on select "00 01 02 03 04 05 06 07 08 09 10 11 12 13 14 15 16 17 18 19 20 21 22 23" at bounding box center [620, 136] width 29 height 32
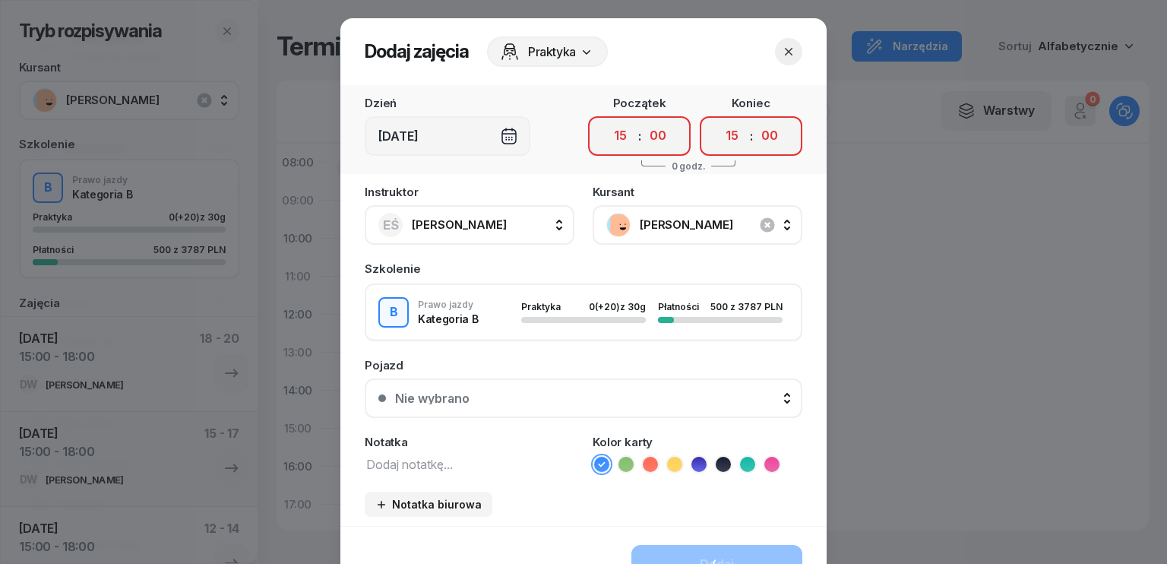
click at [737, 143] on select "00 01 02 03 04 05 06 07 08 09 10 11 12 13 14 15 16 17 18 19 20 21 22 23" at bounding box center [732, 136] width 29 height 32
select select "18"
click at [718, 120] on select "00 01 02 03 04 05 06 07 08 09 10 11 12 13 14 15 16 17 18 19 20 21 22 23" at bounding box center [732, 136] width 29 height 32
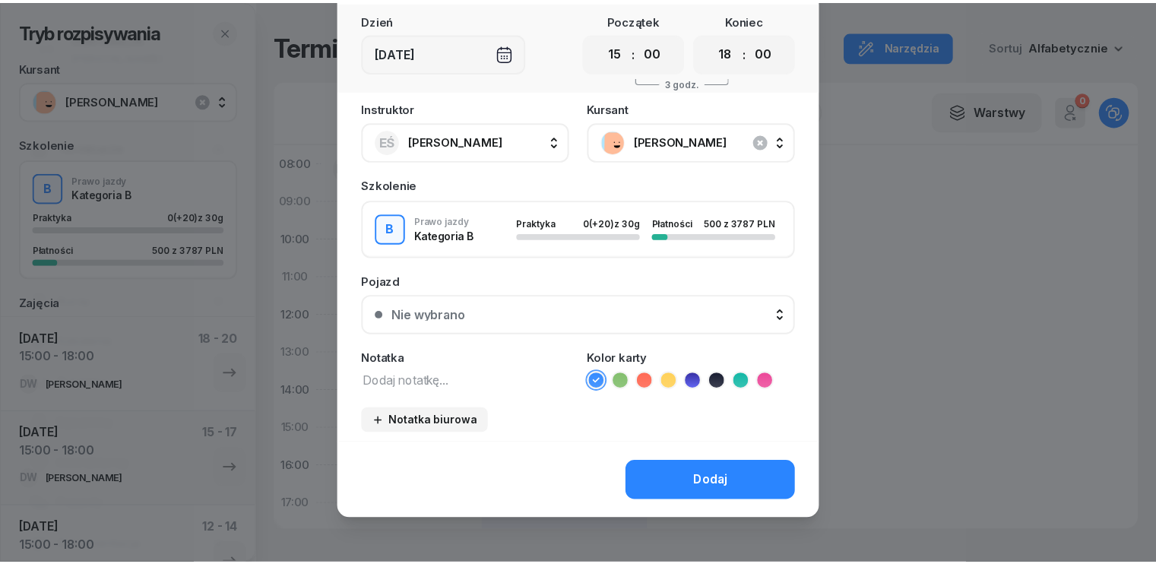
scroll to position [85, 0]
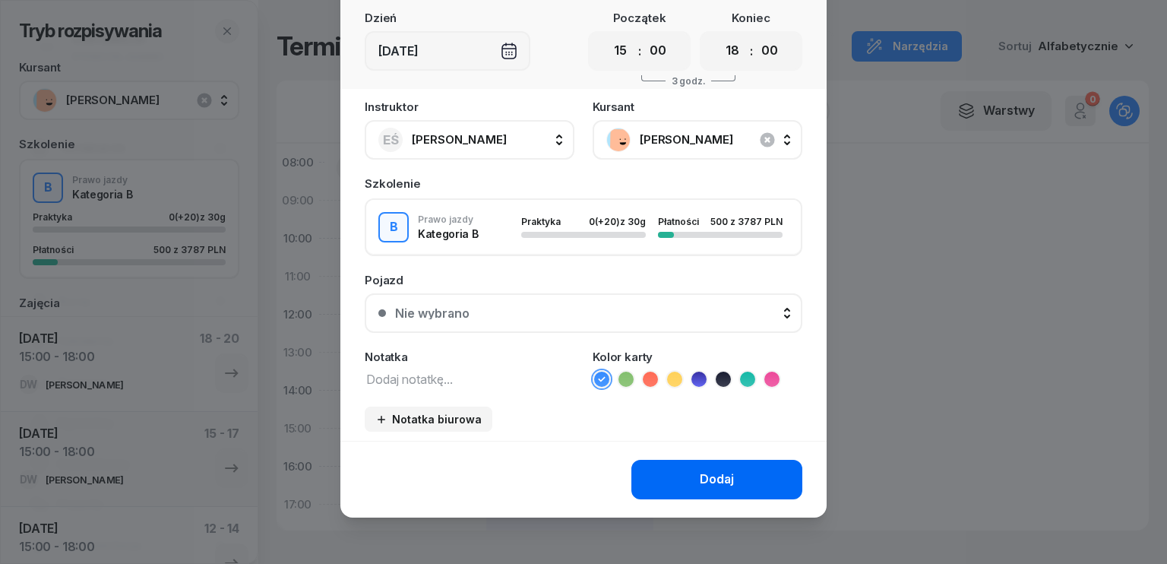
click at [732, 477] on button "Dodaj" at bounding box center [716, 480] width 171 height 40
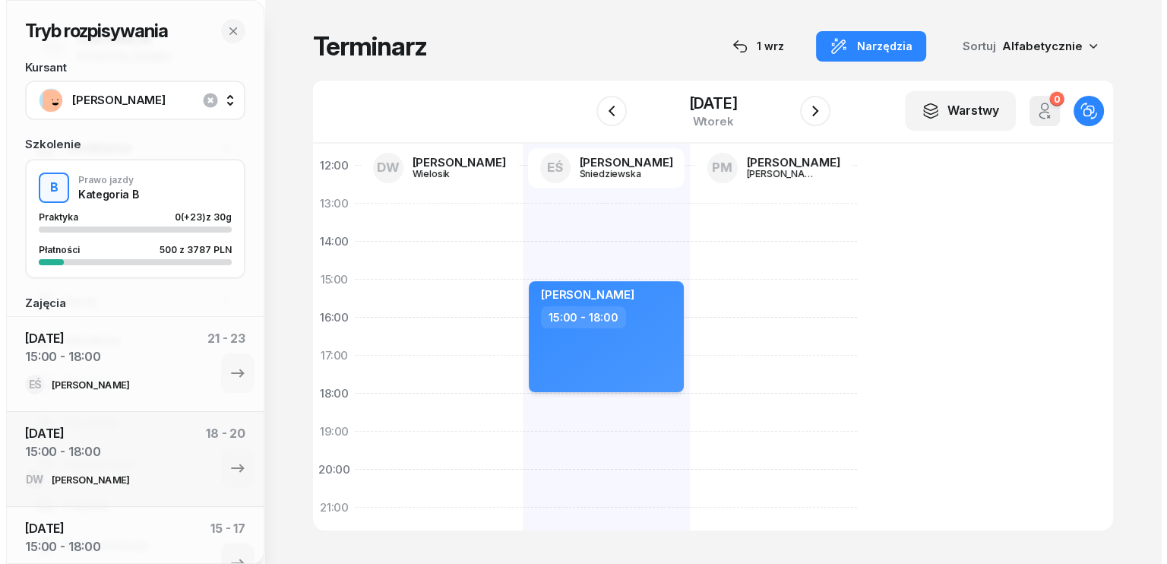
scroll to position [228, 0]
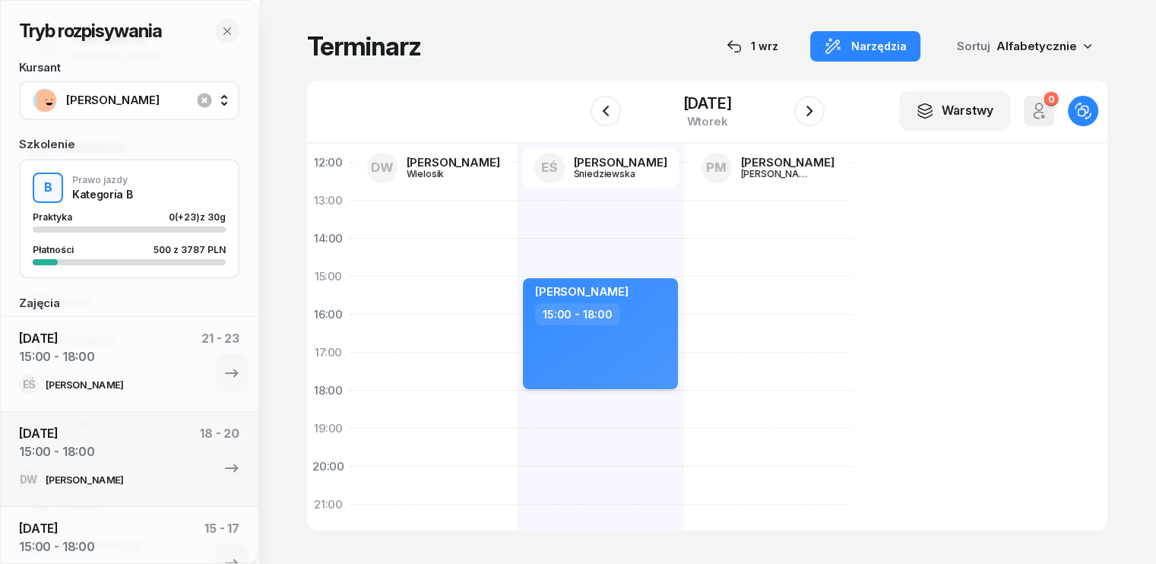
click at [615, 337] on div "[PERSON_NAME] 15:00 - 18:00" at bounding box center [600, 333] width 155 height 111
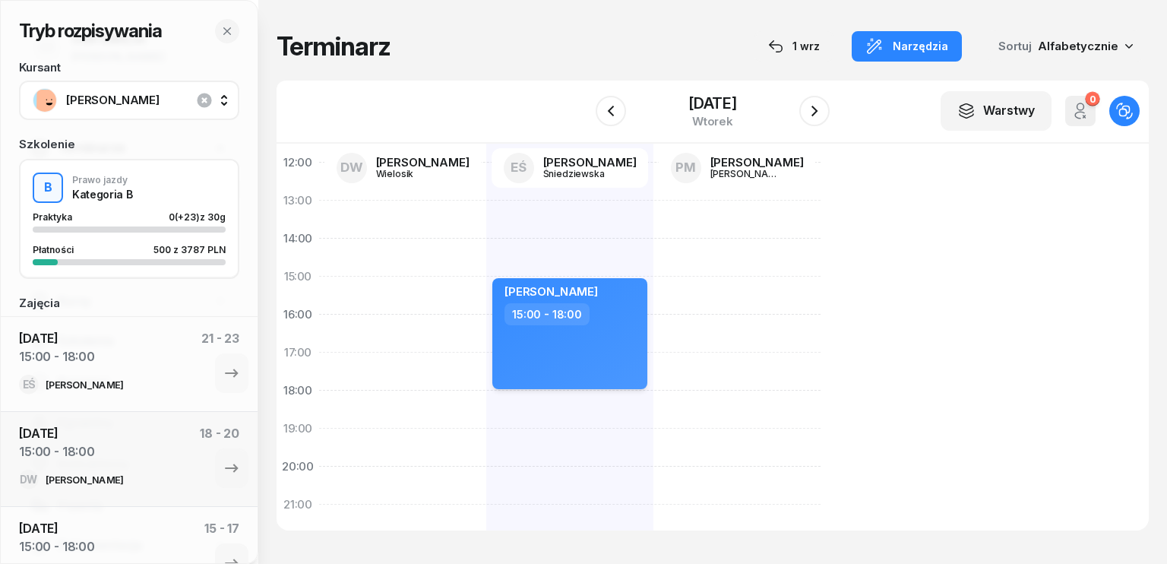
select select "15"
select select "18"
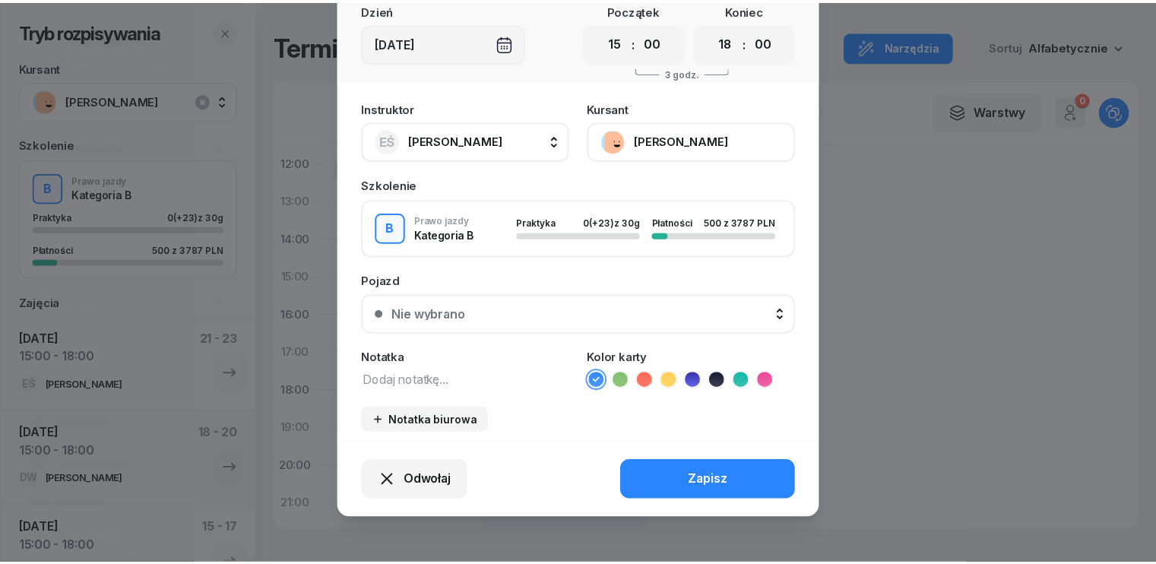
scroll to position [94, 0]
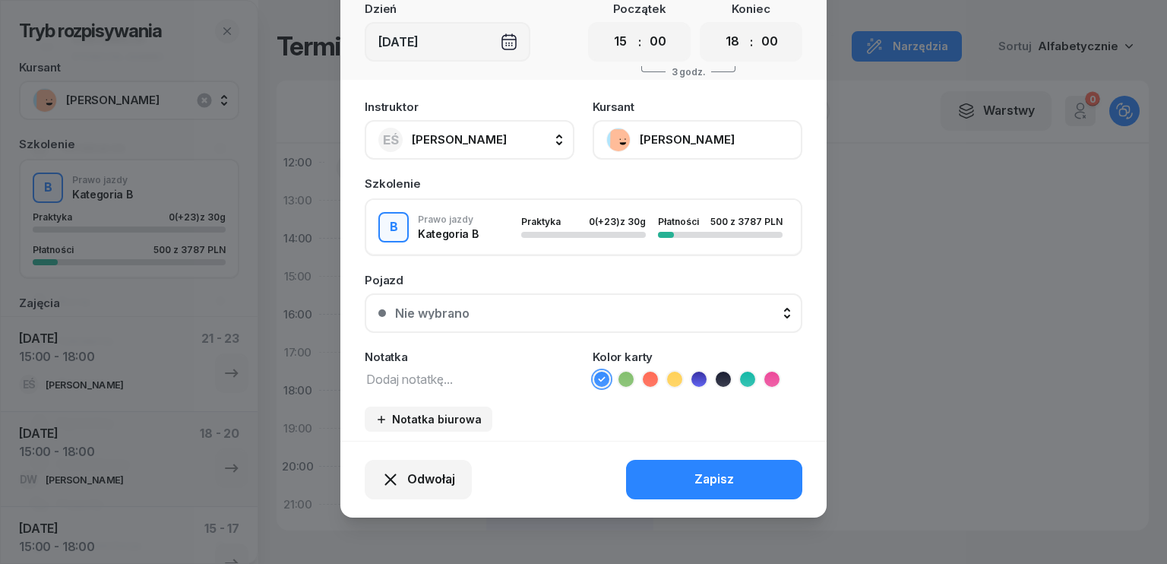
click at [440, 380] on textarea at bounding box center [470, 378] width 210 height 20
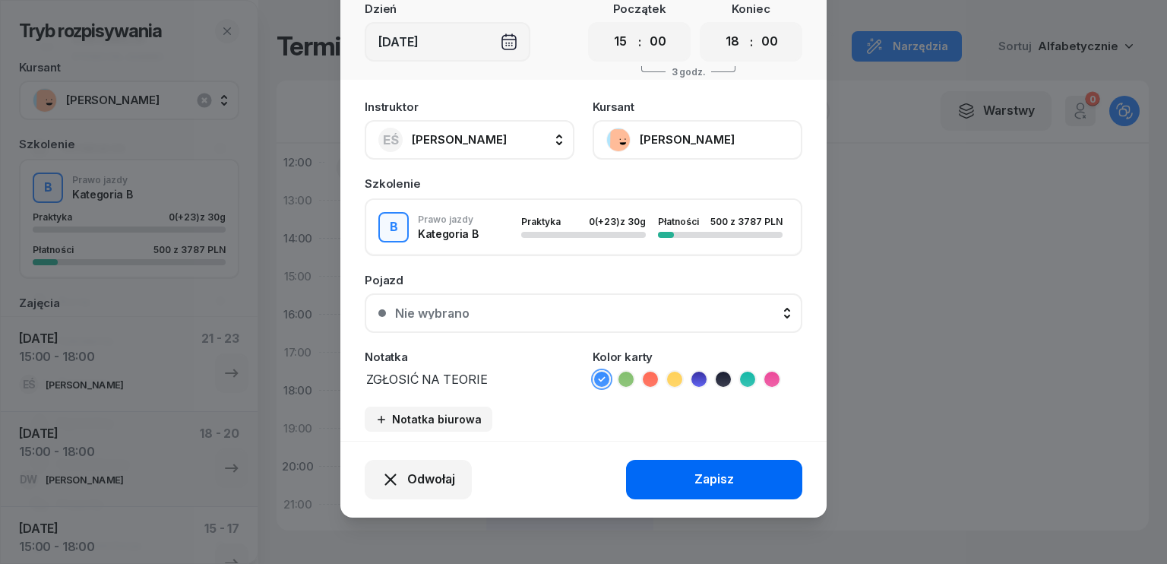
type textarea "ZGŁOSIĆ NA TEORIE"
click at [752, 479] on button "Zapisz" at bounding box center [714, 480] width 176 height 40
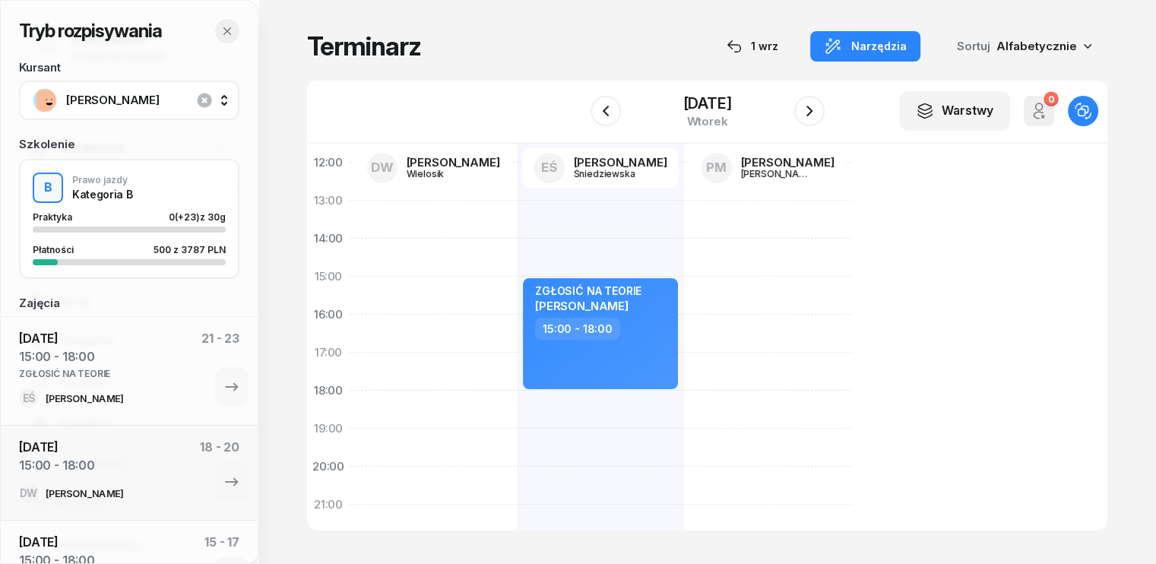
click at [230, 30] on icon "button" at bounding box center [227, 31] width 12 height 12
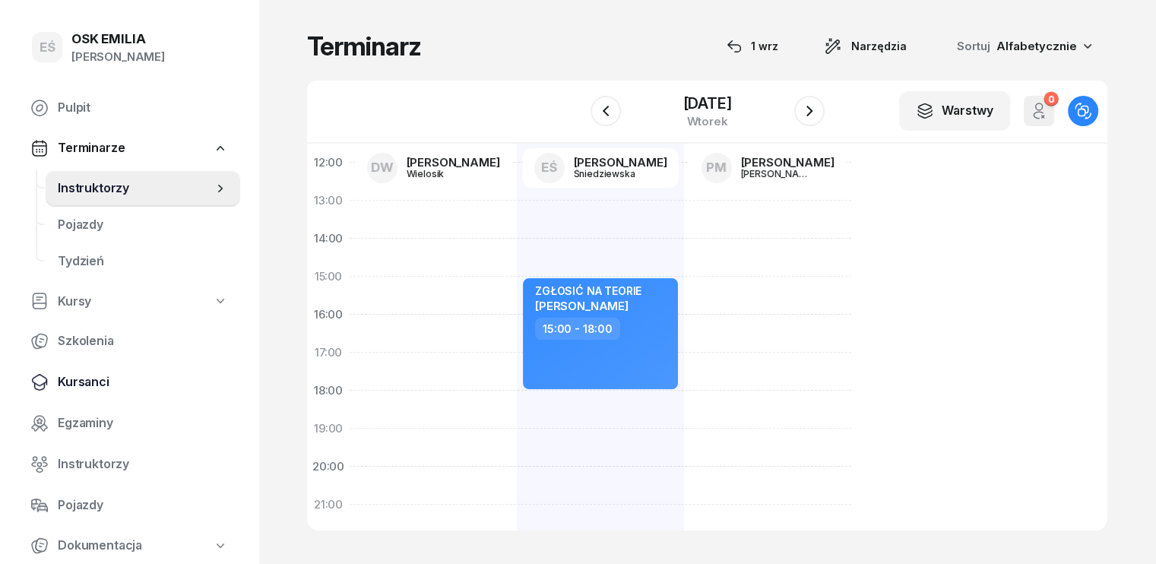
click at [99, 380] on span "Kursanci" at bounding box center [143, 382] width 170 height 20
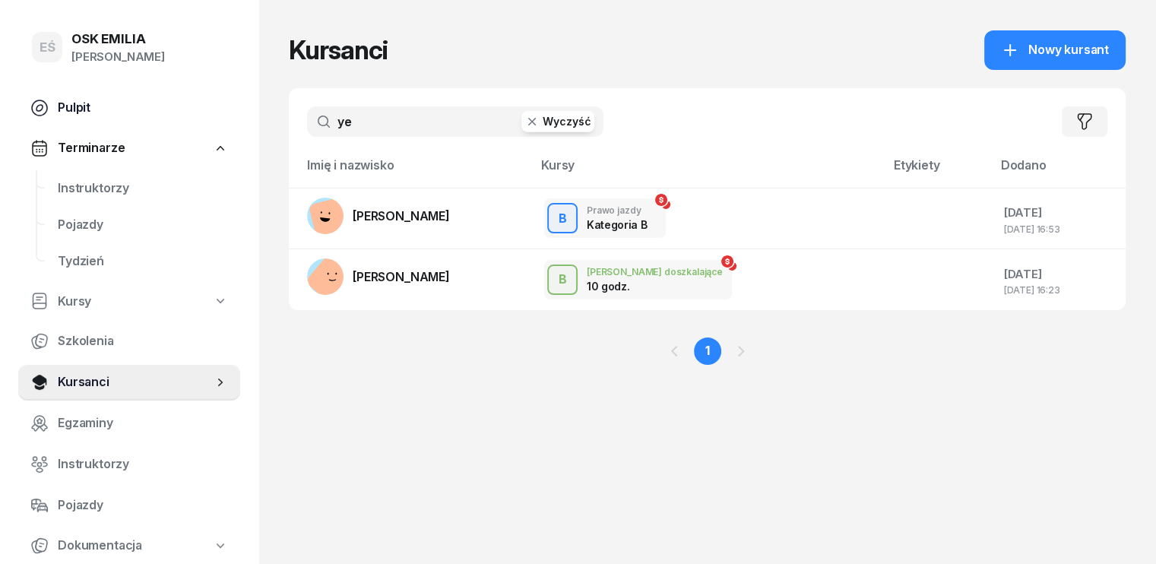
drag, startPoint x: 380, startPoint y: 127, endPoint x: 197, endPoint y: 125, distance: 183.1
click at [197, 125] on div "EŚ OSK [PERSON_NAME] Pulpit Terminarze Instruktorzy Pojazdy Tydzień Kursy Szkol…" at bounding box center [578, 282] width 1156 height 564
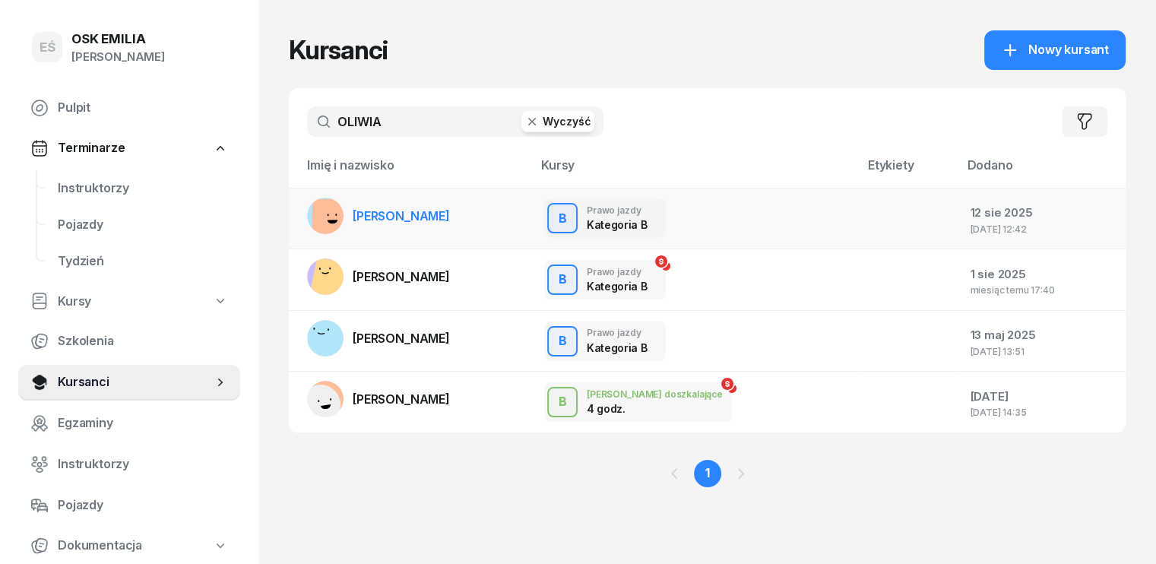
type input "OLIWIA"
click at [353, 217] on span "[PERSON_NAME]" at bounding box center [401, 215] width 97 height 15
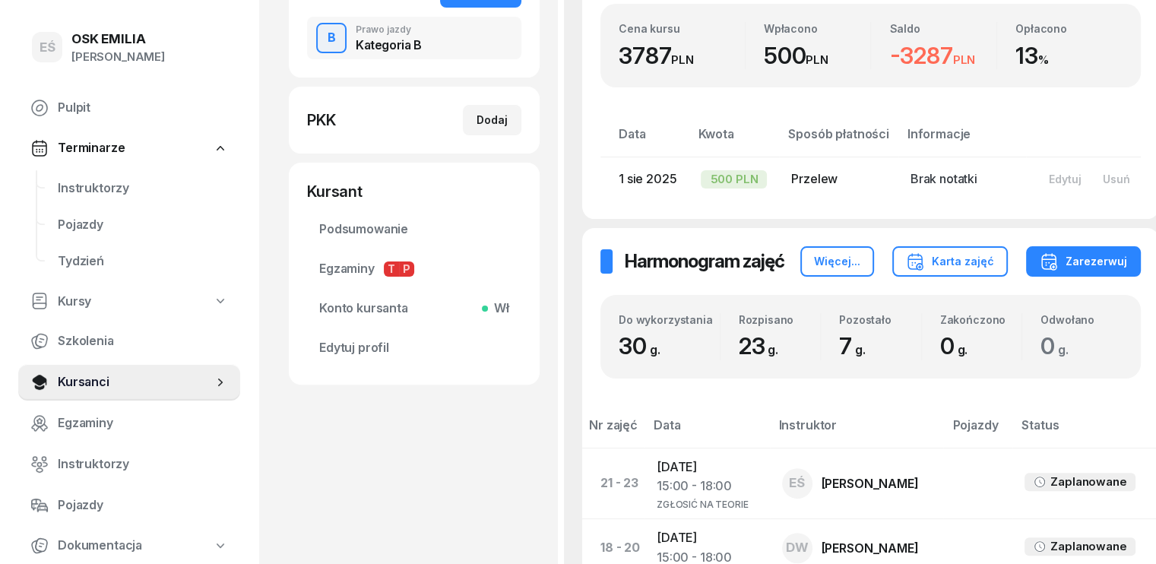
scroll to position [380, 0]
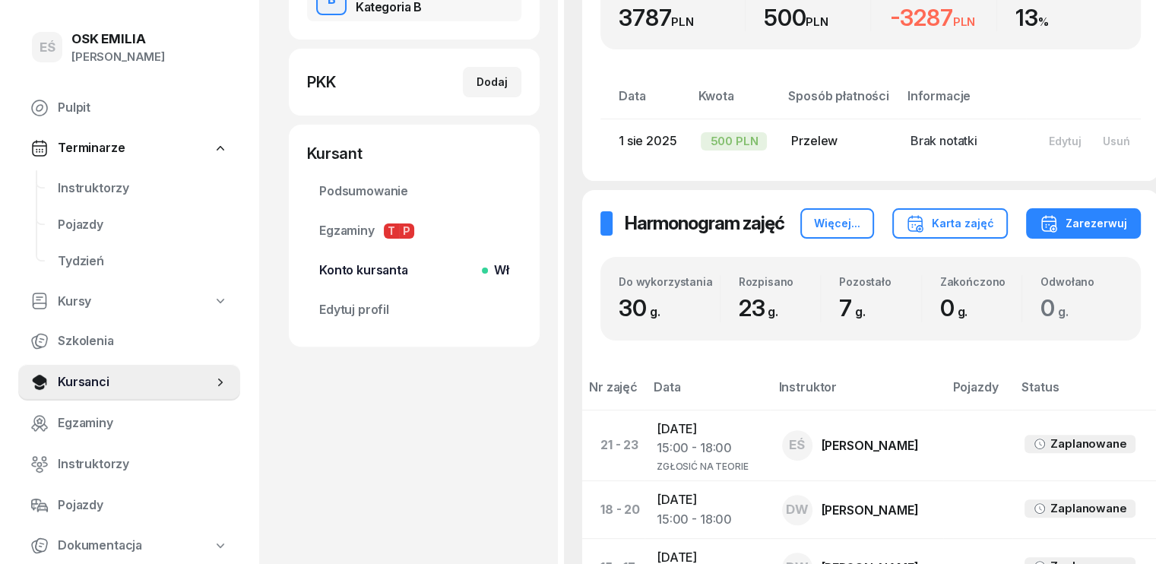
click at [365, 264] on span "Konto kursanta Wł" at bounding box center [414, 271] width 190 height 20
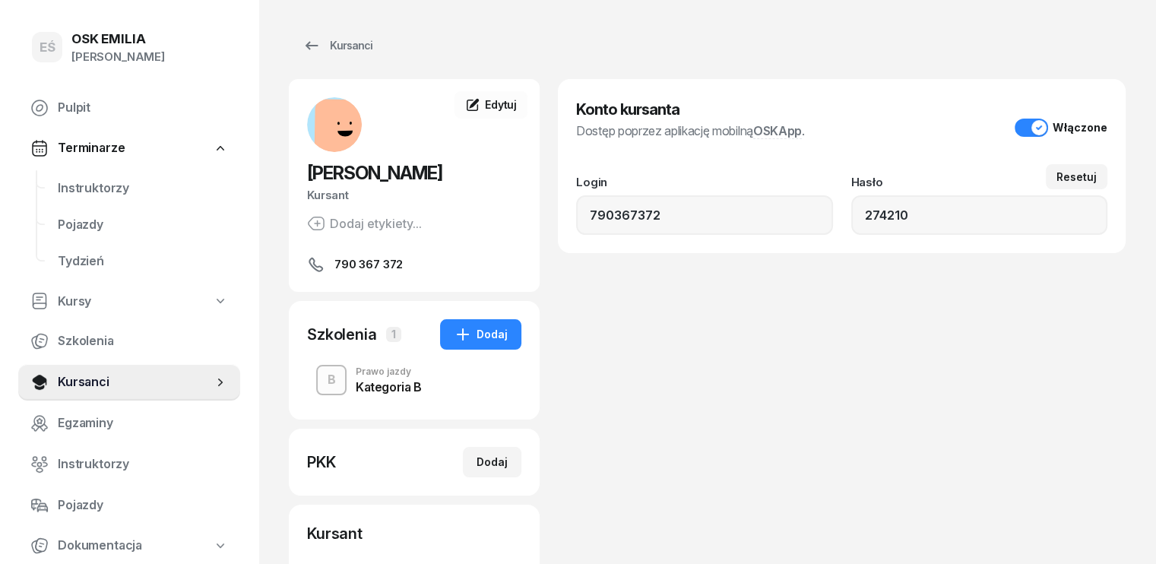
click at [716, 331] on div "Konto kursanta Dostęp poprzez aplikację mobilną OSKApp . Włączone Login 7903673…" at bounding box center [842, 402] width 568 height 647
